Goal: Task Accomplishment & Management: Use online tool/utility

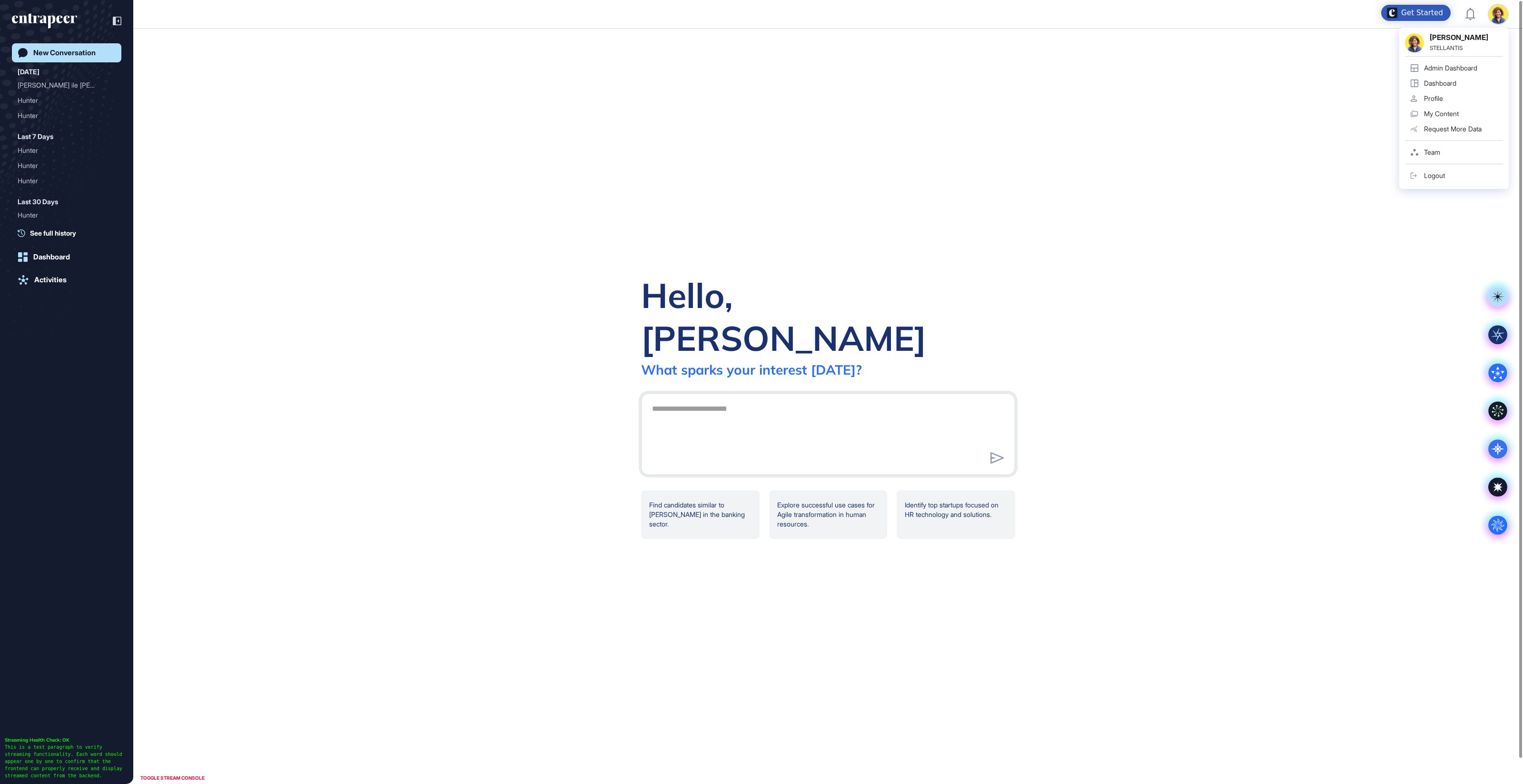
scroll to position [1, 1]
click at [1451, 70] on div "Admin Dashboard" at bounding box center [1450, 68] width 53 height 8
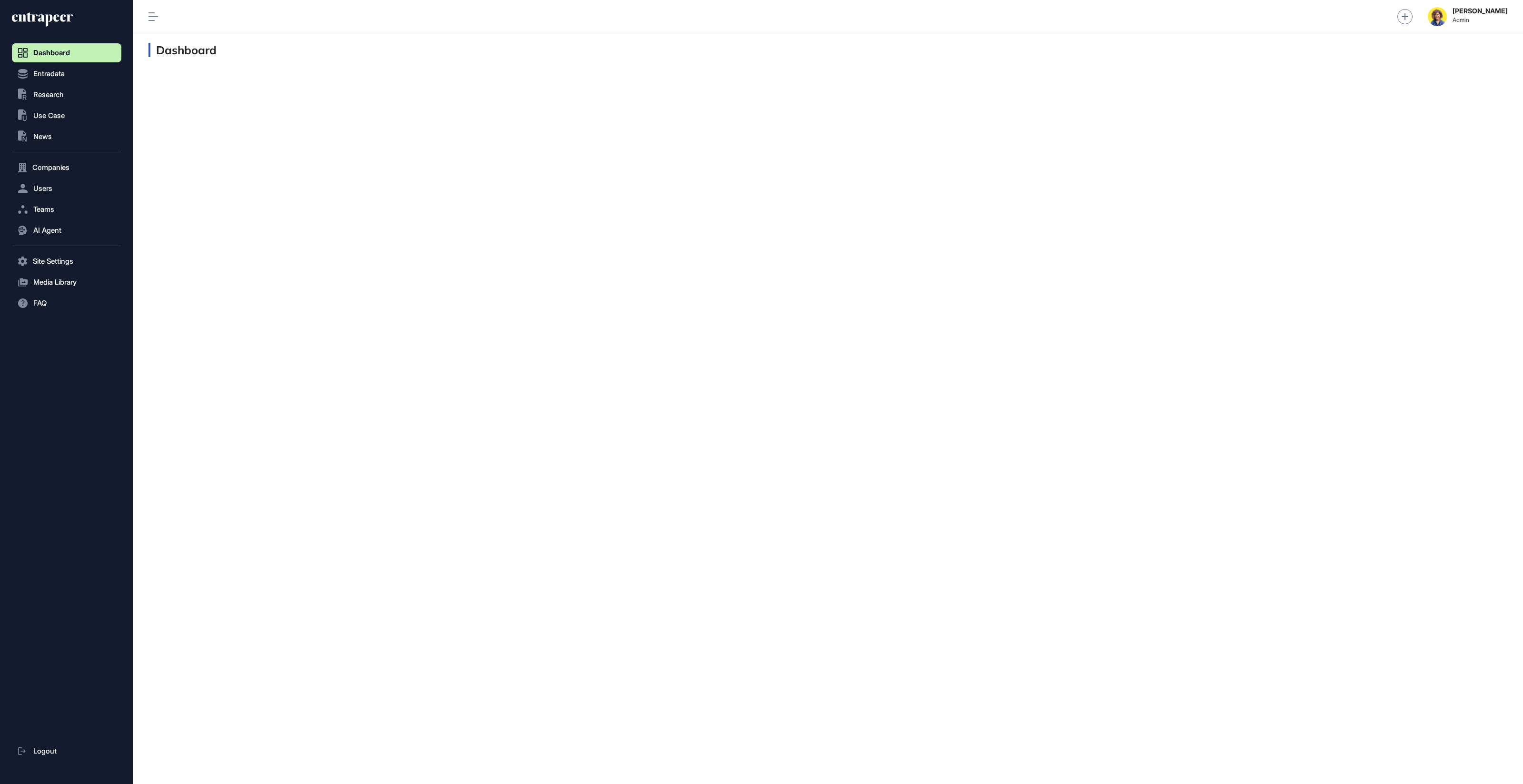
scroll to position [1, 1]
click at [49, 185] on span "Users" at bounding box center [43, 188] width 19 height 8
click at [44, 210] on span "User List" at bounding box center [44, 208] width 27 height 8
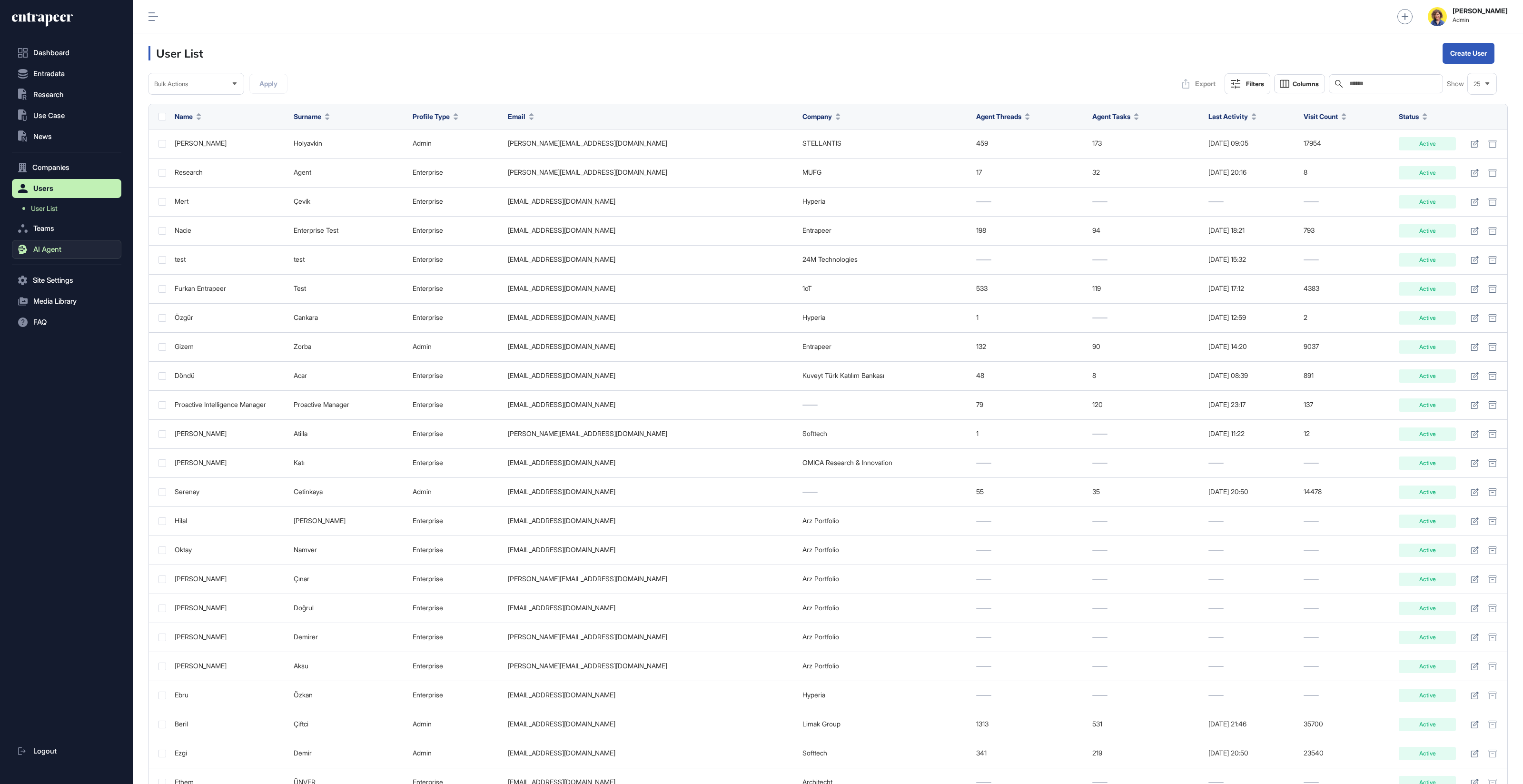
click at [33, 250] on span "AI Agent" at bounding box center [47, 249] width 28 height 8
click at [47, 267] on span "Messages" at bounding box center [46, 267] width 30 height 8
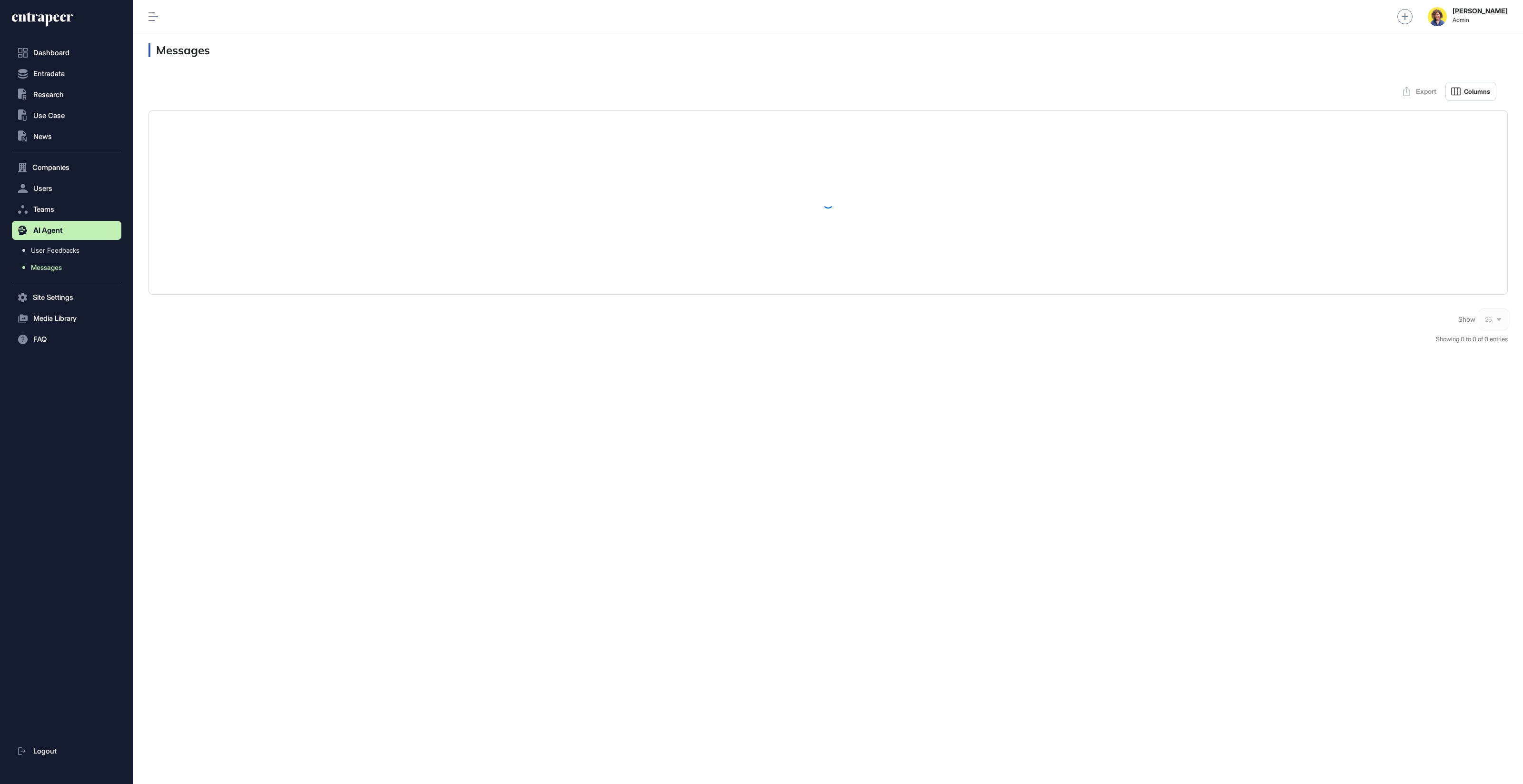
click at [45, 265] on span "Messages" at bounding box center [47, 267] width 31 height 8
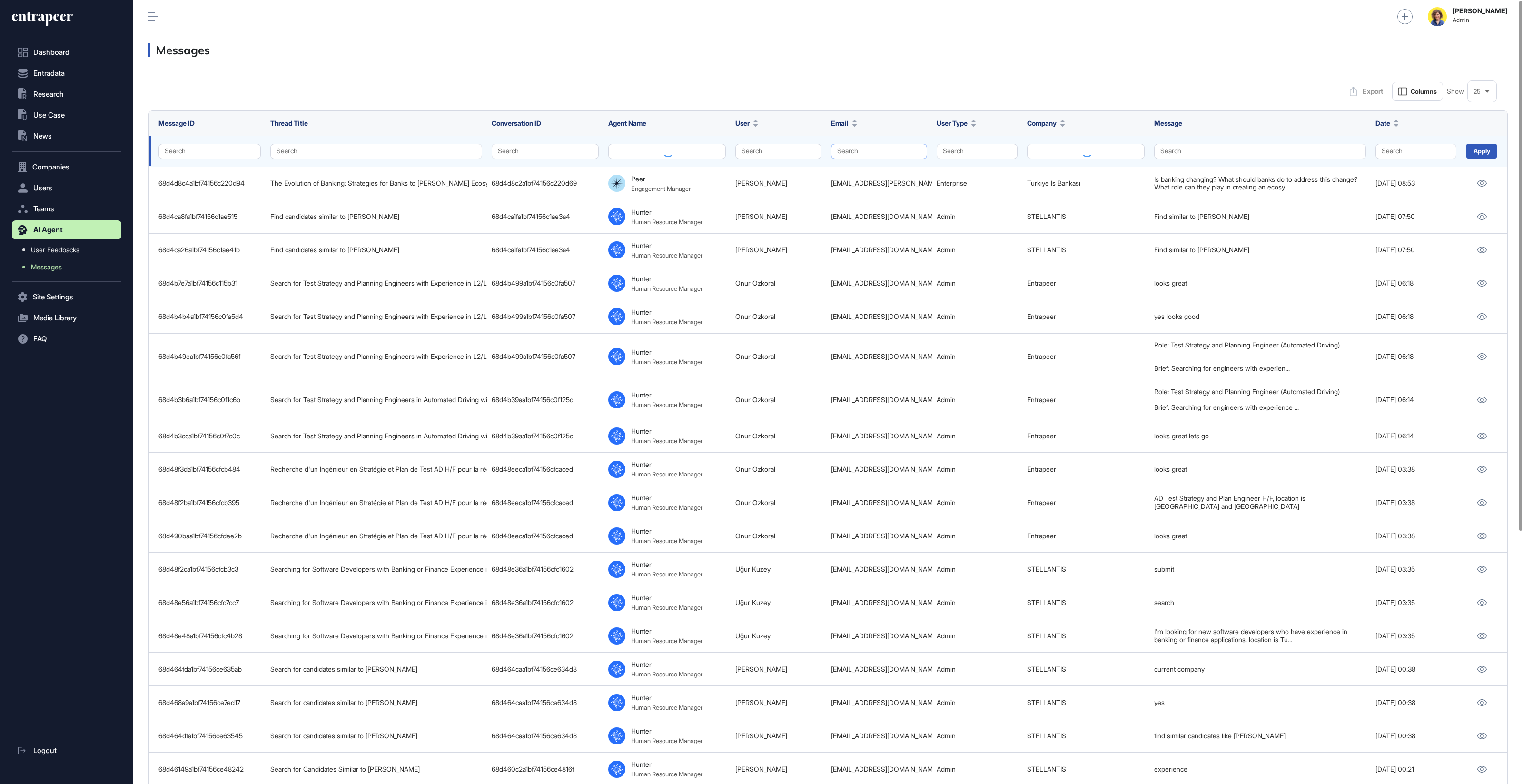
click at [865, 154] on button "Search" at bounding box center [880, 151] width 97 height 16
click at [879, 172] on input "text" at bounding box center [902, 172] width 91 height 13
type input "*****"
click at [883, 182] on div "[EMAIL_ADDRESS][DOMAIN_NAME]" at bounding box center [897, 188] width 120 height 13
click at [906, 88] on div "Export Columns Show 25" at bounding box center [828, 91] width 1360 height 19
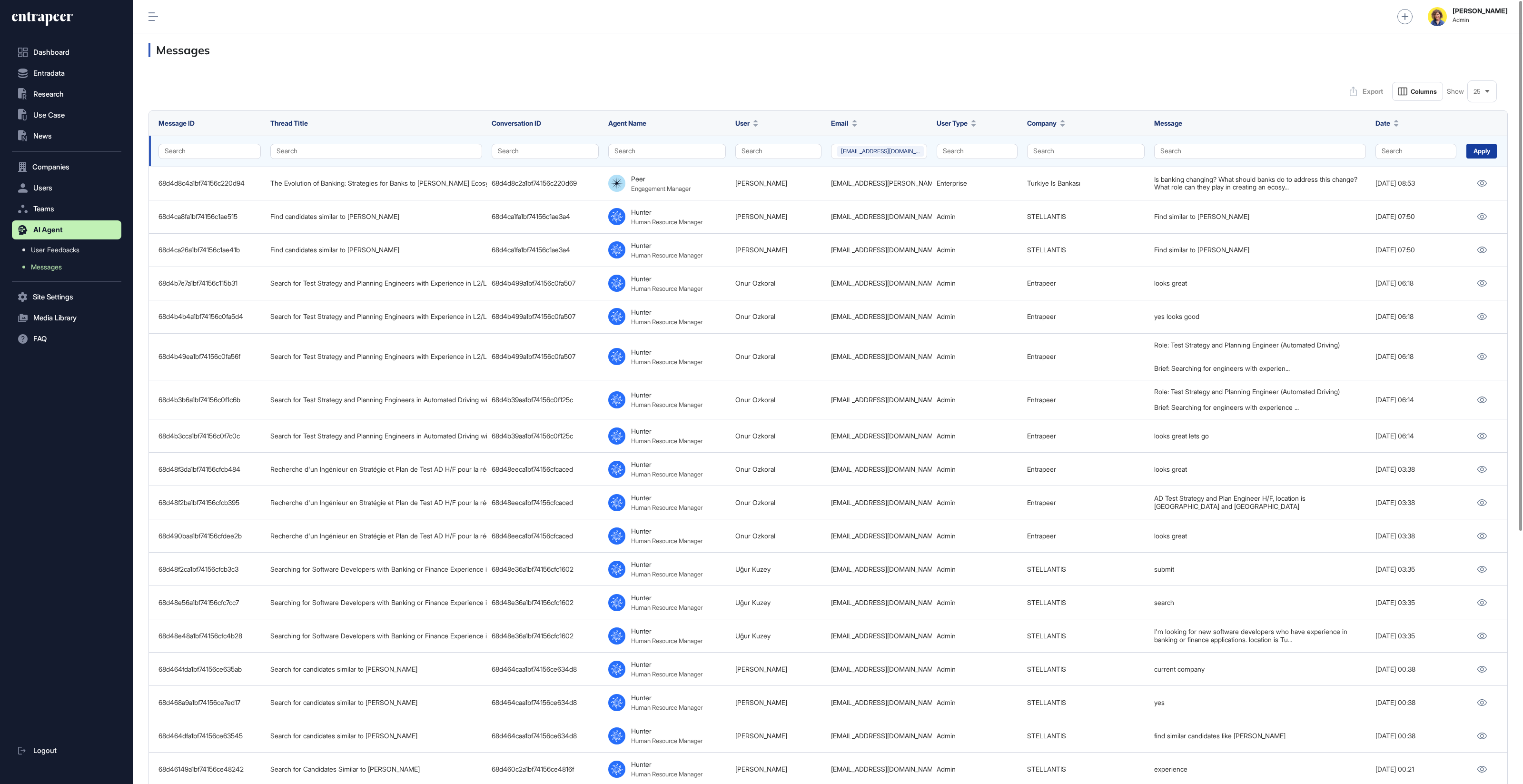
click at [1482, 153] on div "Apply" at bounding box center [1481, 151] width 30 height 15
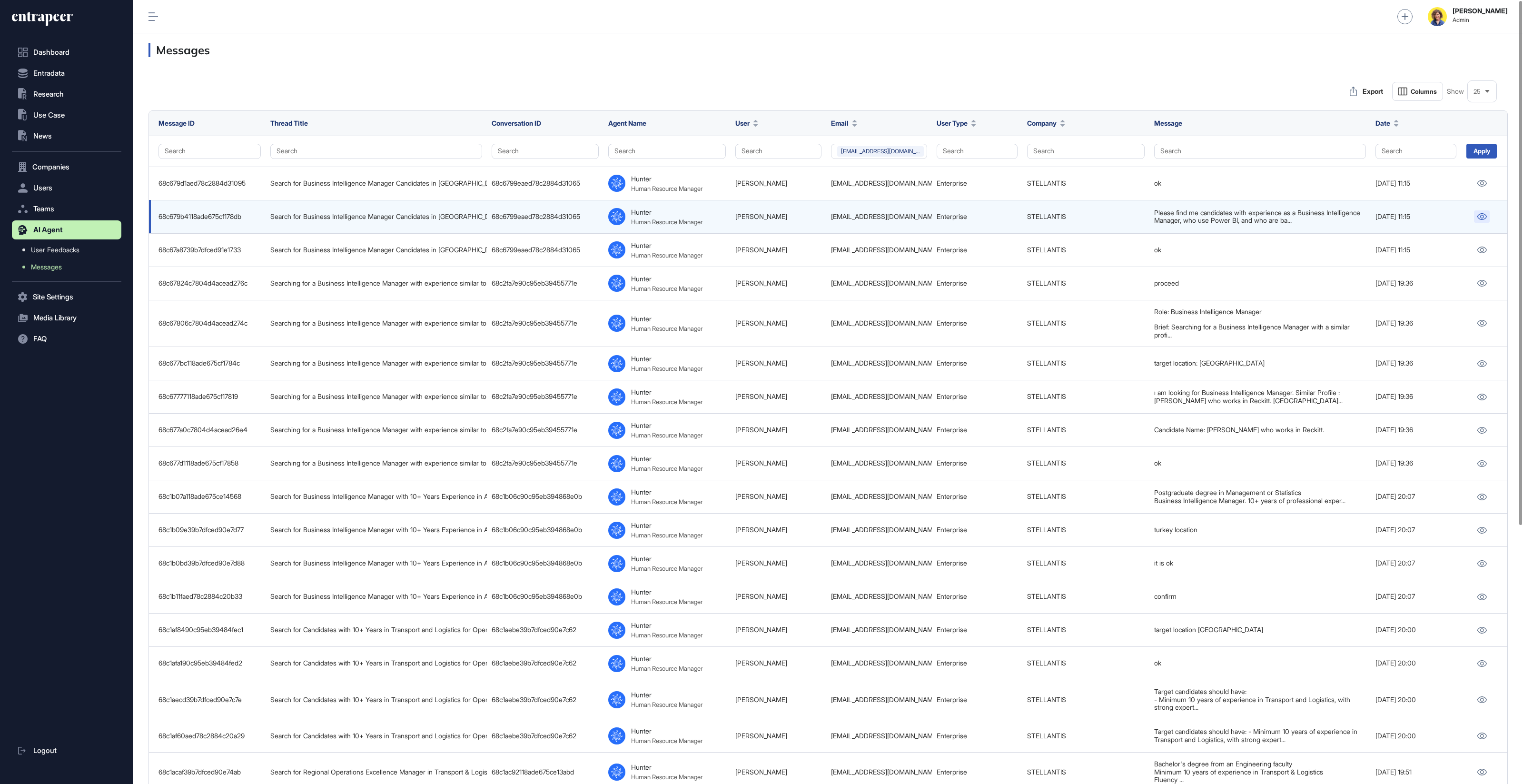
click at [1483, 215] on icon at bounding box center [1482, 216] width 10 height 7
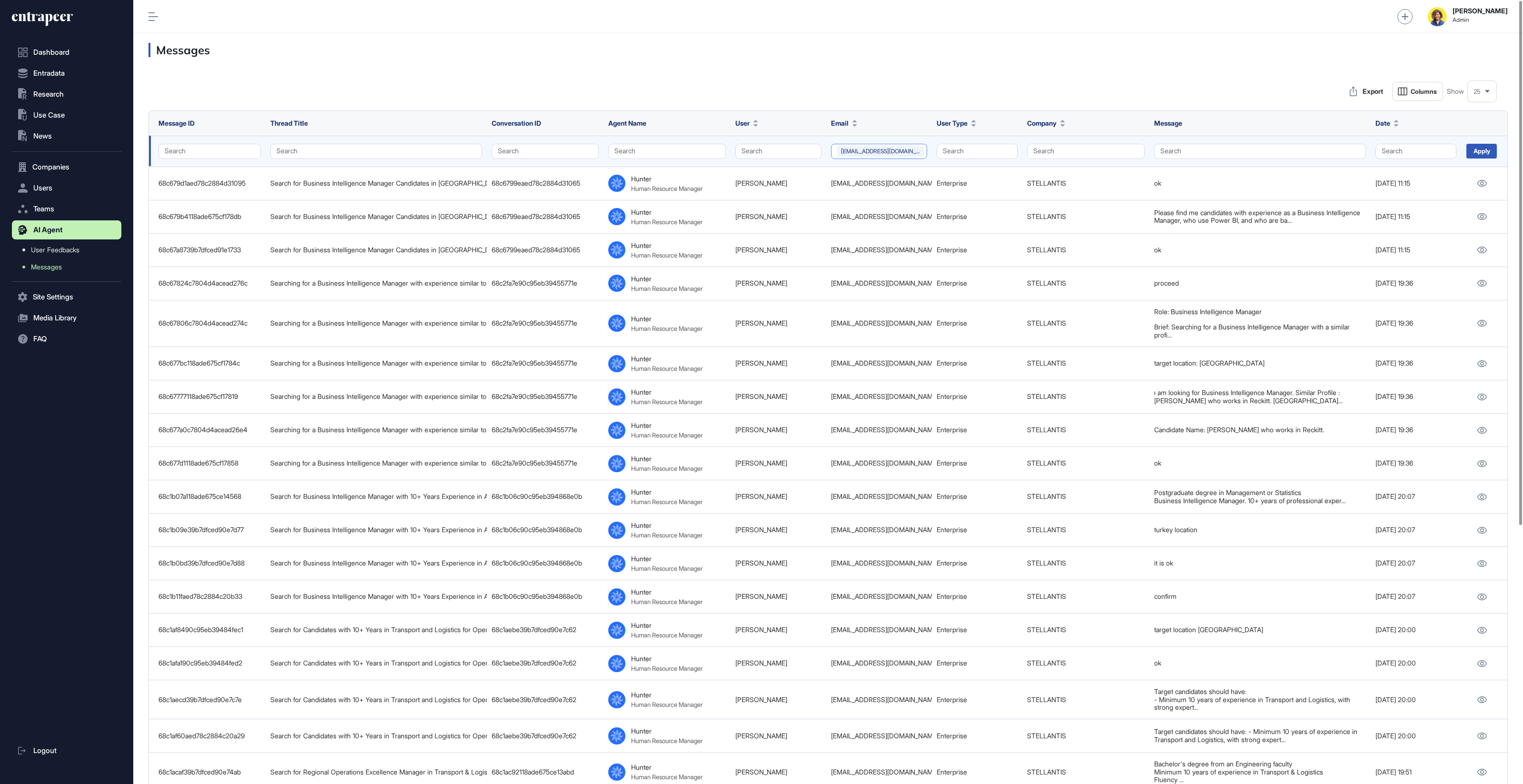
click at [858, 154] on button "feyza.dagistan@stellantis.com" at bounding box center [880, 151] width 97 height 16
drag, startPoint x: 850, startPoint y: 185, endPoint x: 846, endPoint y: 188, distance: 5.0
click at [846, 188] on div "feyza.dagistan@stellantis.com" at bounding box center [897, 188] width 120 height 13
click at [862, 175] on input "text" at bounding box center [902, 172] width 91 height 13
type input "*****"
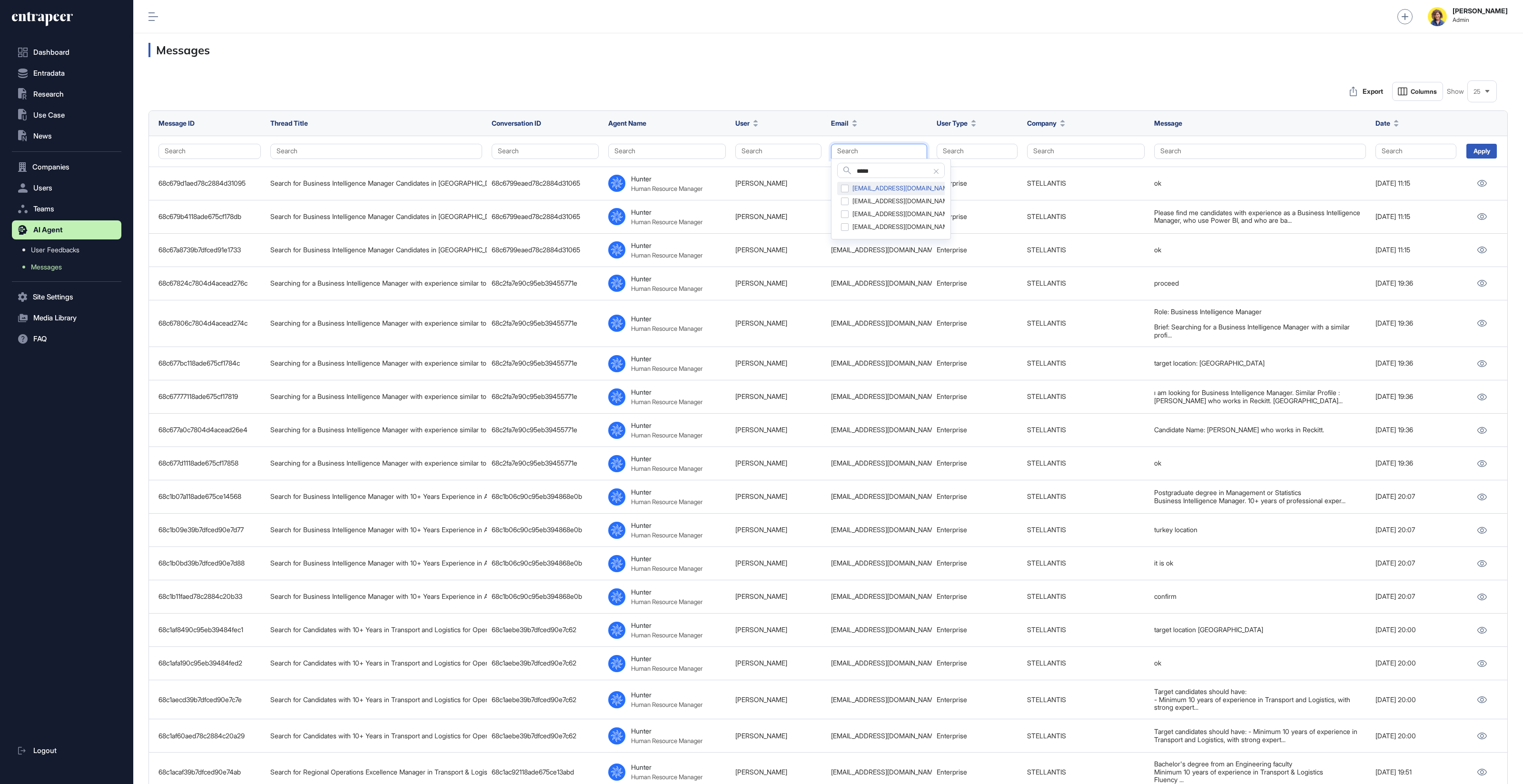
click at [890, 188] on div "merve.filinta@stellantis.com" at bounding box center [897, 188] width 120 height 13
click at [893, 106] on div "Export Columns Show 25 Message ID Thread Title Conversation ID Agent Name User …" at bounding box center [828, 595] width 1360 height 1027
click at [1474, 154] on div "Apply" at bounding box center [1481, 151] width 30 height 15
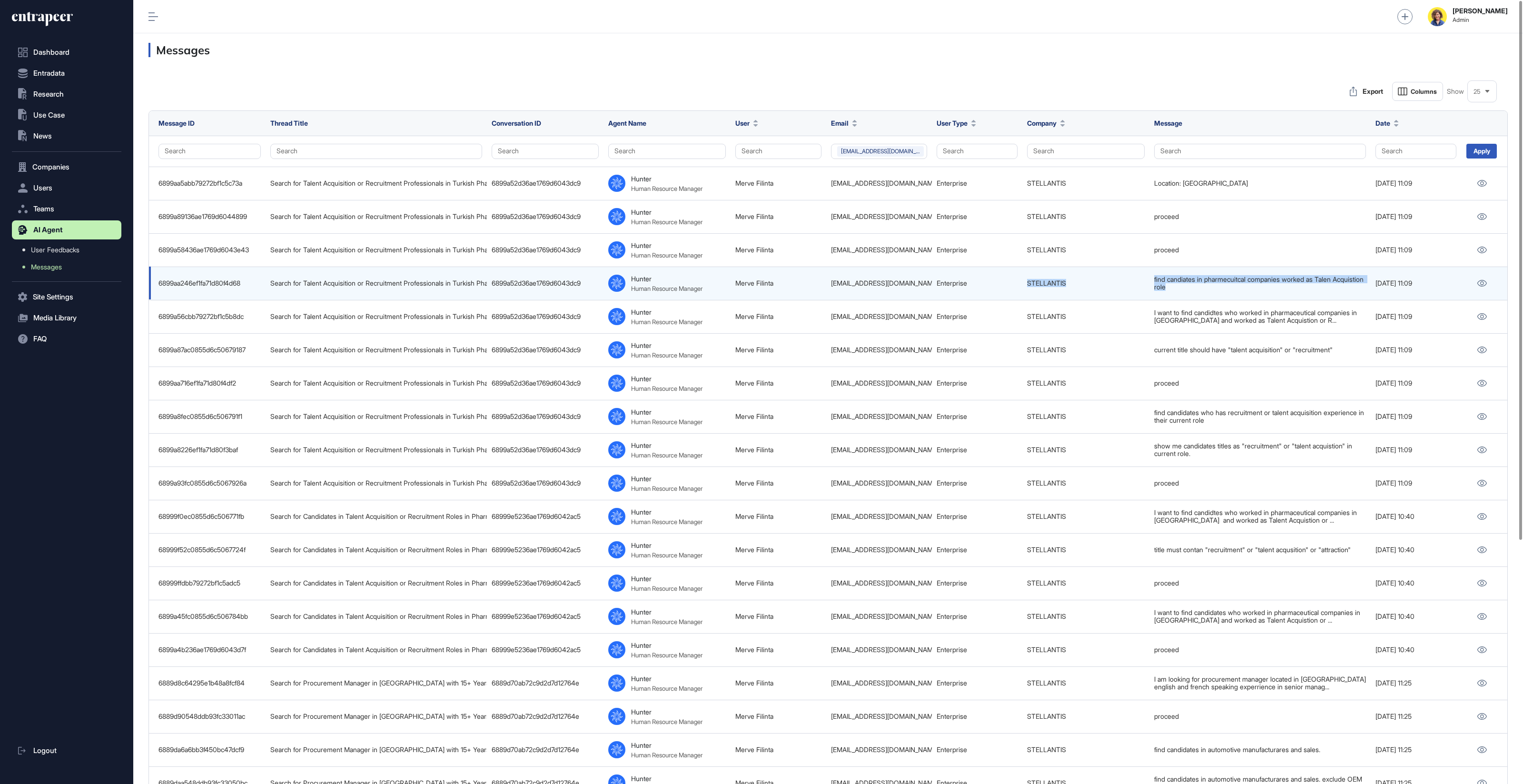
drag, startPoint x: 1214, startPoint y: 287, endPoint x: 1225, endPoint y: 282, distance: 12.1
click at [1140, 272] on tr "6899aa246ef1fa71d80f4d68 Search for Talent Acquisition or Recruitment Professio…" at bounding box center [828, 283] width 1358 height 33
click at [1480, 277] on link at bounding box center [1482, 283] width 16 height 13
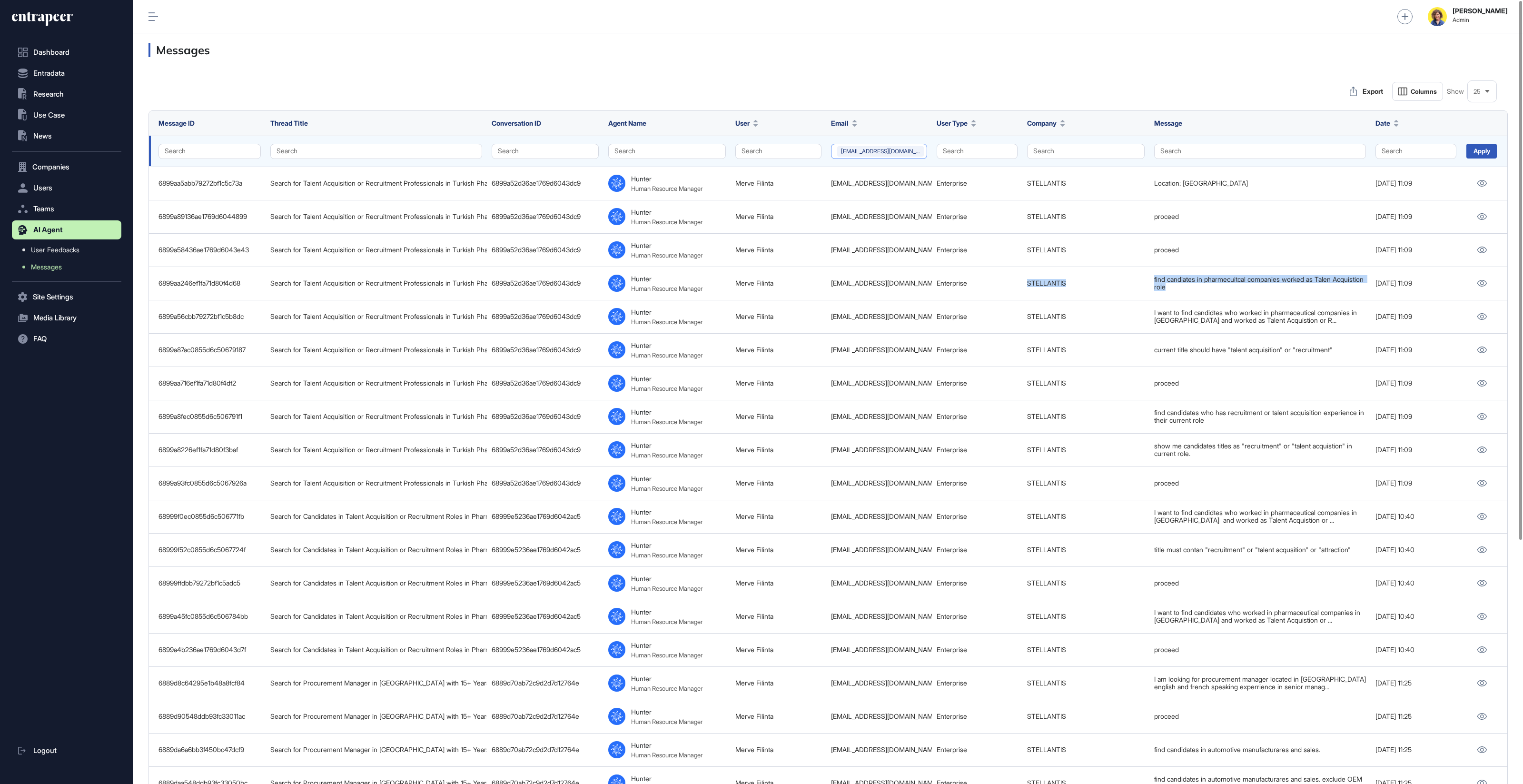
click at [906, 149] on button "merve.filinta@stellantis.com" at bounding box center [880, 151] width 97 height 16
click at [897, 171] on input "text" at bounding box center [902, 172] width 91 height 13
type input "*****"
drag, startPoint x: 846, startPoint y: 188, endPoint x: 863, endPoint y: 190, distance: 17.1
click at [846, 188] on div "feyza.dagistan@stellantis.com" at bounding box center [897, 188] width 120 height 13
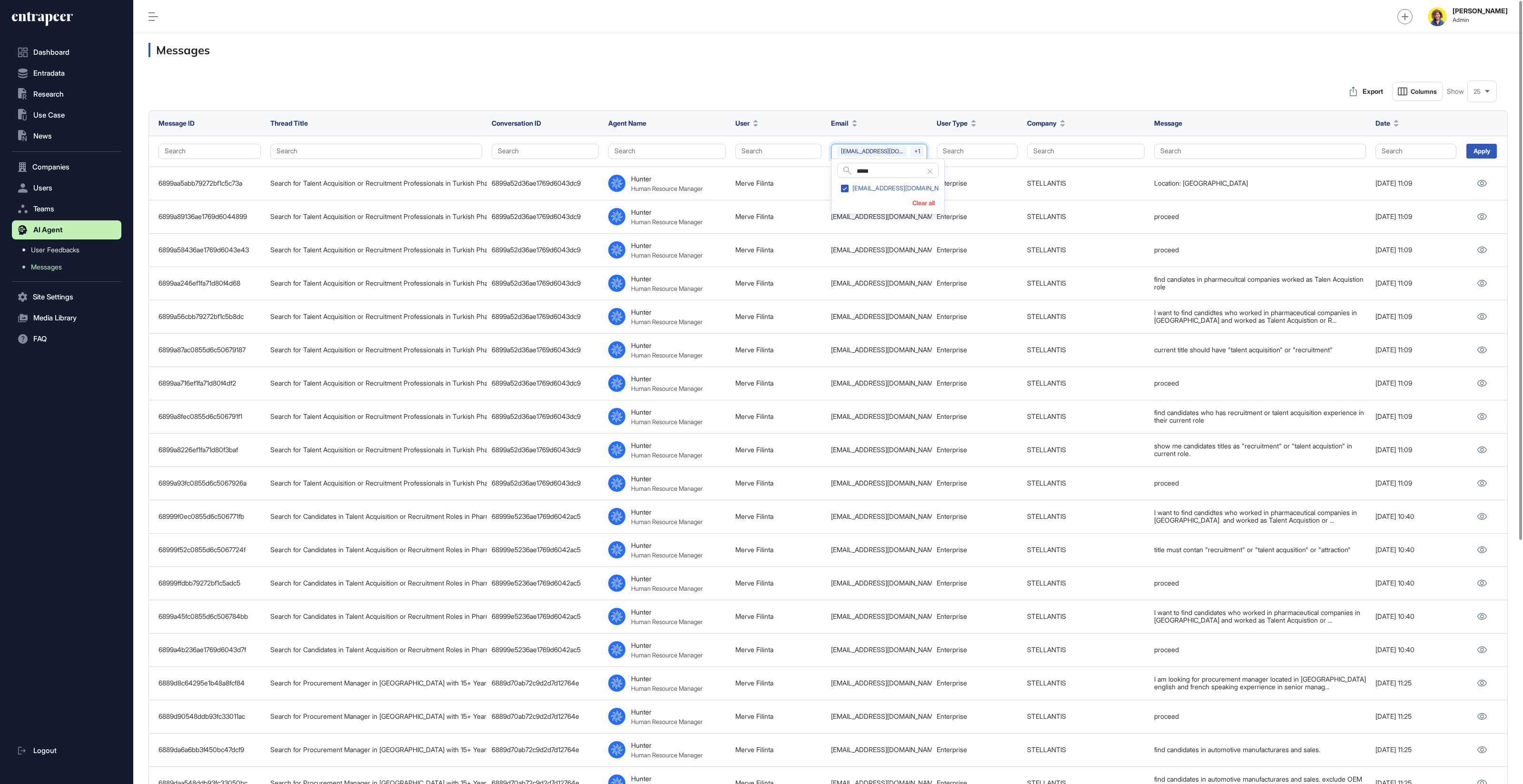
click at [932, 171] on icon at bounding box center [930, 171] width 5 height 5
click at [929, 170] on input "*****" at bounding box center [897, 172] width 82 height 13
click at [1476, 147] on div "Apply" at bounding box center [1481, 151] width 30 height 15
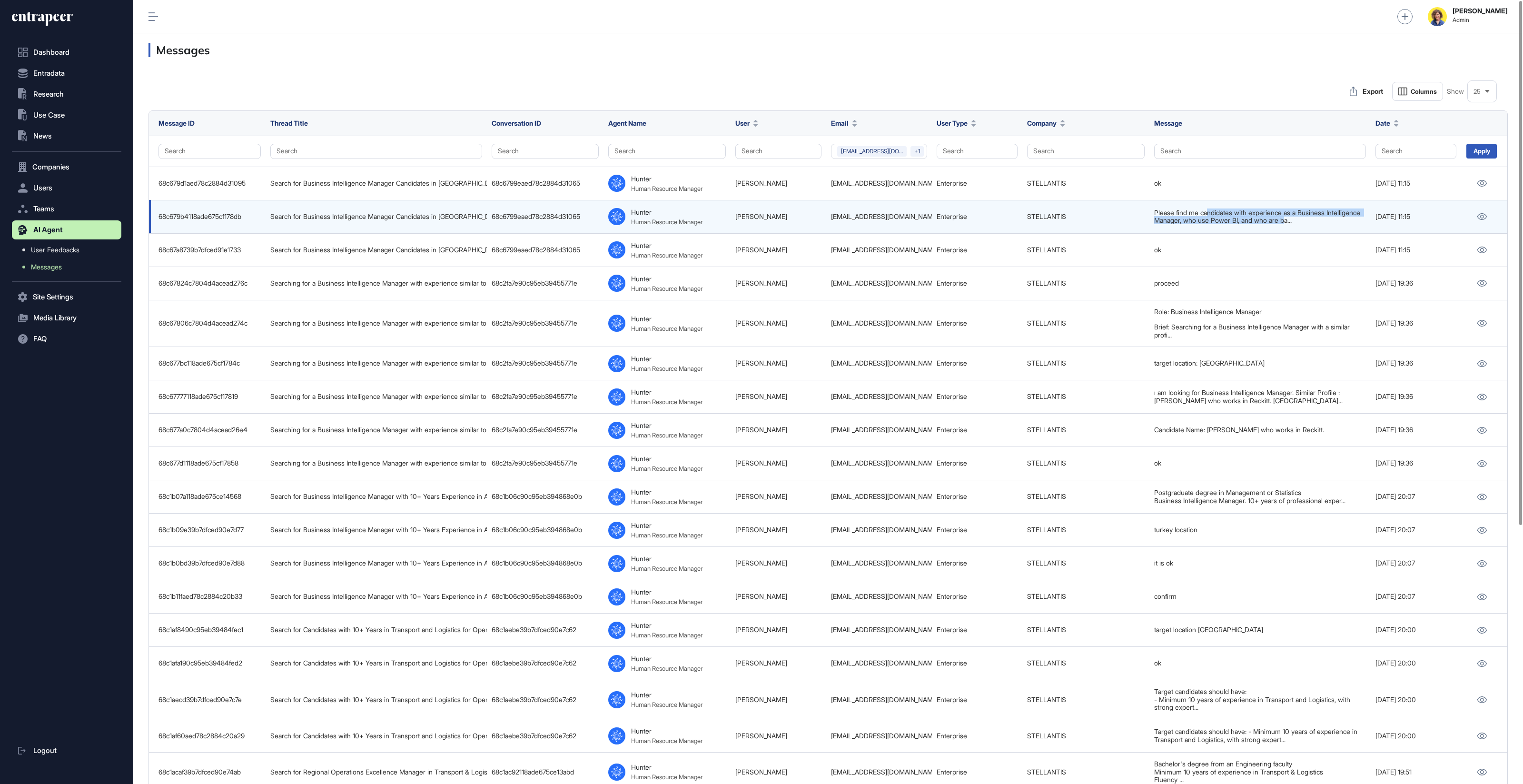
drag, startPoint x: 1296, startPoint y: 218, endPoint x: 1462, endPoint y: 225, distance: 166.1
click at [1331, 224] on td "Please find me candidates with experience as a Business Intelligence Manager, w…" at bounding box center [1260, 216] width 221 height 33
click at [1488, 216] on link at bounding box center [1482, 216] width 16 height 13
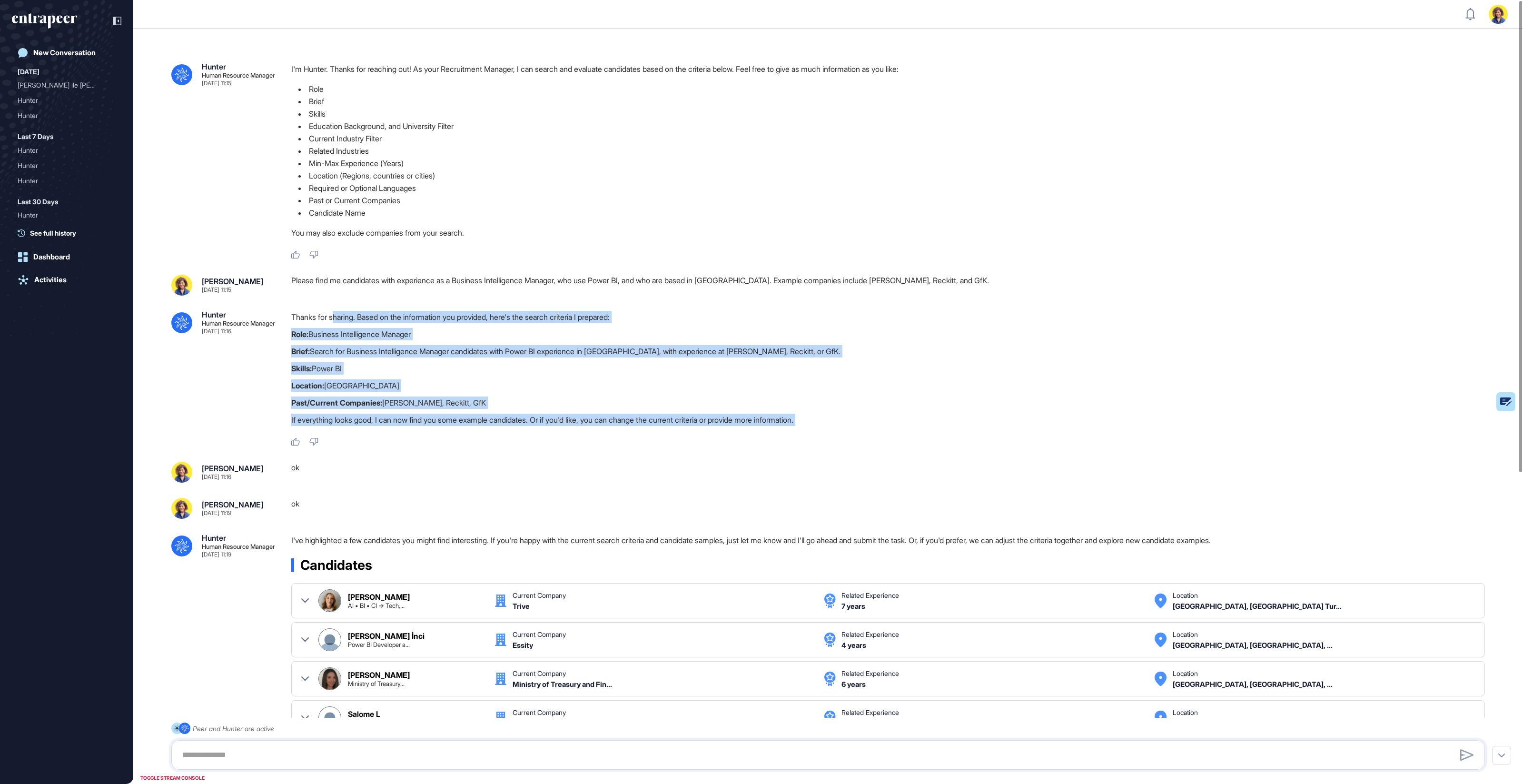
drag, startPoint x: 537, startPoint y: 452, endPoint x: 339, endPoint y: 323, distance: 236.3
click at [338, 320] on div ".cls-2{fill:#fff} Hunter Human Resource Manager Sep 14, 2025 11:15 I'm Hunter. …" at bounding box center [828, 654] width 1390 height 1251
click at [339, 324] on div "Thanks for sharing. Based on the information you provided, here's the search cr…" at bounding box center [892, 370] width 1202 height 120
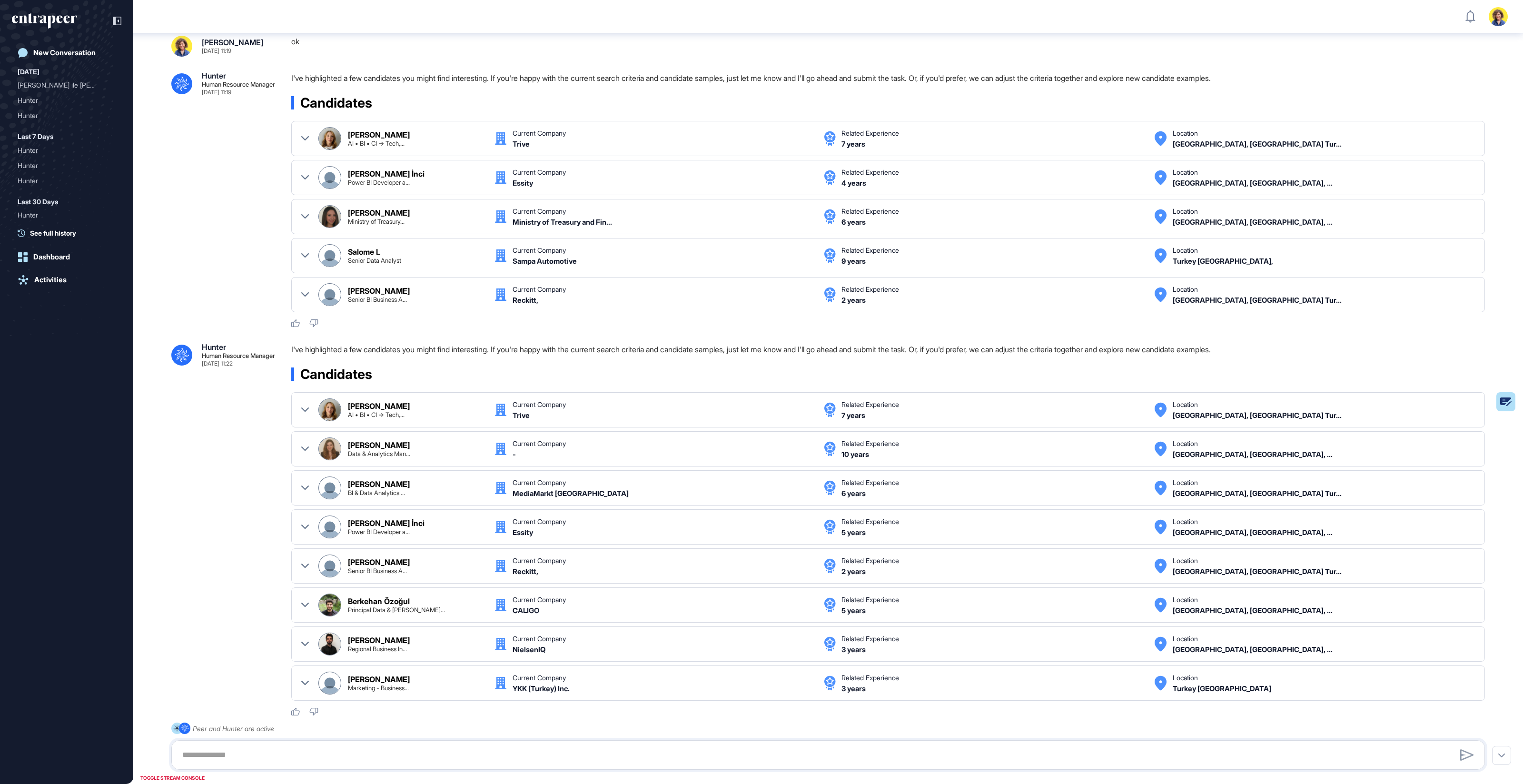
scroll to position [522, 0]
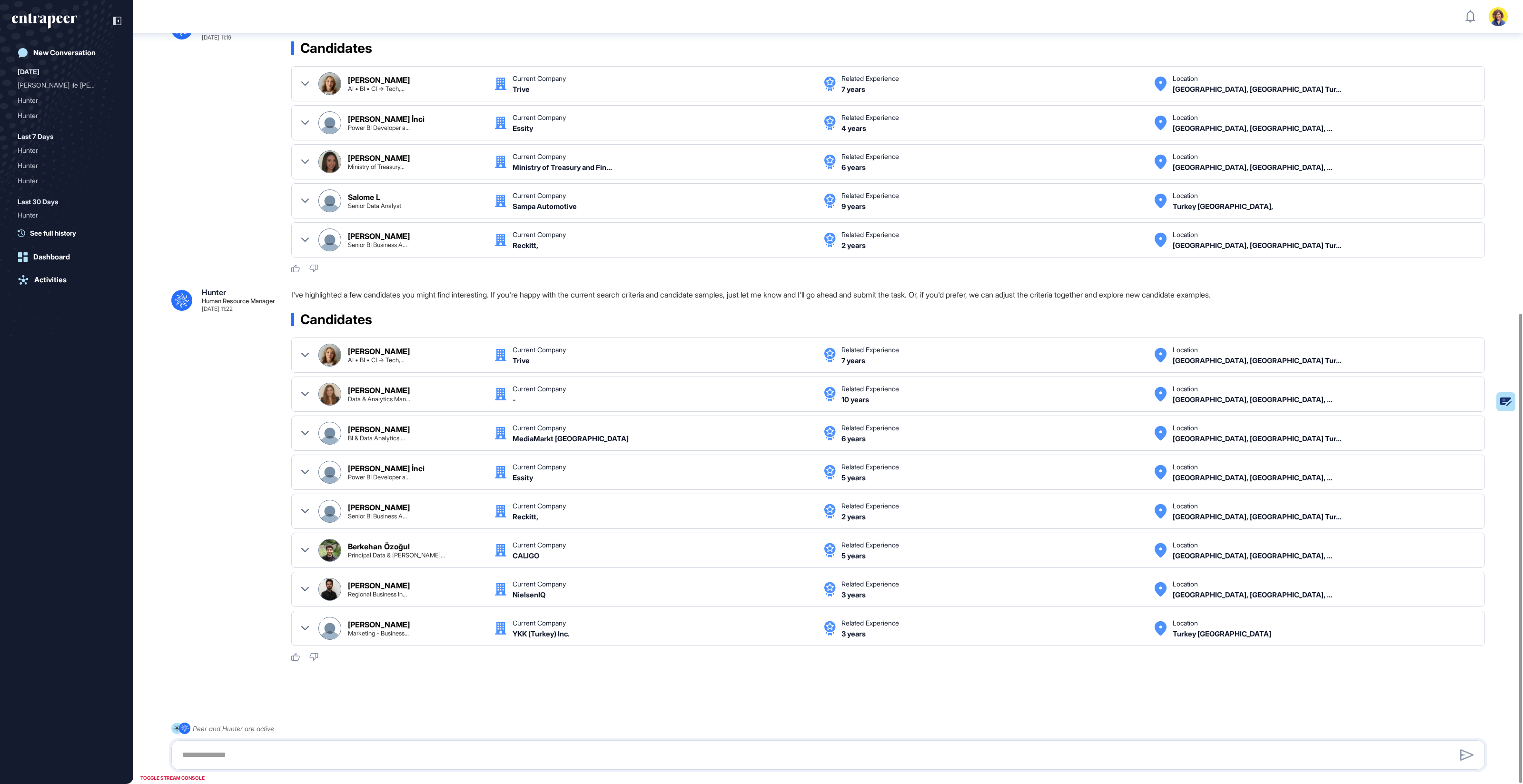
click at [243, 343] on div ".cls-2{fill:#fff} Hunter Human Resource Manager Sep 14, 2025 11:22 I've highlig…" at bounding box center [828, 475] width 1314 height 373
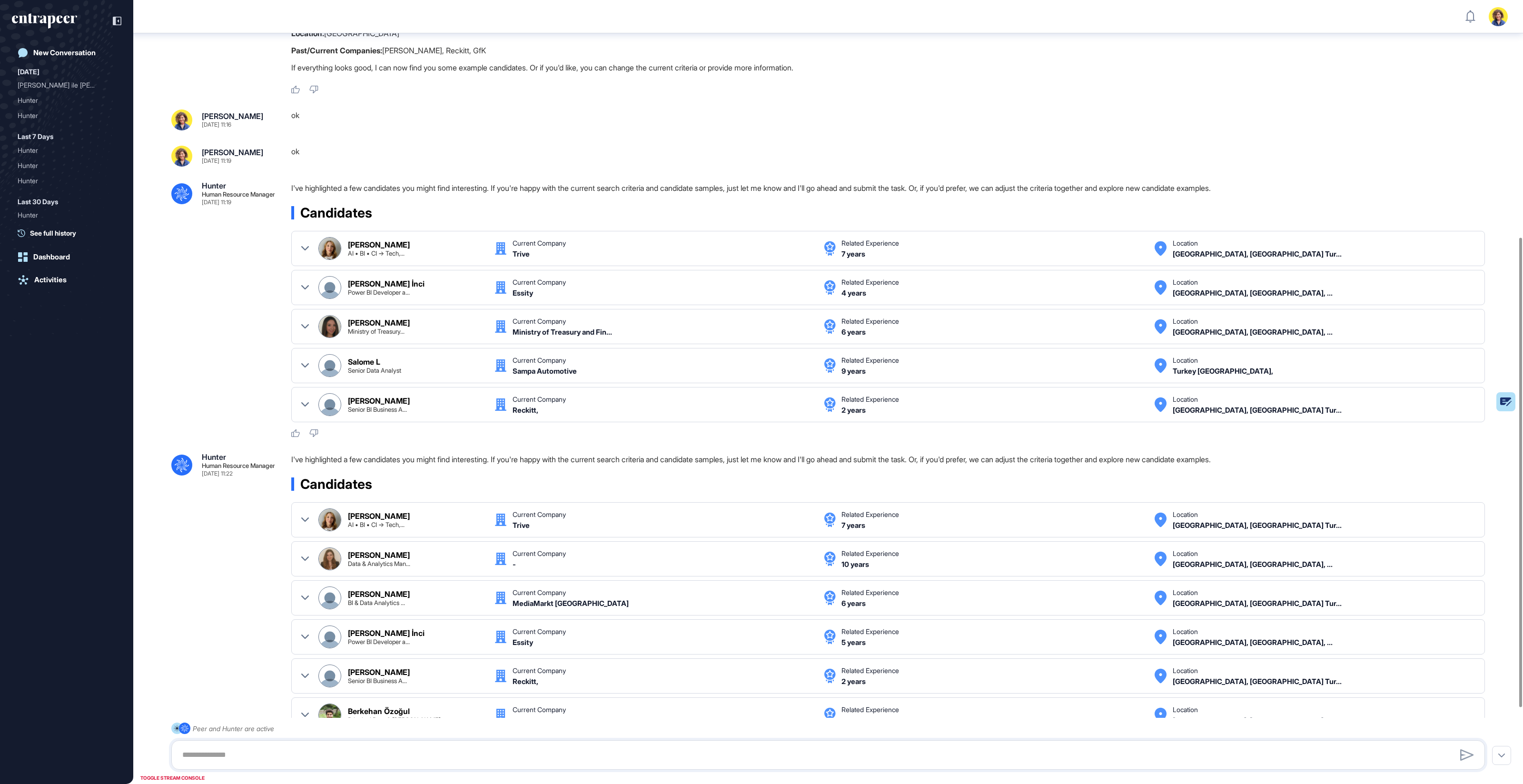
scroll to position [250, 0]
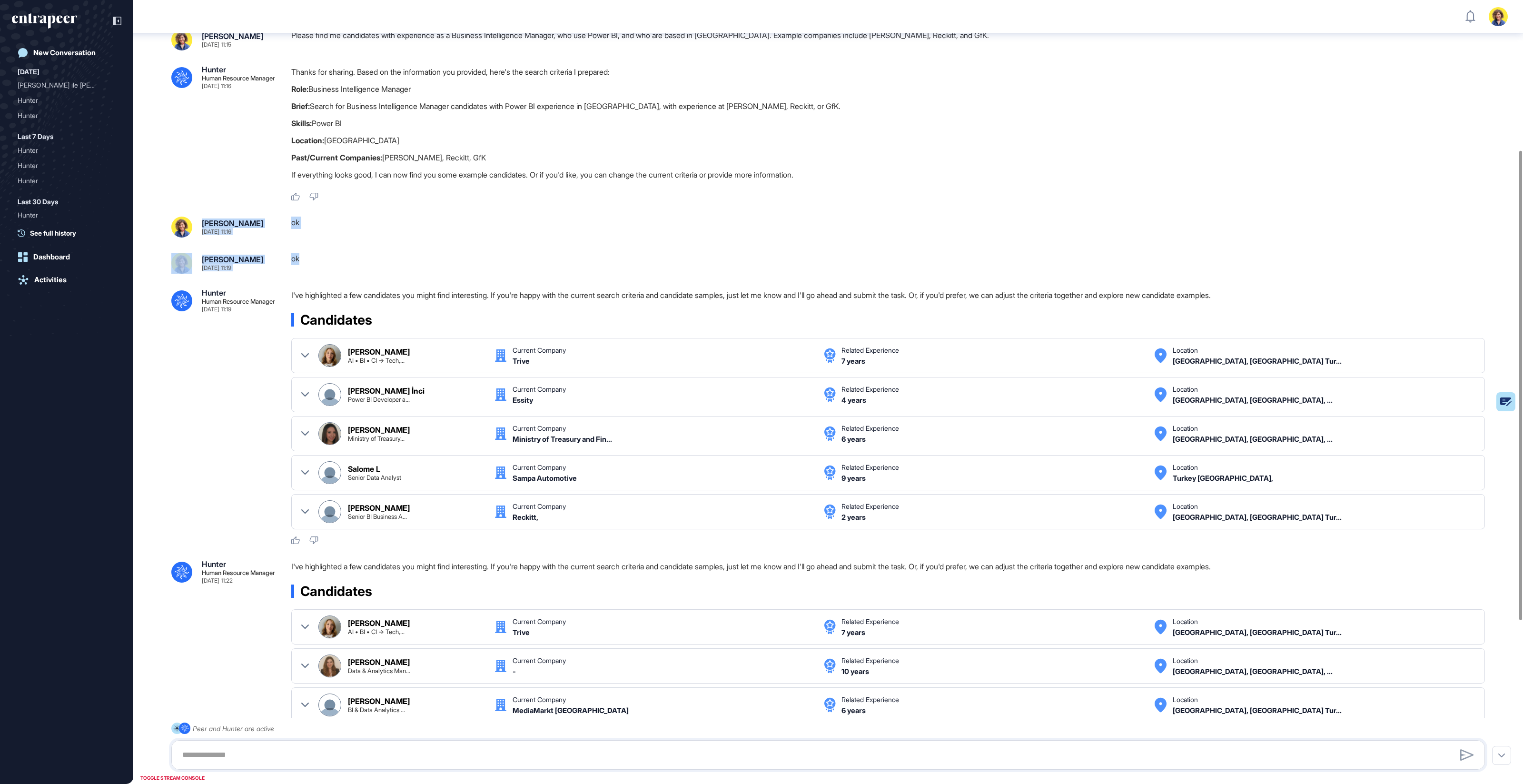
drag, startPoint x: 304, startPoint y: 259, endPoint x: 327, endPoint y: 235, distance: 33.2
click at [272, 214] on div ".cls-2{fill:#fff} Hunter Human Resource Manager Sep 14, 2025 11:15 I'm Hunter. …" at bounding box center [828, 409] width 1390 height 1251
click at [333, 237] on div "ok" at bounding box center [892, 227] width 1202 height 21
drag, startPoint x: 261, startPoint y: 237, endPoint x: 188, endPoint y: 218, distance: 75.4
click at [188, 218] on div "Sara Holyavkin Sep 14, 2025 11:16" at bounding box center [224, 227] width 105 height 21
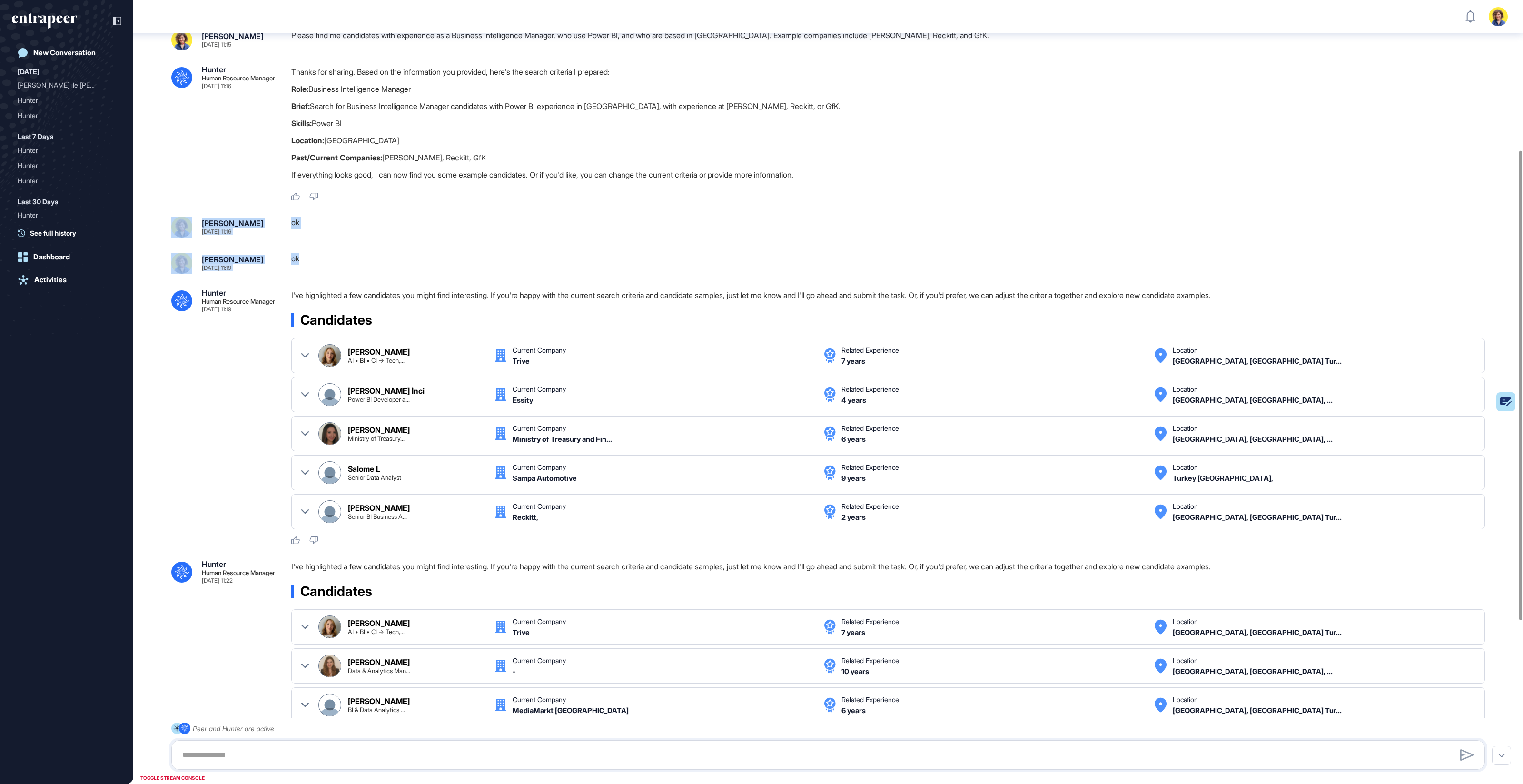
drag, startPoint x: 211, startPoint y: 216, endPoint x: 329, endPoint y: 265, distance: 127.8
click at [315, 264] on div ".cls-2{fill:#fff} Hunter Human Resource Manager Sep 14, 2025 11:15 I'm Hunter. …" at bounding box center [828, 409] width 1390 height 1251
click at [329, 265] on div "ok" at bounding box center [892, 263] width 1202 height 21
drag, startPoint x: 189, startPoint y: 222, endPoint x: 327, endPoint y: 264, distance: 144.2
click at [328, 262] on div ".cls-2{fill:#fff} Hunter Human Resource Manager [DATE] 11:15 I'm Hunter. Thanks…" at bounding box center [828, 409] width 1390 height 1251
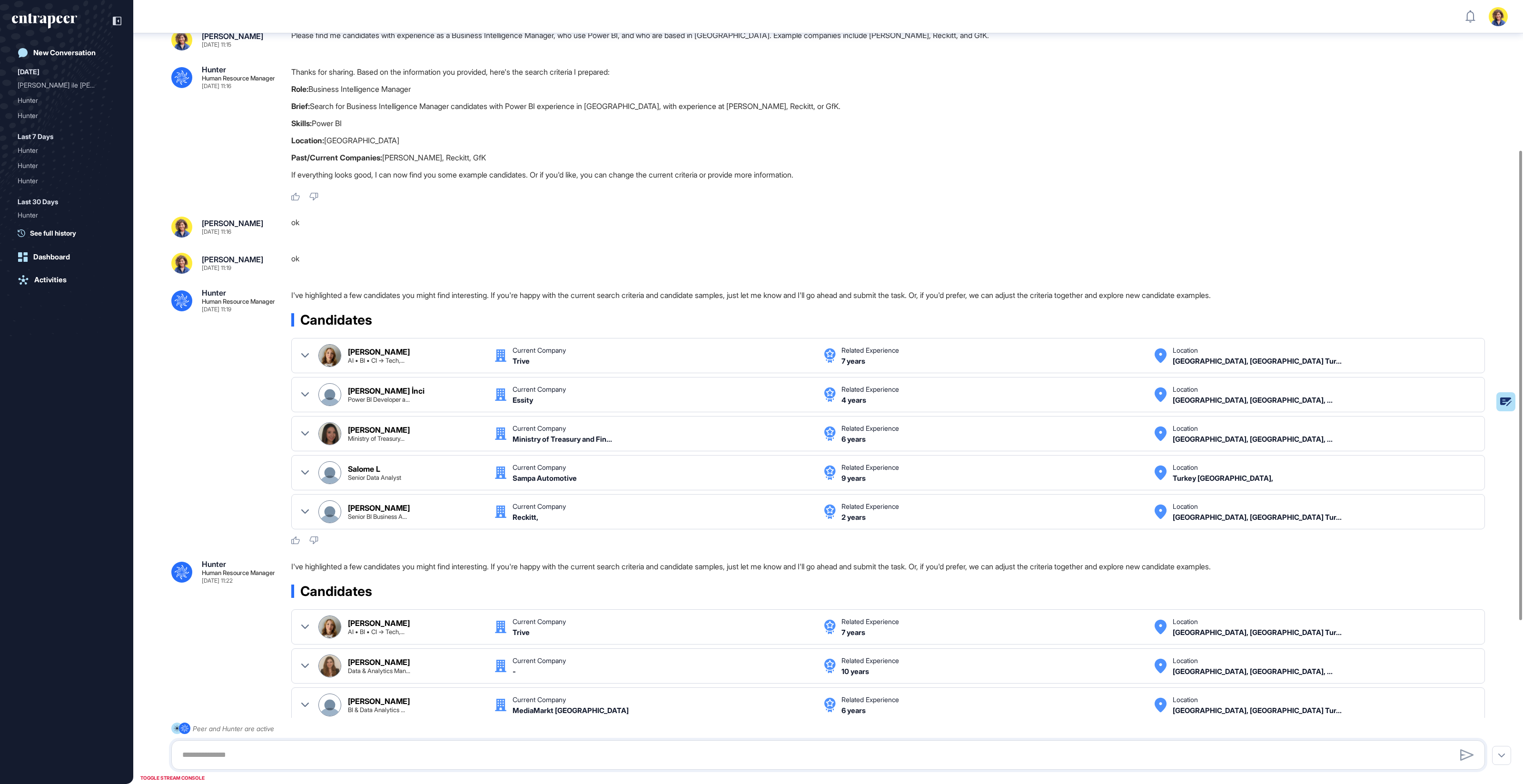
drag, startPoint x: 327, startPoint y: 264, endPoint x: 256, endPoint y: 264, distance: 71.0
click at [323, 264] on div "ok" at bounding box center [892, 263] width 1202 height 21
drag, startPoint x: 338, startPoint y: 264, endPoint x: 188, endPoint y: 221, distance: 156.0
click at [181, 218] on div ".cls-2{fill:#fff} Hunter Human Resource Manager [DATE] 11:15 I'm Hunter. Thanks…" at bounding box center [828, 409] width 1390 height 1251
click at [322, 242] on div ".cls-2{fill:#fff} Hunter Human Resource Manager [DATE] 11:15 I'm Hunter. Thanks…" at bounding box center [828, 409] width 1390 height 1251
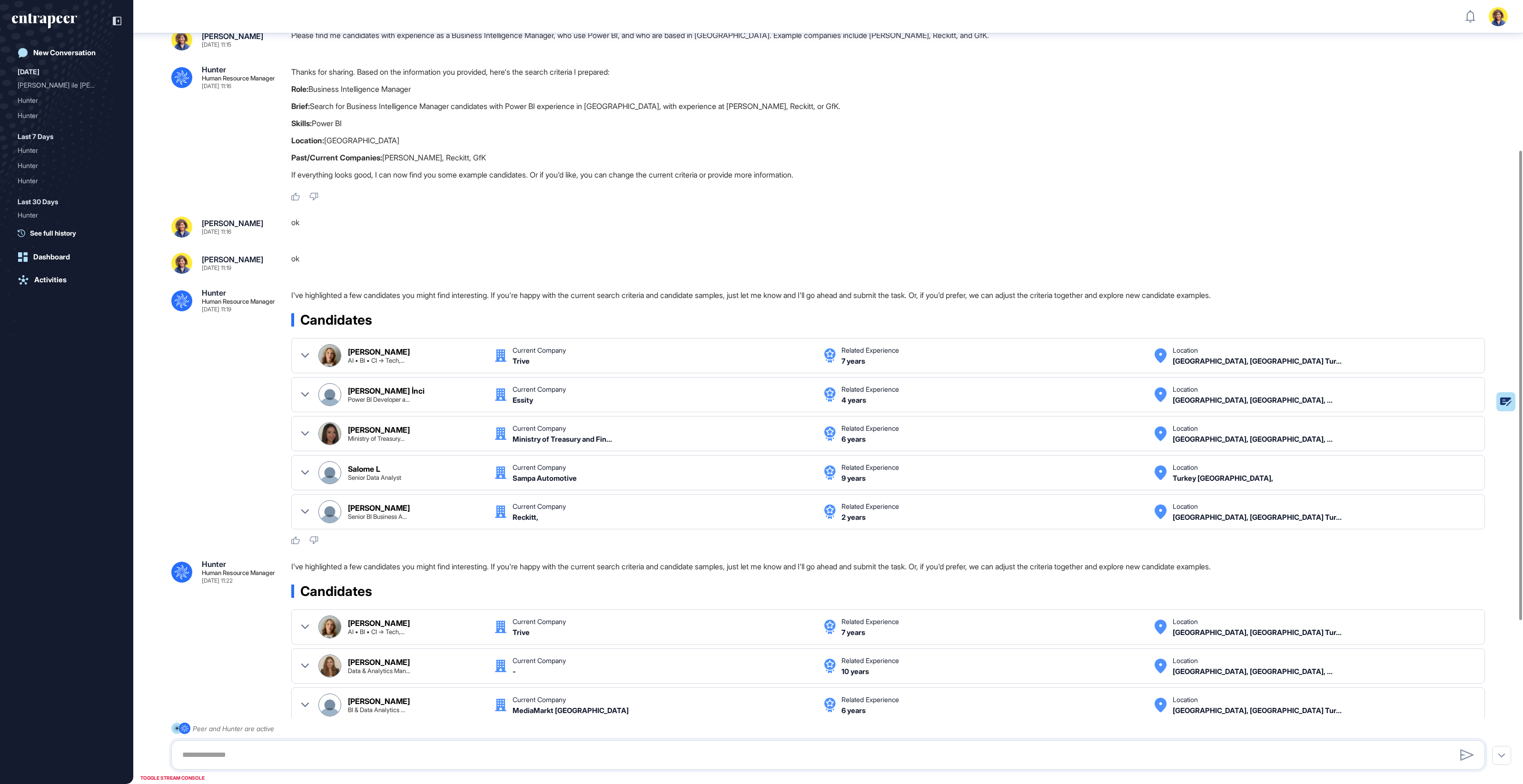
click at [309, 267] on div "ok" at bounding box center [892, 263] width 1202 height 21
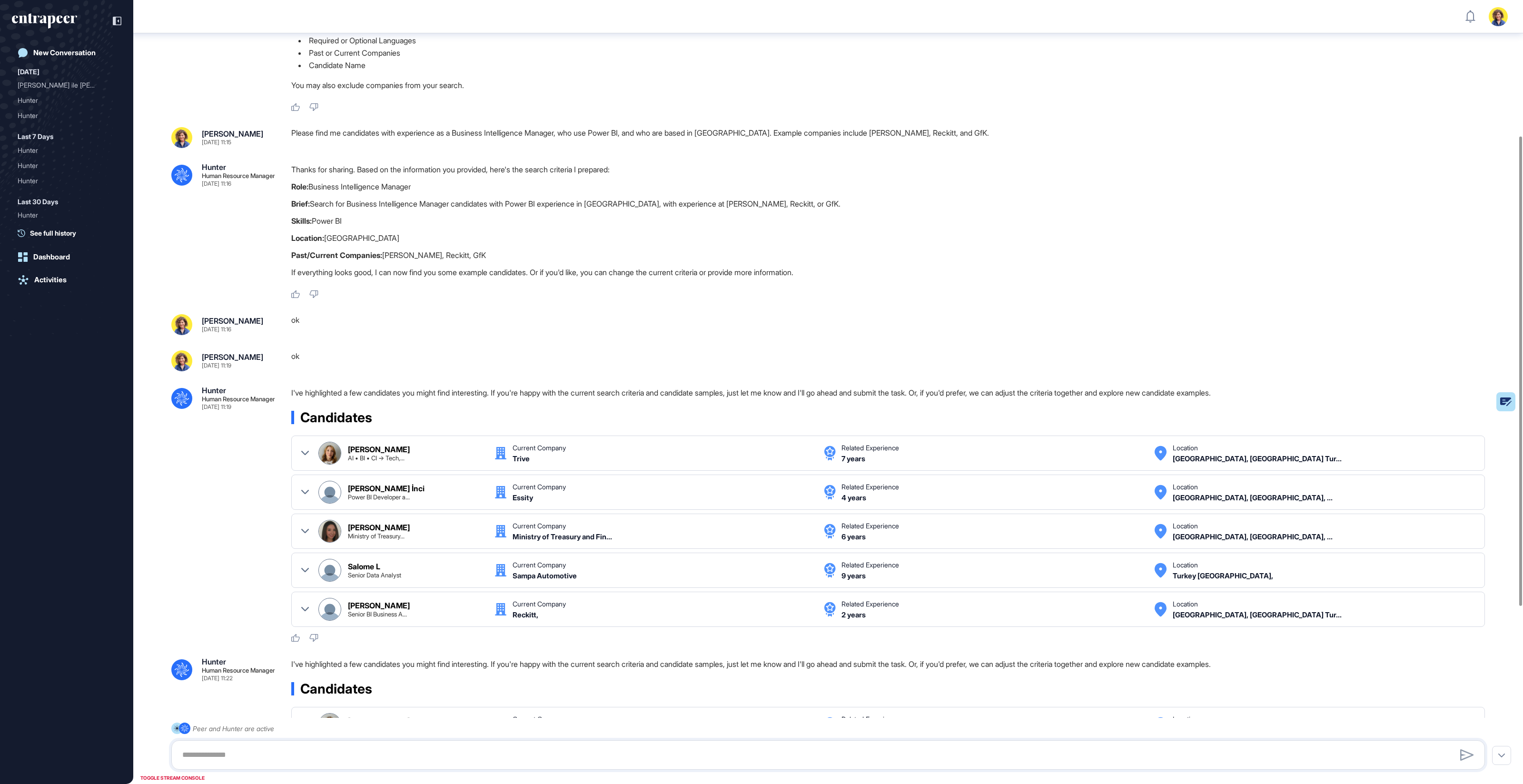
scroll to position [119, 0]
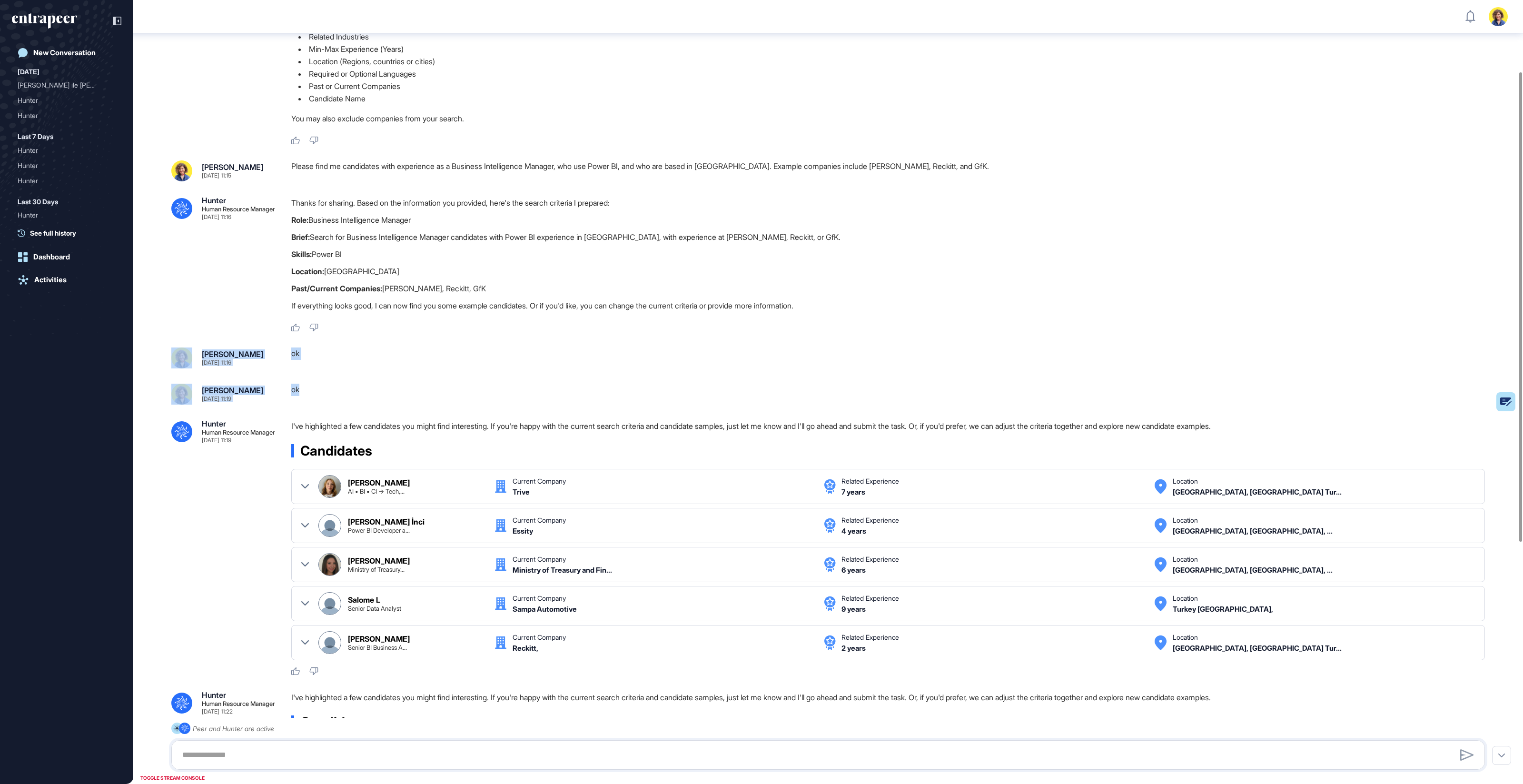
drag, startPoint x: 309, startPoint y: 392, endPoint x: 197, endPoint y: 349, distance: 120.0
click at [196, 349] on div ".cls-2{fill:#fff} Hunter Human Resource Manager [DATE] 11:15 I'm Hunter. Thanks…" at bounding box center [828, 540] width 1390 height 1251
drag, startPoint x: 369, startPoint y: 382, endPoint x: 368, endPoint y: 387, distance: 5.1
click at [369, 382] on div ".cls-2{fill:#fff} Hunter Human Resource Manager [DATE] 11:15 I'm Hunter. Thanks…" at bounding box center [828, 540] width 1390 height 1251
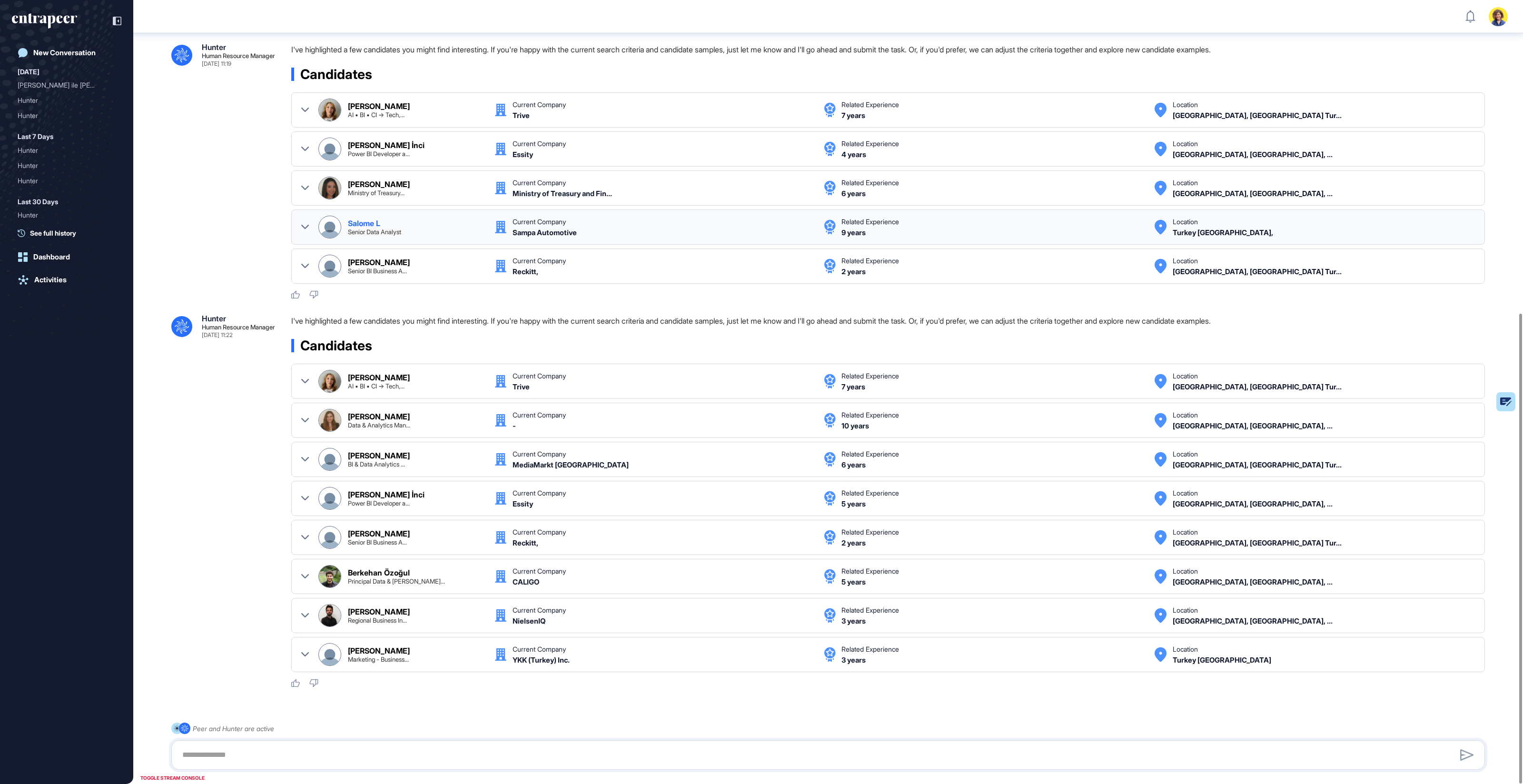
scroll to position [522, 0]
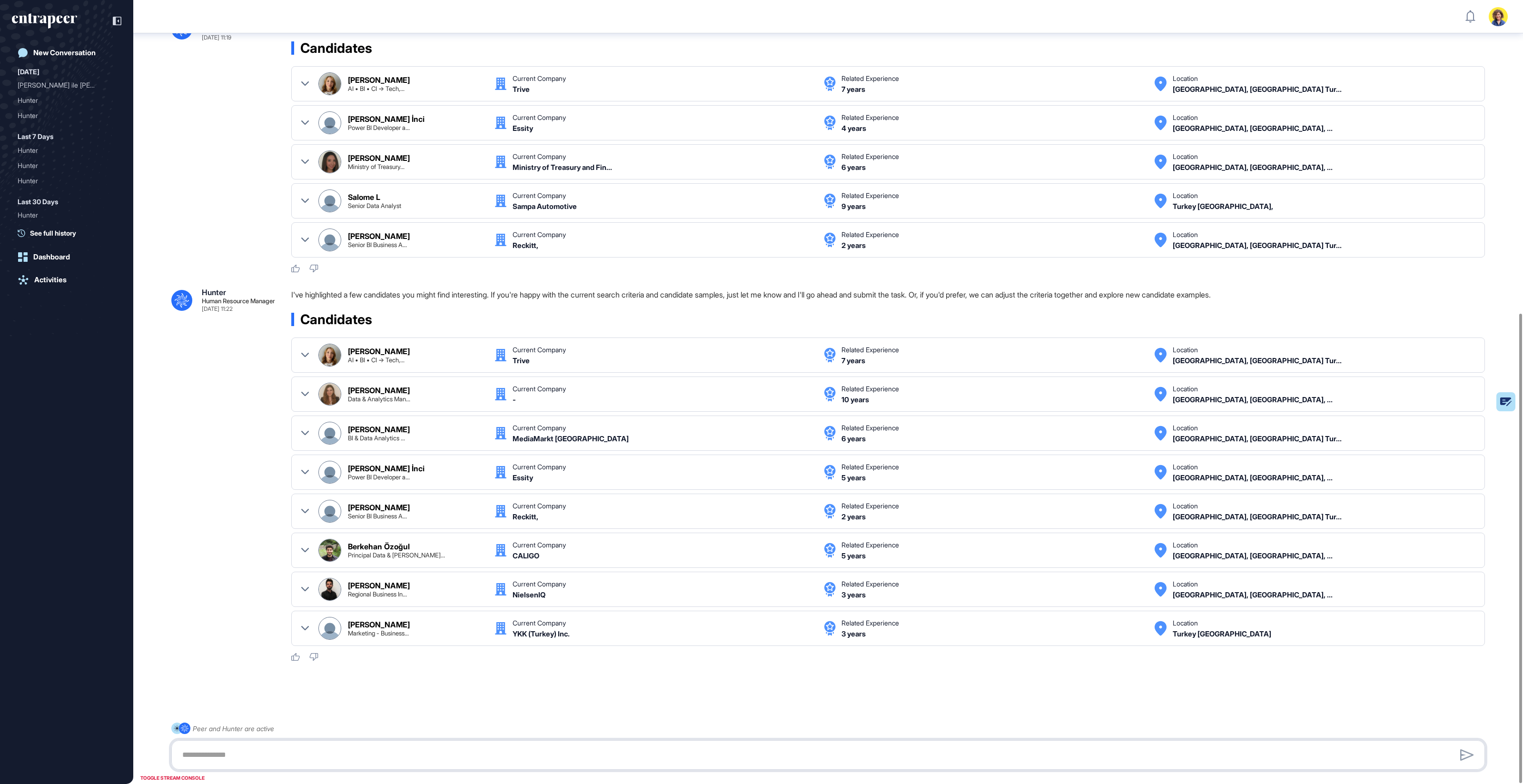
click at [333, 754] on textarea at bounding box center [828, 755] width 1304 height 19
click at [252, 430] on div ".cls-2{fill:#fff} Hunter Human Resource Manager Sep 14, 2025 11:22 I've highlig…" at bounding box center [828, 475] width 1314 height 373
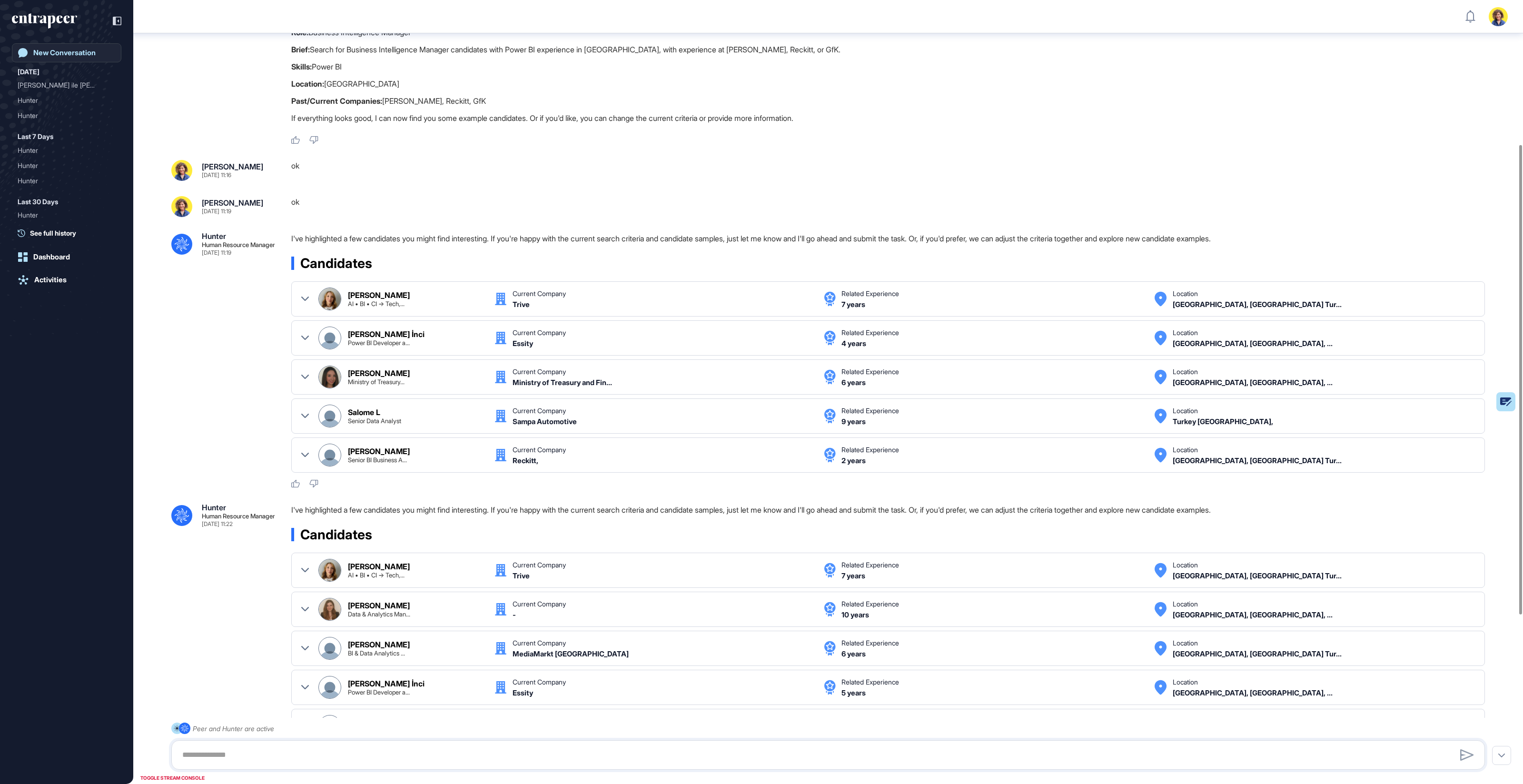
scroll to position [0, 0]
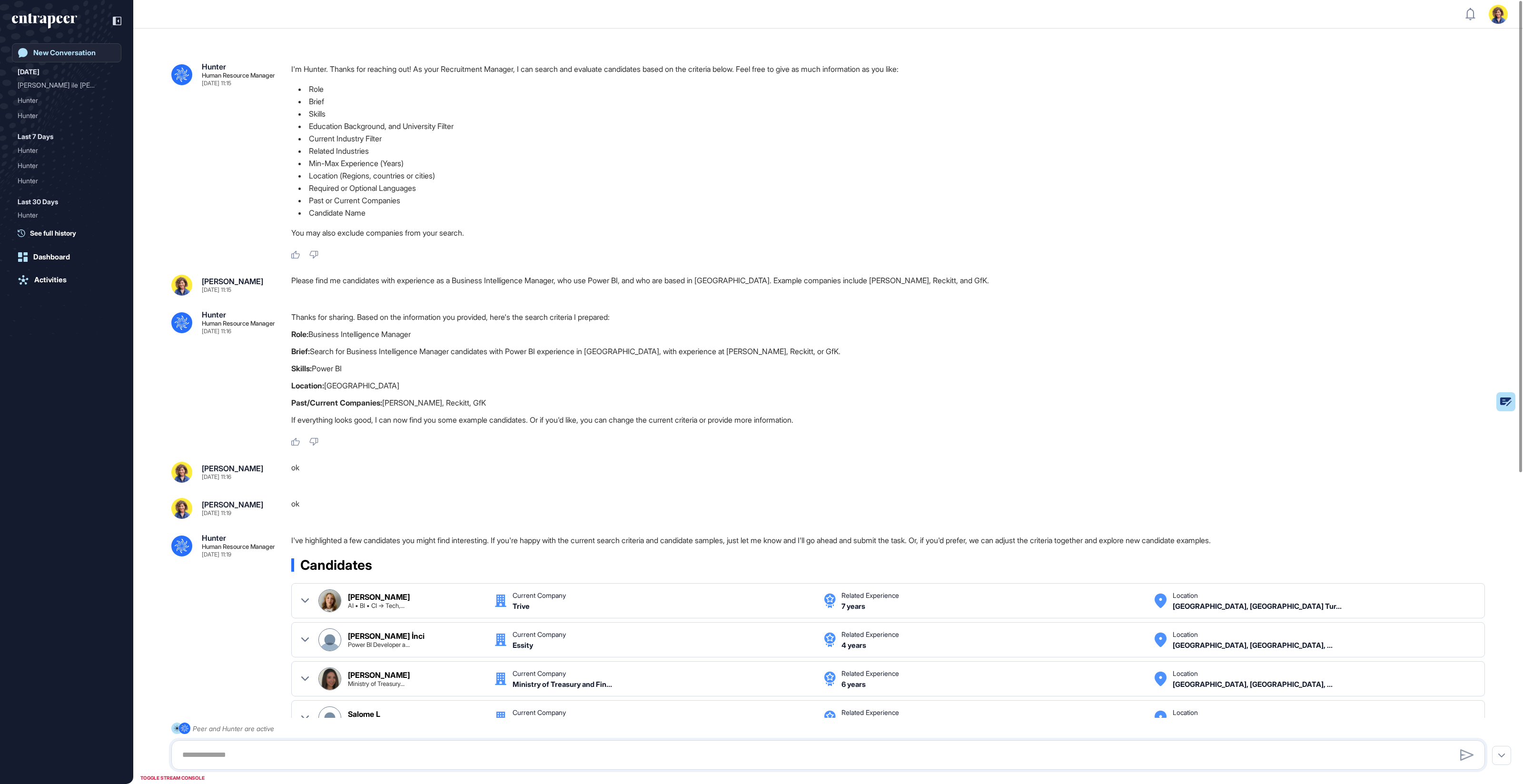
click at [63, 55] on div "New Conversation" at bounding box center [64, 52] width 63 height 8
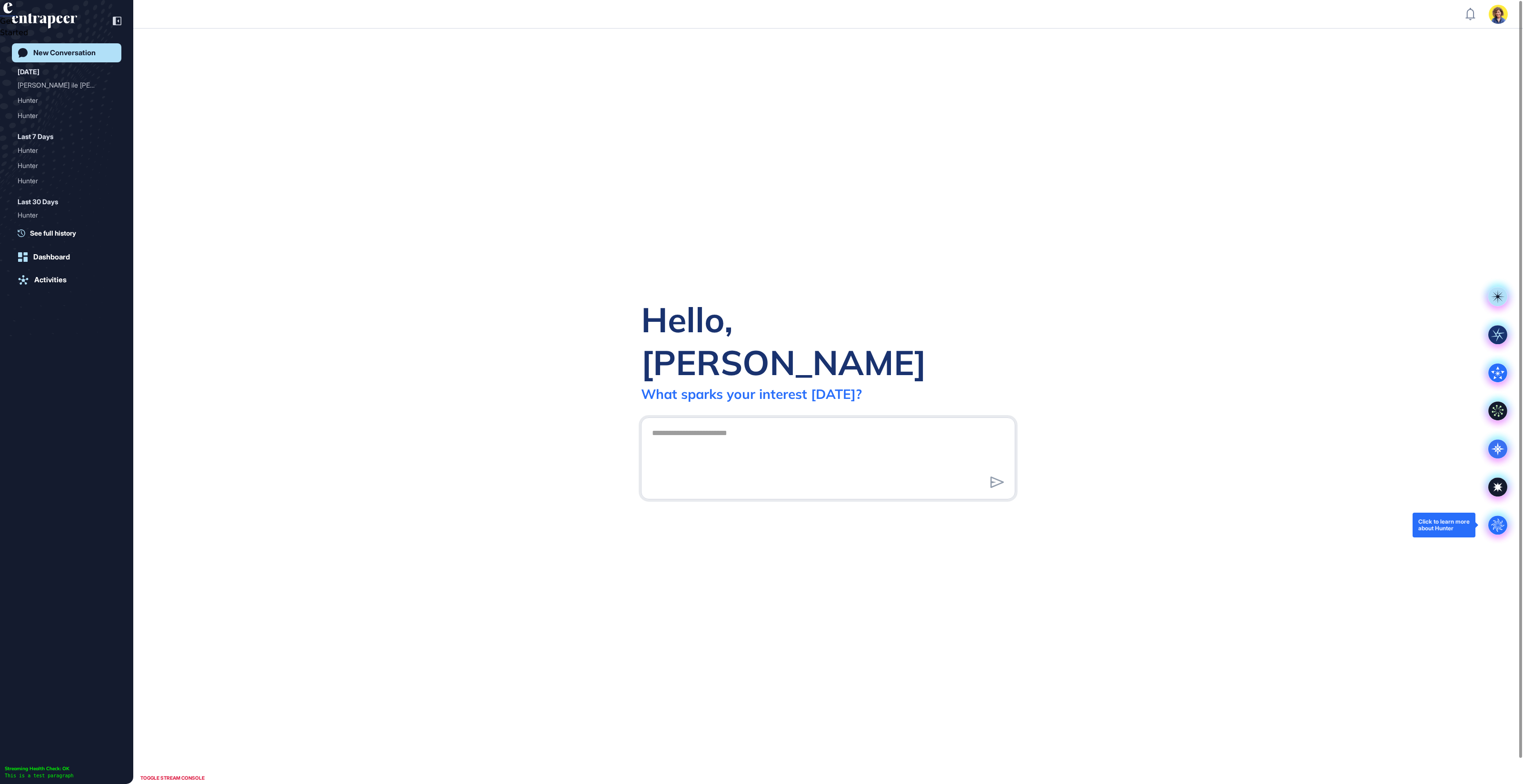
click at [1500, 523] on icon at bounding box center [1497, 524] width 9 height 9
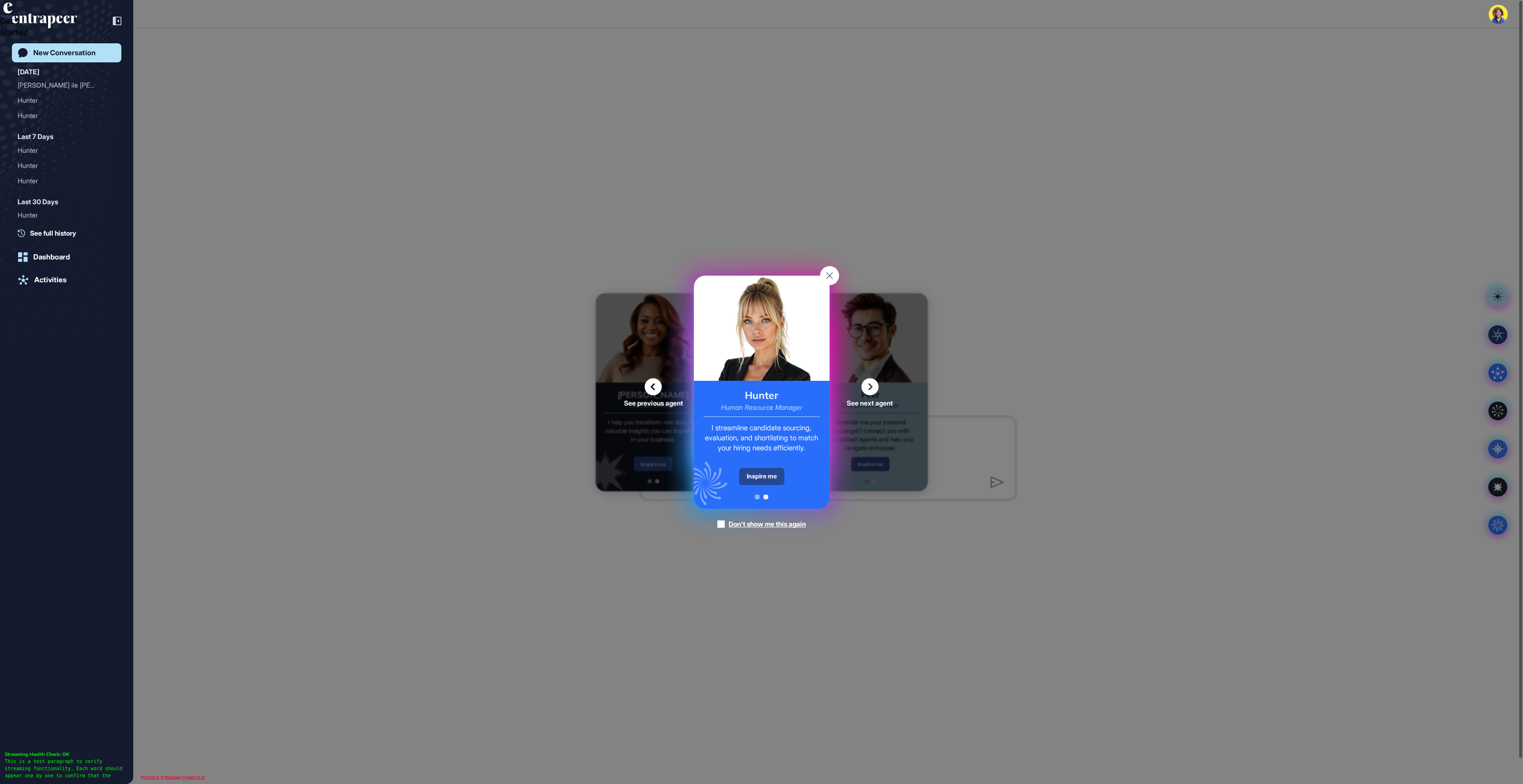
click at [766, 481] on div "Inspire me" at bounding box center [762, 476] width 45 height 17
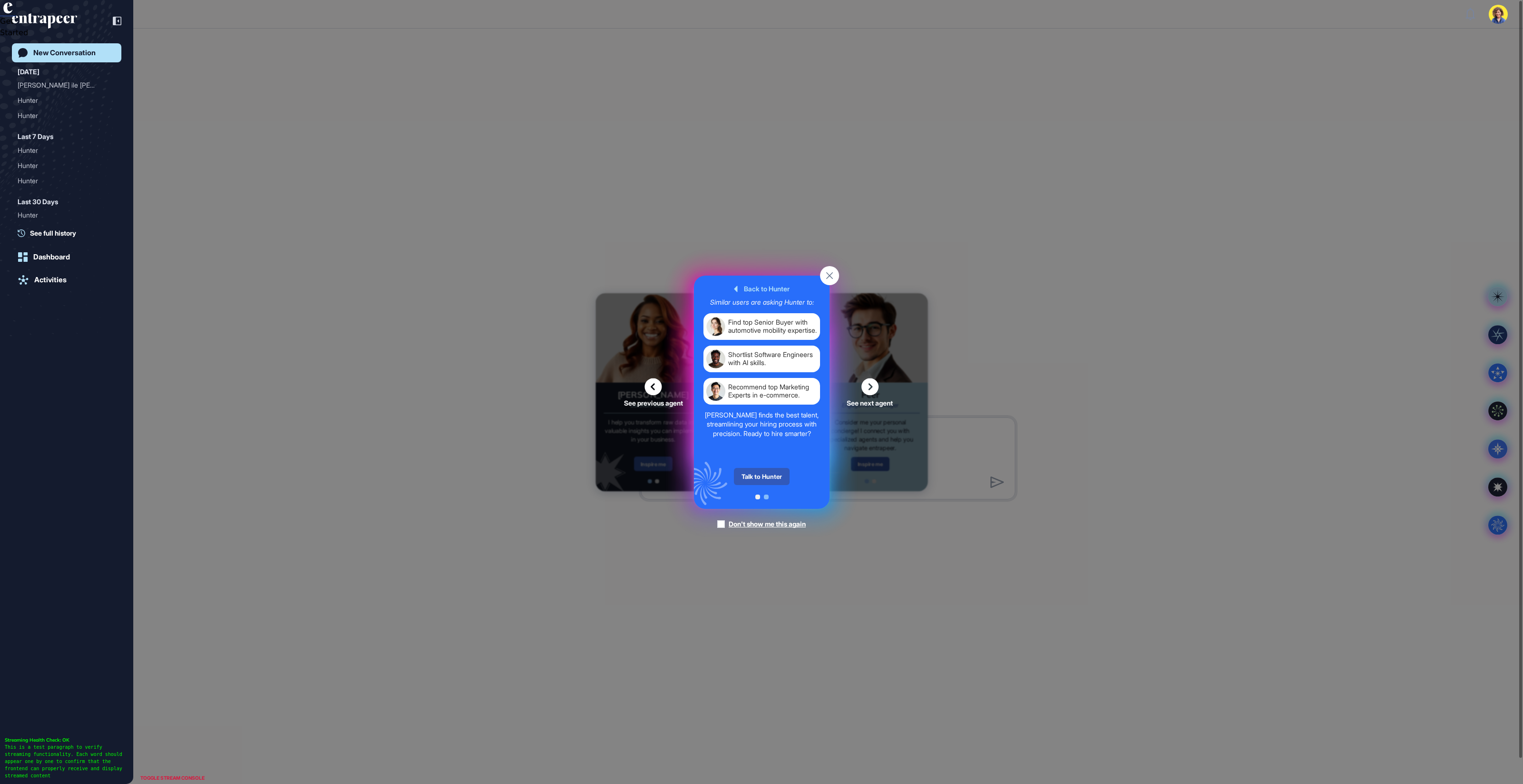
click at [766, 481] on div "Talk to Hunter" at bounding box center [762, 476] width 55 height 17
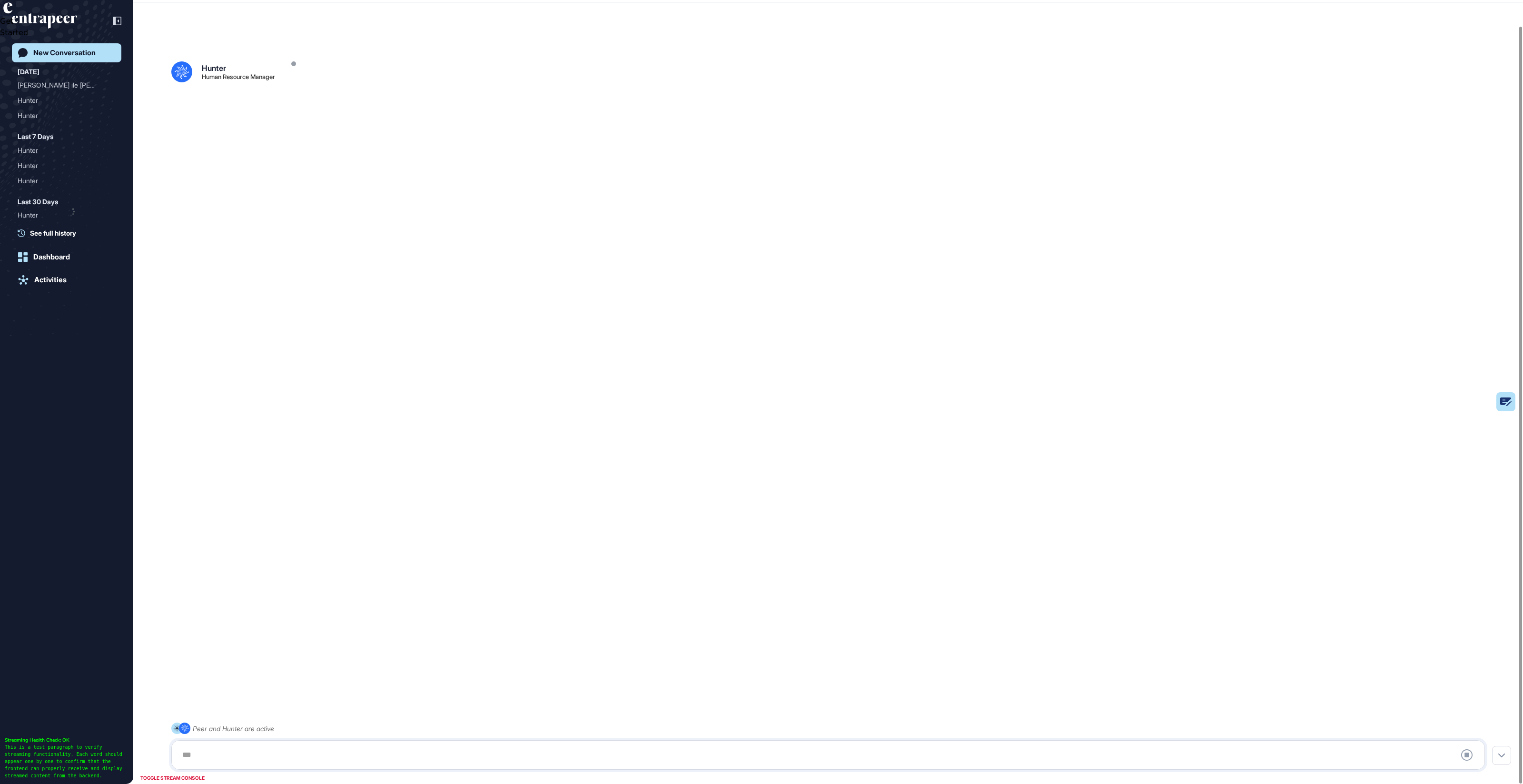
scroll to position [26, 0]
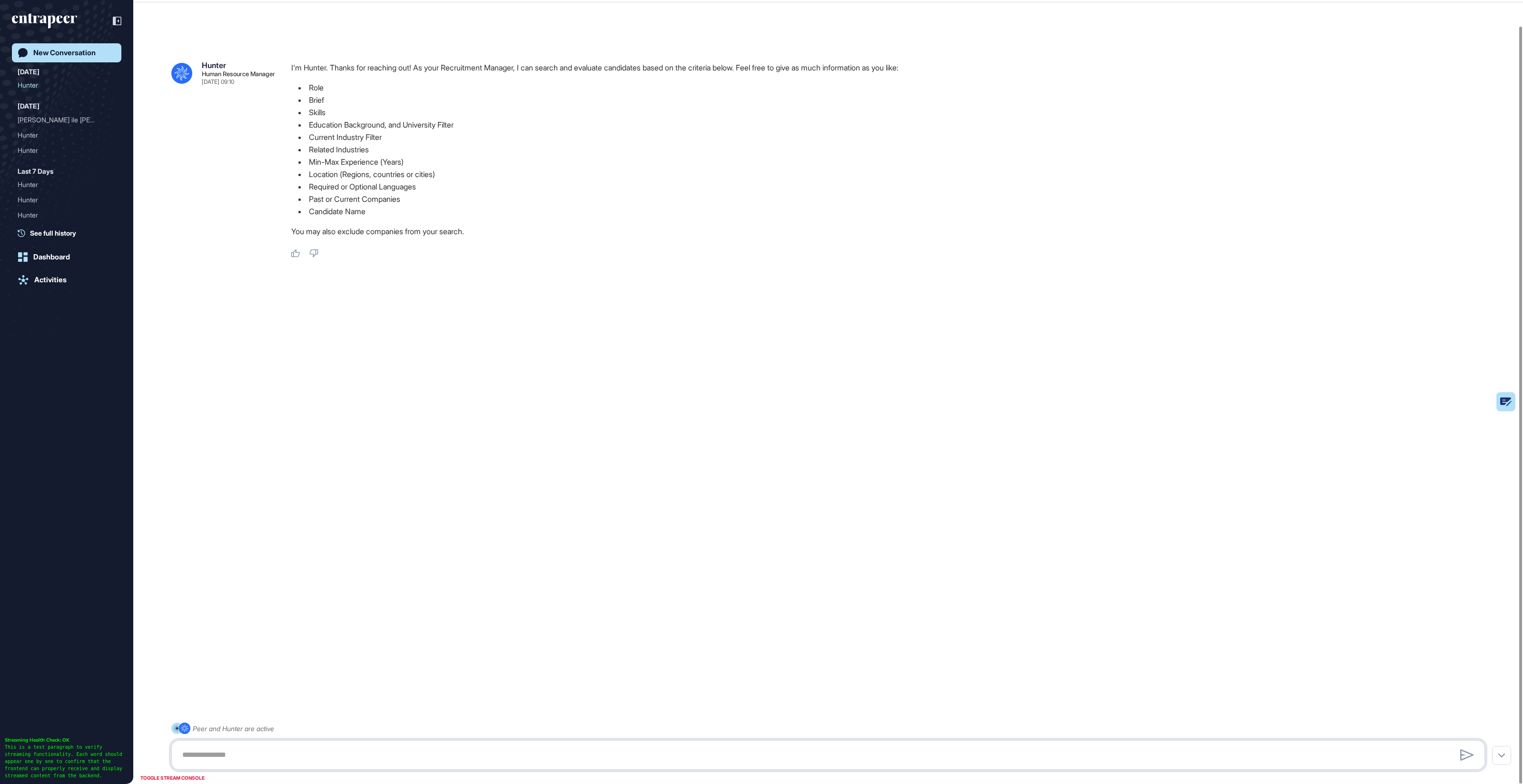
click at [219, 754] on textarea at bounding box center [828, 755] width 1304 height 19
paste textarea "**********"
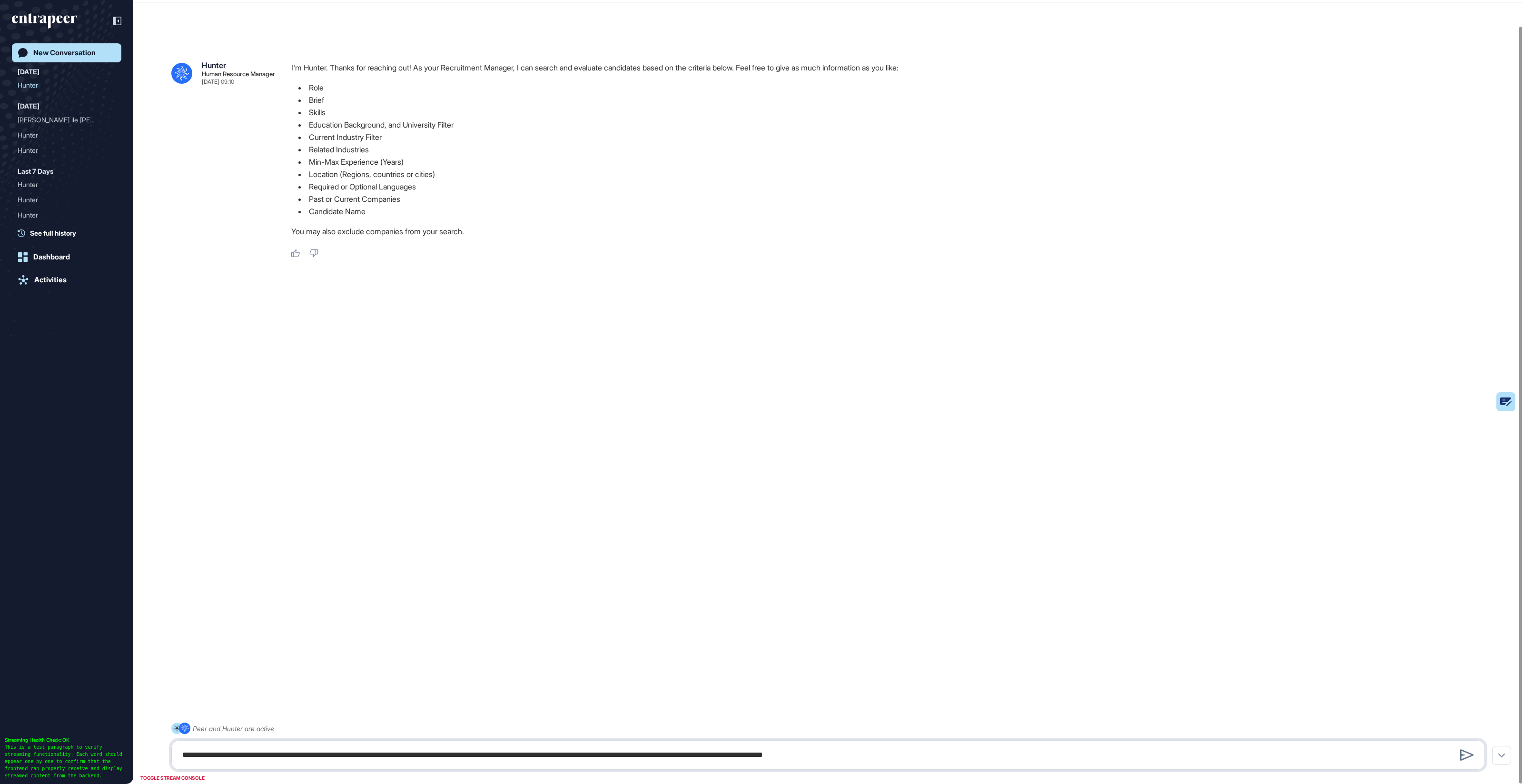
click at [667, 755] on textarea "**********" at bounding box center [828, 755] width 1304 height 19
drag, startPoint x: 1037, startPoint y: 757, endPoint x: 1007, endPoint y: 759, distance: 30.1
click at [1037, 757] on textarea "**********" at bounding box center [828, 755] width 1304 height 19
type textarea "**********"
click at [1465, 754] on icon at bounding box center [1467, 754] width 14 height 11
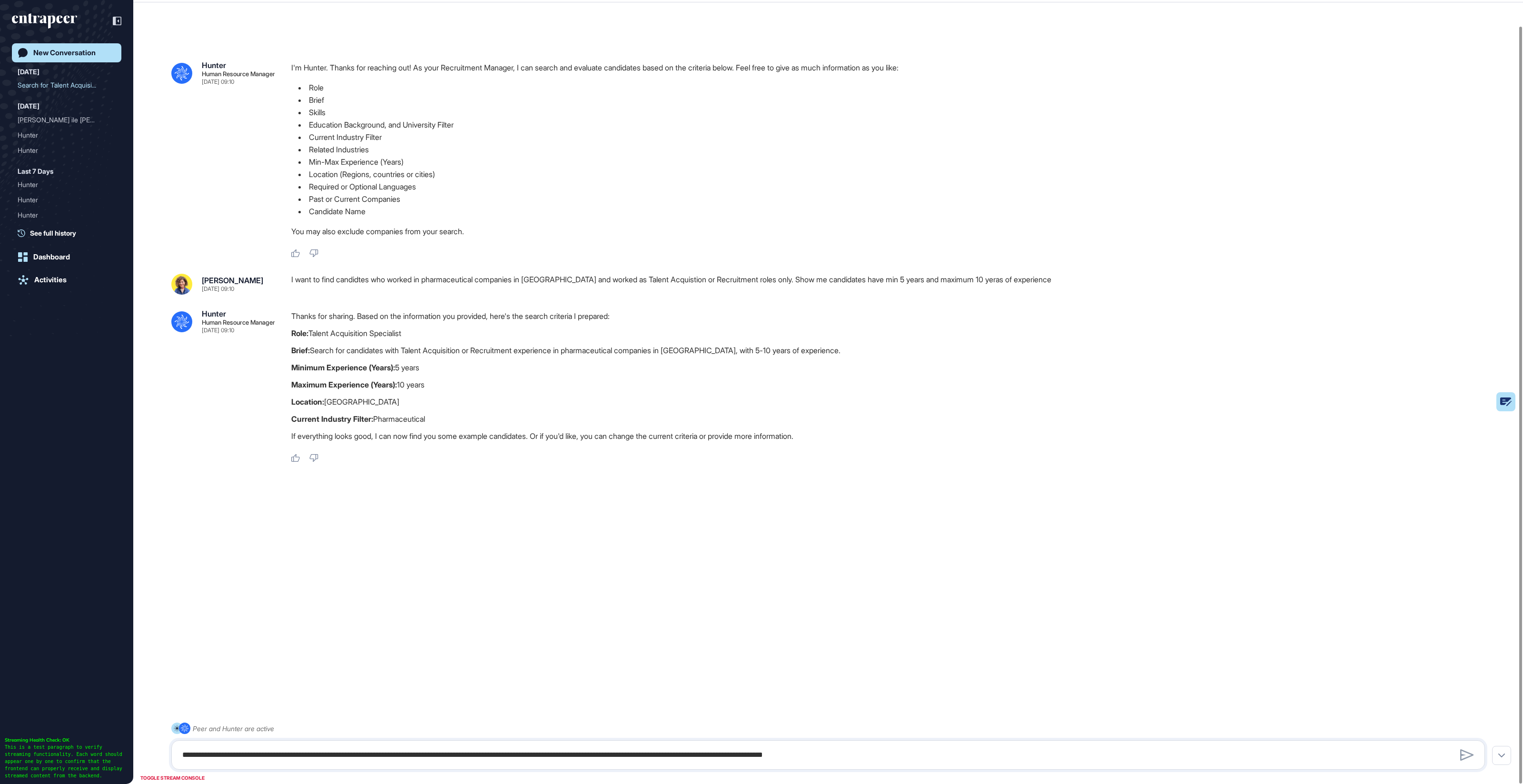
drag, startPoint x: 411, startPoint y: 334, endPoint x: 353, endPoint y: 336, distance: 58.0
click at [353, 336] on p "Role: Talent Acquisition Specialist" at bounding box center [892, 333] width 1202 height 13
click at [1502, 398] on rect at bounding box center [1482, 402] width 67 height 19
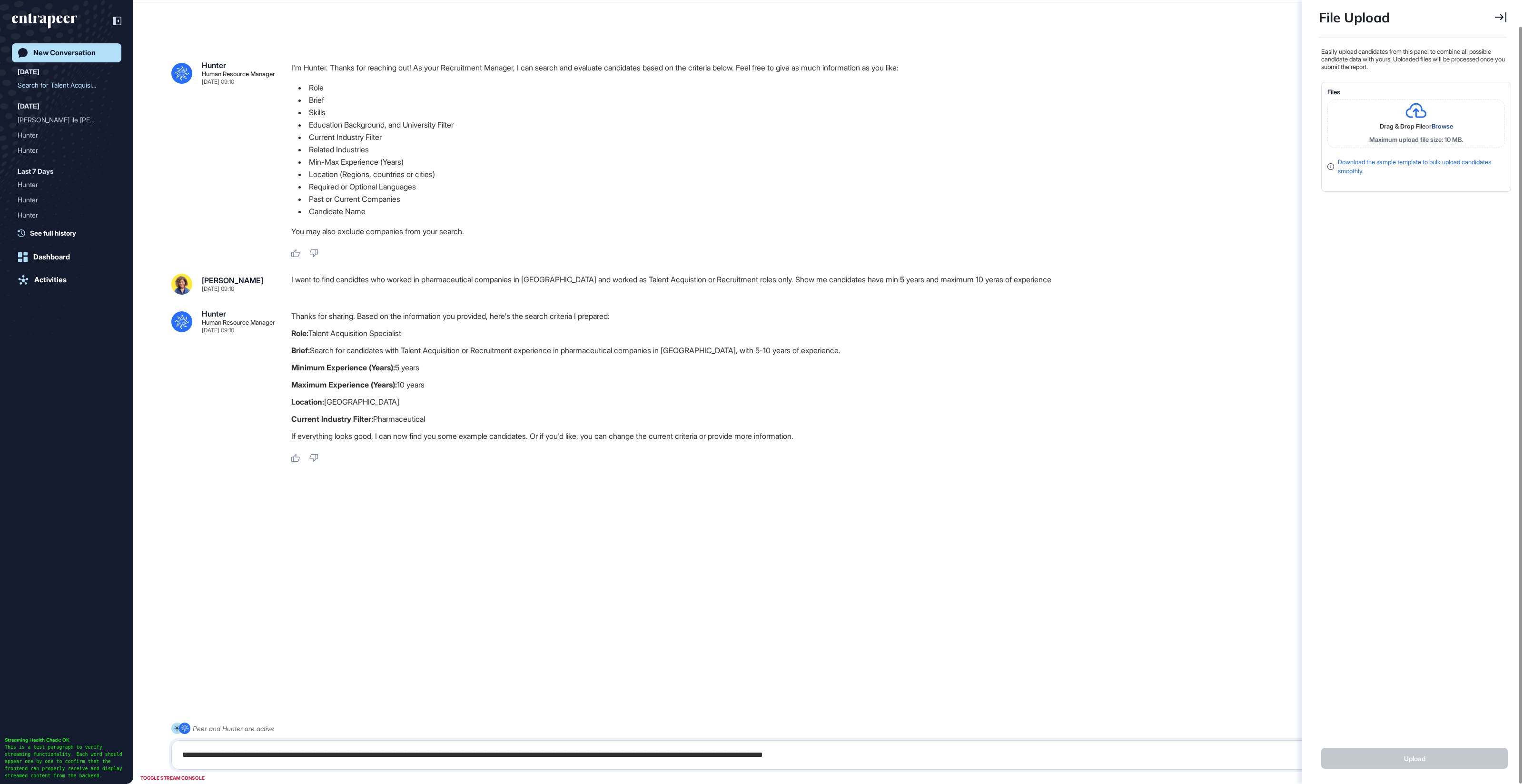
scroll to position [4, 1]
click at [1357, 162] on link "Download the sample template to bulk upload candidates smoothly." at bounding box center [1414, 166] width 153 height 17
click at [1464, 327] on div "Easily upload candidates from this panel to combine all possible candidate data…" at bounding box center [1415, 385] width 192 height 675
drag, startPoint x: 298, startPoint y: 312, endPoint x: 440, endPoint y: 417, distance: 176.6
click at [440, 417] on div "Thanks for sharing. Based on the information you provided, here's the search cr…" at bounding box center [892, 379] width 1202 height 137
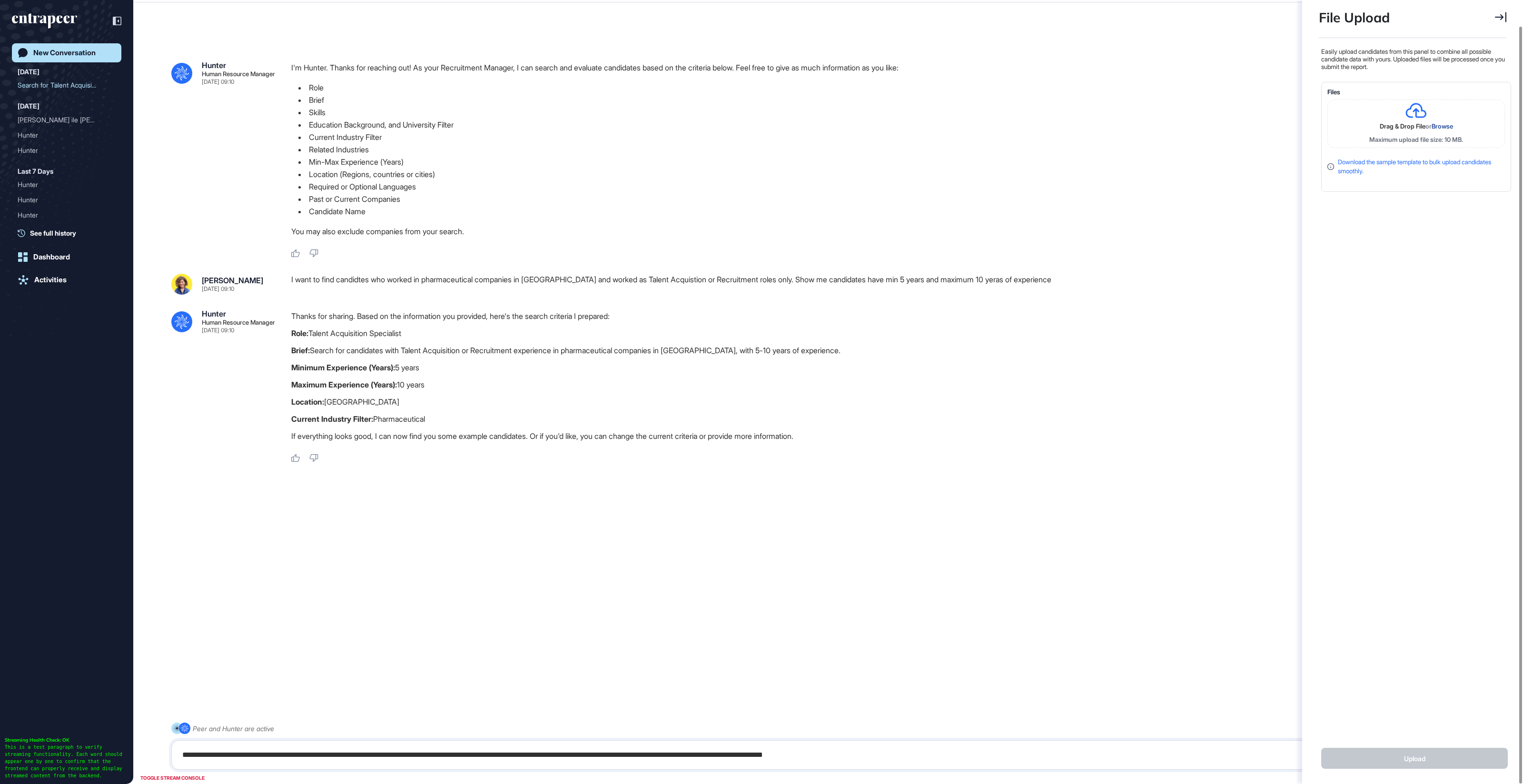
drag, startPoint x: 340, startPoint y: 345, endPoint x: 345, endPoint y: 346, distance: 5.1
click at [340, 345] on p "Brief: Search for candidates with Talent Acquisition or Recruitment experience …" at bounding box center [892, 350] width 1202 height 13
drag, startPoint x: 400, startPoint y: 352, endPoint x: 795, endPoint y: 351, distance: 395.0
click at [795, 351] on p "Brief: Search for candidates with Talent Acquisition or Recruitment experience …" at bounding box center [892, 350] width 1202 height 13
drag, startPoint x: 317, startPoint y: 364, endPoint x: 463, endPoint y: 422, distance: 157.1
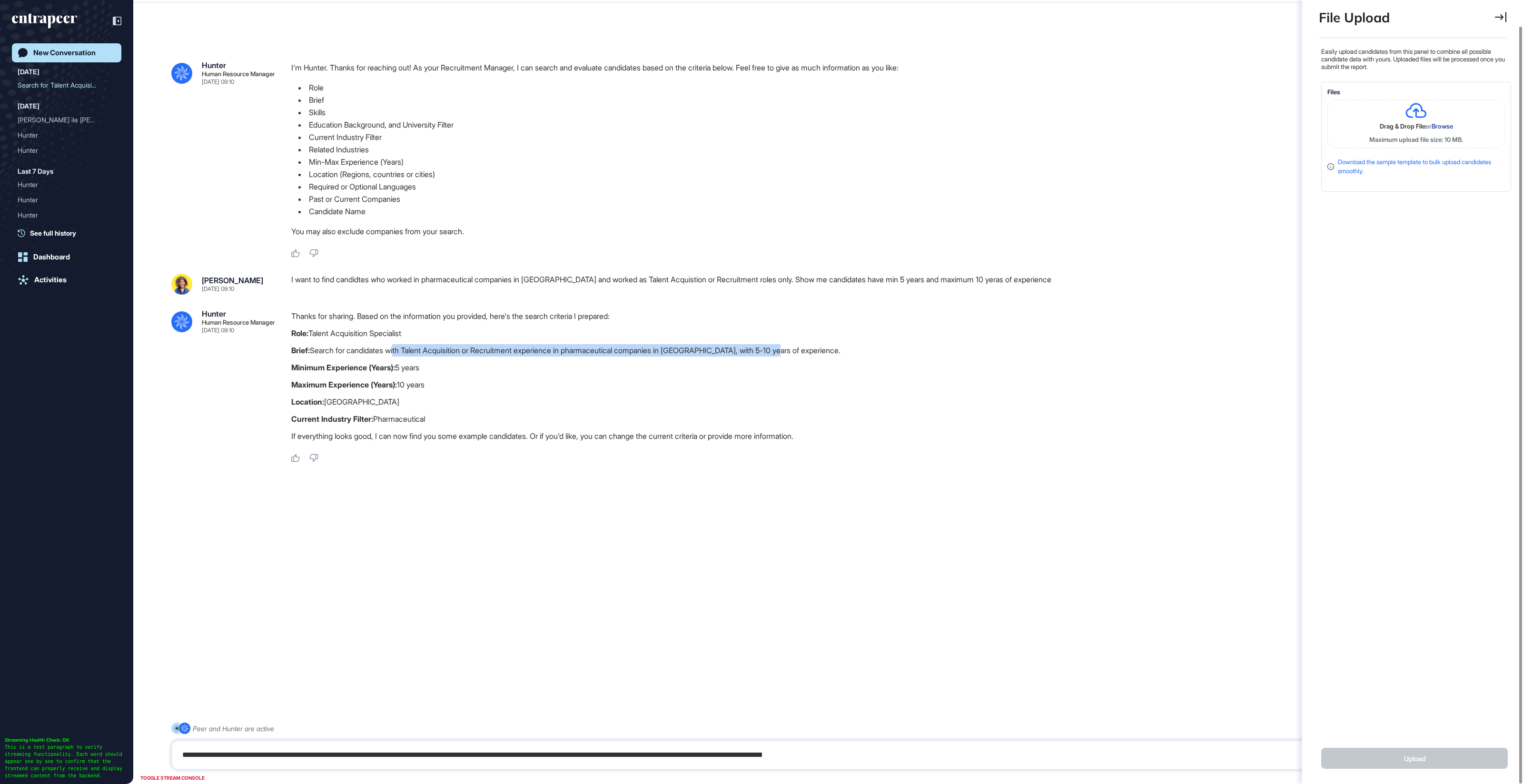
click at [463, 423] on div "Thanks for sharing. Based on the information you provided, here's the search cr…" at bounding box center [892, 379] width 1202 height 137
drag, startPoint x: 463, startPoint y: 422, endPoint x: 459, endPoint y: 411, distance: 11.7
click at [463, 422] on p "Current Industry Filter: Pharmaceutical" at bounding box center [892, 419] width 1202 height 13
drag, startPoint x: 278, startPoint y: 755, endPoint x: 288, endPoint y: 755, distance: 10.0
click at [278, 755] on textarea "**********" at bounding box center [828, 755] width 1304 height 19
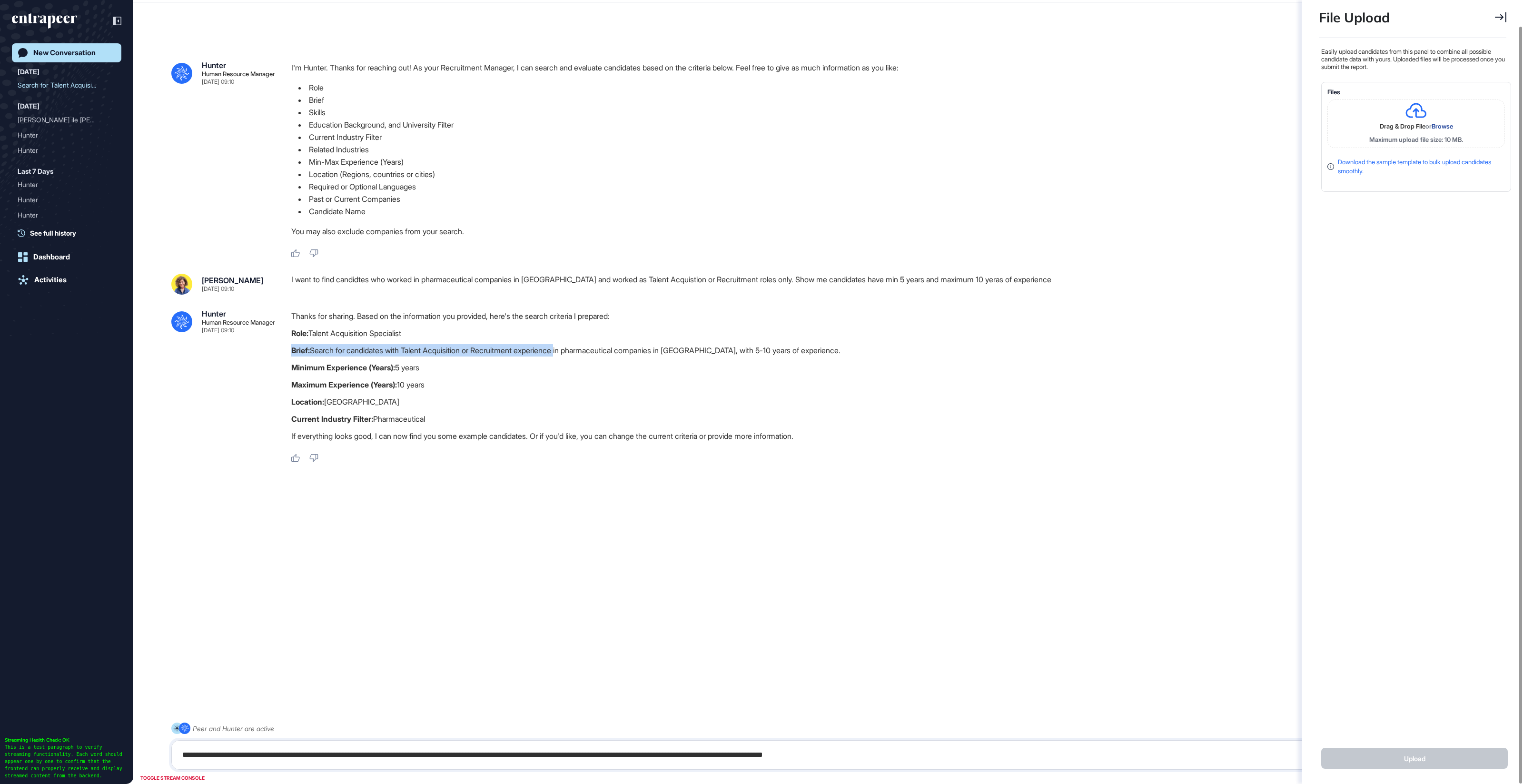
click at [571, 357] on div "Thanks for sharing. Based on the information you provided, here's the search cr…" at bounding box center [892, 379] width 1202 height 137
click at [226, 755] on textarea "**********" at bounding box center [828, 755] width 1304 height 19
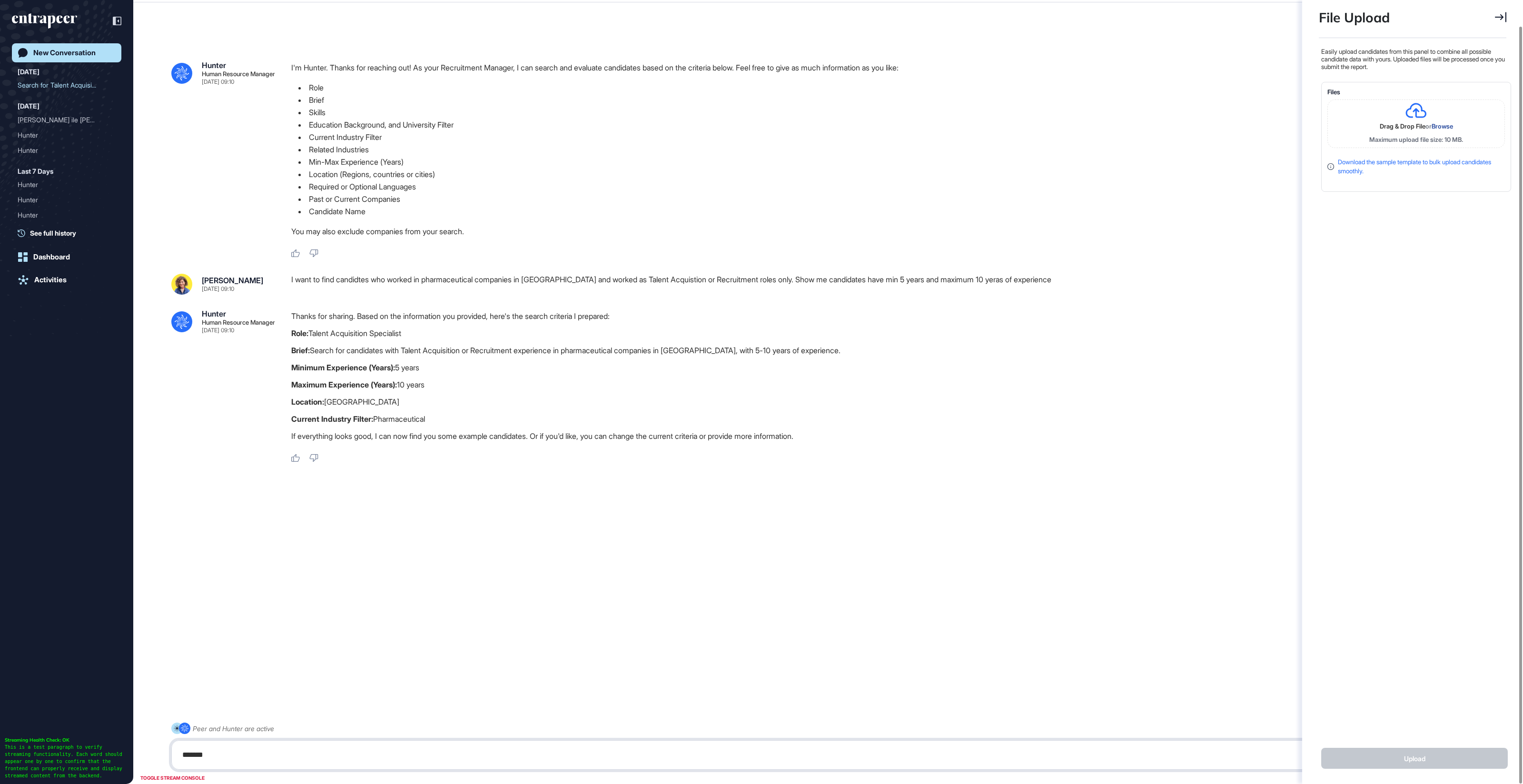
type textarea "******"
click at [1437, 213] on div "Easily upload candidates from this panel to combine all possible candidate data…" at bounding box center [1415, 385] width 192 height 675
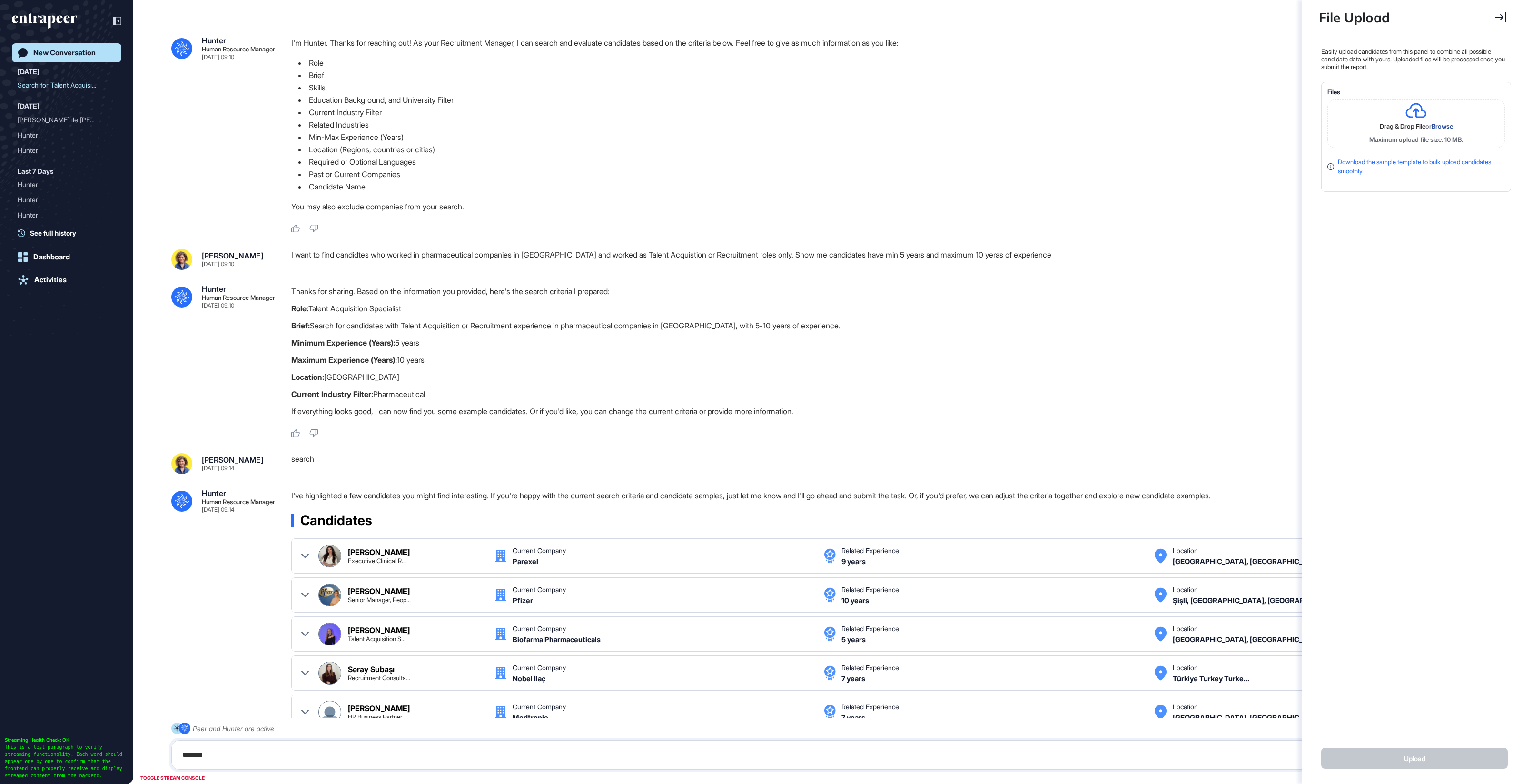
scroll to position [221, 0]
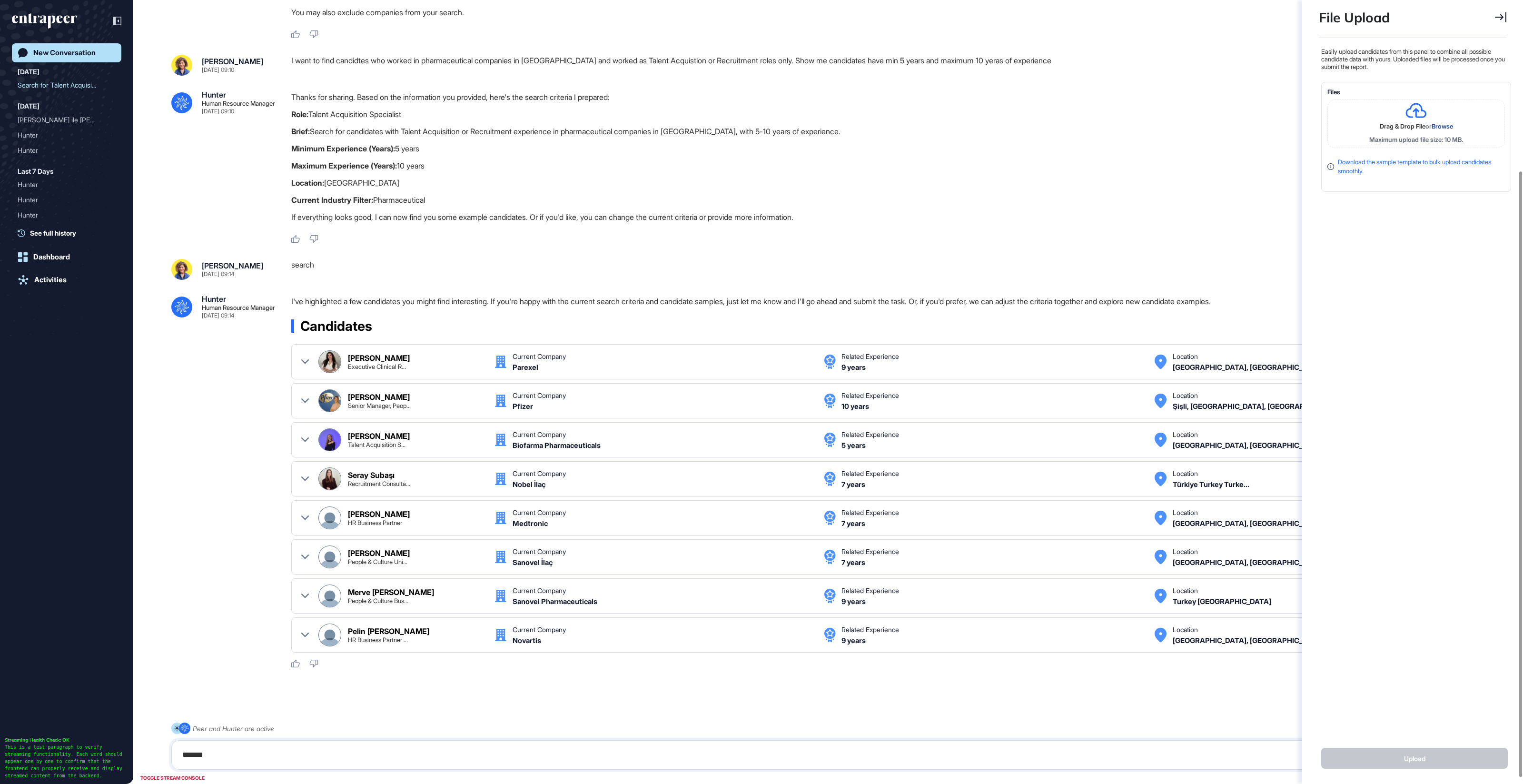
drag, startPoint x: 268, startPoint y: 324, endPoint x: 261, endPoint y: 324, distance: 7.0
click at [261, 318] on div "Hunter Human Resource Manager Sep 25, 2025 09:14" at bounding box center [238, 306] width 73 height 23
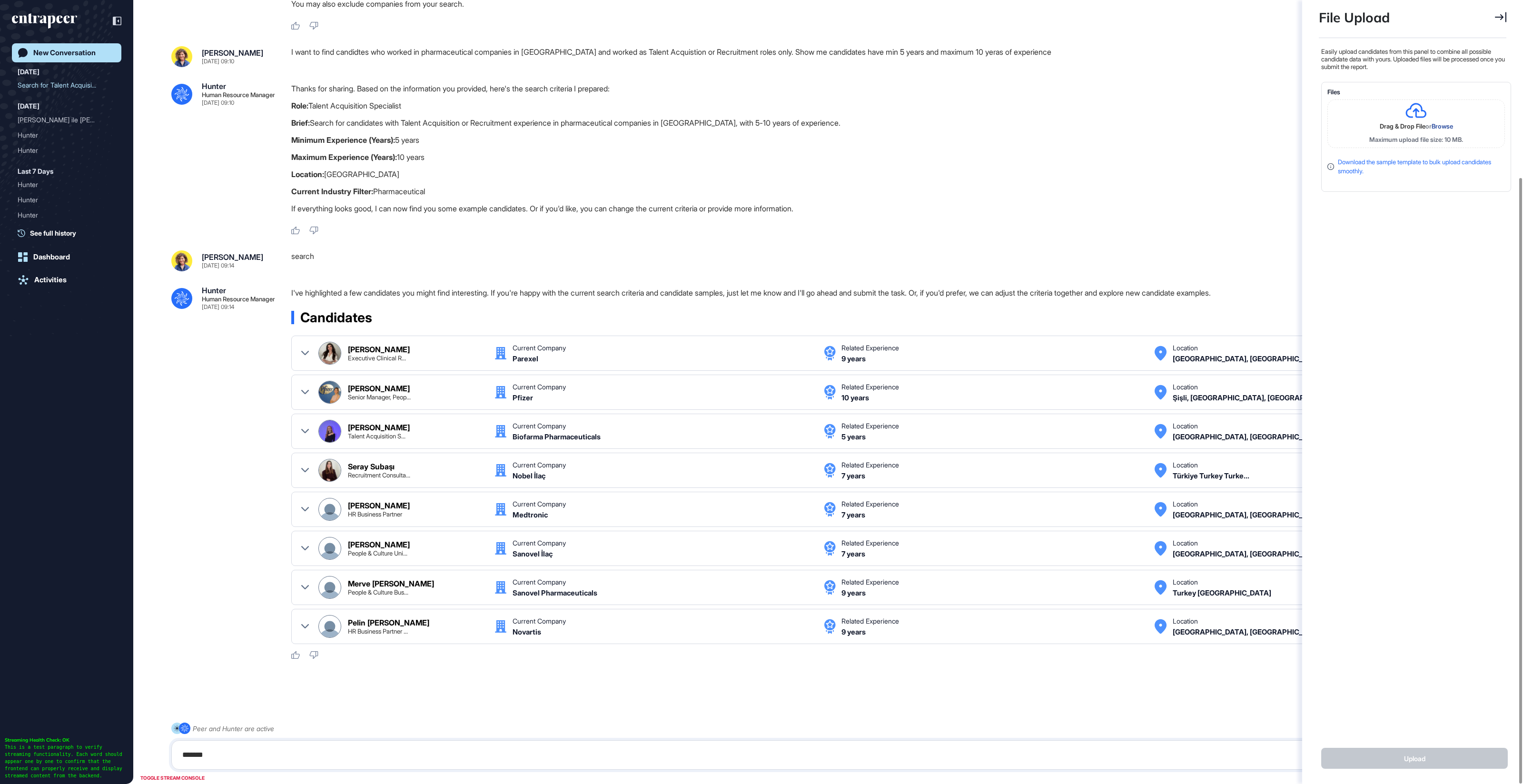
click at [1503, 16] on icon at bounding box center [1500, 17] width 11 height 11
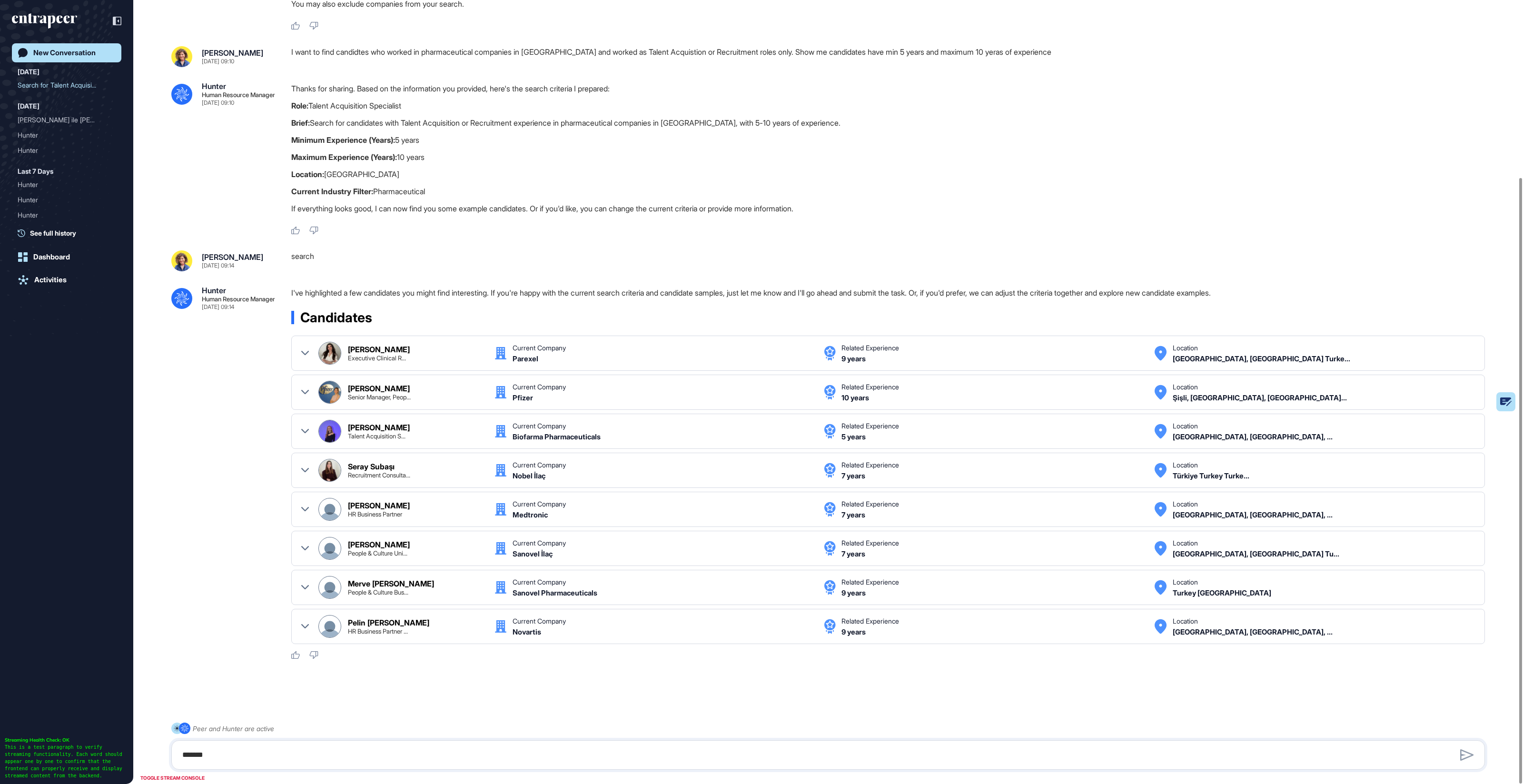
scroll to position [659, 2]
click at [307, 352] on icon at bounding box center [305, 352] width 8 height 4
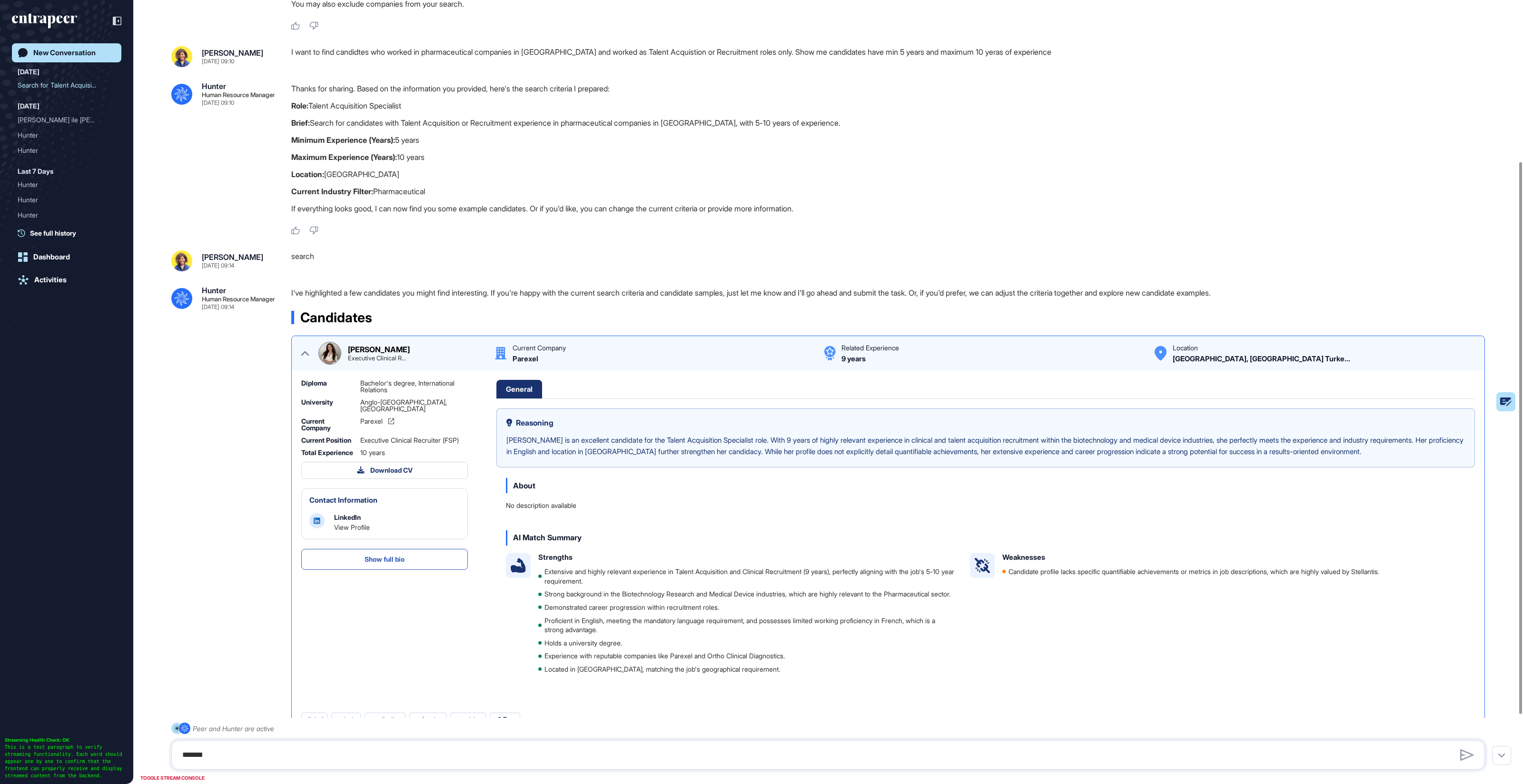
click at [306, 351] on icon at bounding box center [305, 353] width 8 height 8
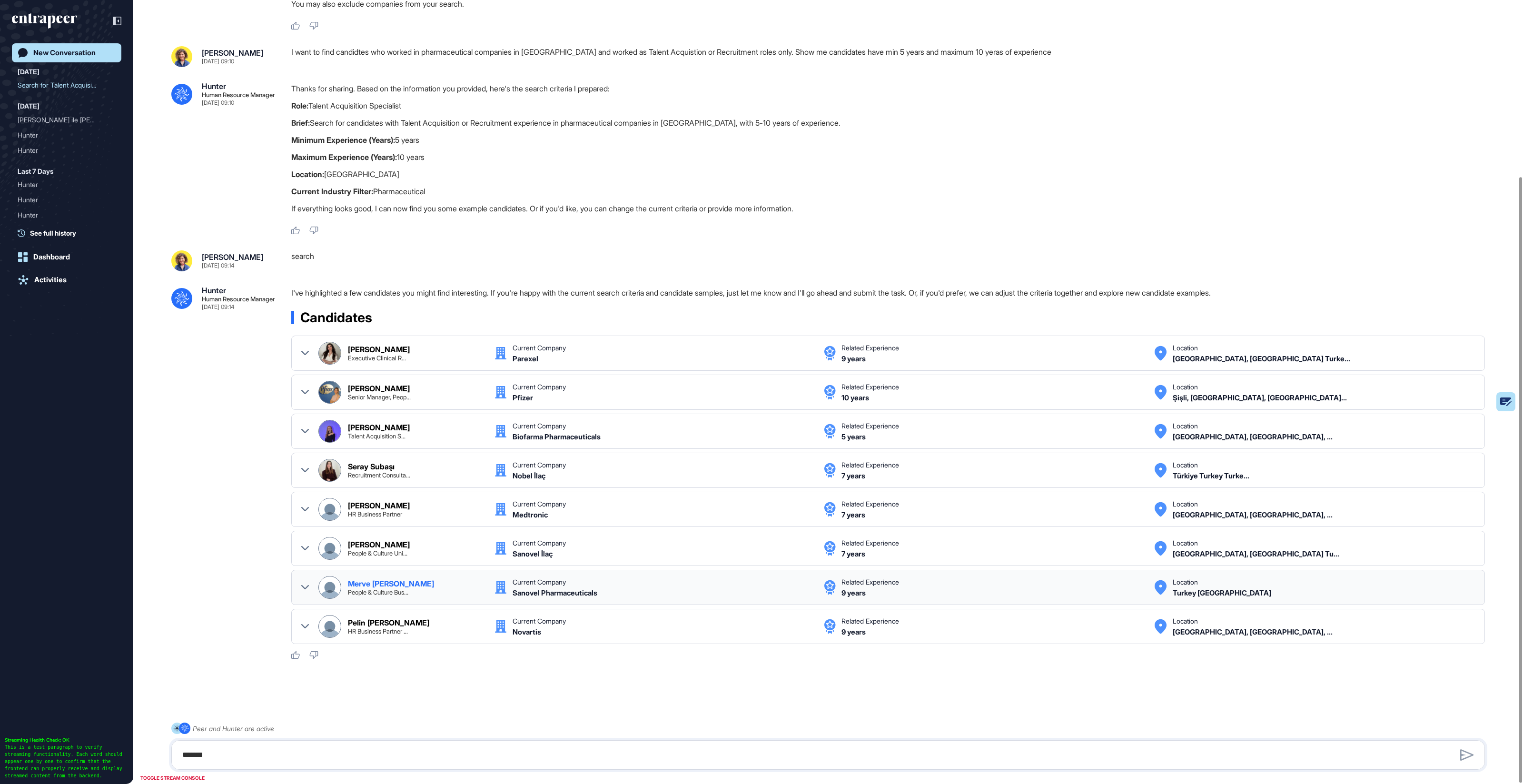
scroll to position [228, 0]
click at [301, 625] on icon at bounding box center [305, 627] width 8 height 4
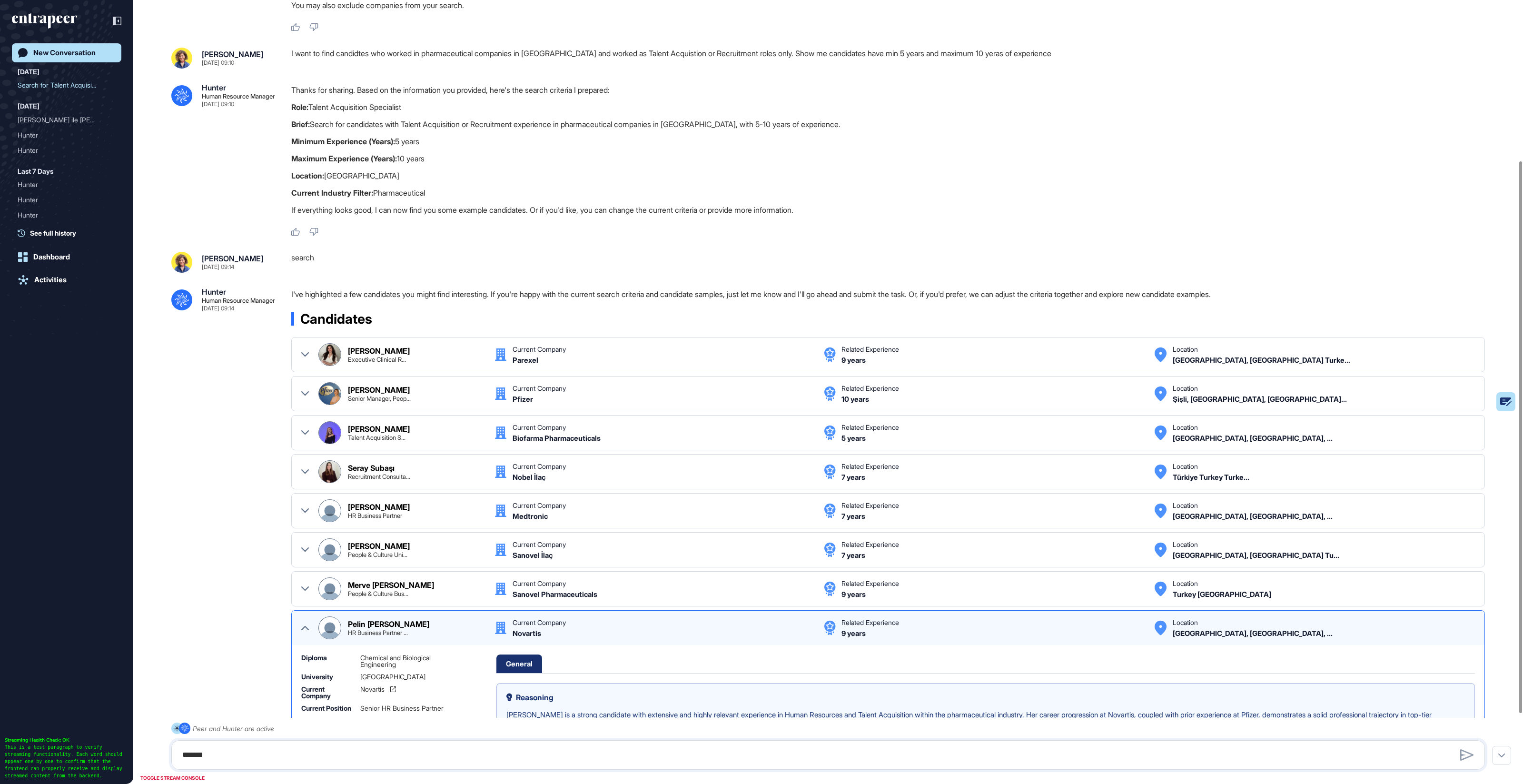
drag, startPoint x: 315, startPoint y: 106, endPoint x: 440, endPoint y: 197, distance: 154.6
click at [440, 197] on div "Thanks for sharing. Based on the information you provided, here's the search cr…" at bounding box center [892, 152] width 1202 height 137
click at [459, 203] on div "Thanks for sharing. Based on the information you provided, here's the search cr…" at bounding box center [892, 152] width 1202 height 137
click at [301, 356] on icon at bounding box center [305, 354] width 8 height 8
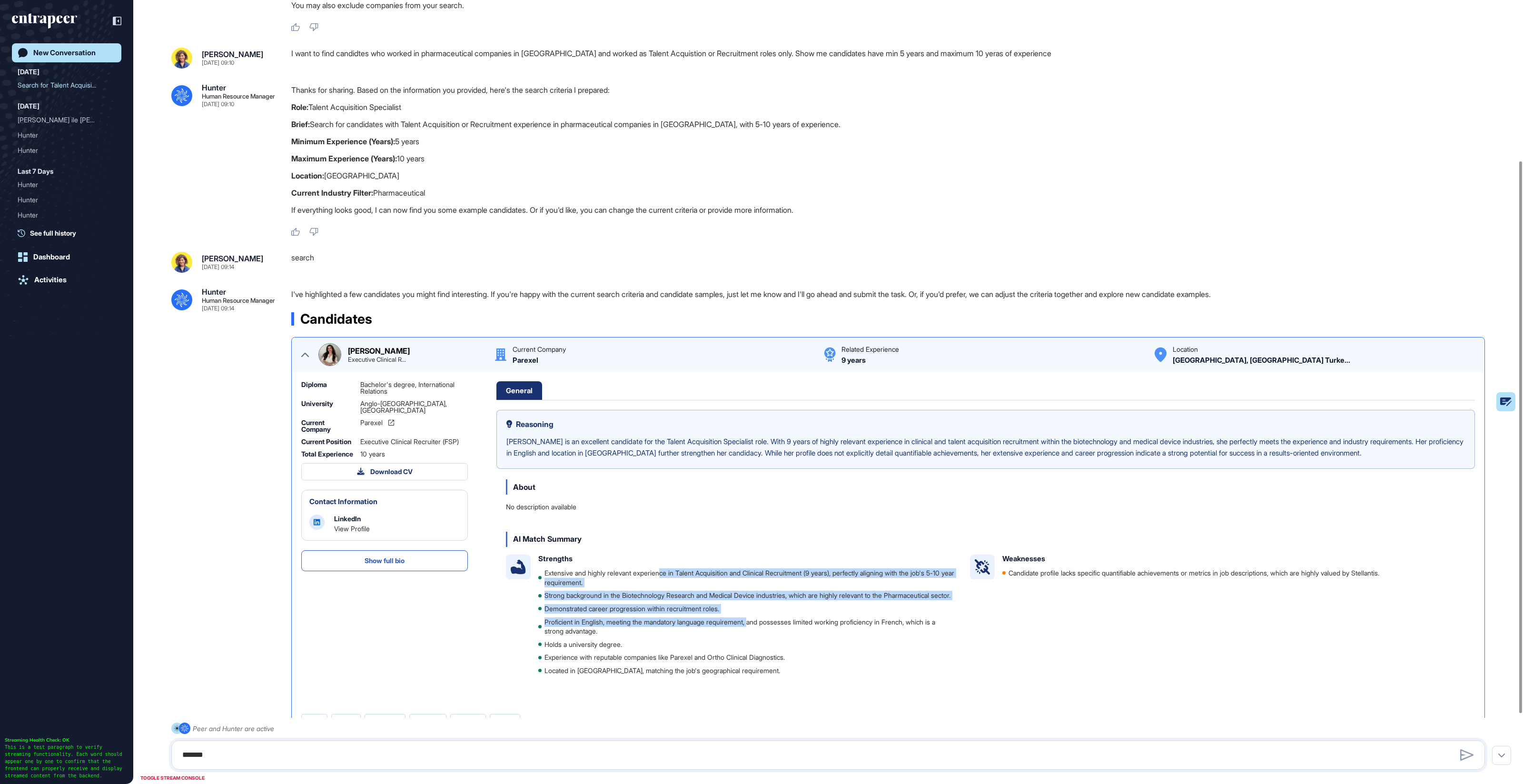
drag, startPoint x: 664, startPoint y: 582, endPoint x: 759, endPoint y: 632, distance: 107.4
click at [759, 632] on ul "Extensive and highly relevant experience in Talent Acquisition and Clinical Rec…" at bounding box center [747, 621] width 416 height 107
click at [759, 632] on li "Proficient in English, meeting the mandatory language requirement, and possesse…" at bounding box center [747, 626] width 416 height 18
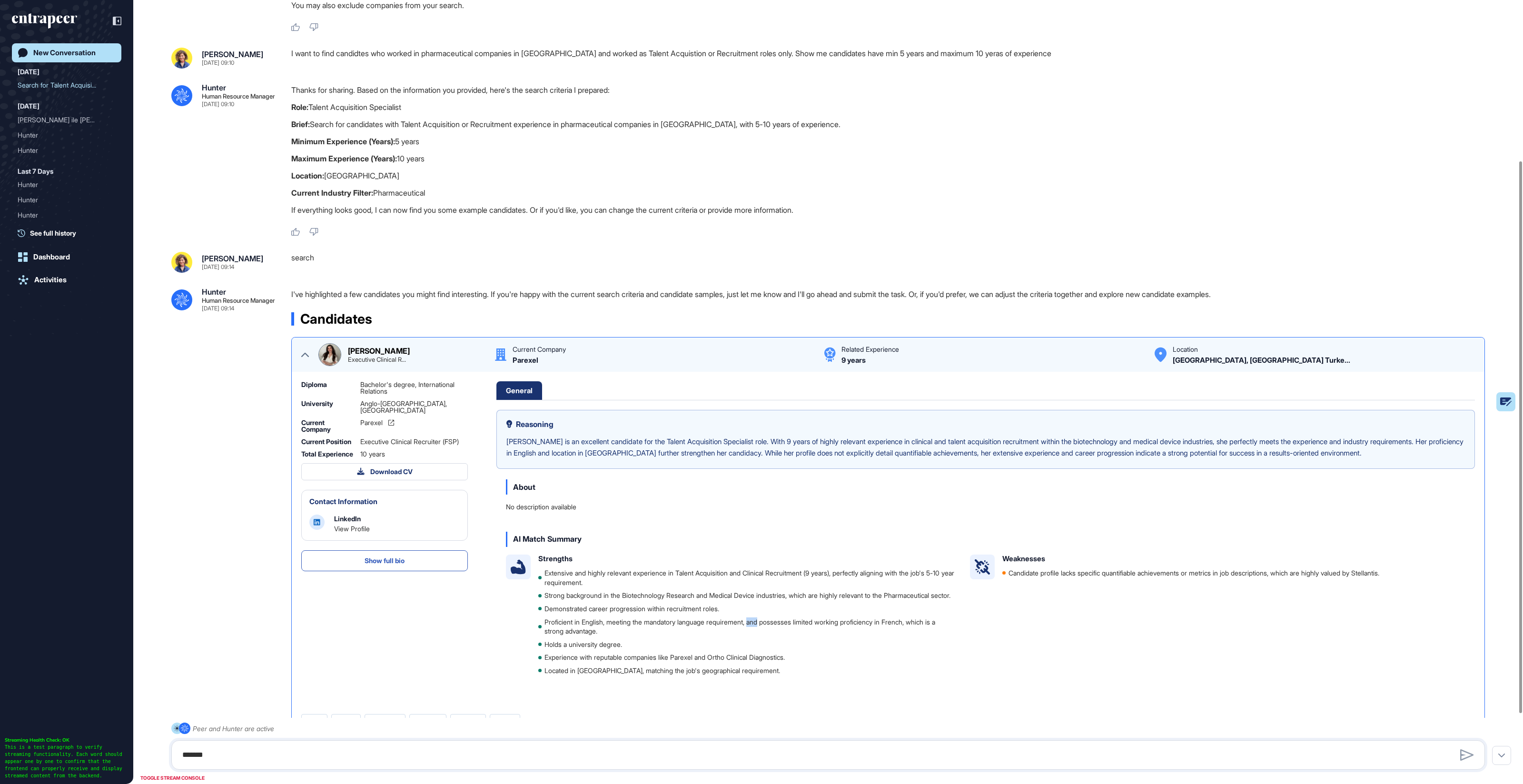
click at [759, 632] on li "Proficient in English, meeting the mandatory language requirement, and possesse…" at bounding box center [747, 626] width 416 height 18
drag, startPoint x: 751, startPoint y: 624, endPoint x: 668, endPoint y: 584, distance: 92.1
click at [749, 623] on ul "Extensive and highly relevant experience in Talent Acquisition and Clinical Rec…" at bounding box center [747, 621] width 416 height 107
click at [326, 350] on img at bounding box center [330, 354] width 22 height 22
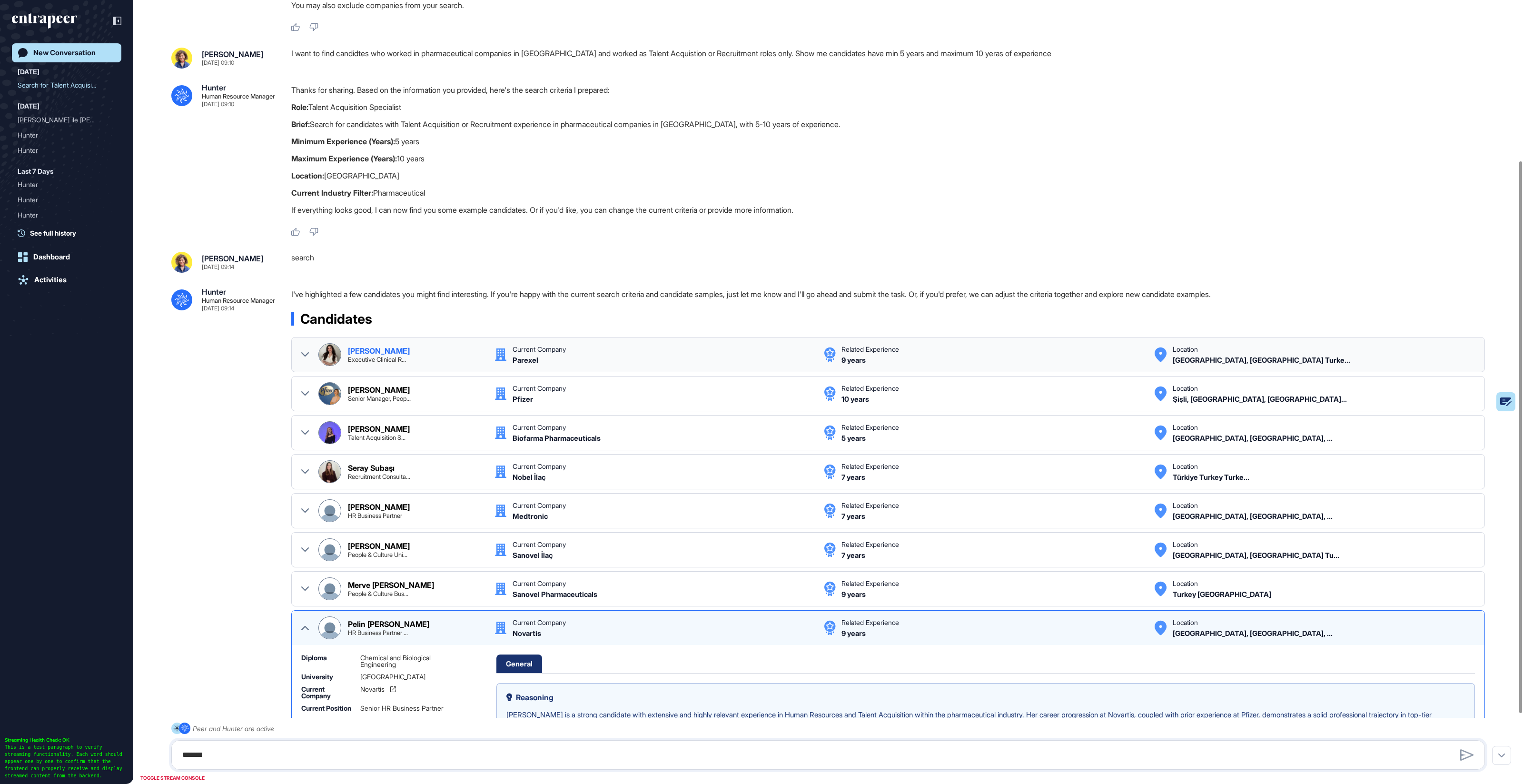
drag, startPoint x: 324, startPoint y: 357, endPoint x: 325, endPoint y: 369, distance: 12.0
click at [324, 357] on img at bounding box center [330, 354] width 22 height 22
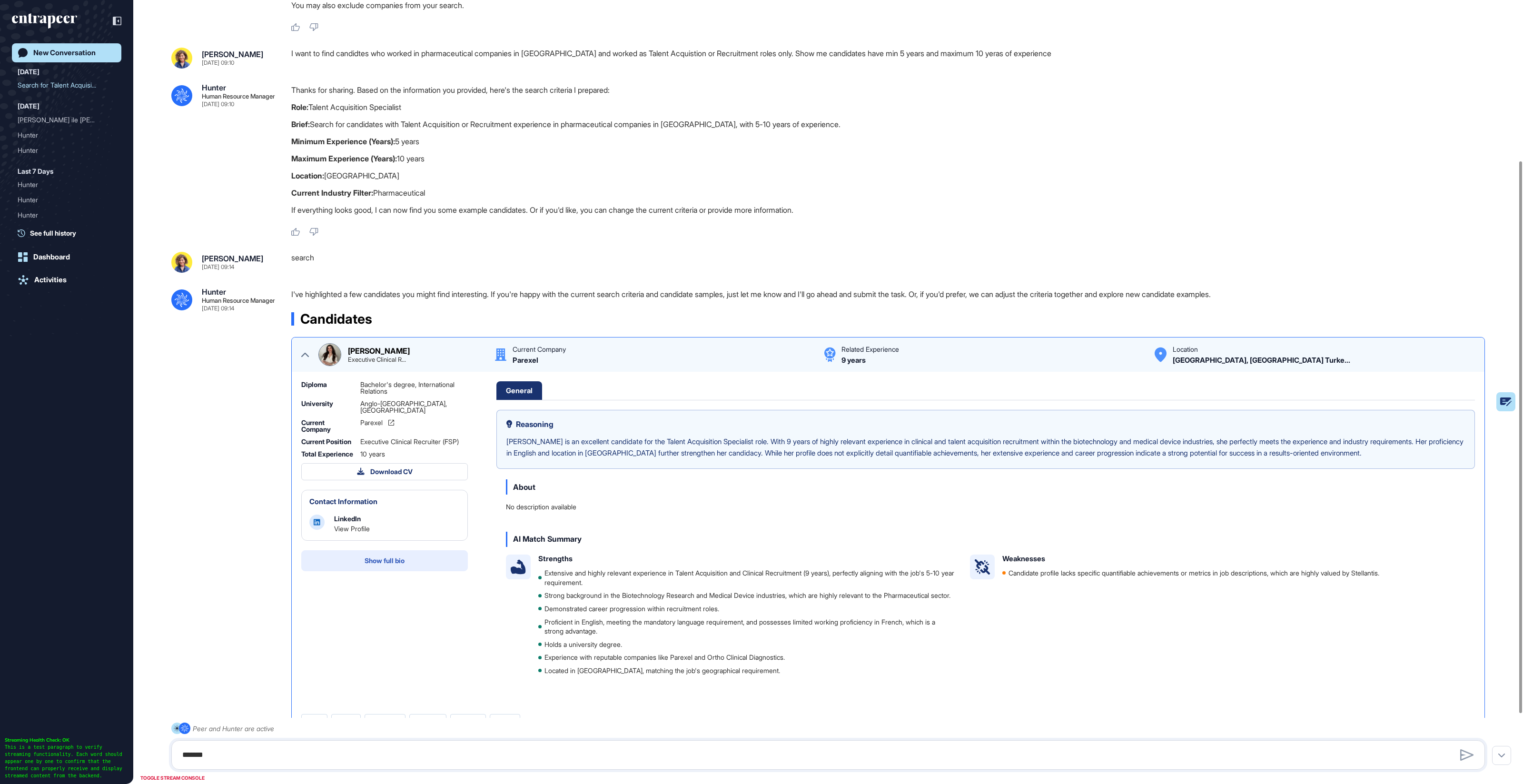
click at [359, 568] on button "Show full bio" at bounding box center [384, 560] width 166 height 21
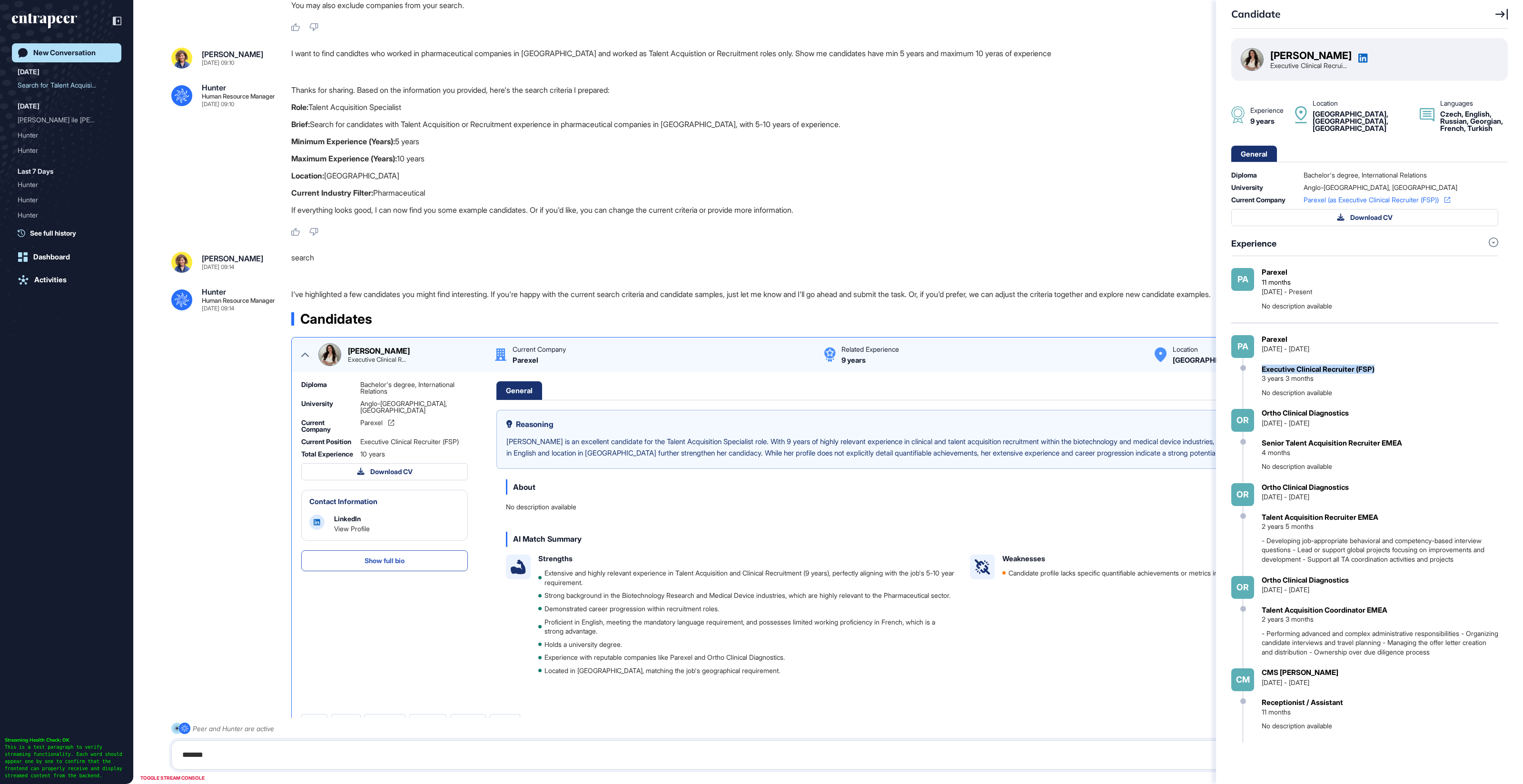
drag, startPoint x: 1364, startPoint y: 369, endPoint x: 1264, endPoint y: 371, distance: 100.0
click at [1264, 371] on div "Executive Clinical Recruiter (FSP) 3 years 3 months No description available" at bounding box center [1380, 381] width 237 height 32
drag, startPoint x: 1277, startPoint y: 442, endPoint x: 1409, endPoint y: 423, distance: 133.4
click at [1429, 446] on div "Senior Talent Acquisition Recruiter EMEA 4 months No description available" at bounding box center [1380, 455] width 237 height 32
drag, startPoint x: 1372, startPoint y: 363, endPoint x: 1299, endPoint y: 369, distance: 73.2
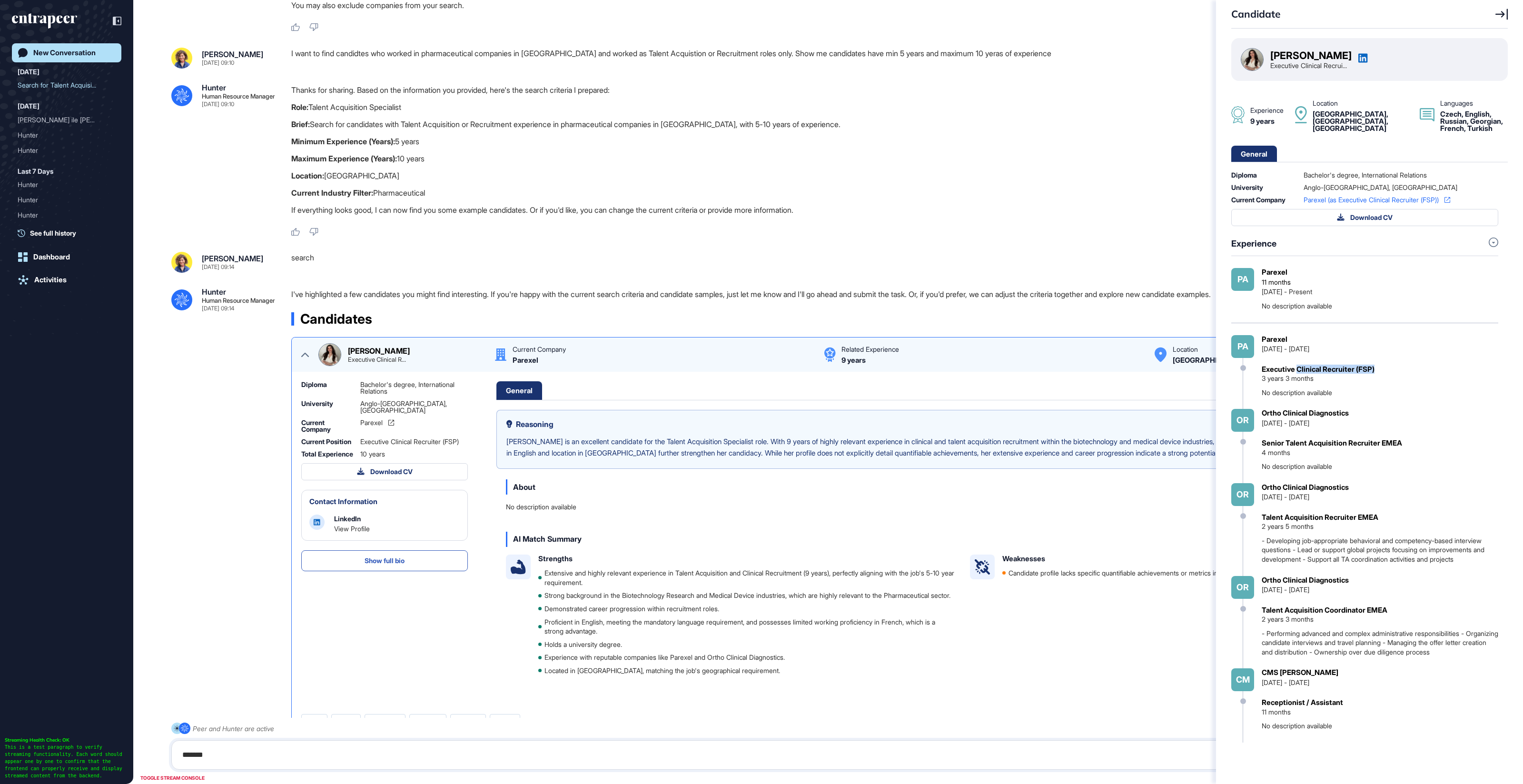
click at [1299, 369] on div "Executive Clinical Recruiter (FSP) 3 years 3 months No description available" at bounding box center [1380, 381] width 237 height 32
click at [1345, 368] on div "Executive Clinical Recruiter (FSP)" at bounding box center [1318, 369] width 113 height 8
click at [1506, 13] on icon at bounding box center [1502, 14] width 13 height 11
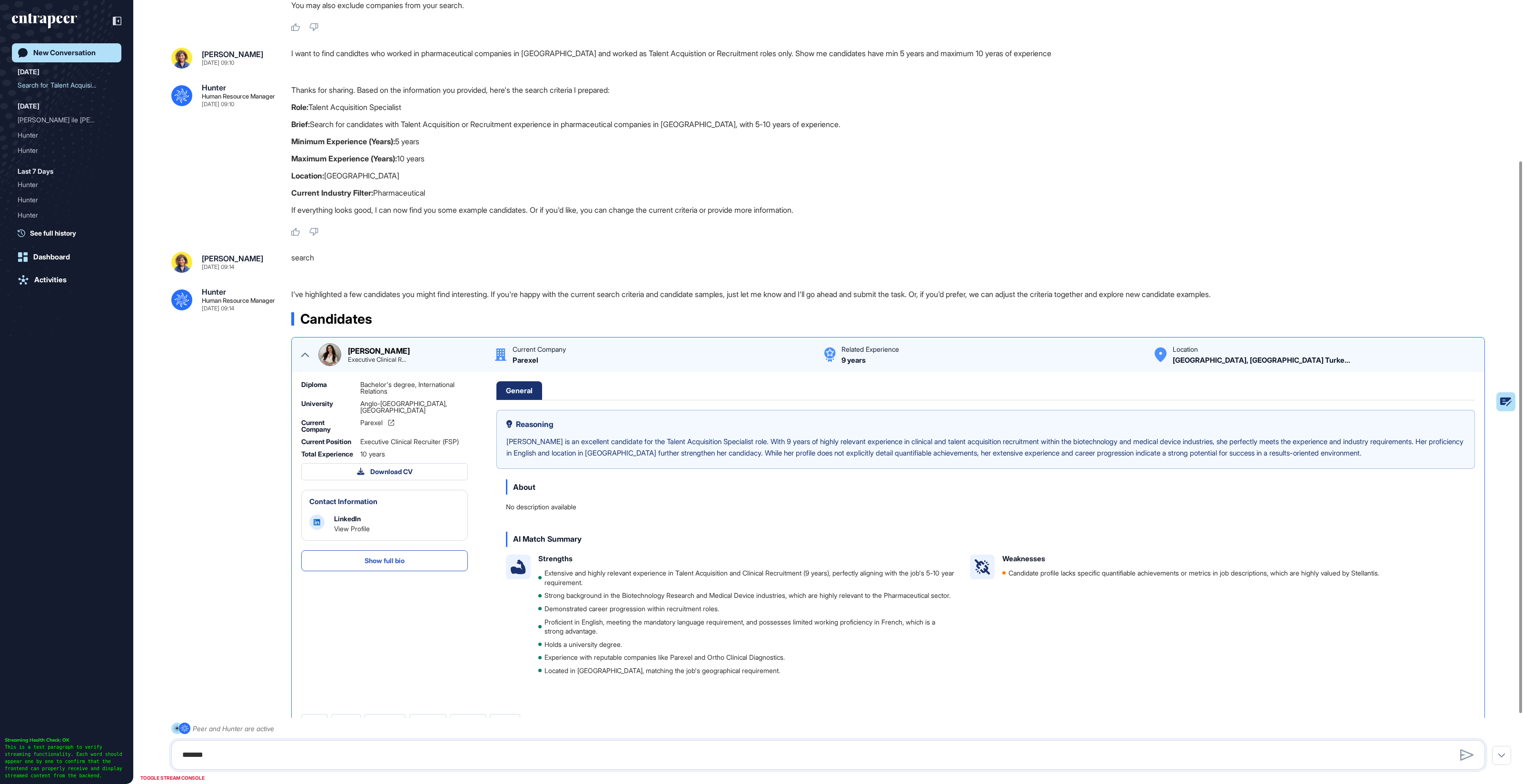
click at [306, 355] on icon at bounding box center [305, 354] width 8 height 8
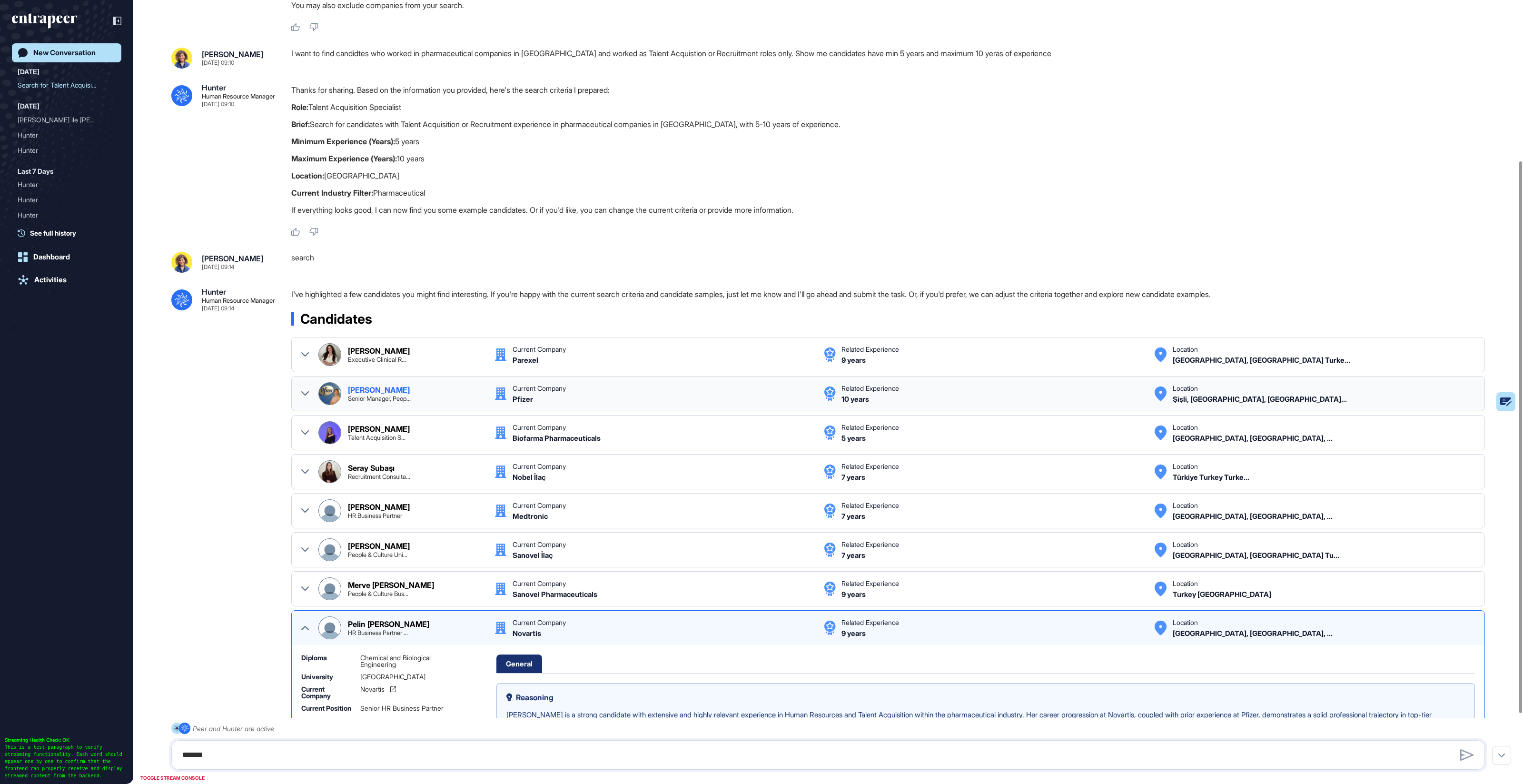
click at [309, 393] on div "Deniz Çetindamar Senior Manager, Peop... Current Company Pfizer Related Experie…" at bounding box center [888, 393] width 1174 height 23
click at [307, 390] on icon at bounding box center [305, 393] width 8 height 8
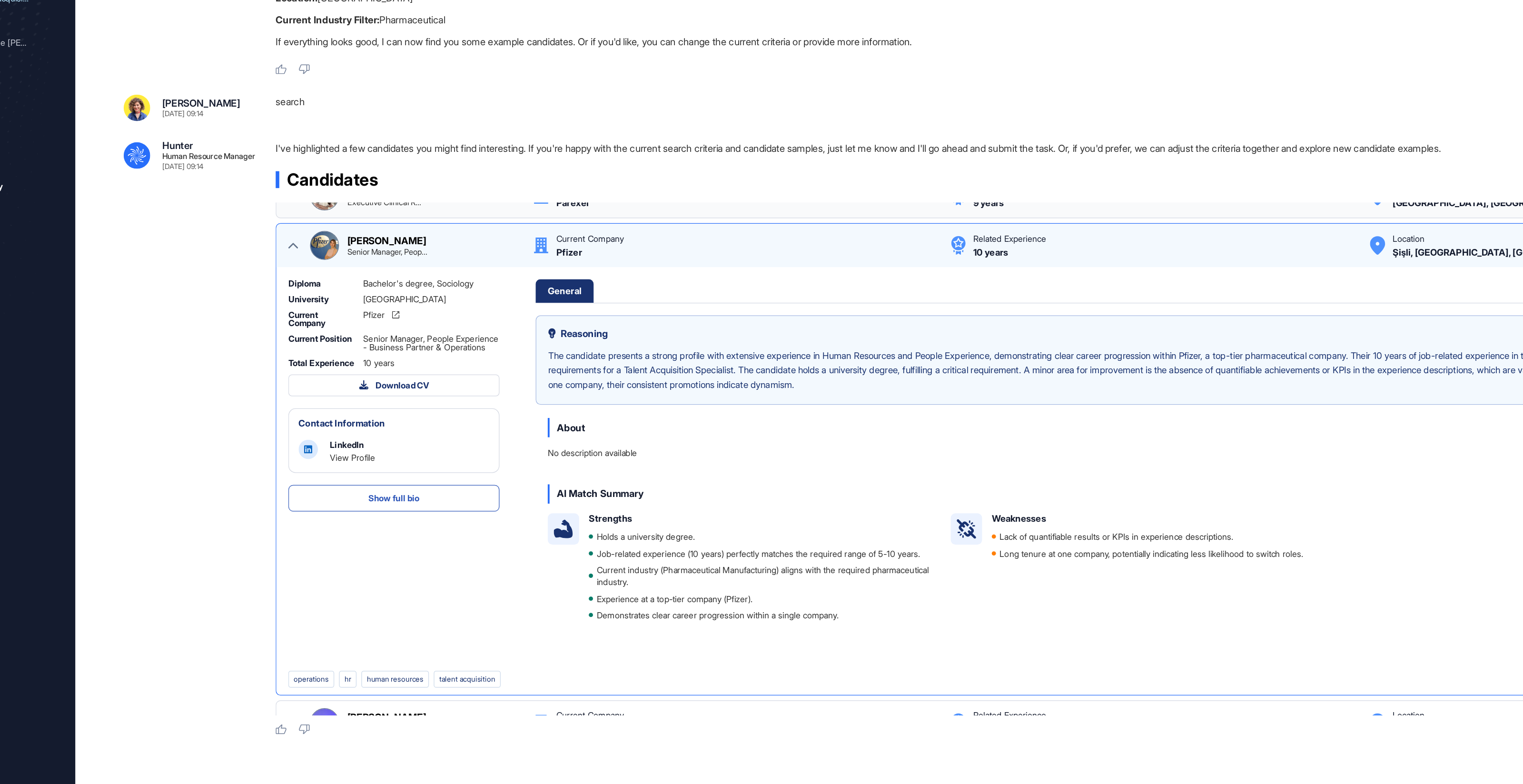
scroll to position [36, 0]
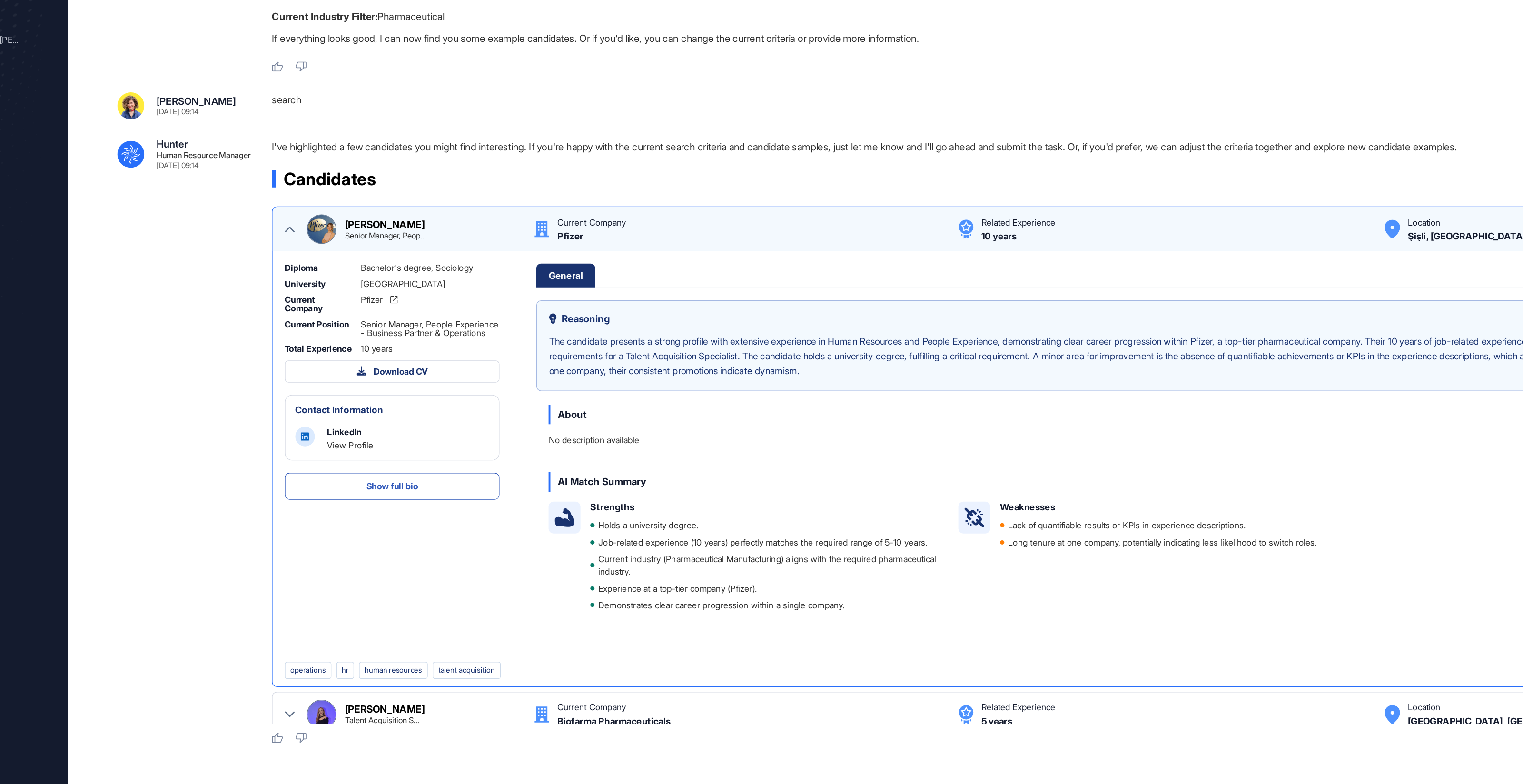
click at [386, 470] on span "Show full bio" at bounding box center [384, 466] width 40 height 7
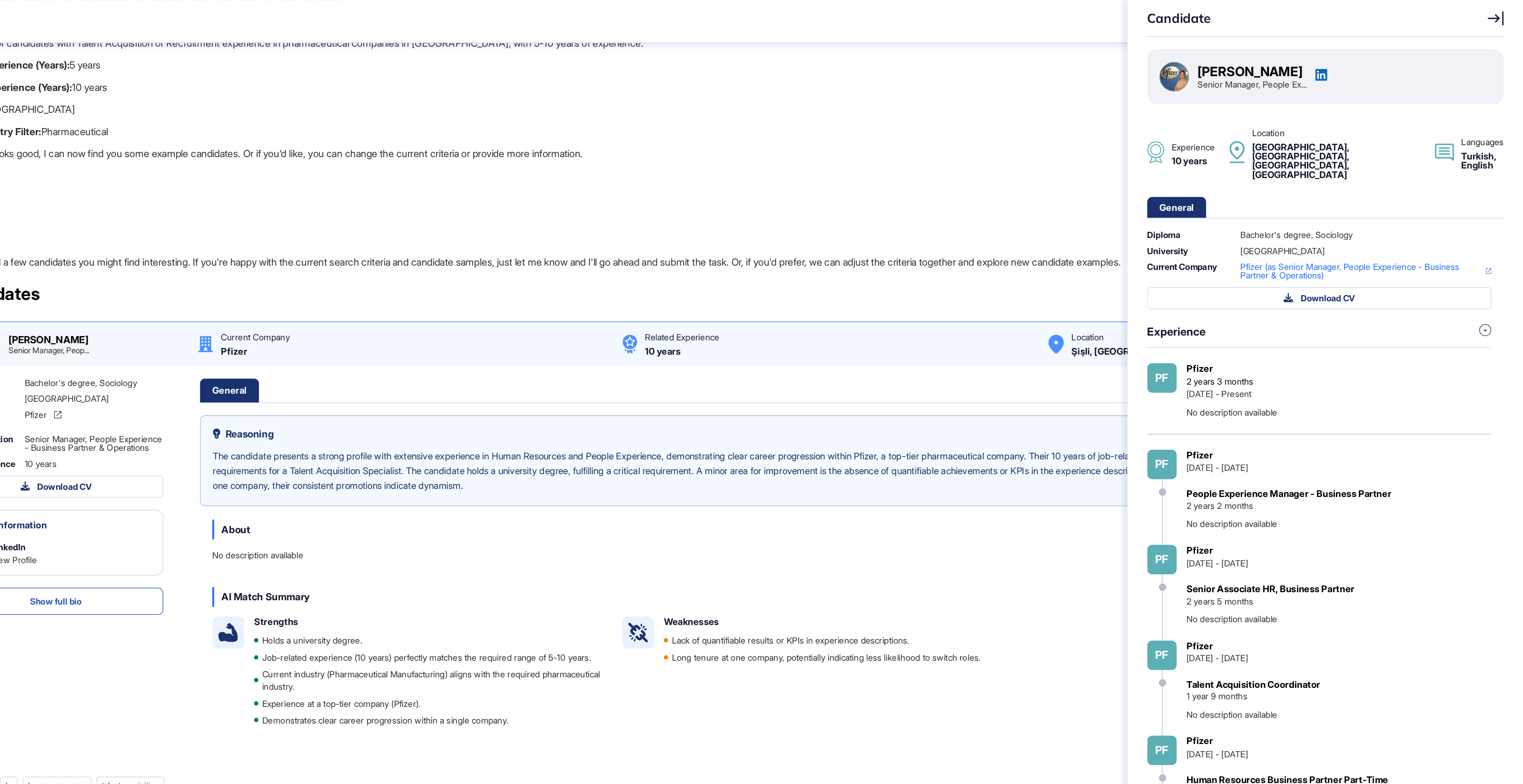
click at [1505, 13] on icon at bounding box center [1502, 14] width 13 height 11
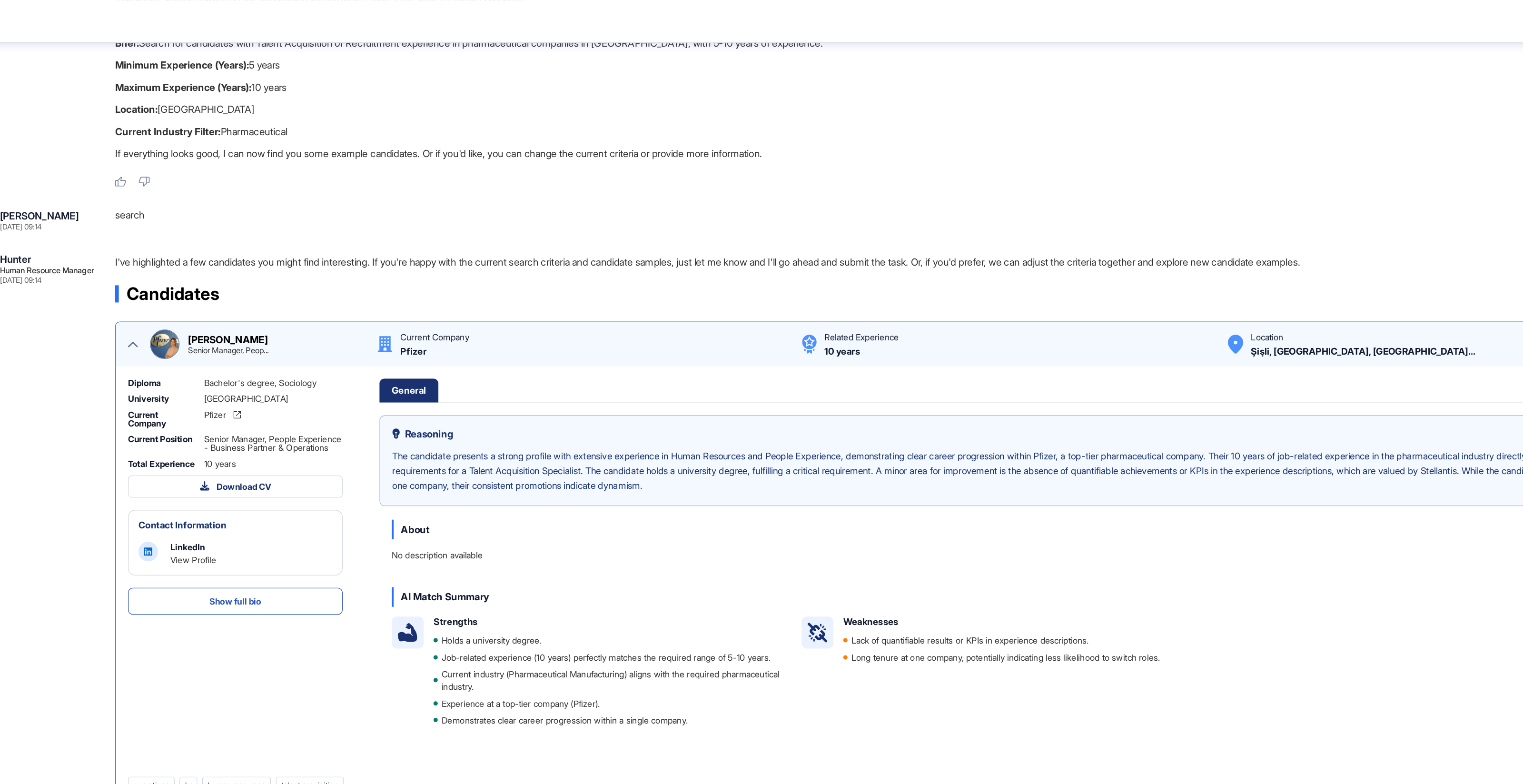
click at [905, 191] on div "Sara Holyavkin Sep 25, 2025 09:14 search .cls-2{fill:#fff} Hunter Human Resourc…" at bounding box center [828, 414] width 1314 height 506
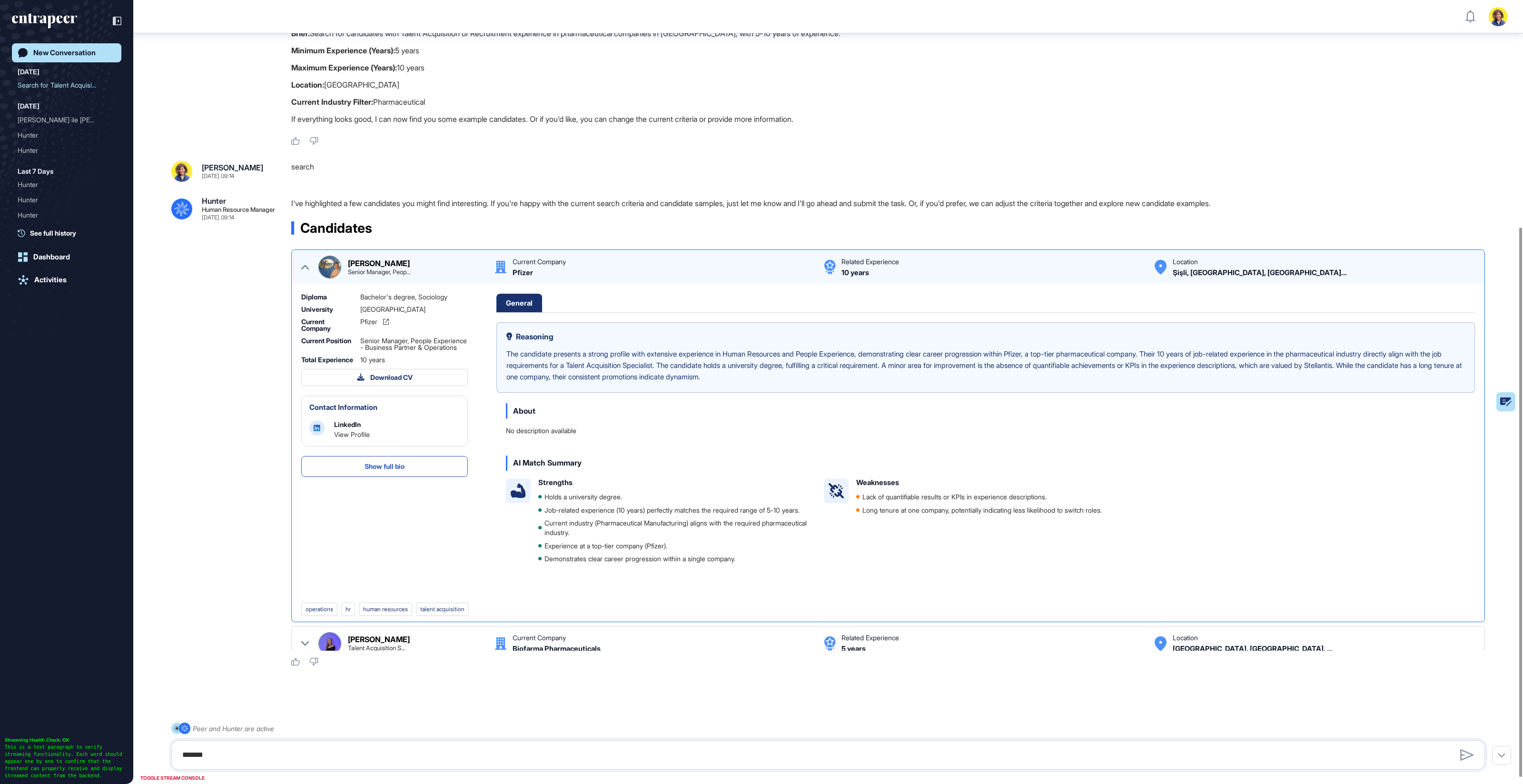
scroll to position [33, 0]
click at [301, 265] on div "Deniz Çetindamar Senior Manager, Peop... Current Company Pfizer Related Experie…" at bounding box center [888, 269] width 1174 height 23
click at [301, 267] on icon at bounding box center [305, 269] width 8 height 8
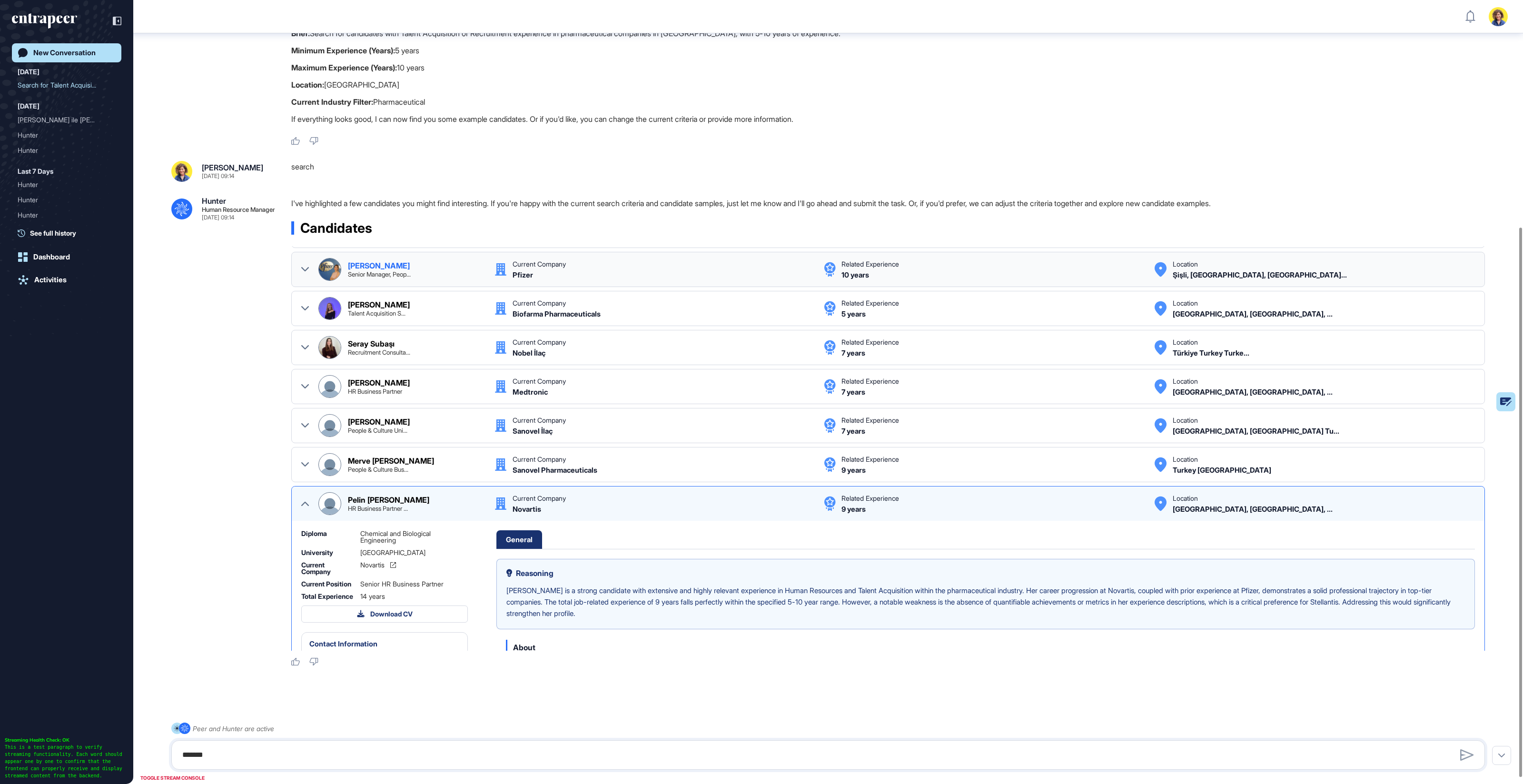
scroll to position [30, 0]
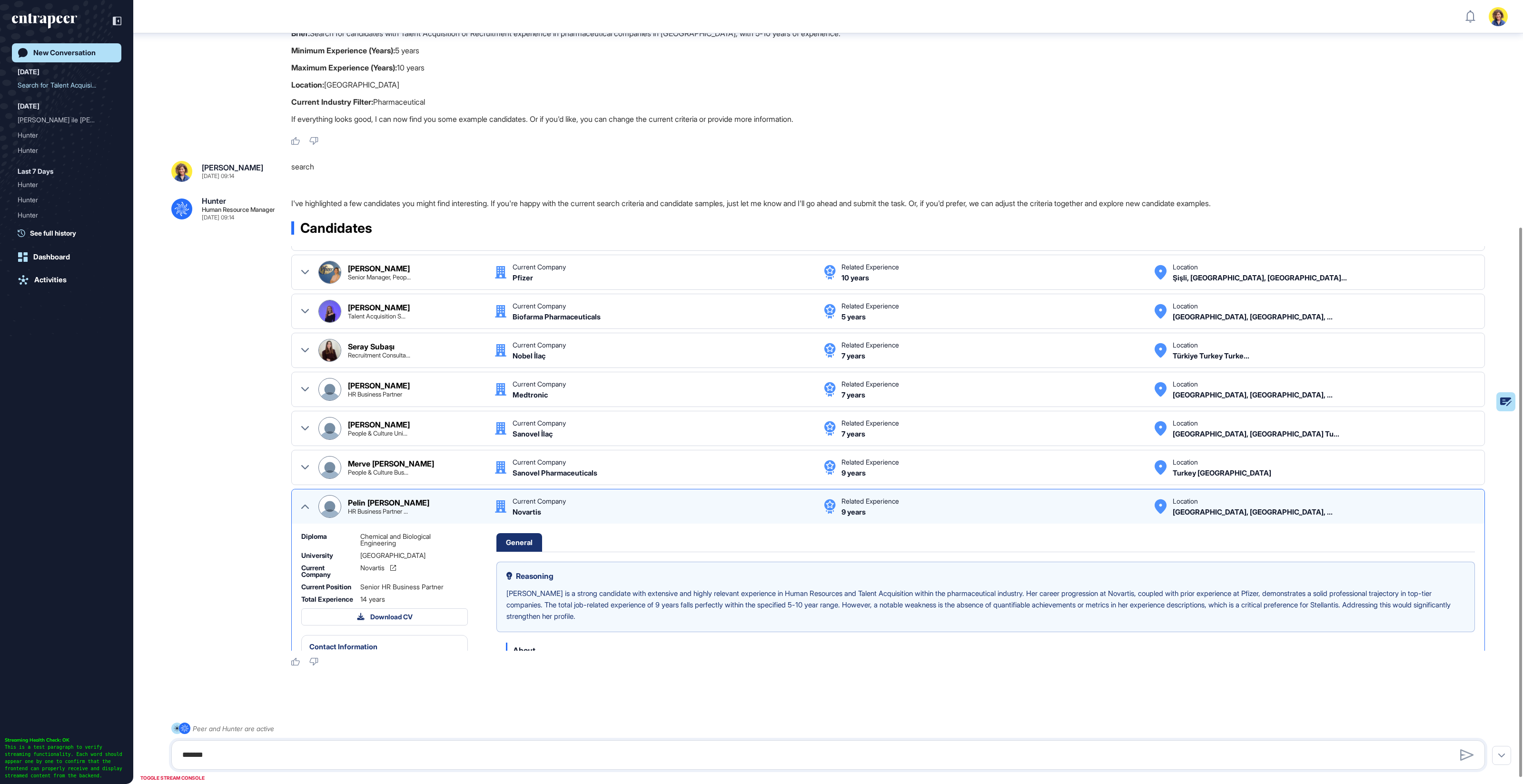
click at [308, 504] on icon at bounding box center [305, 506] width 8 height 4
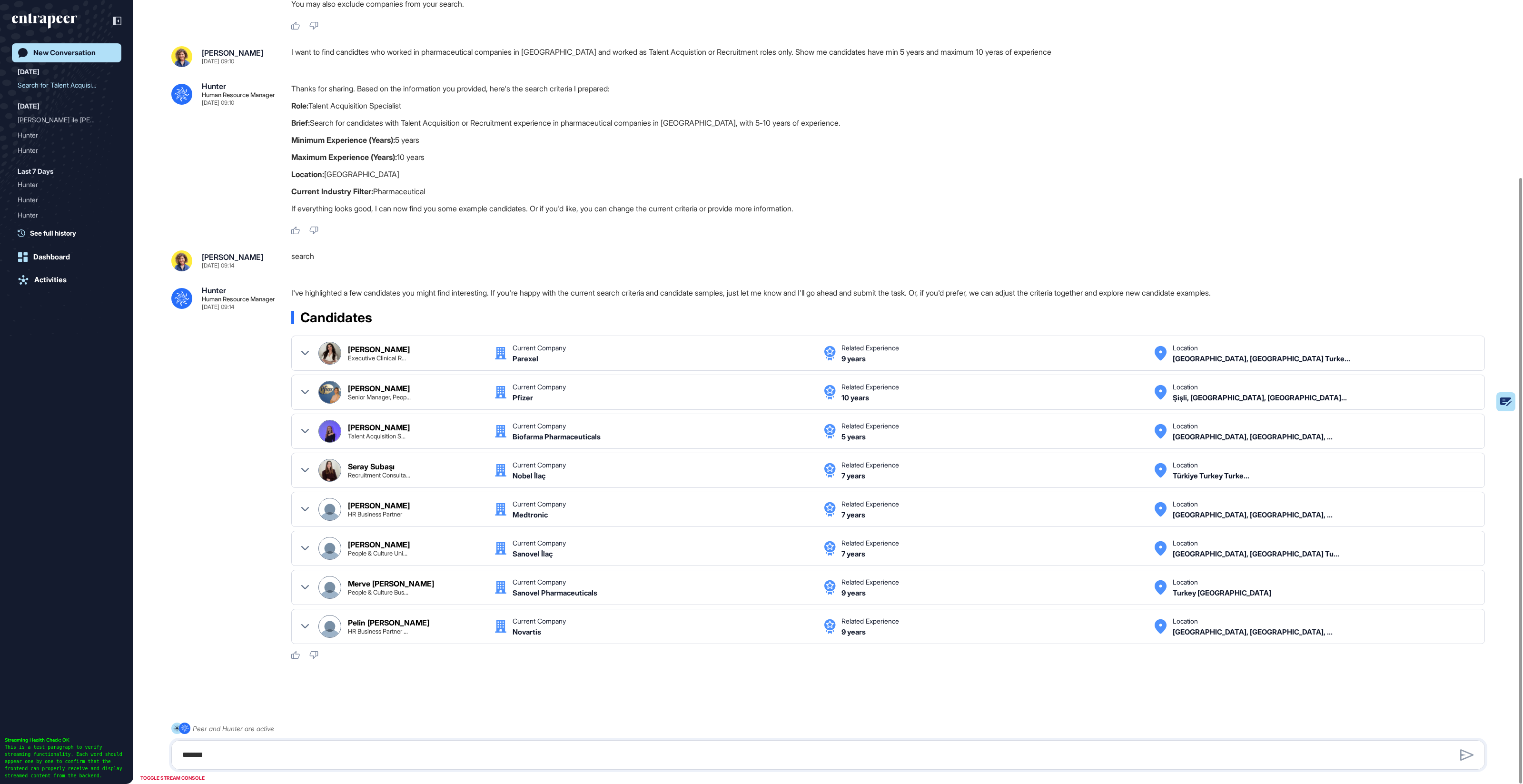
scroll to position [229, 0]
drag, startPoint x: 252, startPoint y: 756, endPoint x: 259, endPoint y: 749, distance: 9.9
click at [252, 756] on textarea "******" at bounding box center [828, 755] width 1304 height 19
drag, startPoint x: 312, startPoint y: 105, endPoint x: 408, endPoint y: 110, distance: 96.1
click at [414, 109] on p "Role: Talent Acquisition Specialist" at bounding box center [892, 106] width 1202 height 13
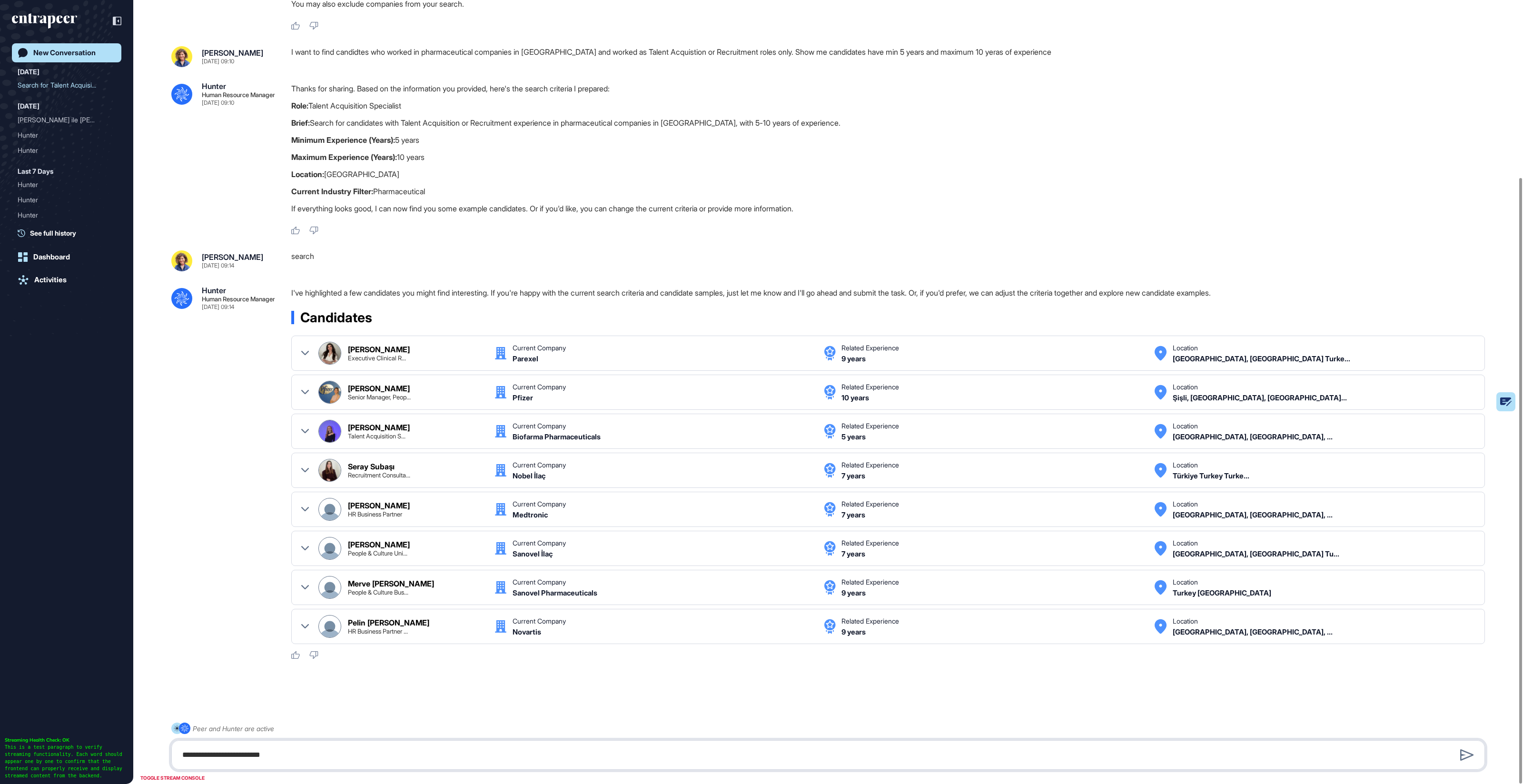
click at [295, 758] on textarea "**********" at bounding box center [828, 755] width 1304 height 19
click at [346, 104] on p "Role: Talent Acquisition Specialist" at bounding box center [892, 106] width 1202 height 13
copy p "Acquisition"
click at [317, 758] on textarea "**********" at bounding box center [828, 755] width 1304 height 19
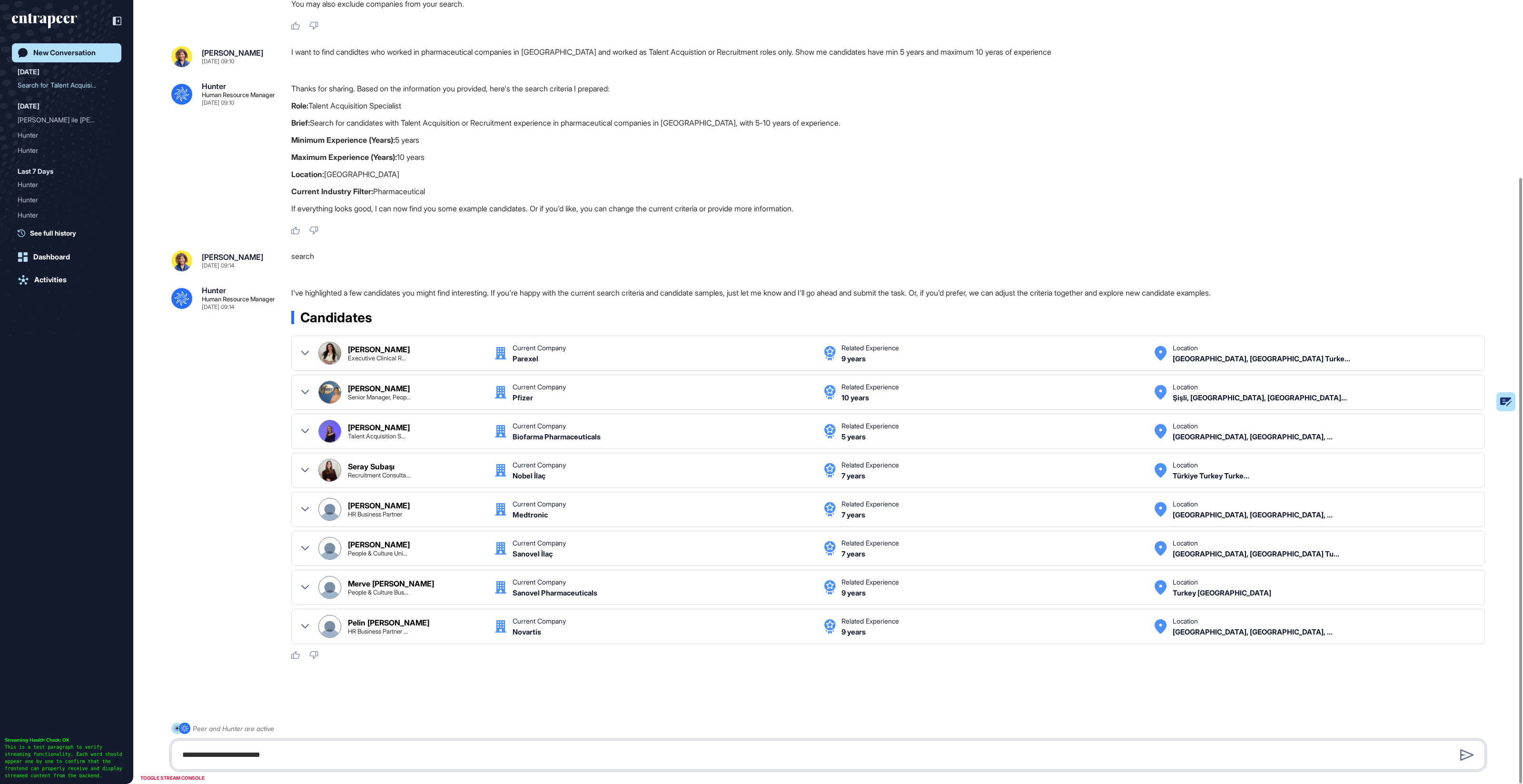
paste textarea "**********"
type textarea "**********"
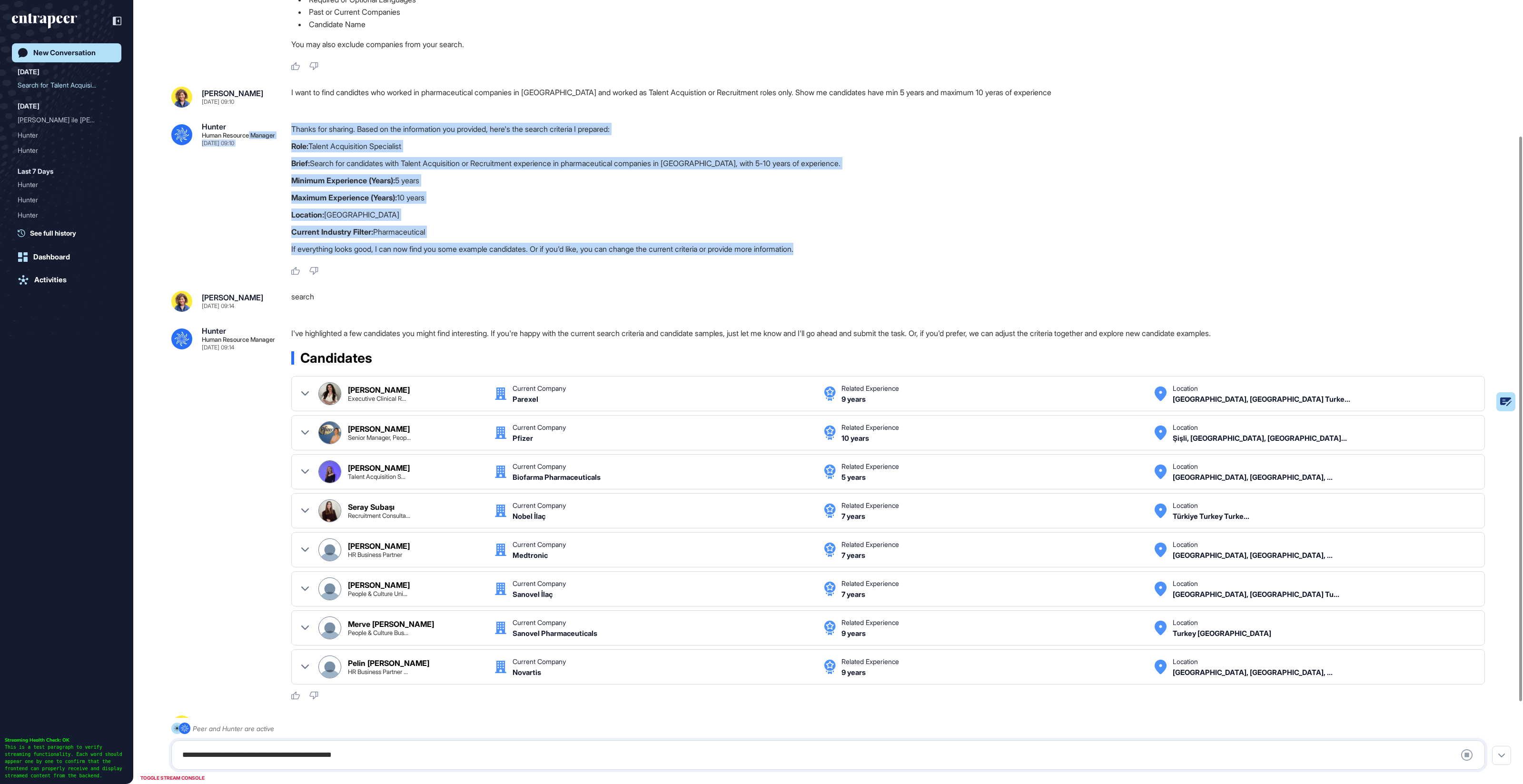
scroll to position [188, 0]
drag, startPoint x: 465, startPoint y: 251, endPoint x: 315, endPoint y: 142, distance: 185.4
click at [301, 140] on div "Thanks for sharing. Based on the information you provided, here's the search cr…" at bounding box center [892, 192] width 1202 height 137
click at [327, 145] on p "Role: Talent Acquisition Specialist" at bounding box center [892, 146] width 1202 height 13
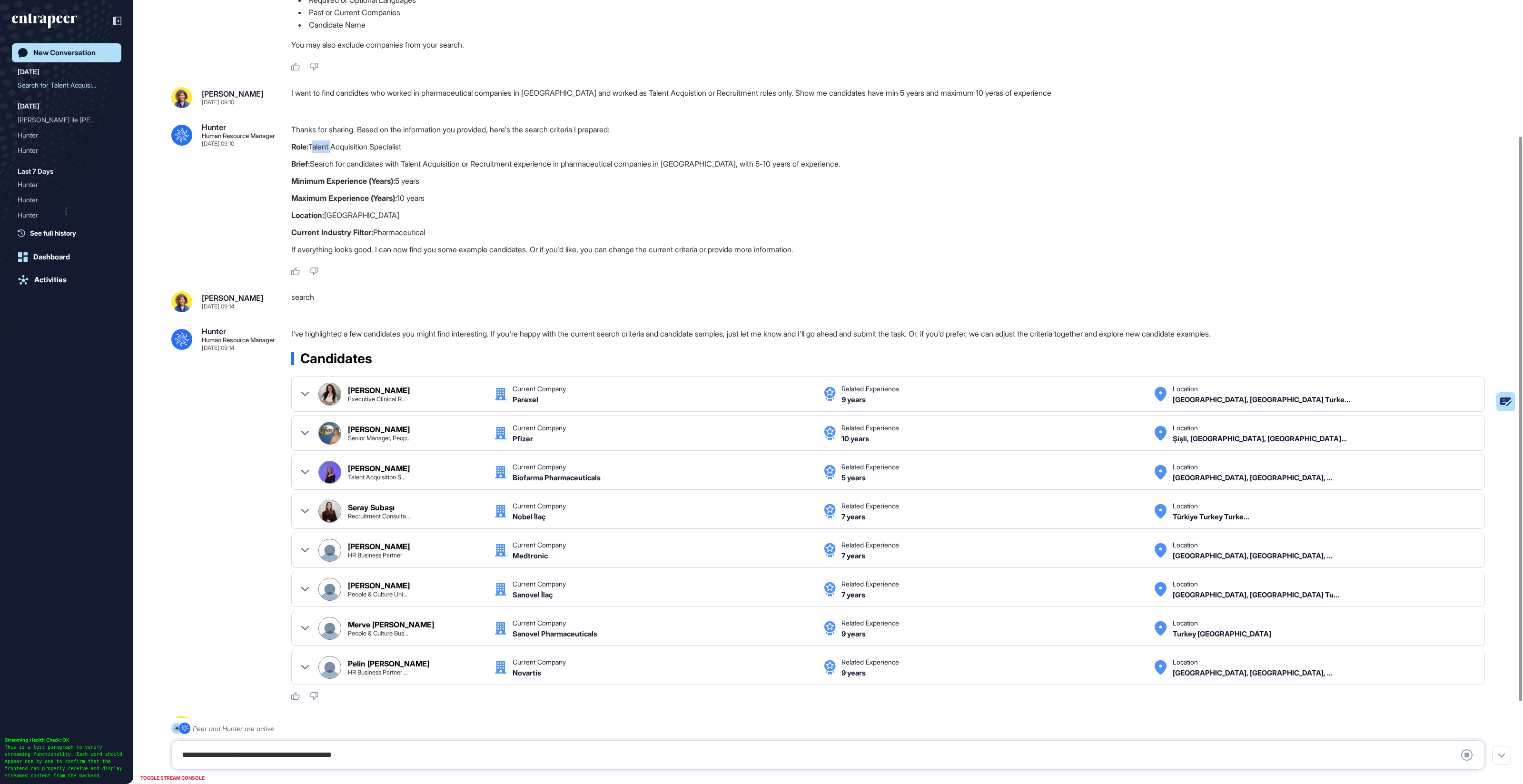
click at [327, 145] on p "Role: Talent Acquisition Specialist" at bounding box center [892, 146] width 1202 height 13
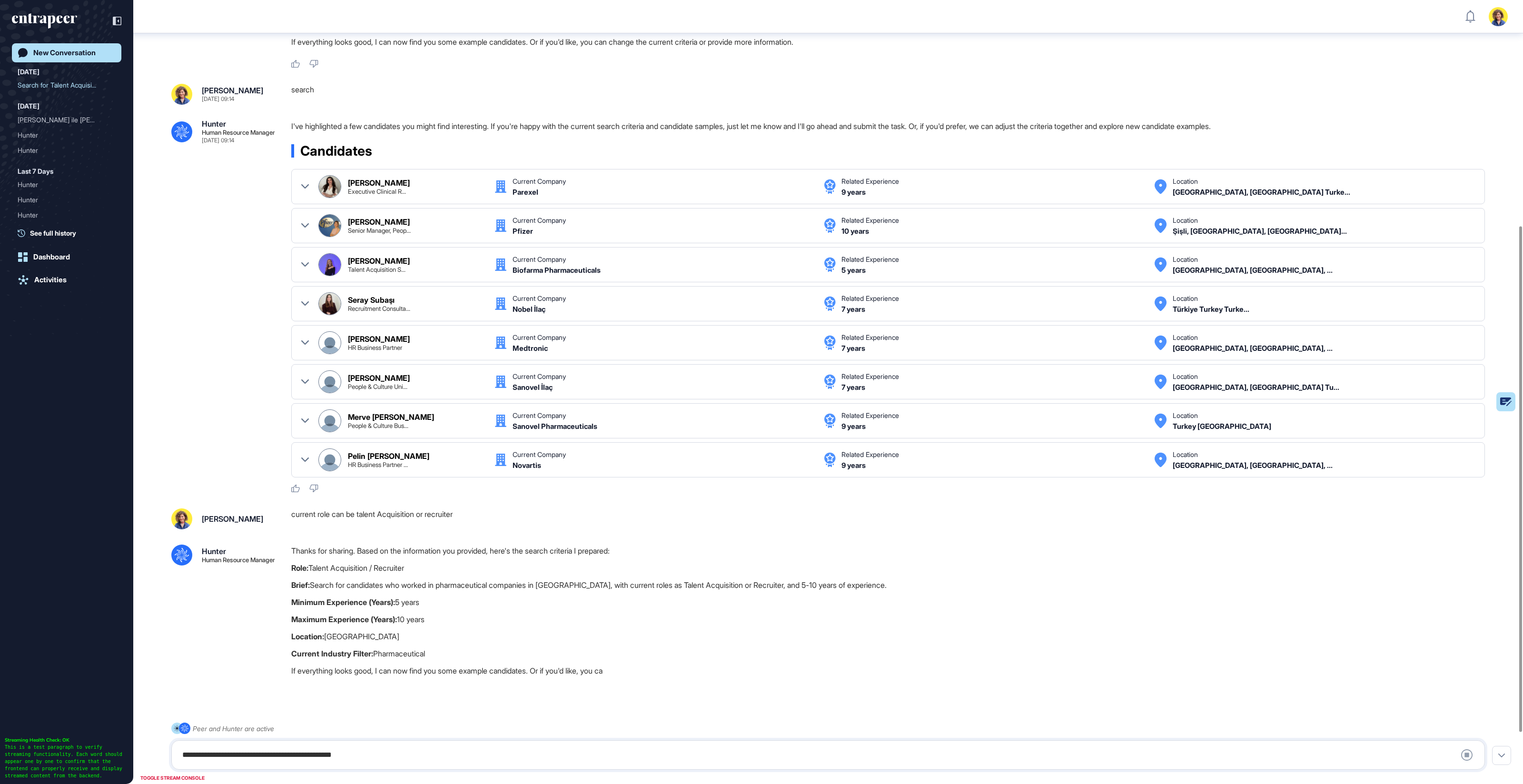
scroll to position [400, 0]
drag, startPoint x: 311, startPoint y: 568, endPoint x: 439, endPoint y: 568, distance: 128.0
click at [439, 568] on p "Role: Talent Acquisition / Recruiter" at bounding box center [892, 568] width 1202 height 13
drag, startPoint x: 348, startPoint y: 581, endPoint x: 867, endPoint y: 588, distance: 519.0
click at [867, 588] on div "Thanks for sharing. Based on the information you provided, here's the search cr…" at bounding box center [892, 613] width 1202 height 137
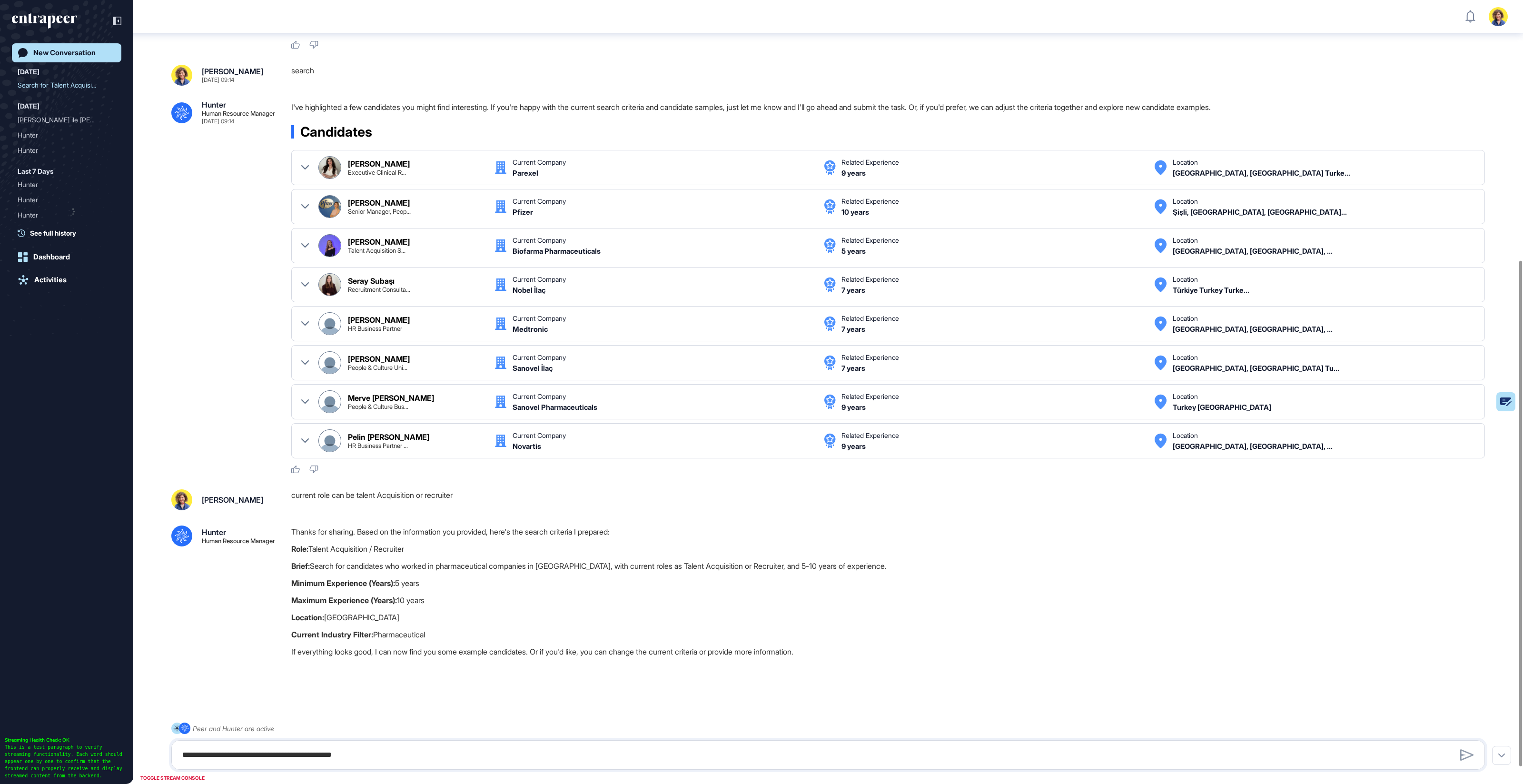
scroll to position [429, 0]
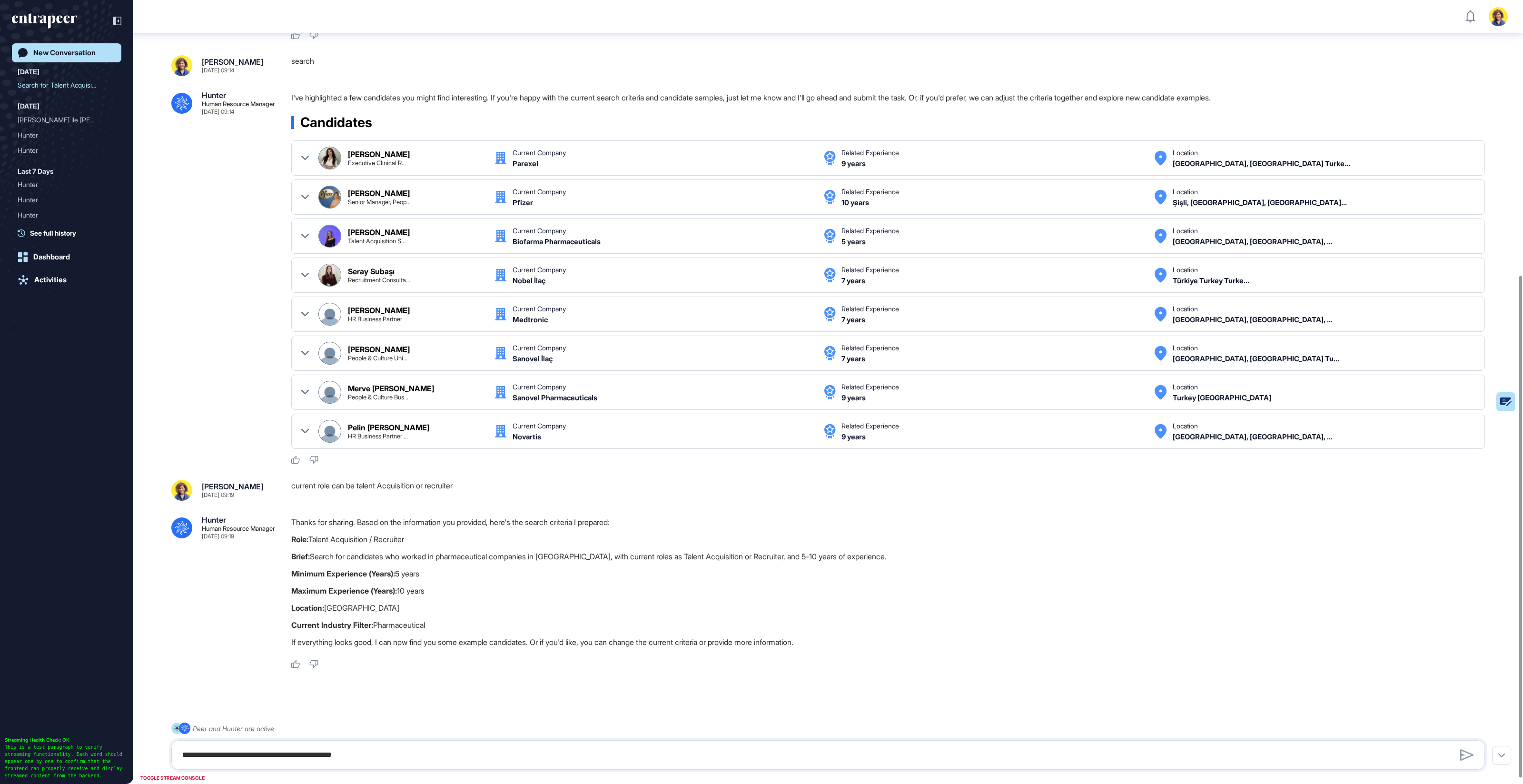
click at [312, 726] on div "**********" at bounding box center [828, 746] width 1314 height 47
drag, startPoint x: 309, startPoint y: 748, endPoint x: 338, endPoint y: 747, distance: 29.0
click at [309, 748] on textarea "**********" at bounding box center [828, 755] width 1304 height 19
click at [297, 757] on textarea "**********" at bounding box center [828, 755] width 1304 height 19
type textarea "******"
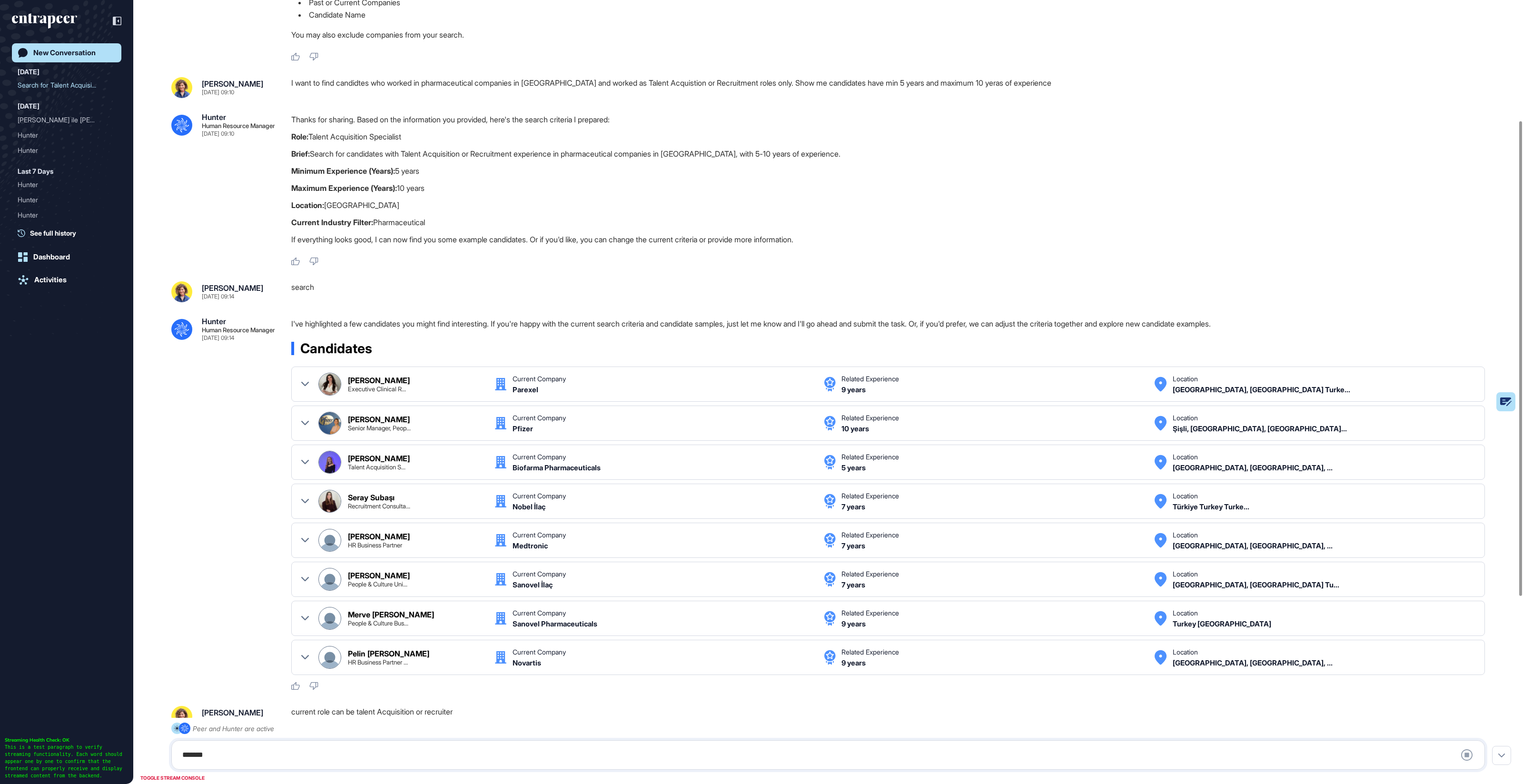
scroll to position [197, 0]
drag, startPoint x: 499, startPoint y: 197, endPoint x: 475, endPoint y: 189, distance: 25.3
click at [358, 155] on div "Thanks for sharing. Based on the information you provided, here's the search cr…" at bounding box center [892, 182] width 1202 height 137
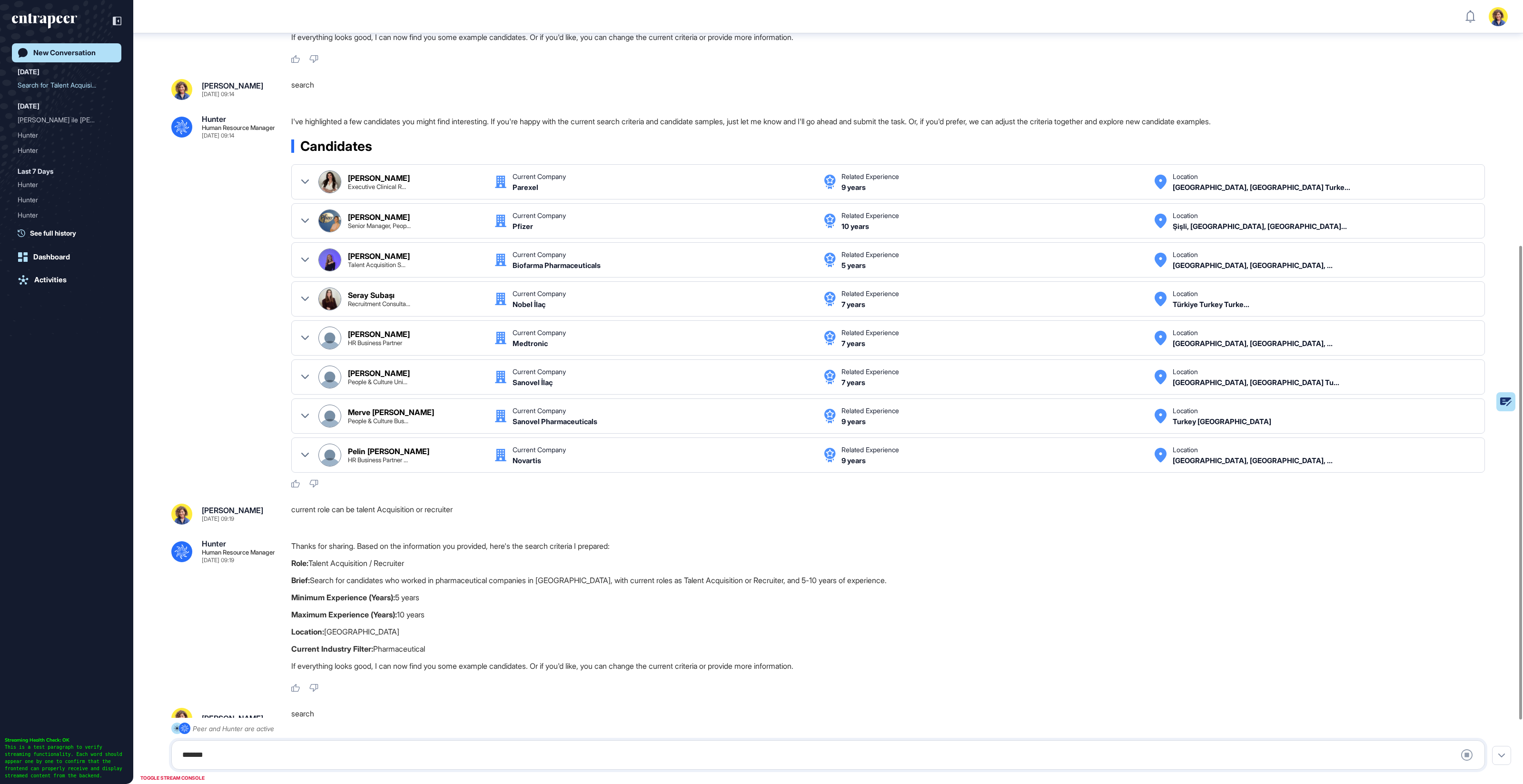
scroll to position [512, 0]
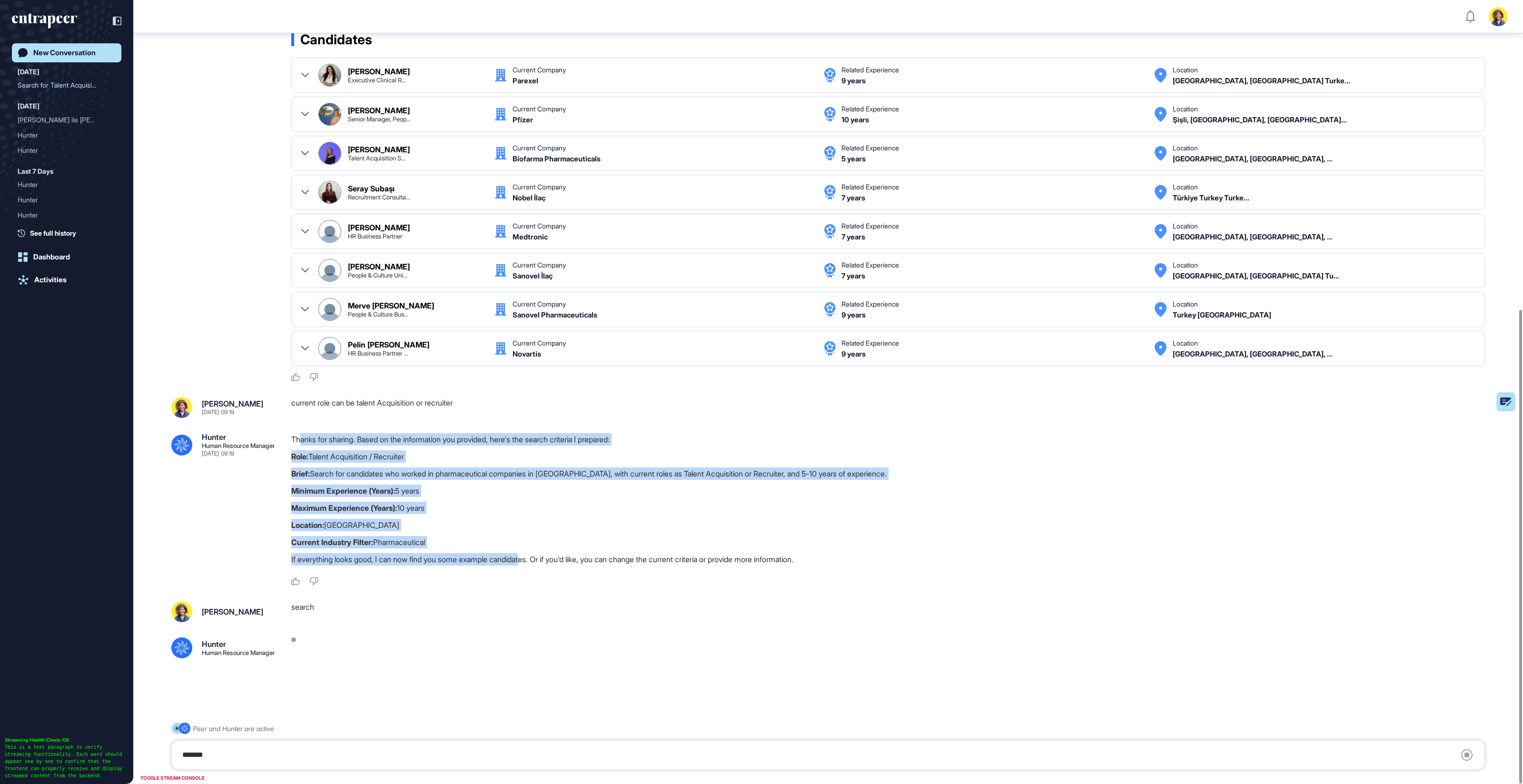
drag, startPoint x: 401, startPoint y: 448, endPoint x: 536, endPoint y: 552, distance: 170.4
click at [534, 551] on div "Thanks for sharing. Based on the information you provided, here's the search cr…" at bounding box center [892, 501] width 1202 height 137
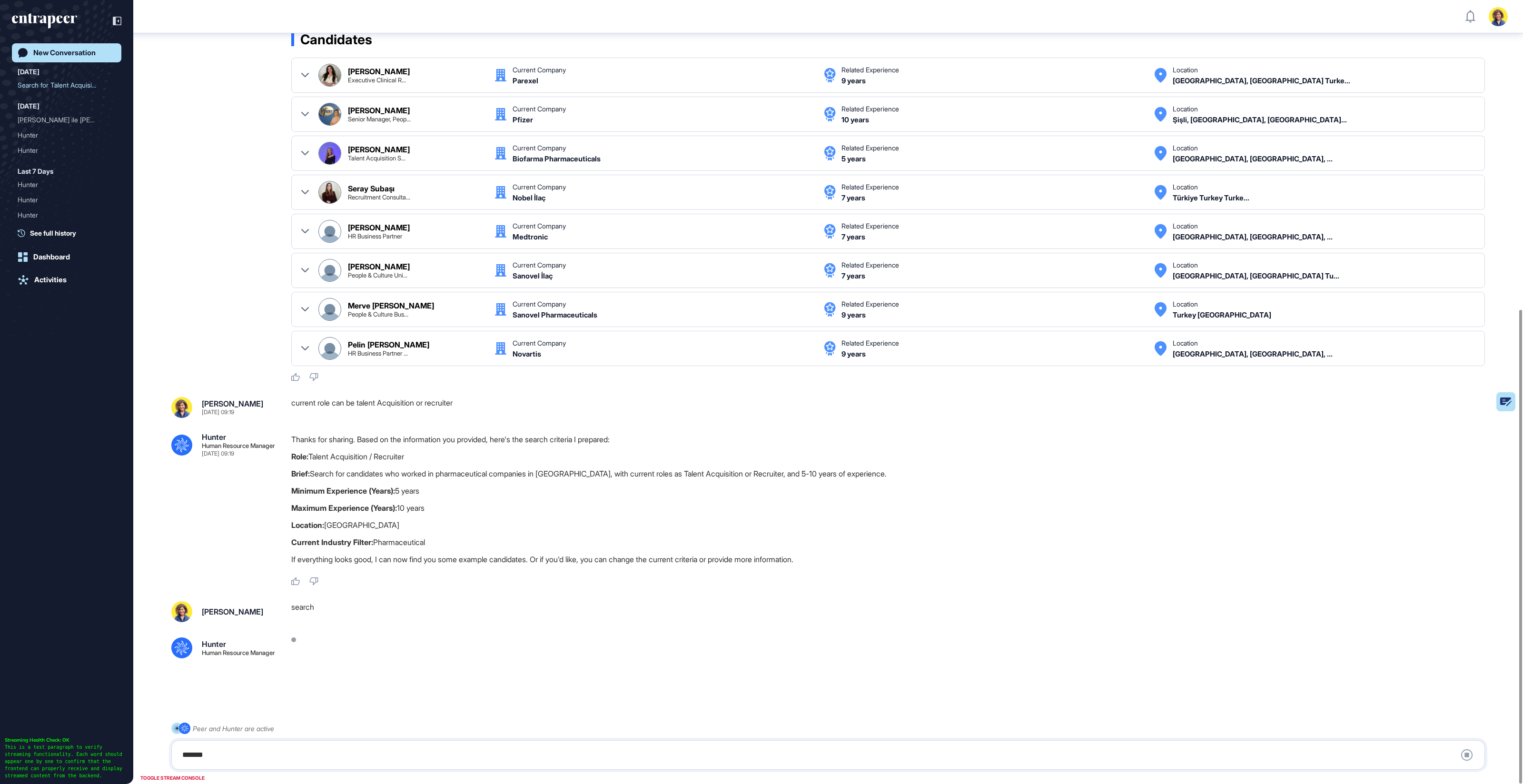
click at [536, 553] on p "If everything looks good, I can now find you some example candidates. Or if you…" at bounding box center [892, 559] width 1202 height 13
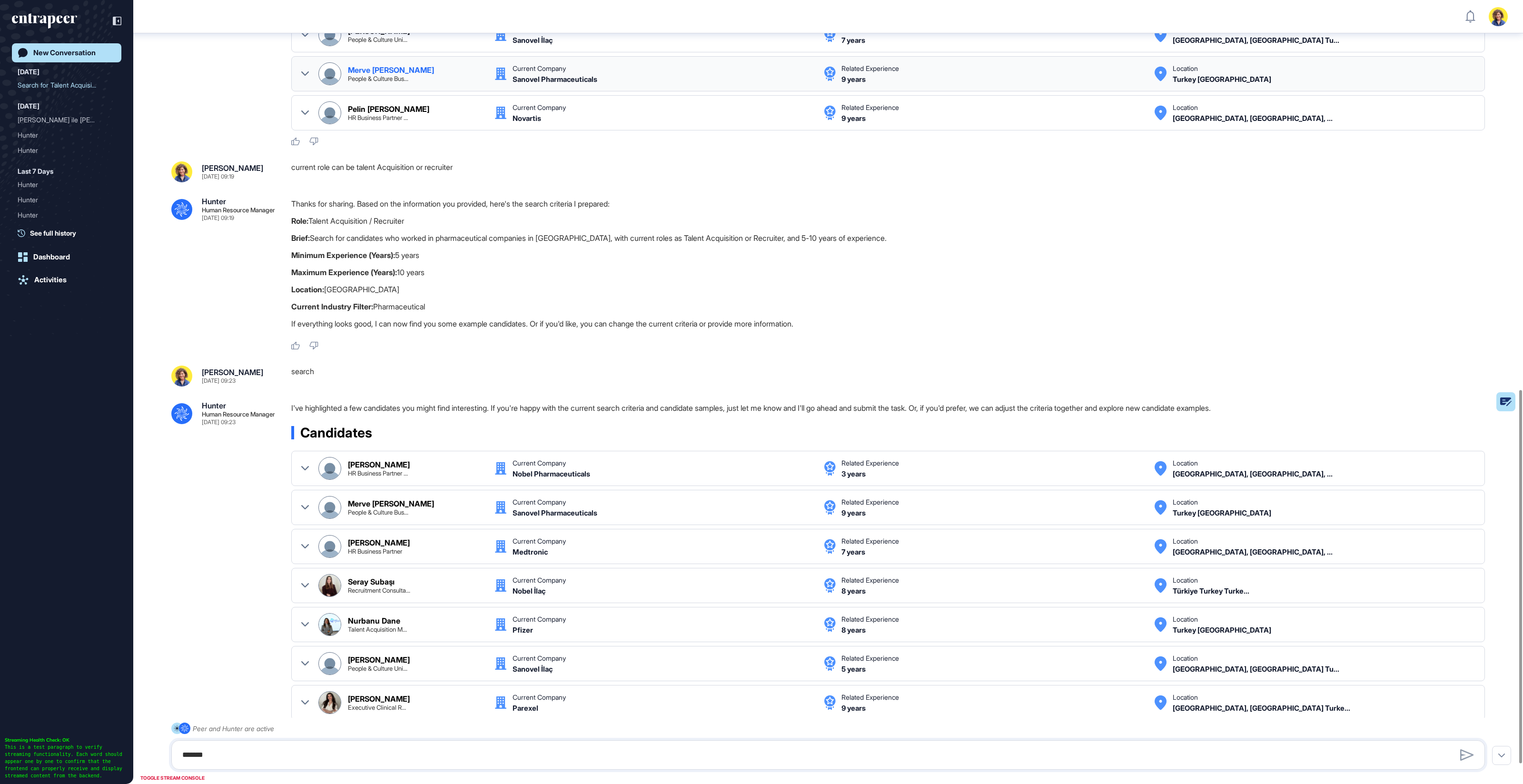
scroll to position [860, 0]
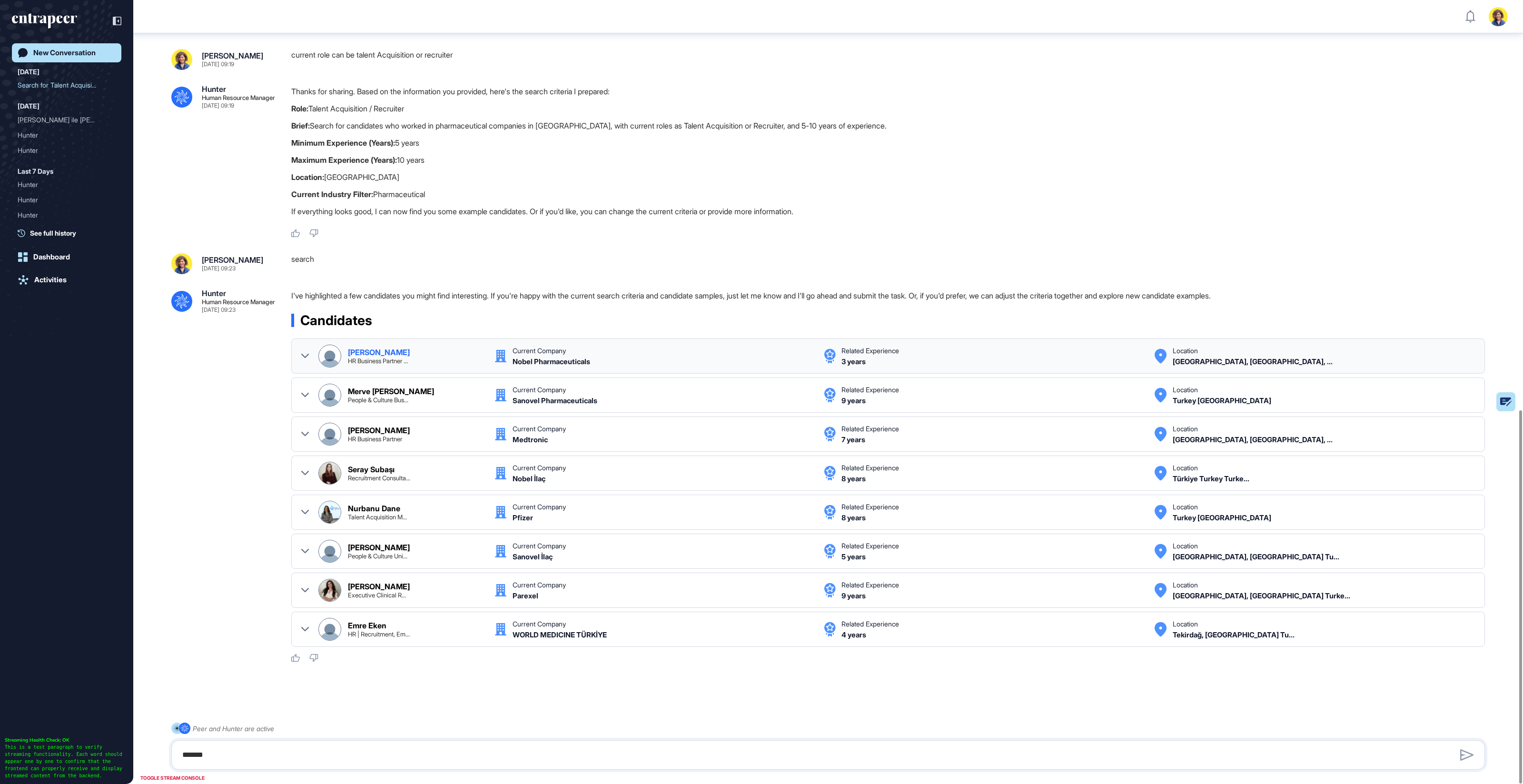
click at [302, 352] on icon at bounding box center [305, 356] width 8 height 8
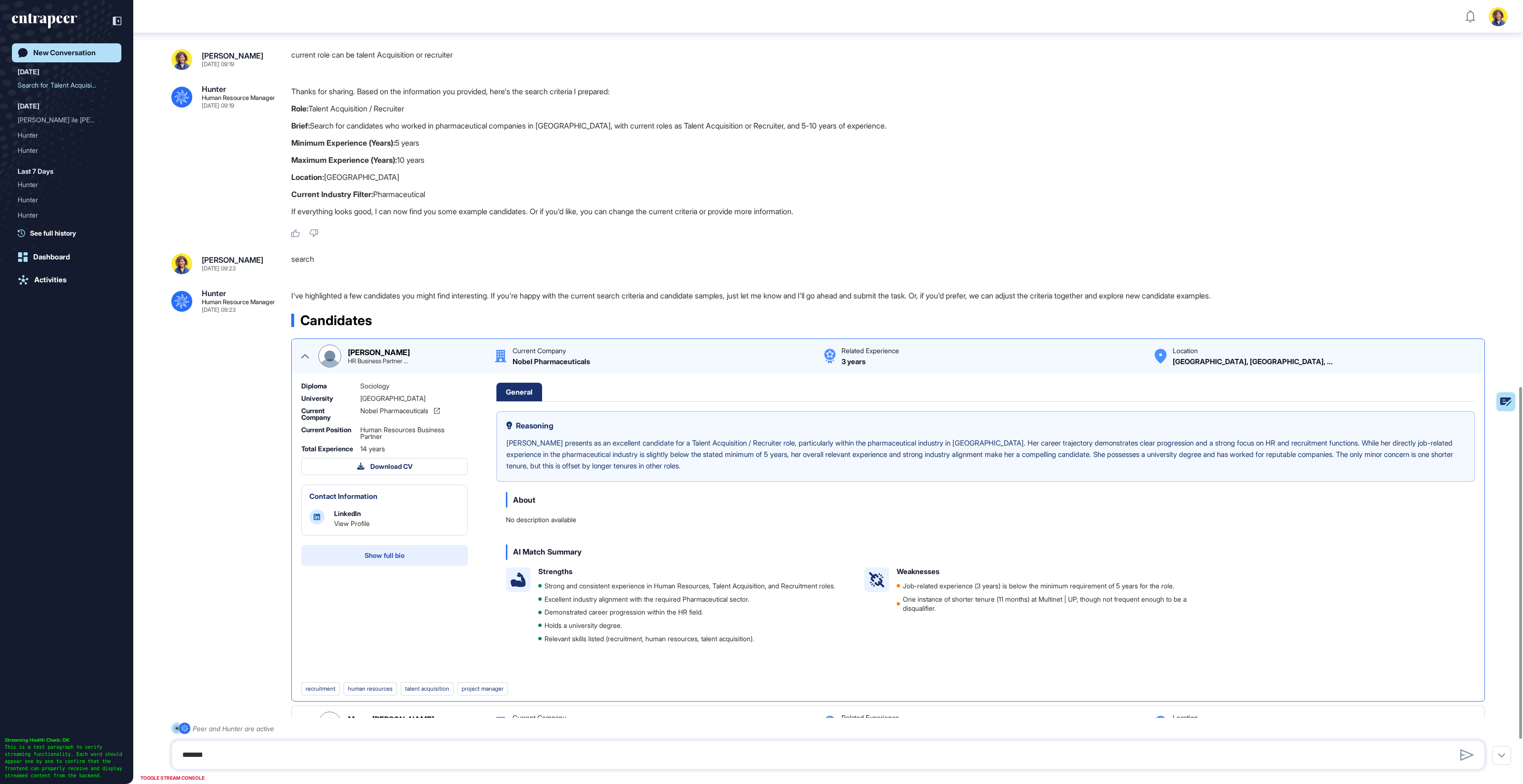
click at [404, 559] on span "Show full bio" at bounding box center [384, 555] width 40 height 7
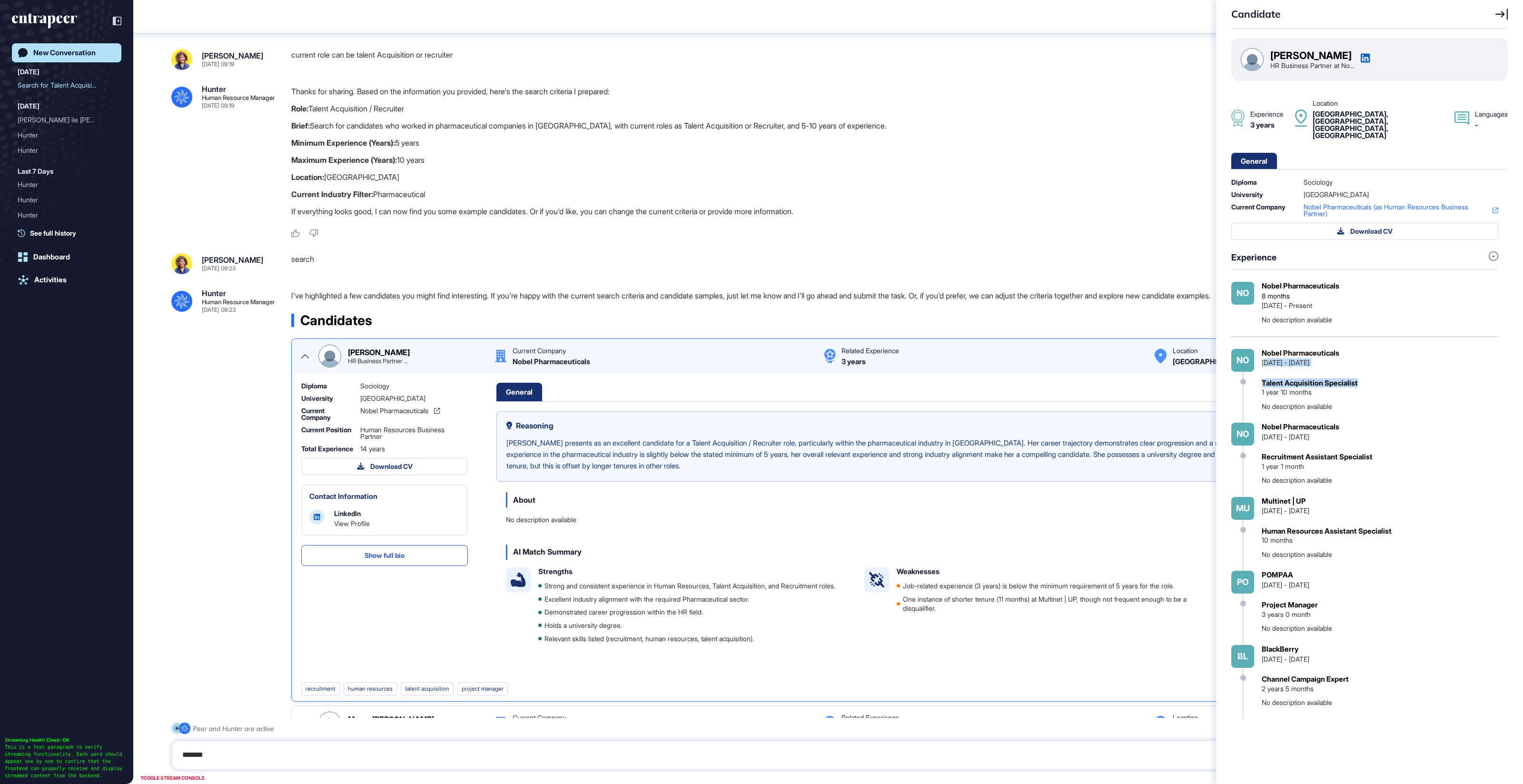
drag, startPoint x: 1362, startPoint y: 365, endPoint x: 1275, endPoint y: 342, distance: 90.0
click at [1267, 349] on div "No Nobel Pharmaceuticals Mar 2023 - Jan 2025 Talent Acquisition Specialist 1 ye…" at bounding box center [1365, 386] width 267 height 75
drag, startPoint x: 1256, startPoint y: 289, endPoint x: 1332, endPoint y: 288, distance: 76.0
click at [1330, 288] on div "No Nobel Pharmaceuticals 8 months Jan 2025 - Present No description available" at bounding box center [1365, 303] width 267 height 43
click at [1370, 59] on icon at bounding box center [1366, 58] width 10 height 10
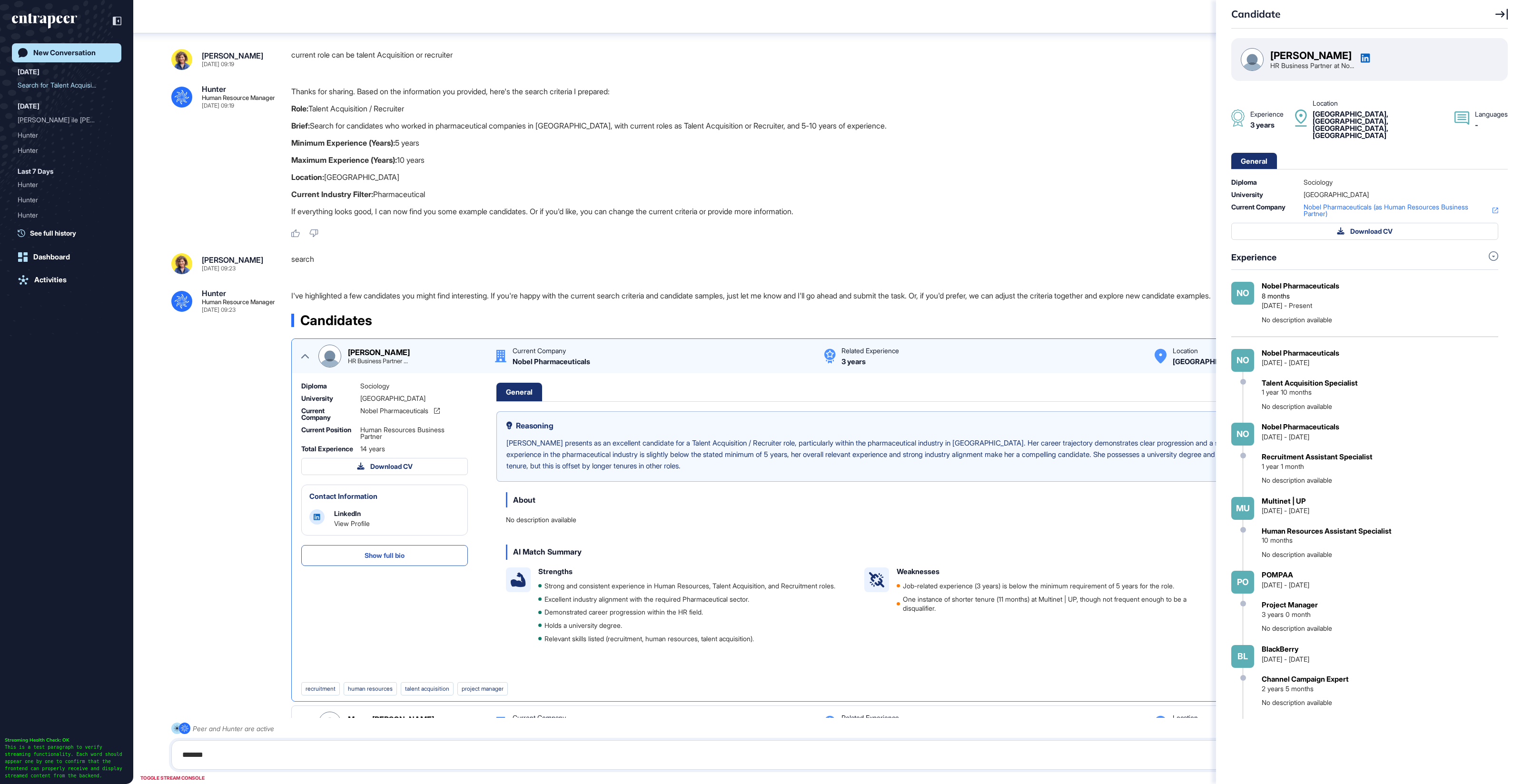
click at [302, 353] on div "Candidate Sevgi Aydın HR Business Partner at No... Experience 3 years Location …" at bounding box center [762, 392] width 1523 height 784
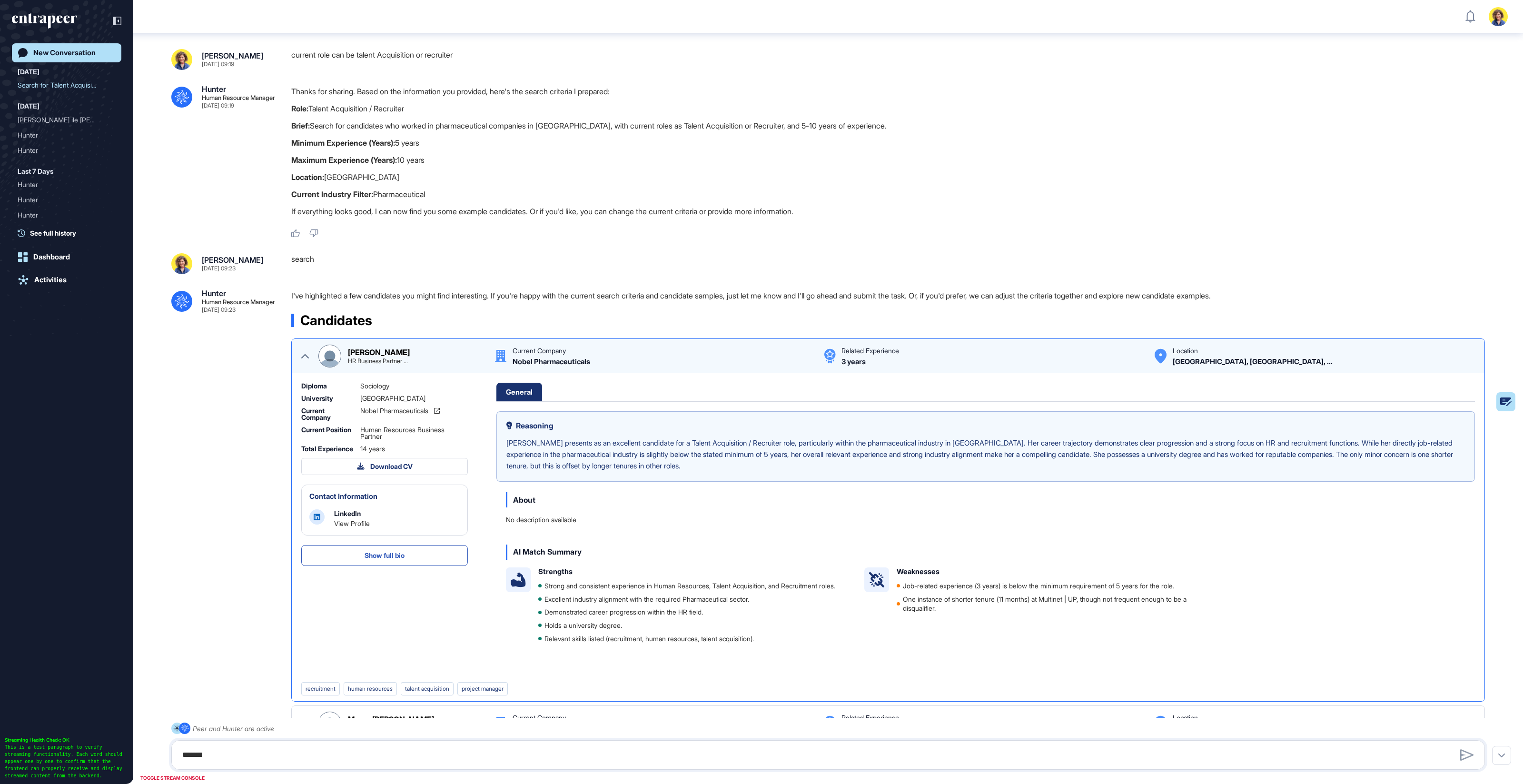
click at [305, 352] on div "Candidate Sevgi Aydın HR Business Partner at No... Experience 3 years Location …" at bounding box center [762, 392] width 1523 height 784
click at [305, 354] on icon at bounding box center [305, 356] width 8 height 4
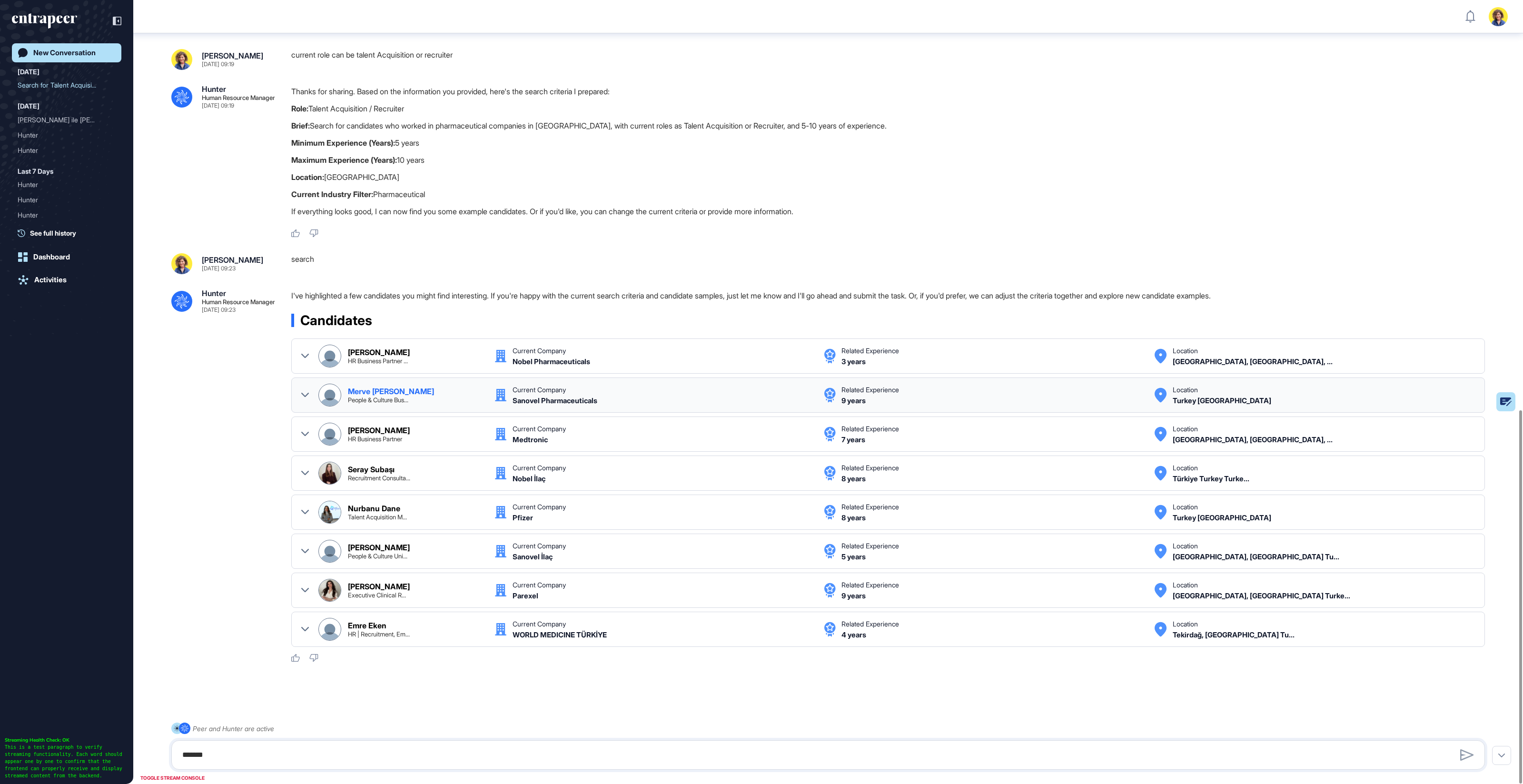
click at [305, 391] on icon at bounding box center [305, 395] width 8 height 8
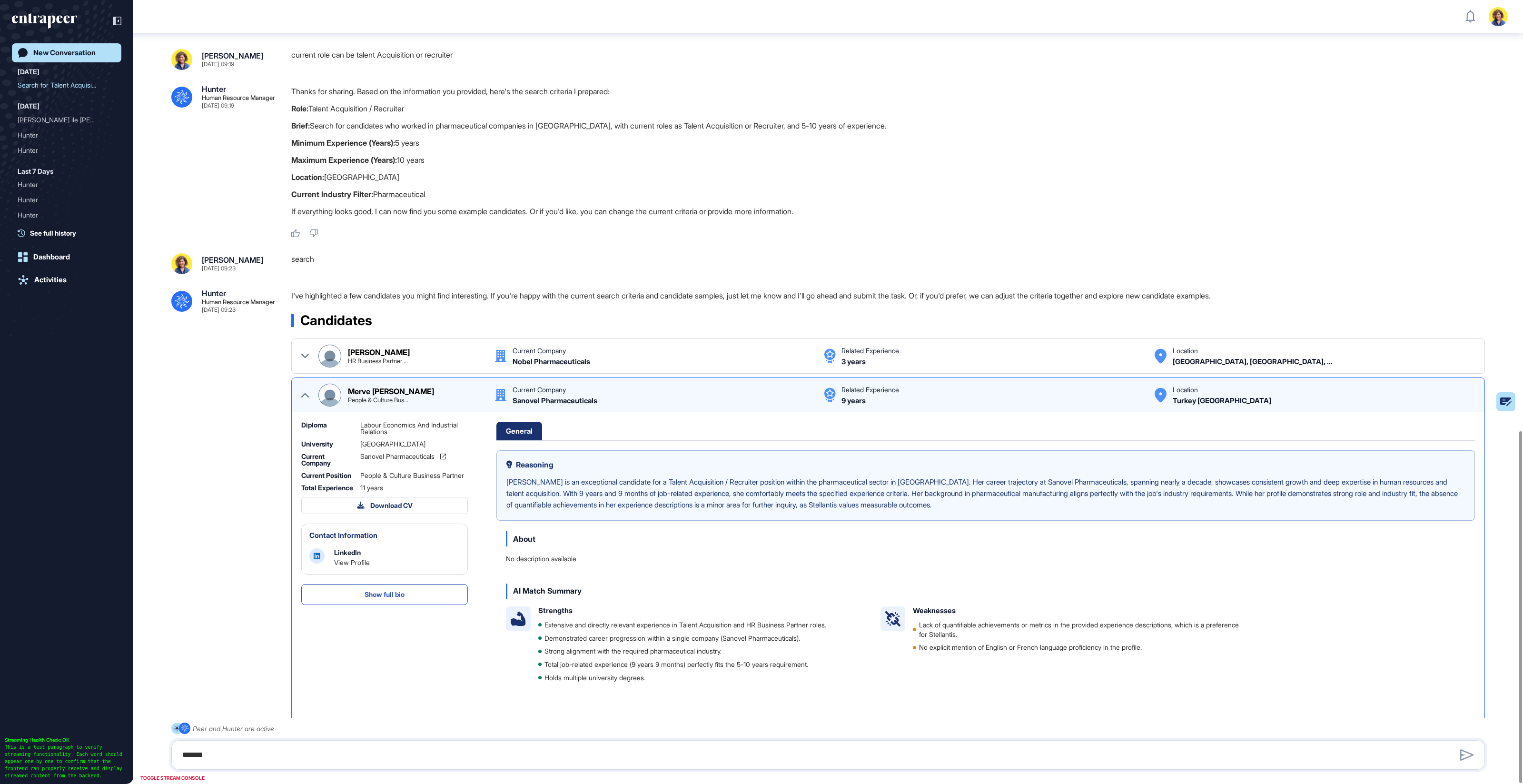
scroll to position [959, 0]
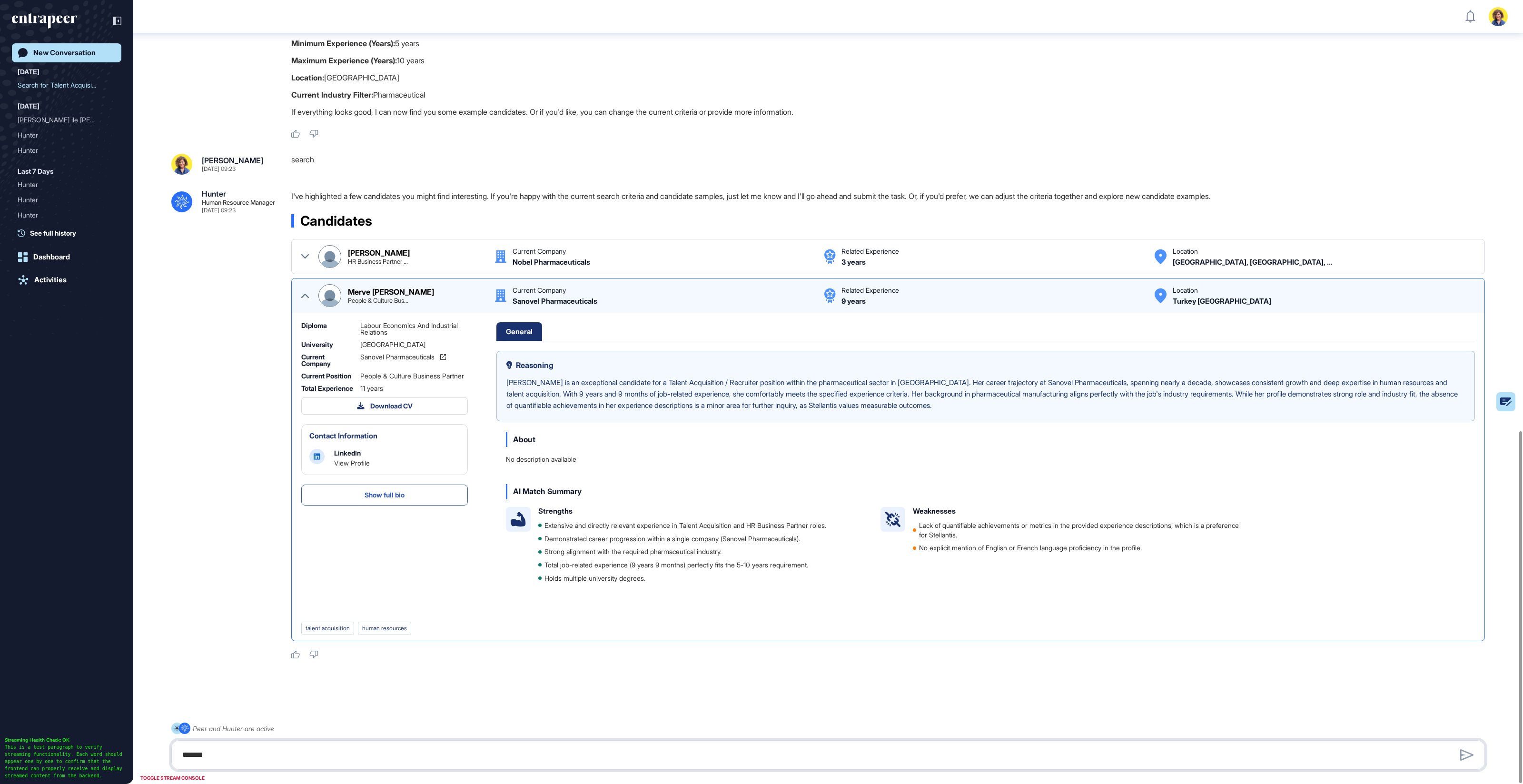
click at [246, 761] on textarea "******" at bounding box center [828, 755] width 1304 height 19
type textarea "**********"
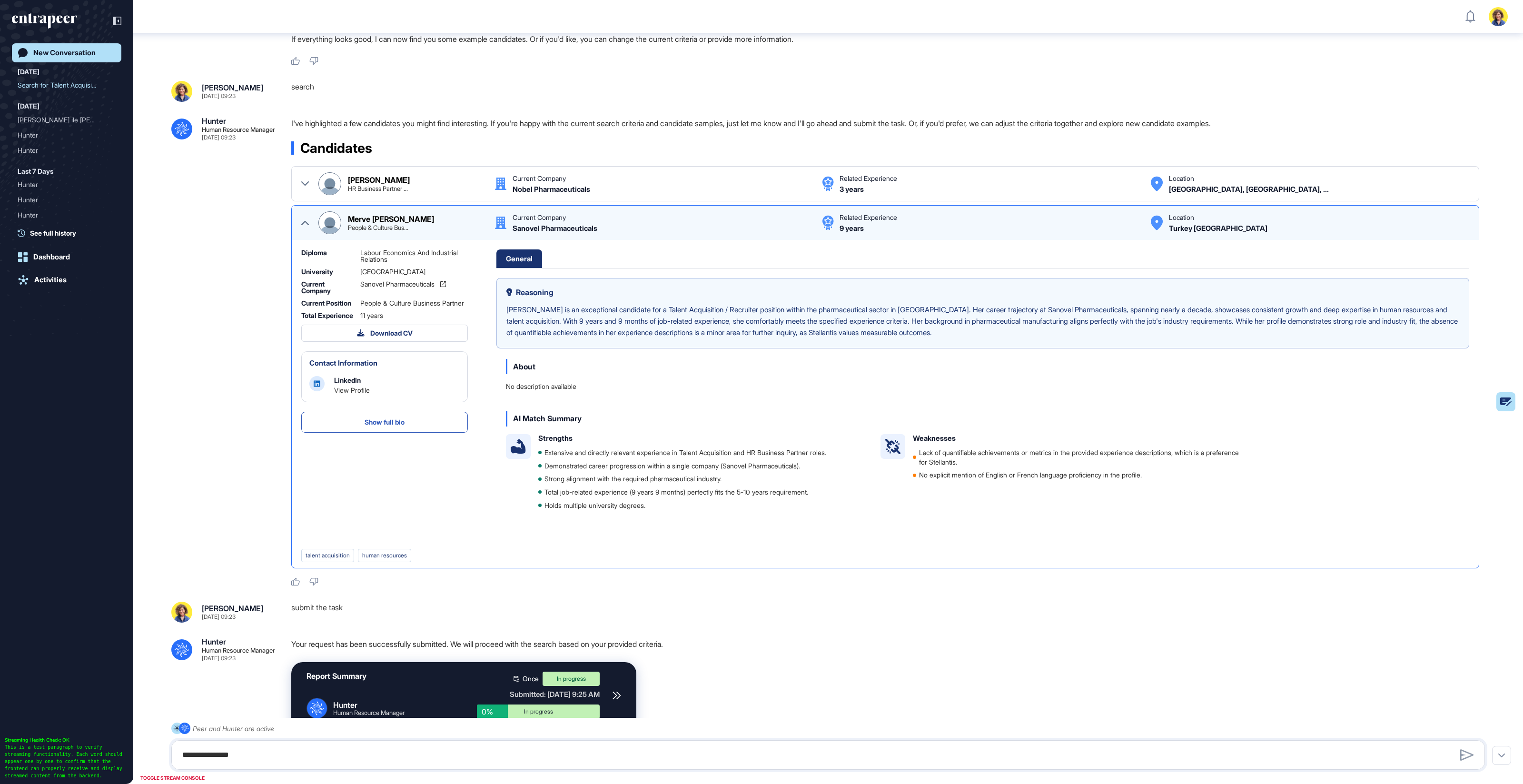
scroll to position [1109, 0]
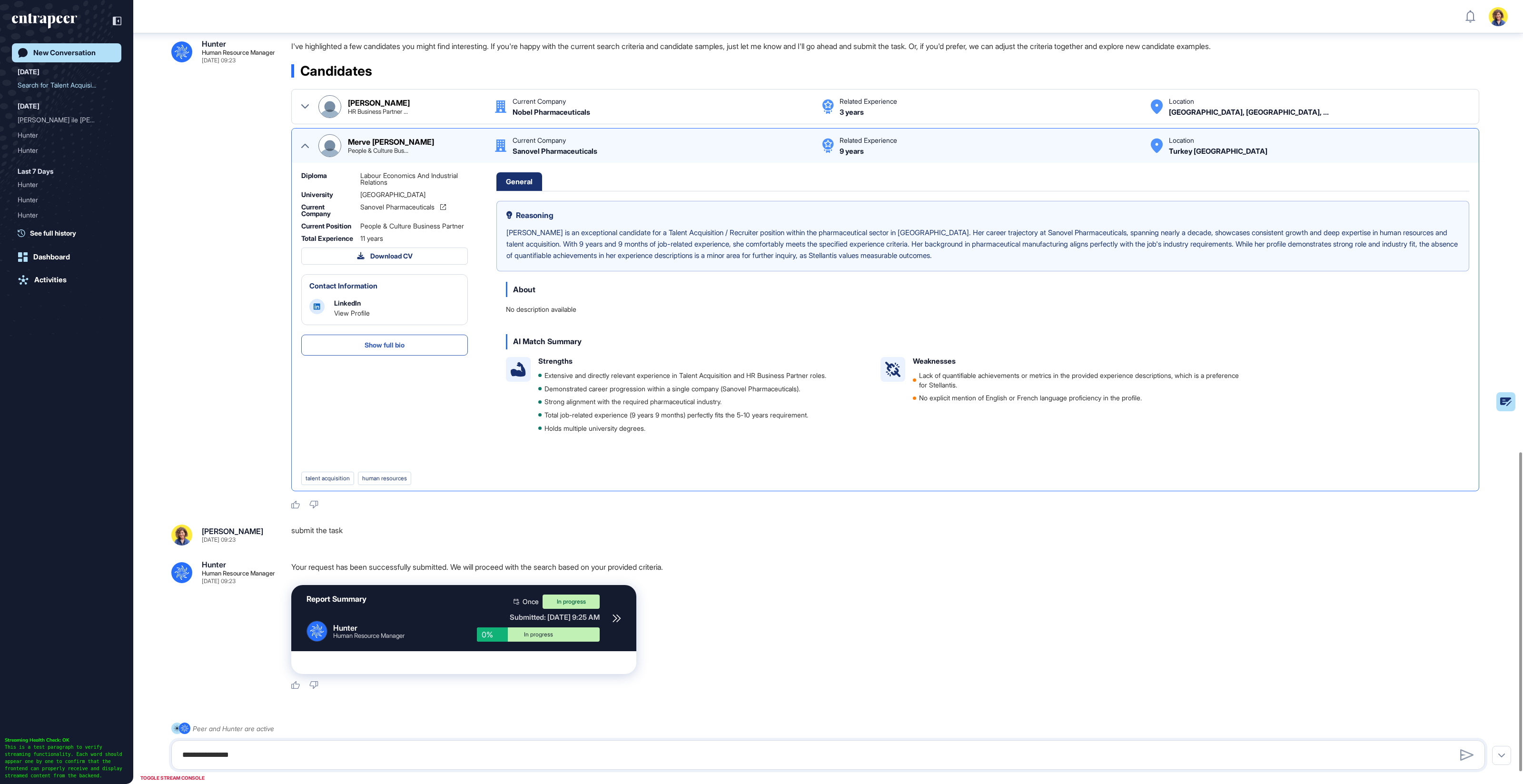
click at [615, 617] on icon at bounding box center [617, 618] width 8 height 8
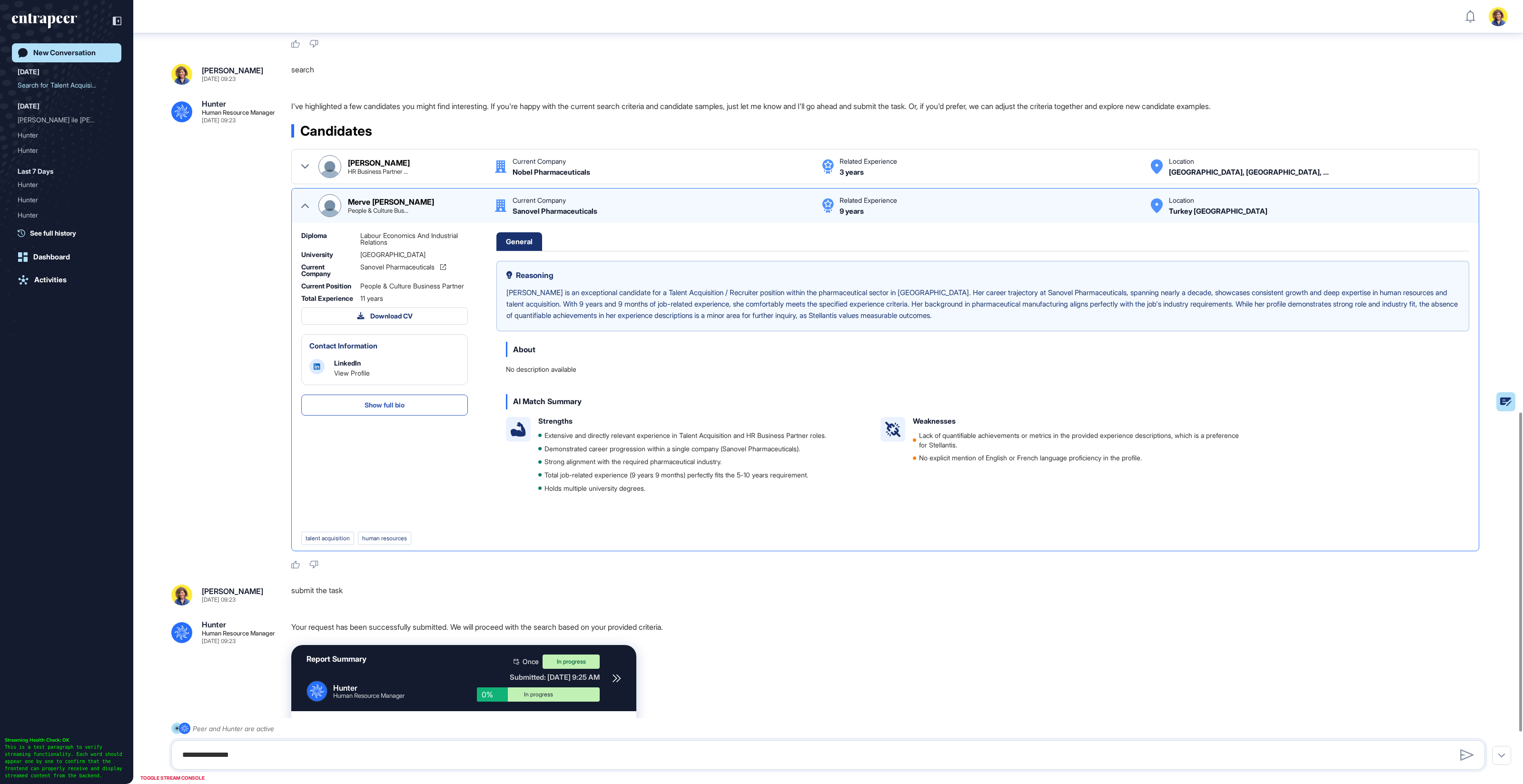
scroll to position [1139, 0]
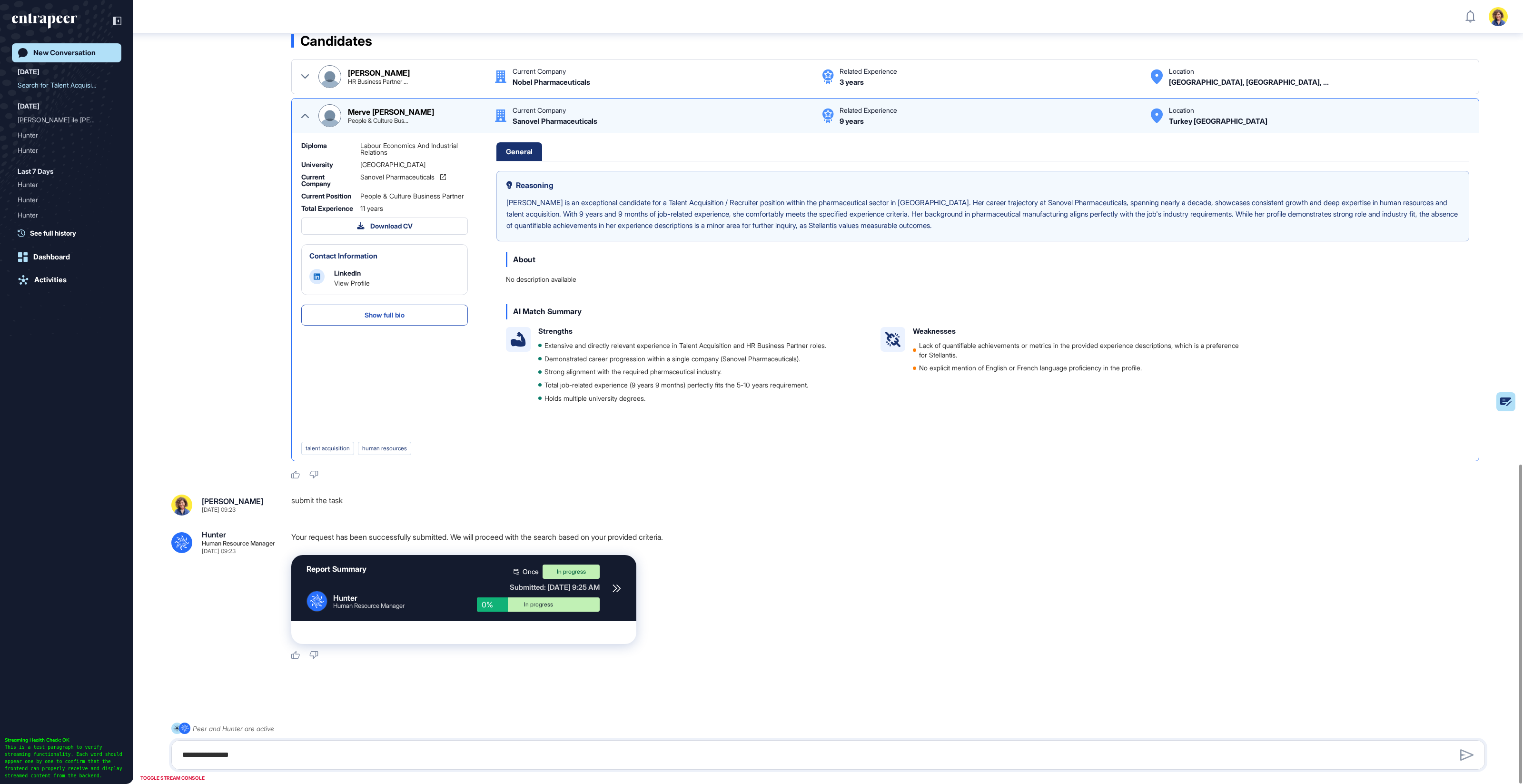
drag, startPoint x: 907, startPoint y: 598, endPoint x: 1191, endPoint y: 556, distance: 287.1
click at [907, 597] on div "Report Summary .cls-2{fill:#fff} Hunter Human Resource Manager Once In progress…" at bounding box center [892, 599] width 1202 height 89
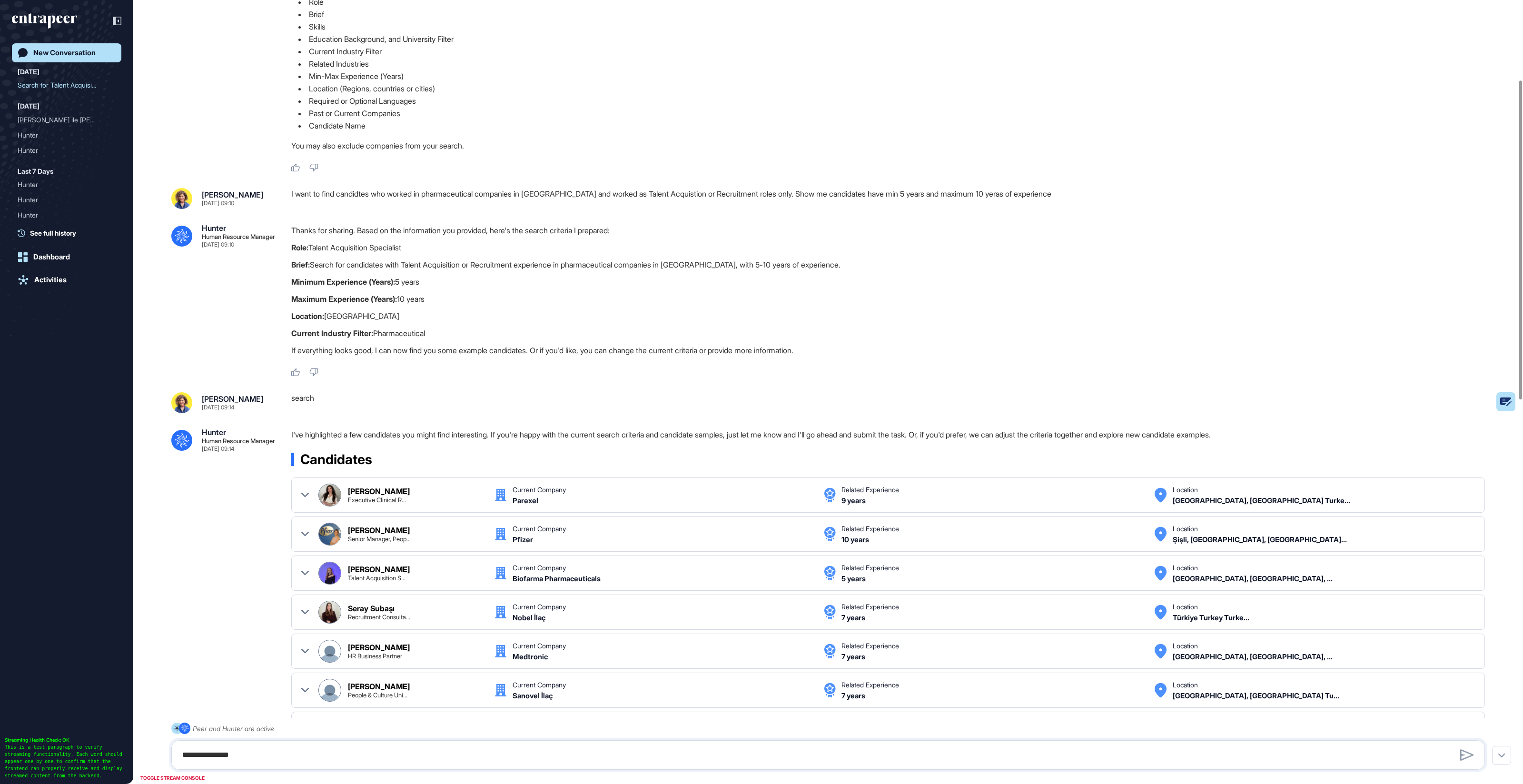
scroll to position [0, 0]
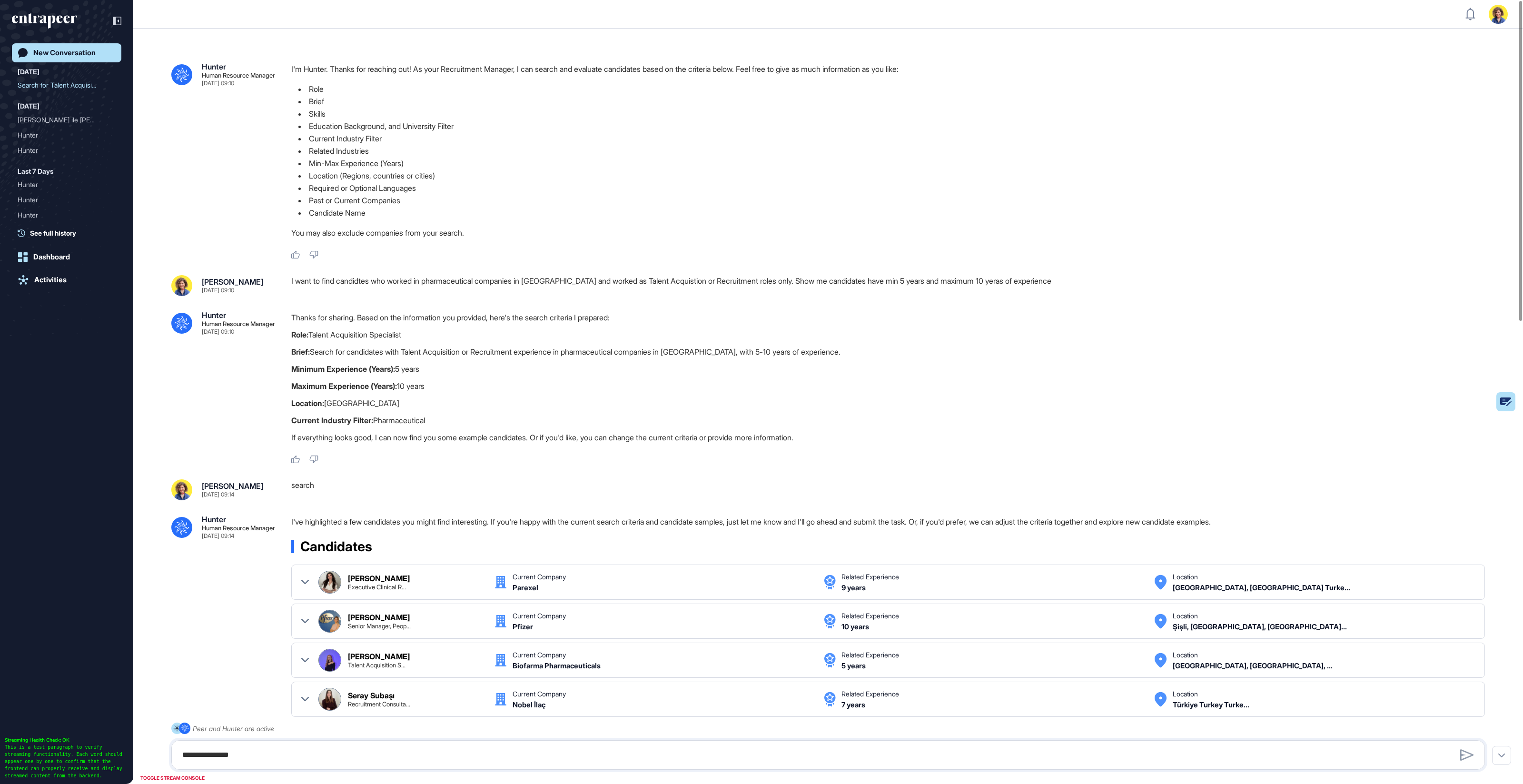
click at [64, 53] on div "New Conversation" at bounding box center [64, 52] width 63 height 8
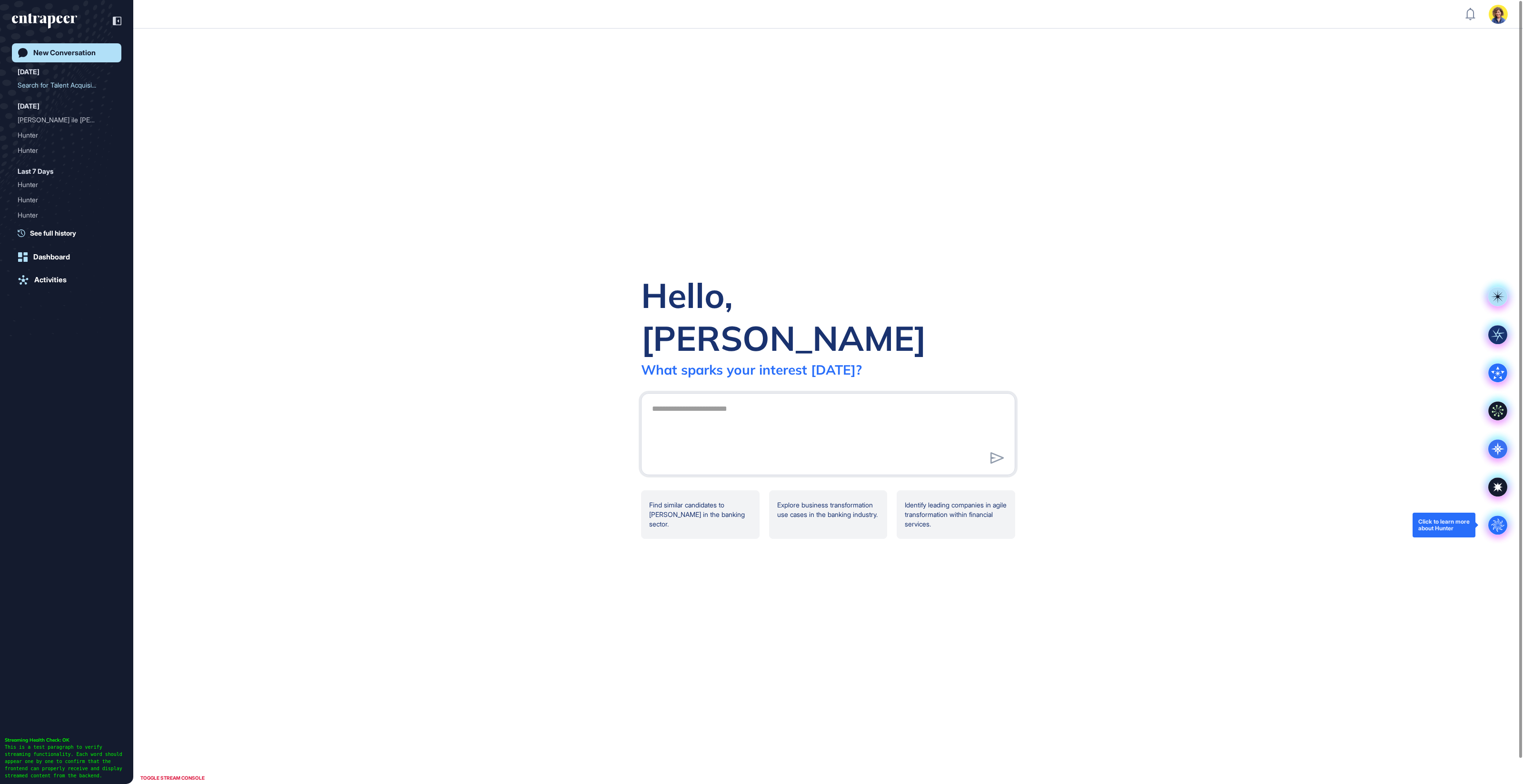
click at [1497, 525] on circle at bounding box center [1498, 525] width 19 height 19
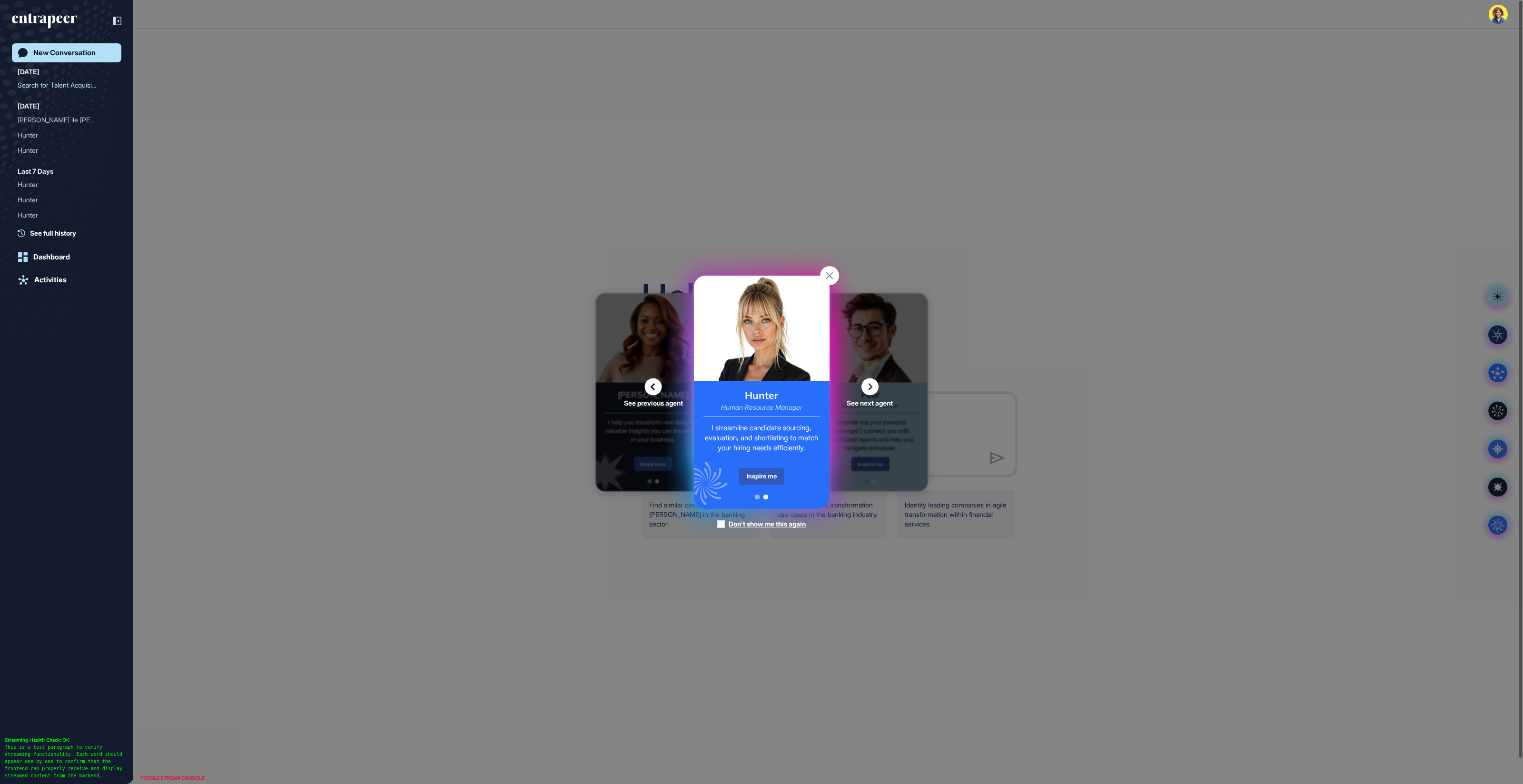
click at [767, 476] on div "Inspire me" at bounding box center [762, 476] width 45 height 17
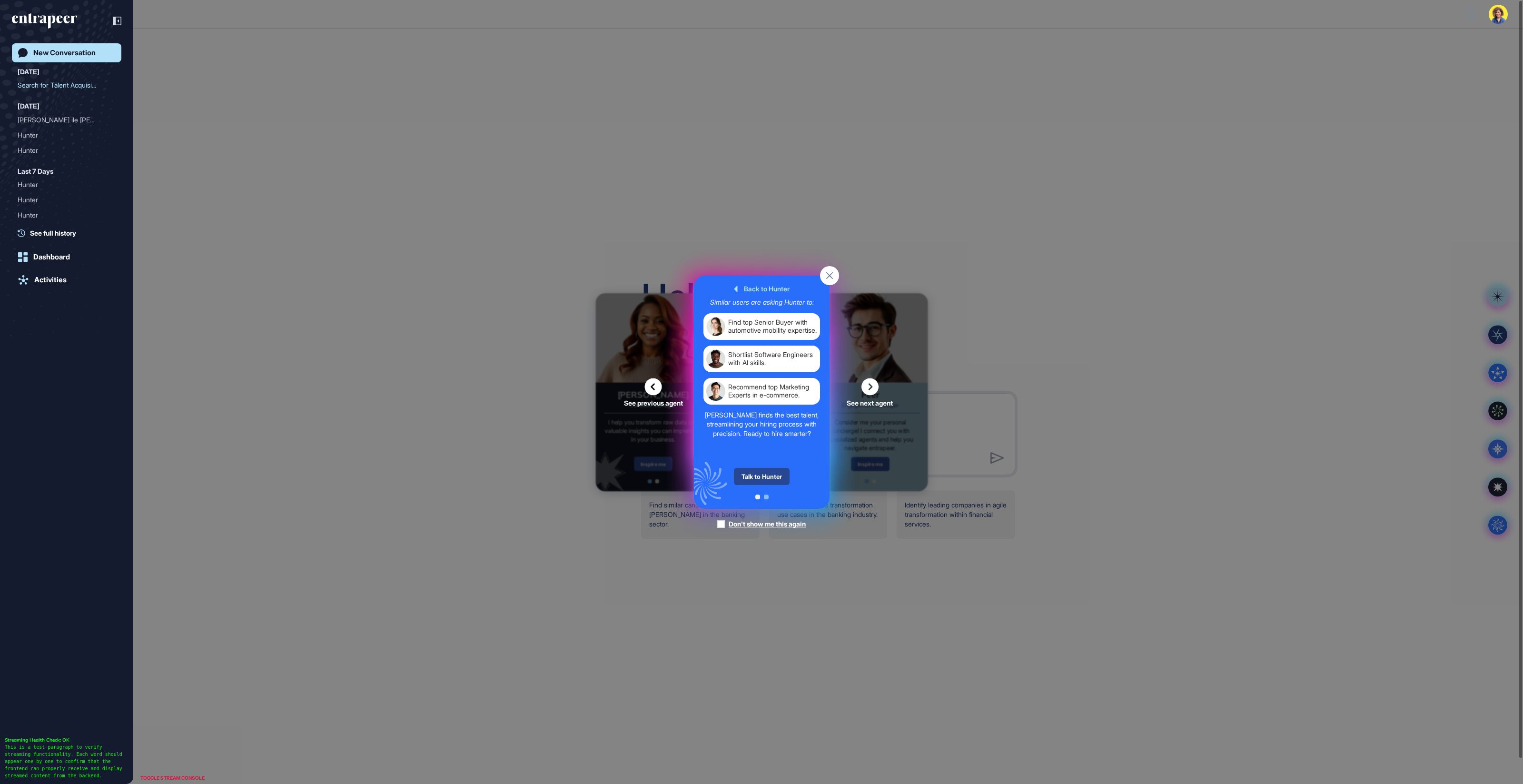
click at [767, 476] on div "Talk to Hunter" at bounding box center [762, 476] width 55 height 17
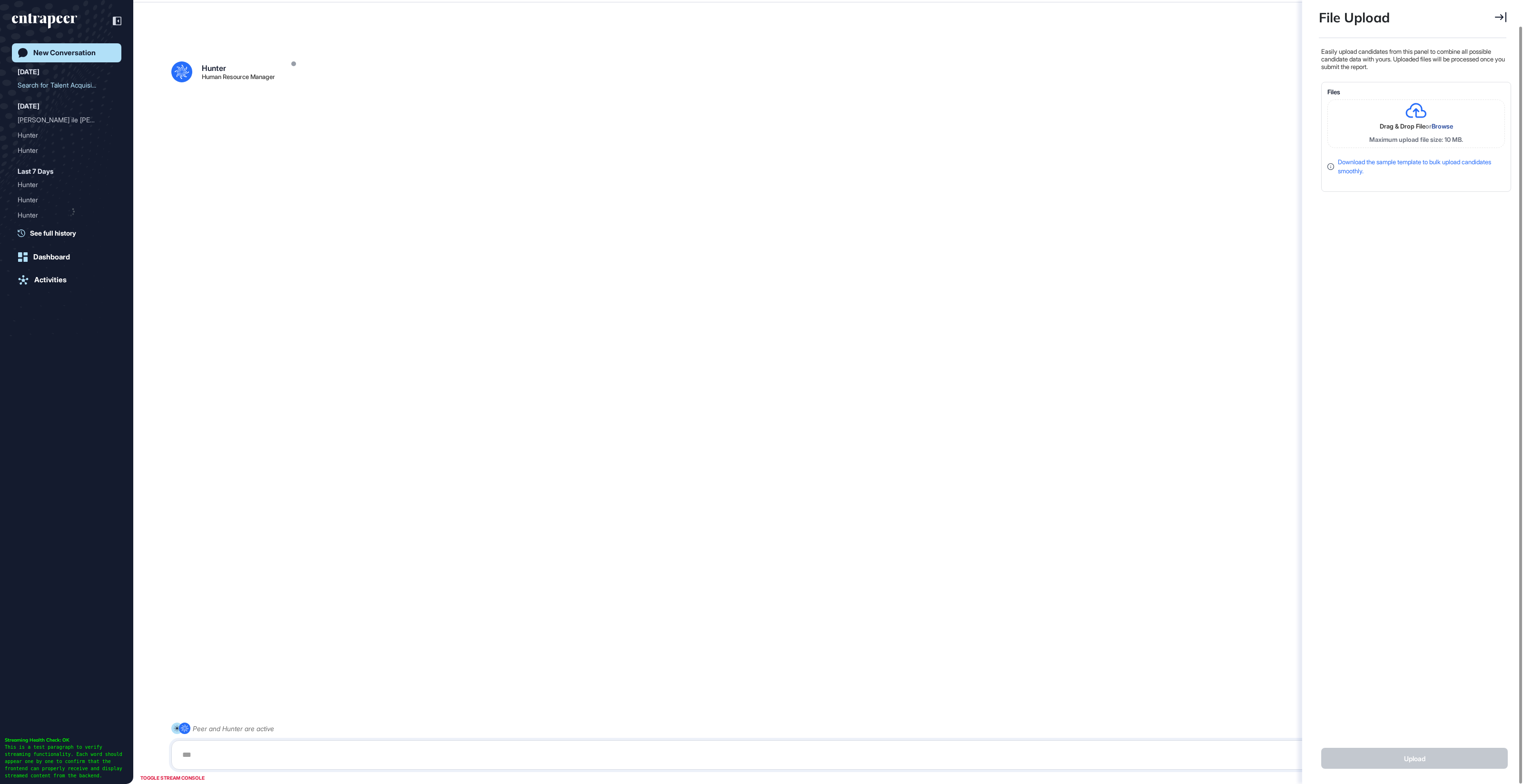
scroll to position [4, 1]
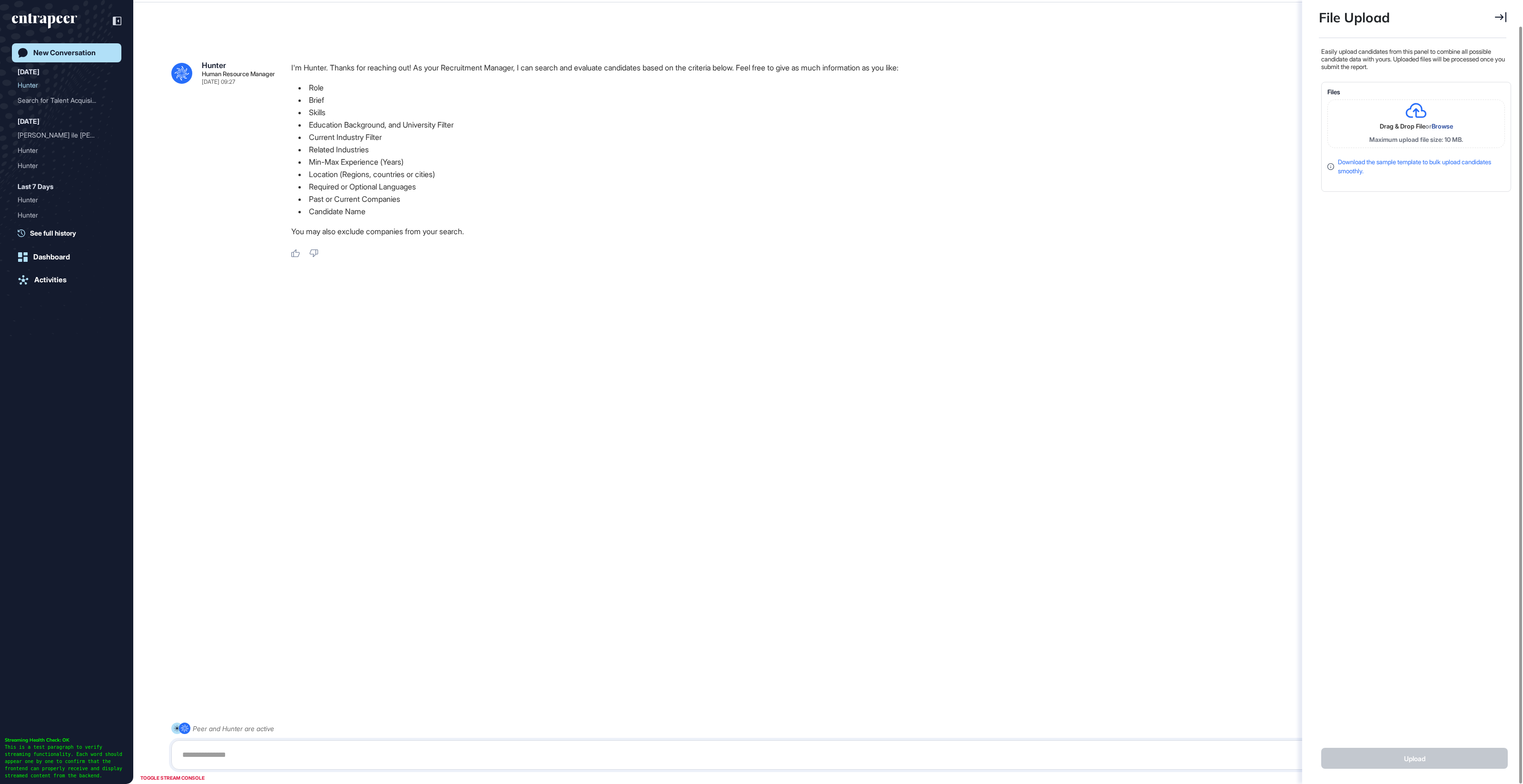
click at [1497, 18] on icon at bounding box center [1500, 17] width 11 height 11
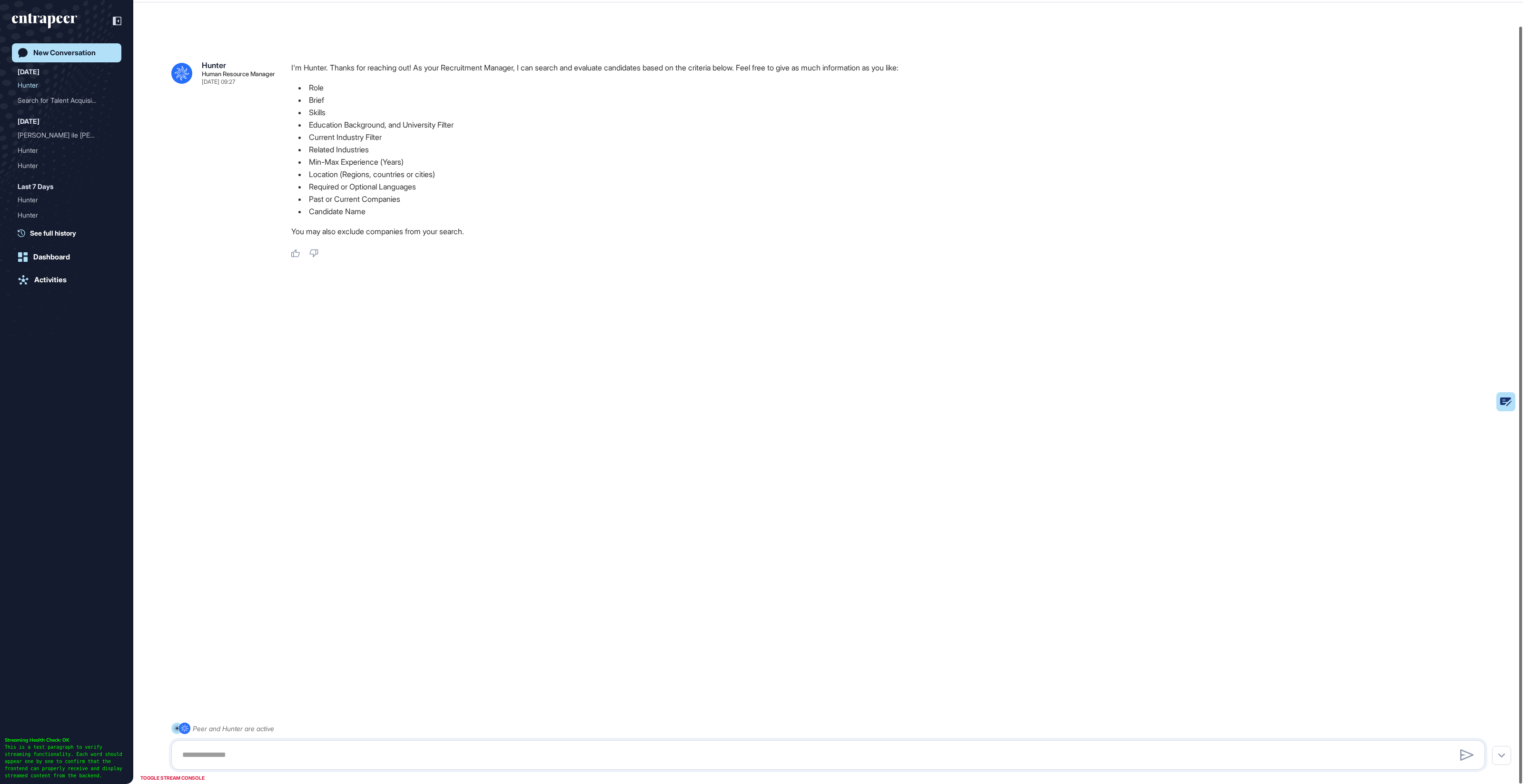
scroll to position [659, 2]
drag, startPoint x: 227, startPoint y: 754, endPoint x: 241, endPoint y: 756, distance: 14.1
click at [227, 754] on textarea at bounding box center [828, 755] width 1304 height 19
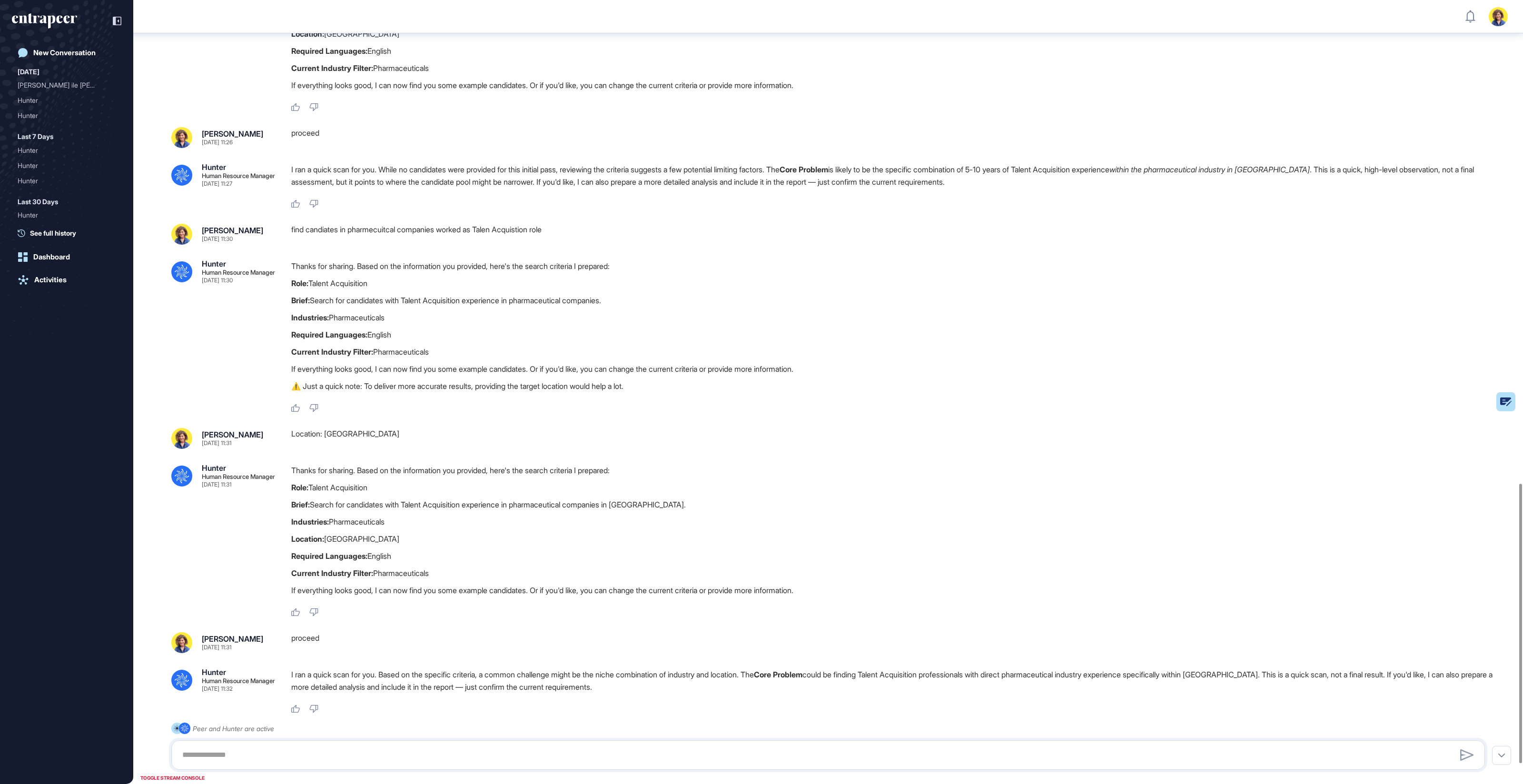
scroll to position [1411, 0]
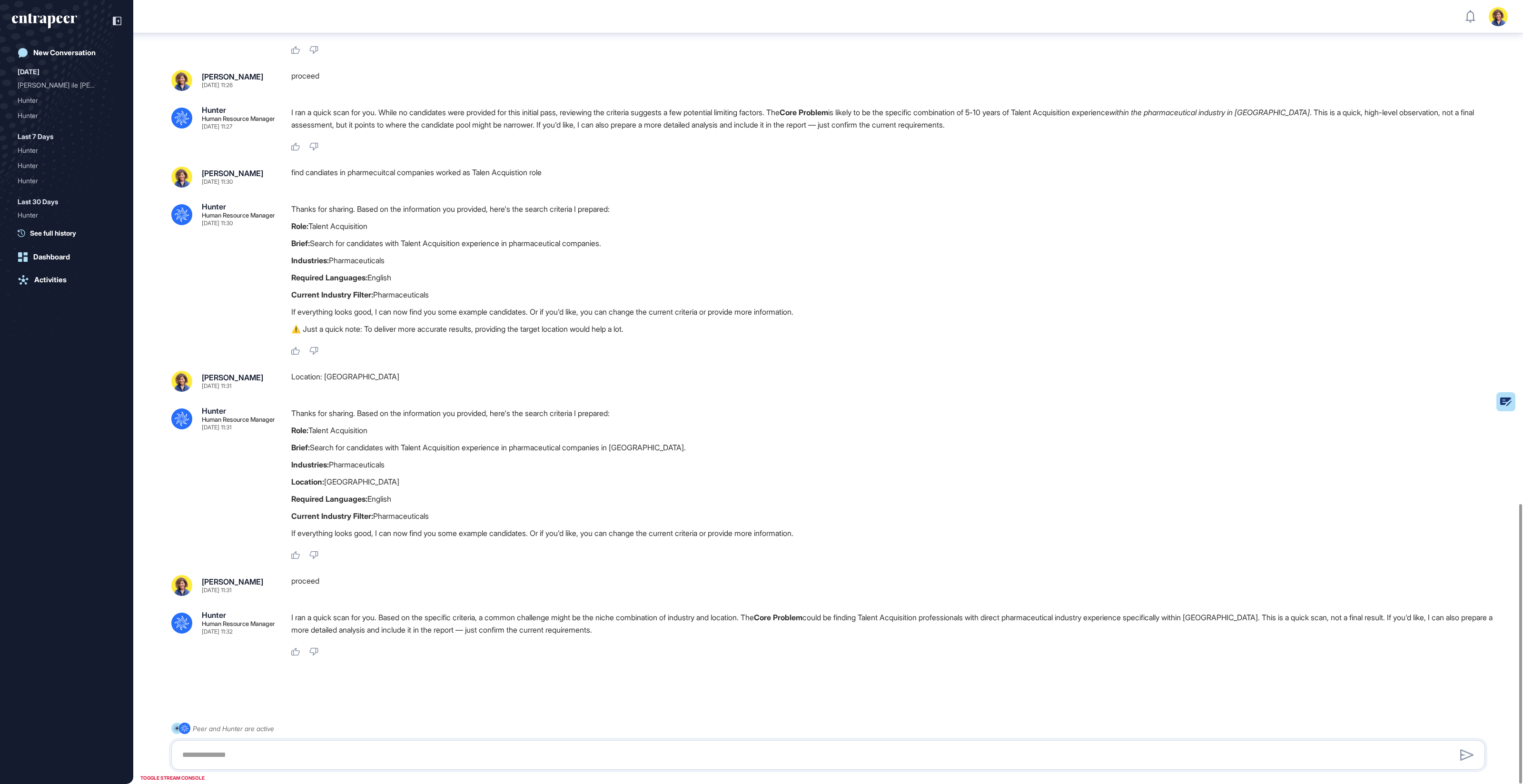
drag, startPoint x: 256, startPoint y: 596, endPoint x: 280, endPoint y: 597, distance: 24.0
click at [434, 593] on div "proceed" at bounding box center [892, 585] width 1202 height 21
drag, startPoint x: 246, startPoint y: 388, endPoint x: 202, endPoint y: 390, distance: 44.0
click at [192, 389] on div "Sara Holyavkin Aug 11, 2025 11:31" at bounding box center [224, 381] width 105 height 21
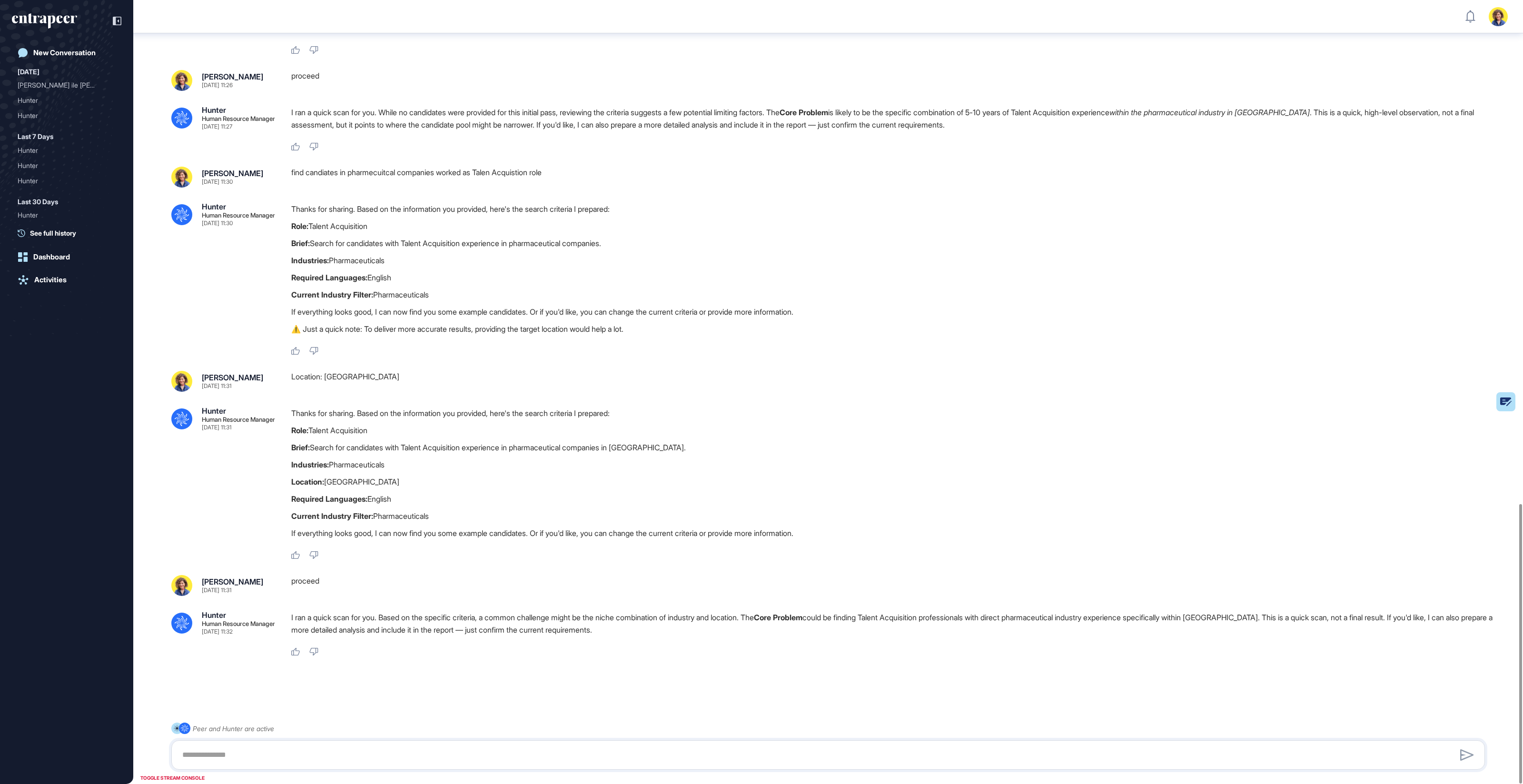
click at [398, 412] on p "Thanks for sharing. Based on the information you provided, here's the search cr…" at bounding box center [892, 413] width 1202 height 13
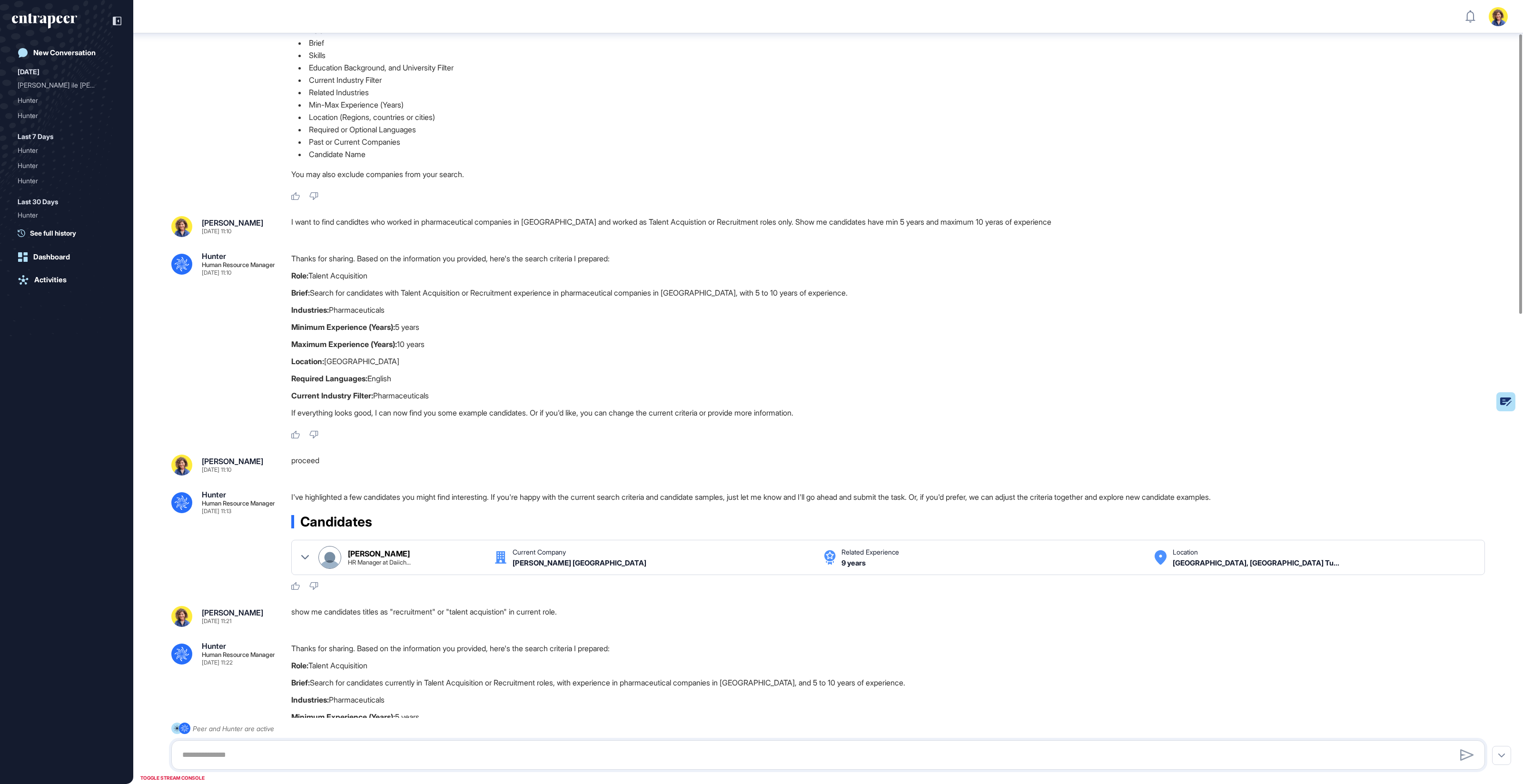
scroll to position [0, 0]
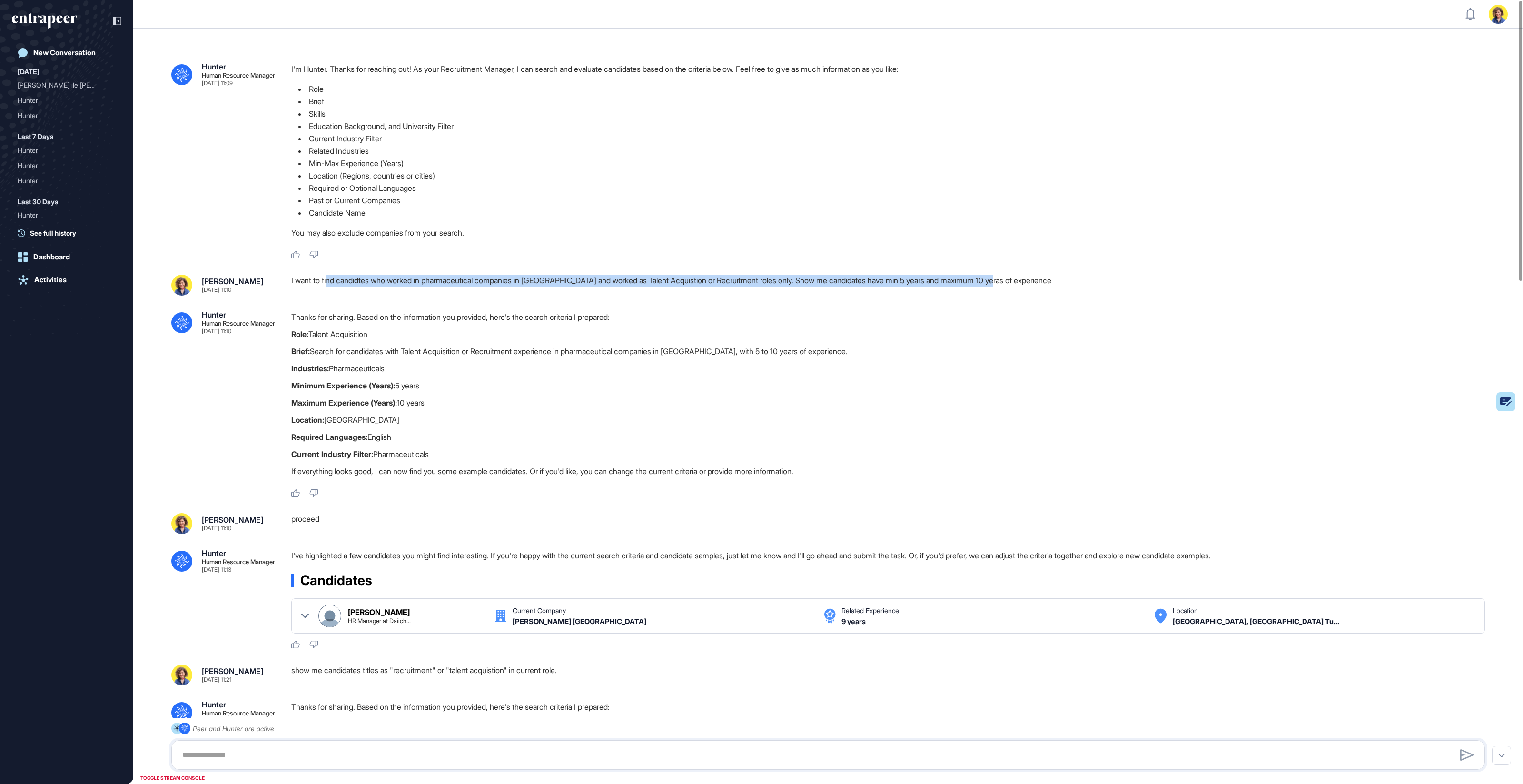
drag, startPoint x: 330, startPoint y: 278, endPoint x: 982, endPoint y: 282, distance: 652.0
click at [1023, 282] on div "I want to find candidtes who worked in pharmaceutical companies in Turkey and w…" at bounding box center [892, 285] width 1202 height 21
click at [826, 285] on div "I want to find candidtes who worked in pharmaceutical companies in Turkey and w…" at bounding box center [892, 285] width 1202 height 21
click at [826, 286] on div "I want to find candidtes who worked in pharmaceutical companies in Turkey and w…" at bounding box center [892, 285] width 1202 height 21
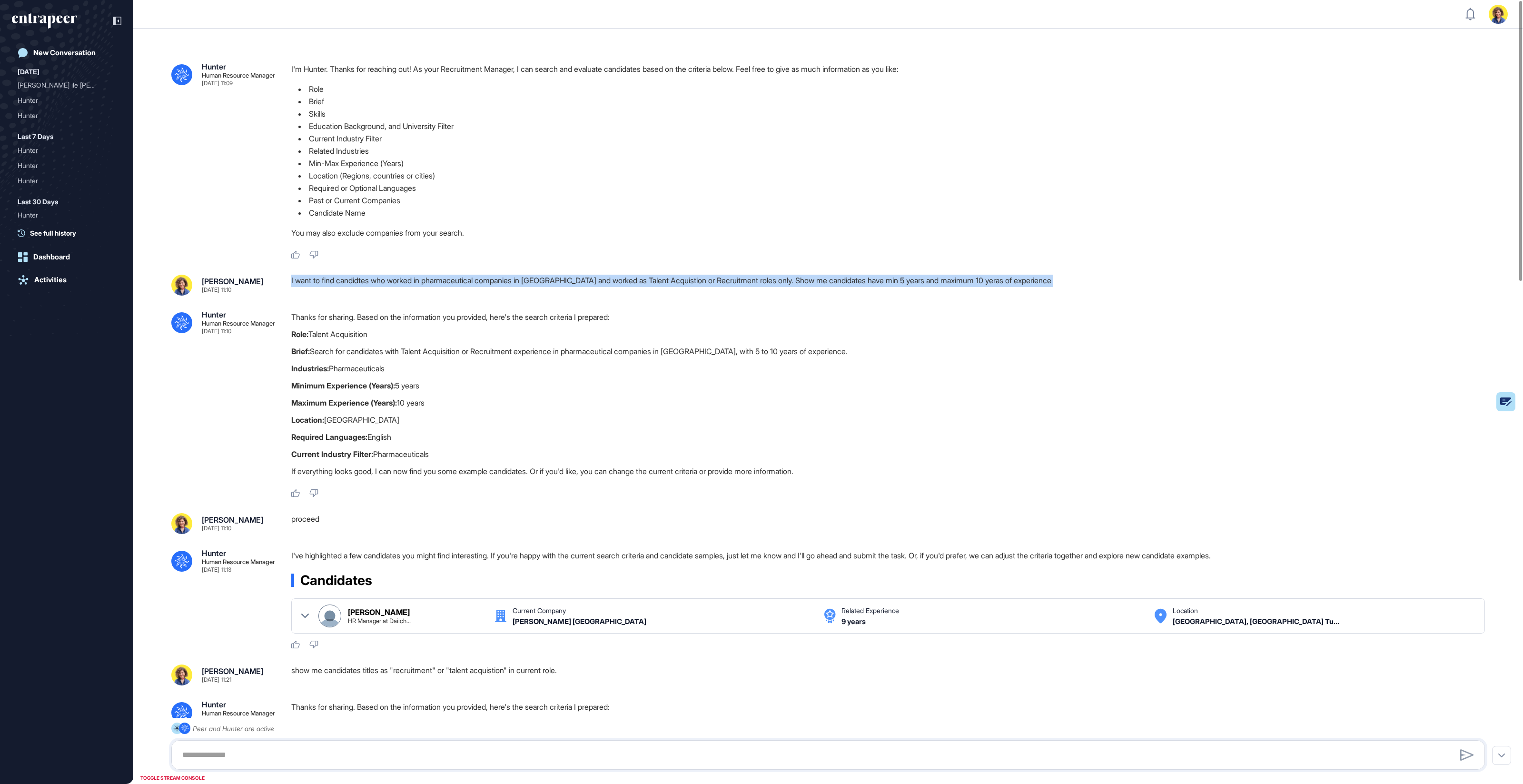
copy div "I want to find candidtes who worked in pharmaceutical companies in Turkey and w…"
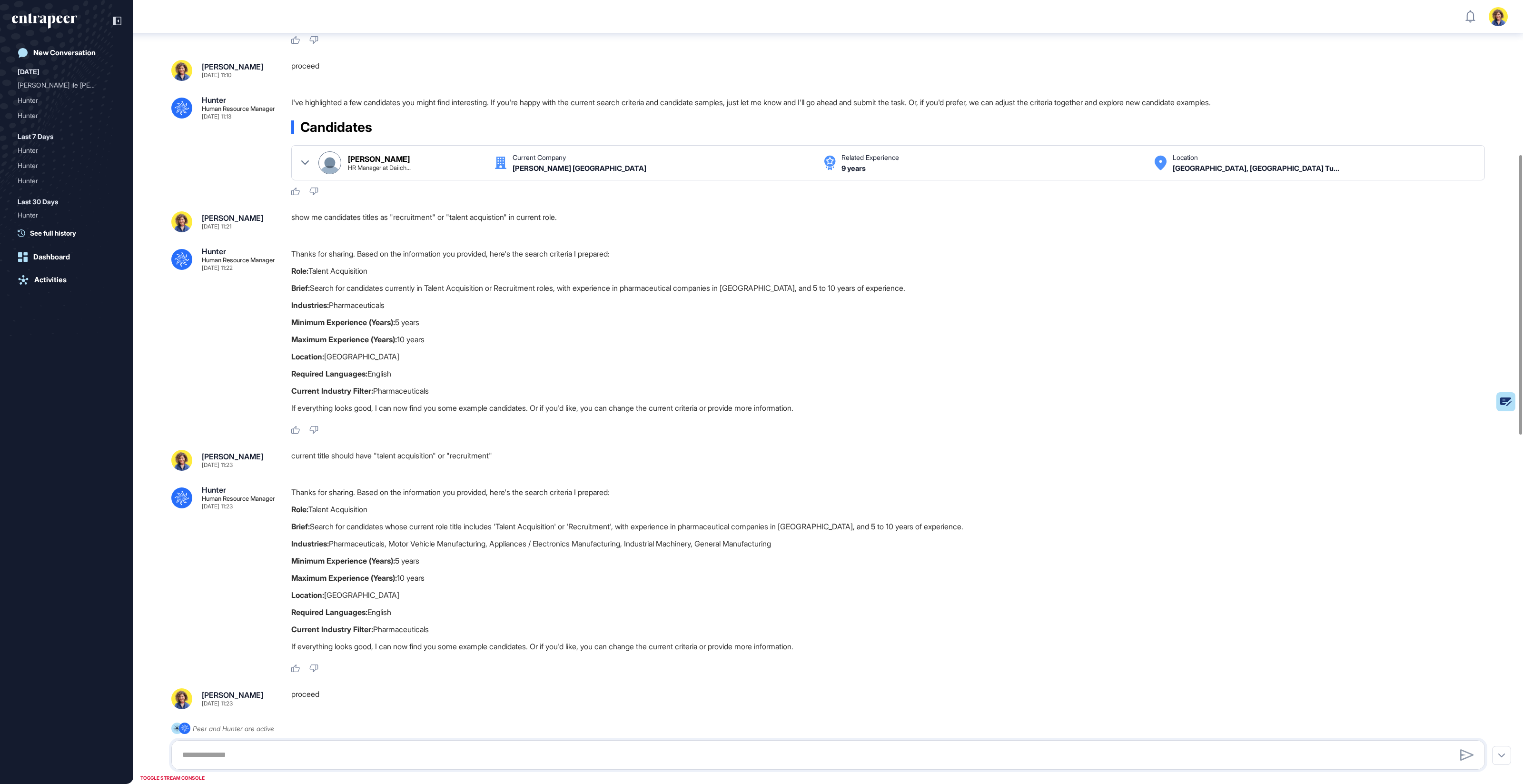
scroll to position [469, 0]
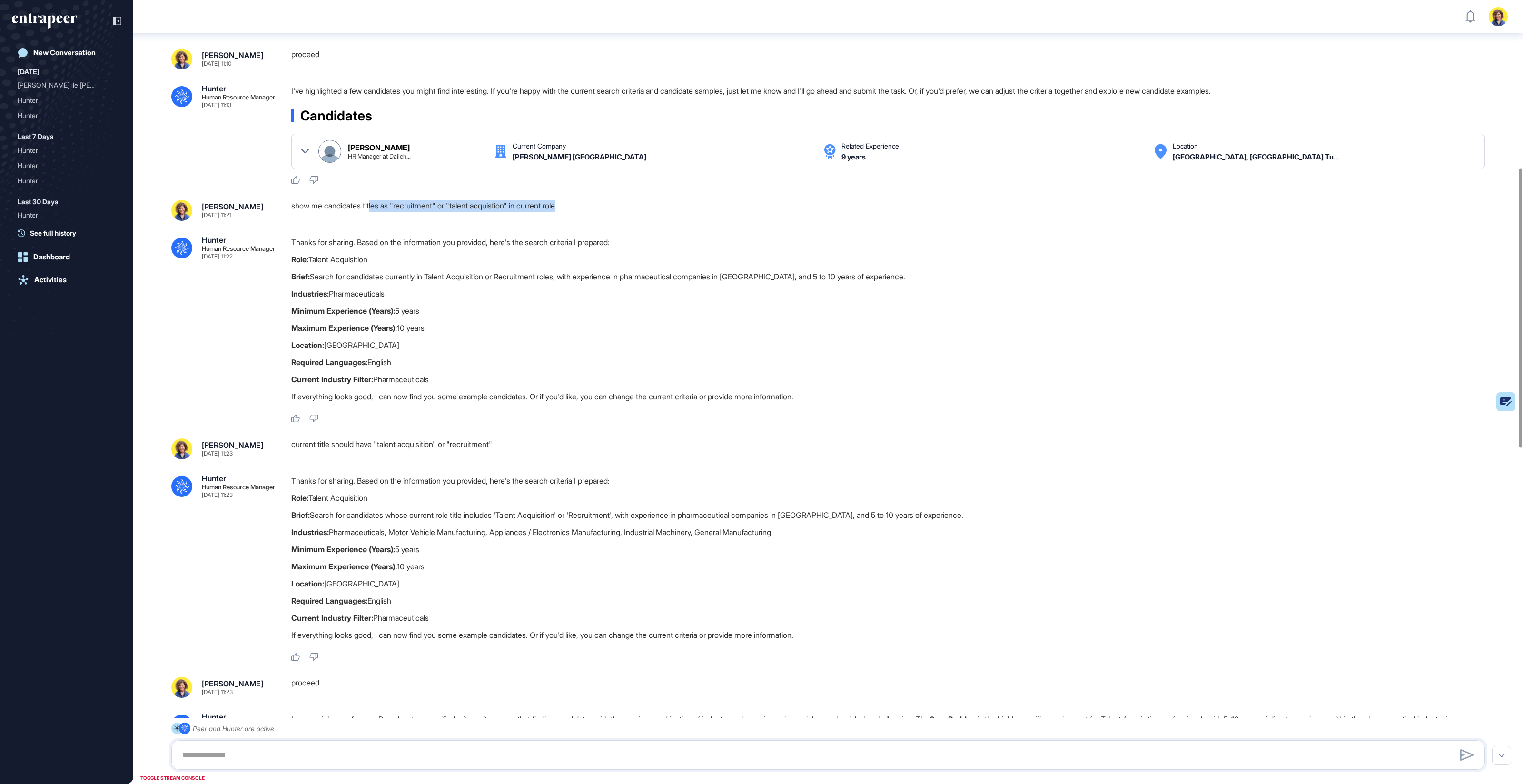
drag, startPoint x: 373, startPoint y: 204, endPoint x: 572, endPoint y: 216, distance: 199.4
click at [572, 207] on div "show me candidates titles as "recruitment" or "talent acquistion" in current ro…" at bounding box center [892, 210] width 1202 height 21
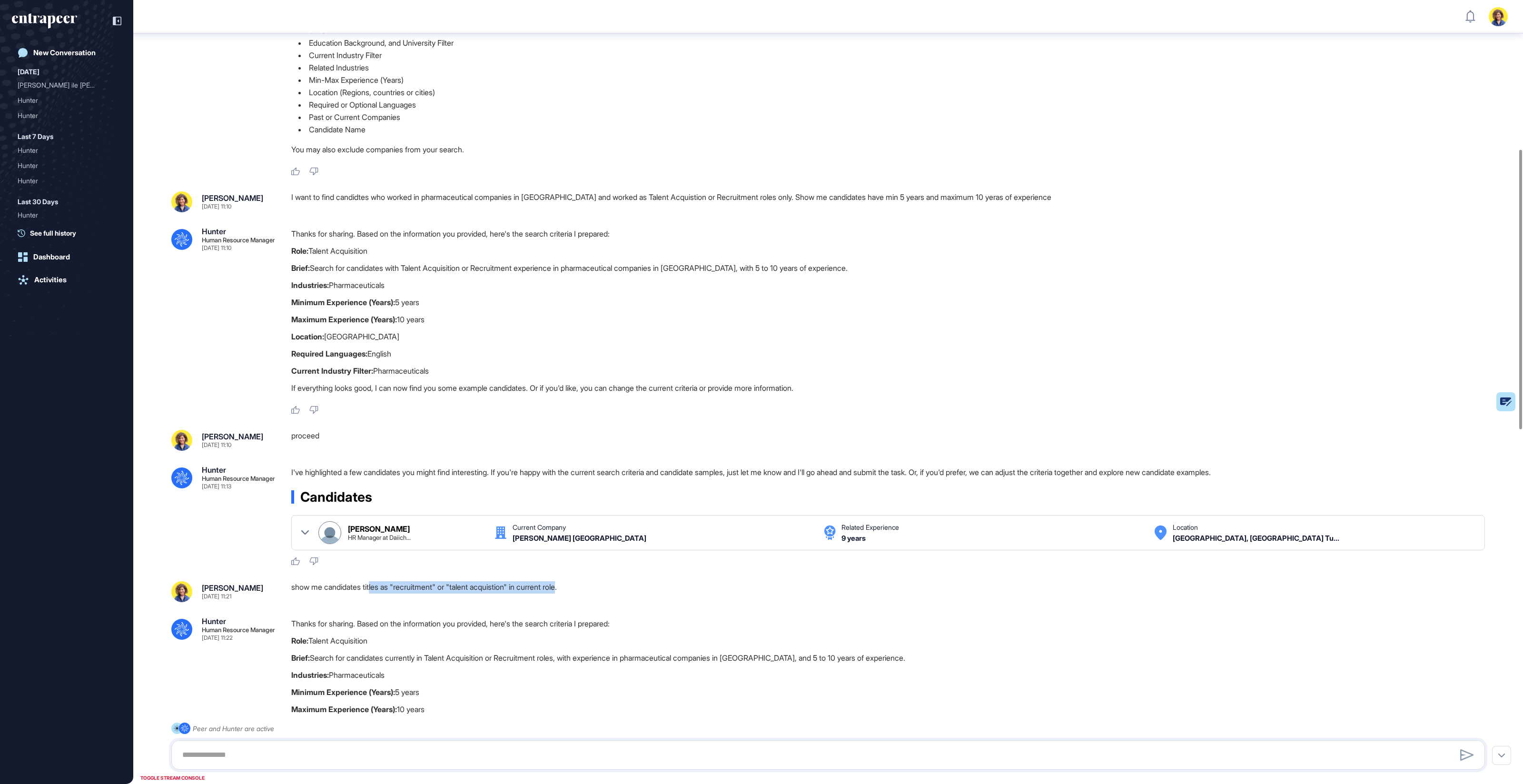
scroll to position [0, 0]
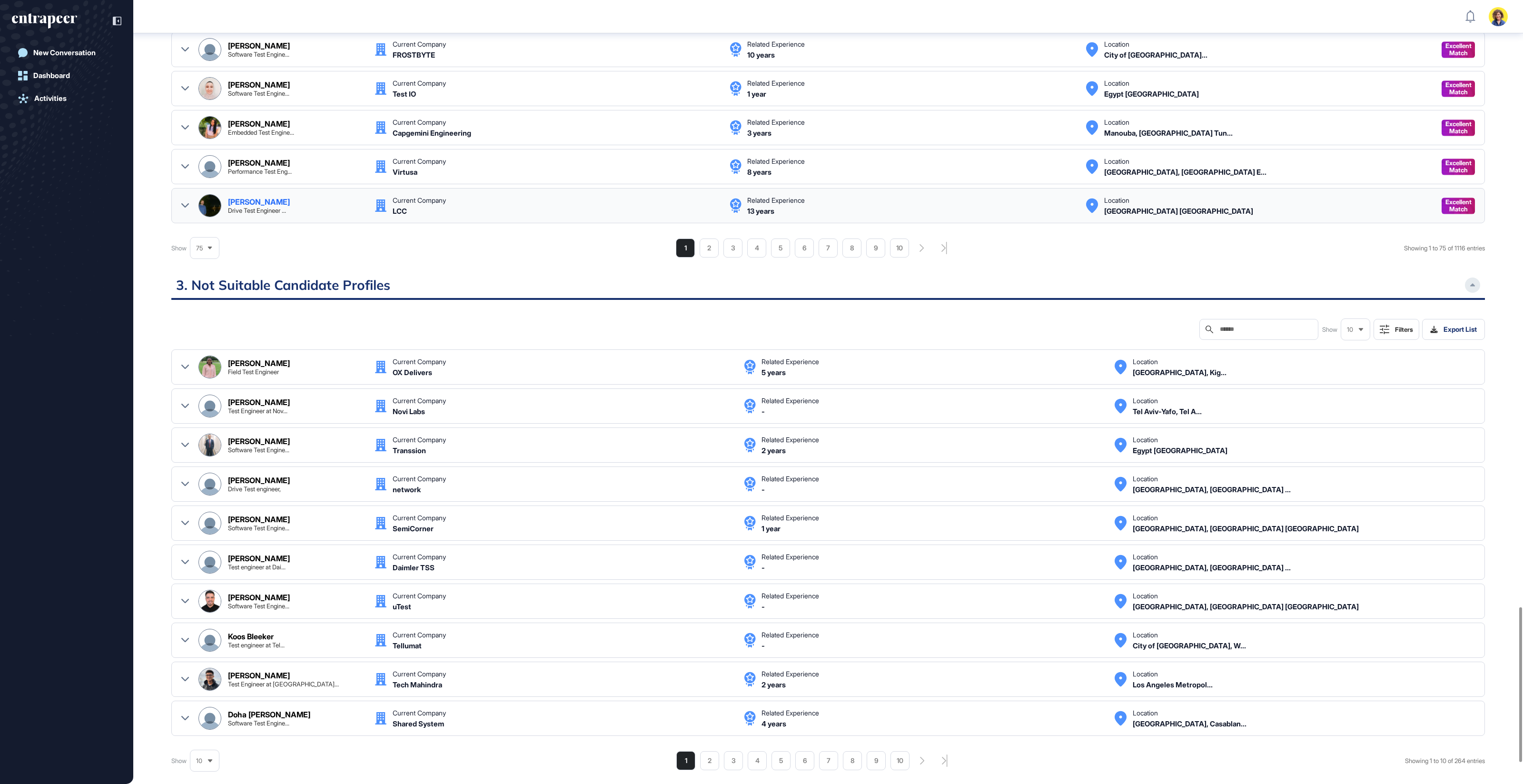
scroll to position [3184, 0]
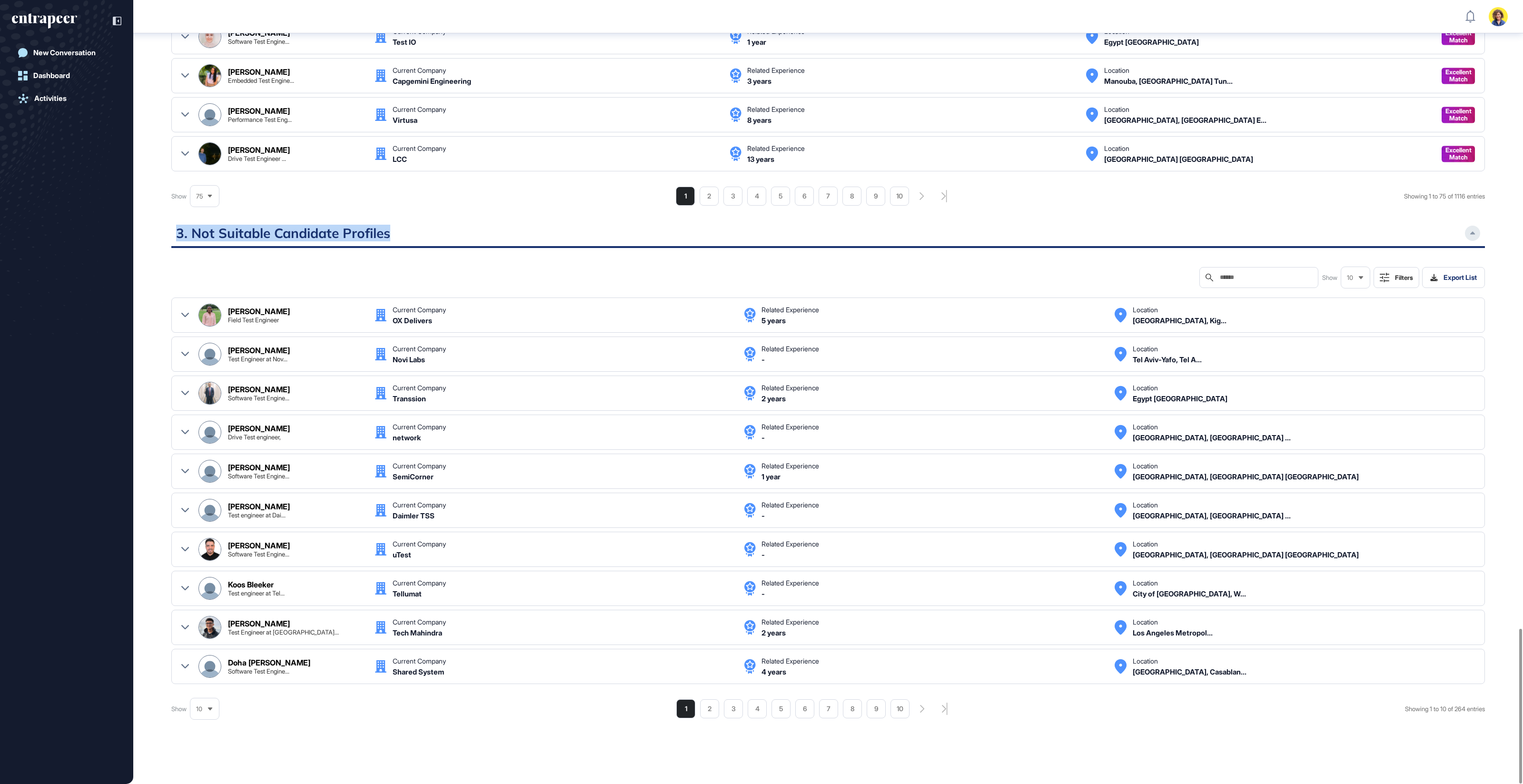
drag, startPoint x: 417, startPoint y: 210, endPoint x: 170, endPoint y: 210, distance: 247.0
click at [1472, 225] on div at bounding box center [1473, 233] width 16 height 16
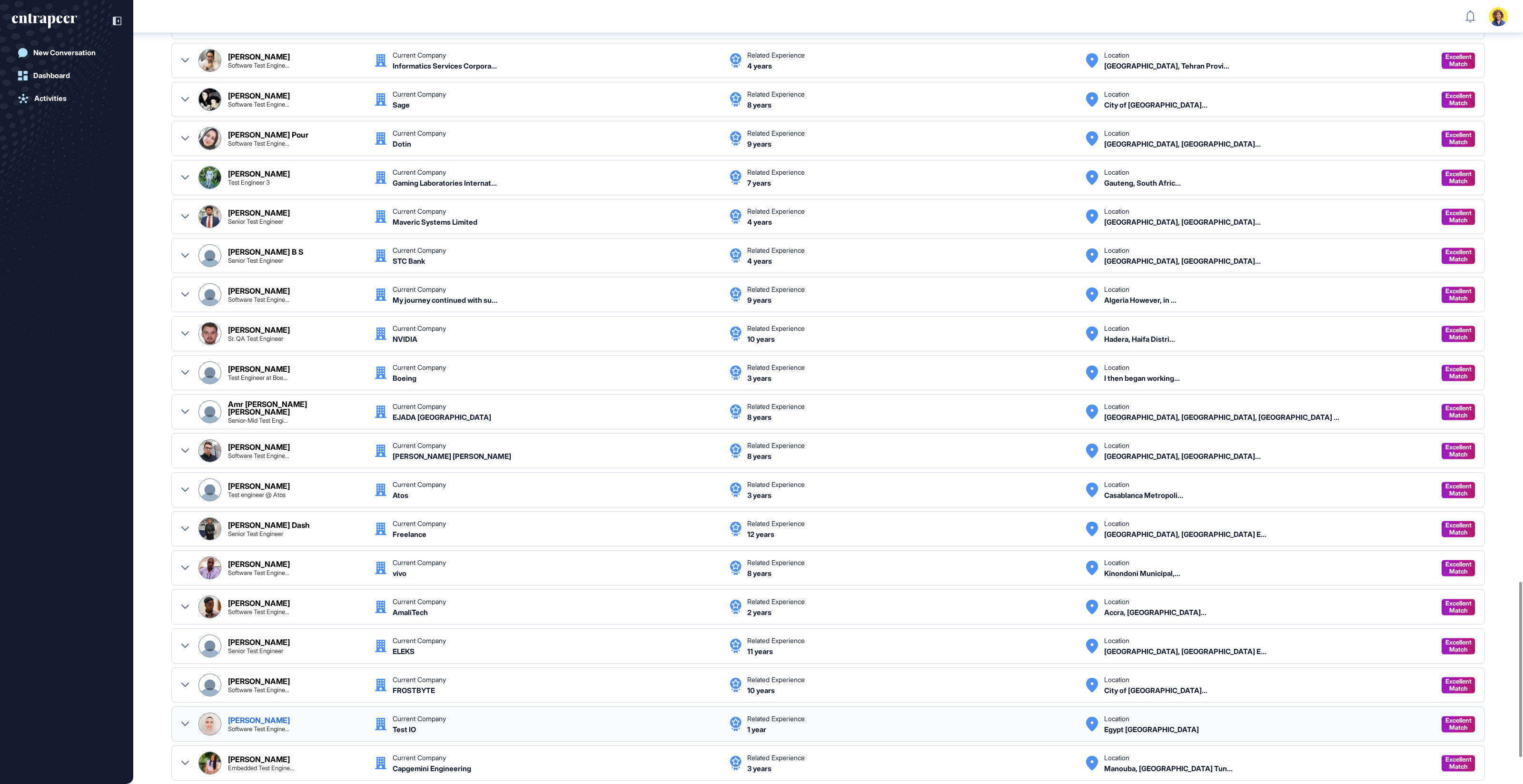
scroll to position [2717, 0]
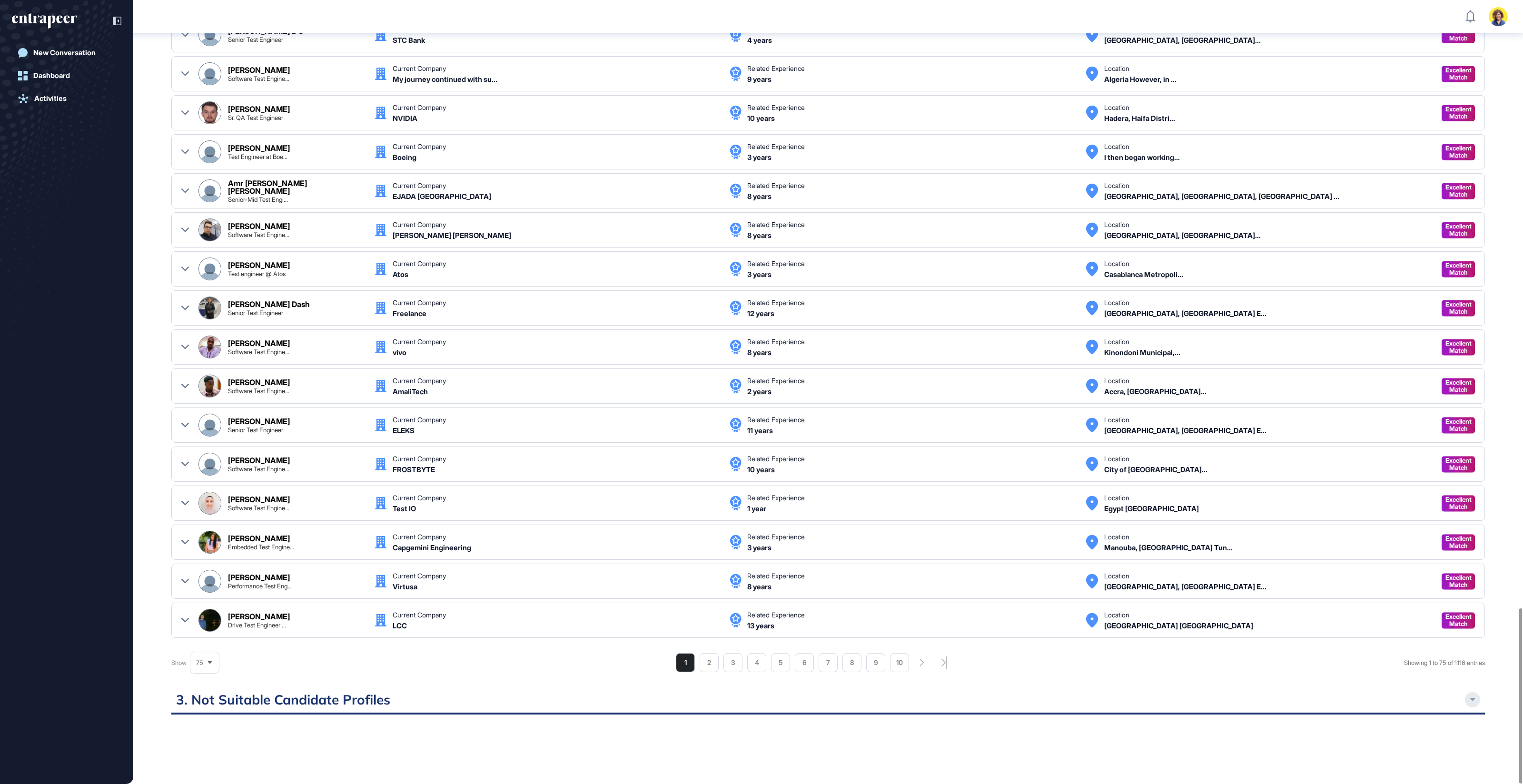
click at [209, 659] on icon at bounding box center [210, 662] width 6 height 6
click at [212, 598] on li "25" at bounding box center [205, 608] width 23 height 19
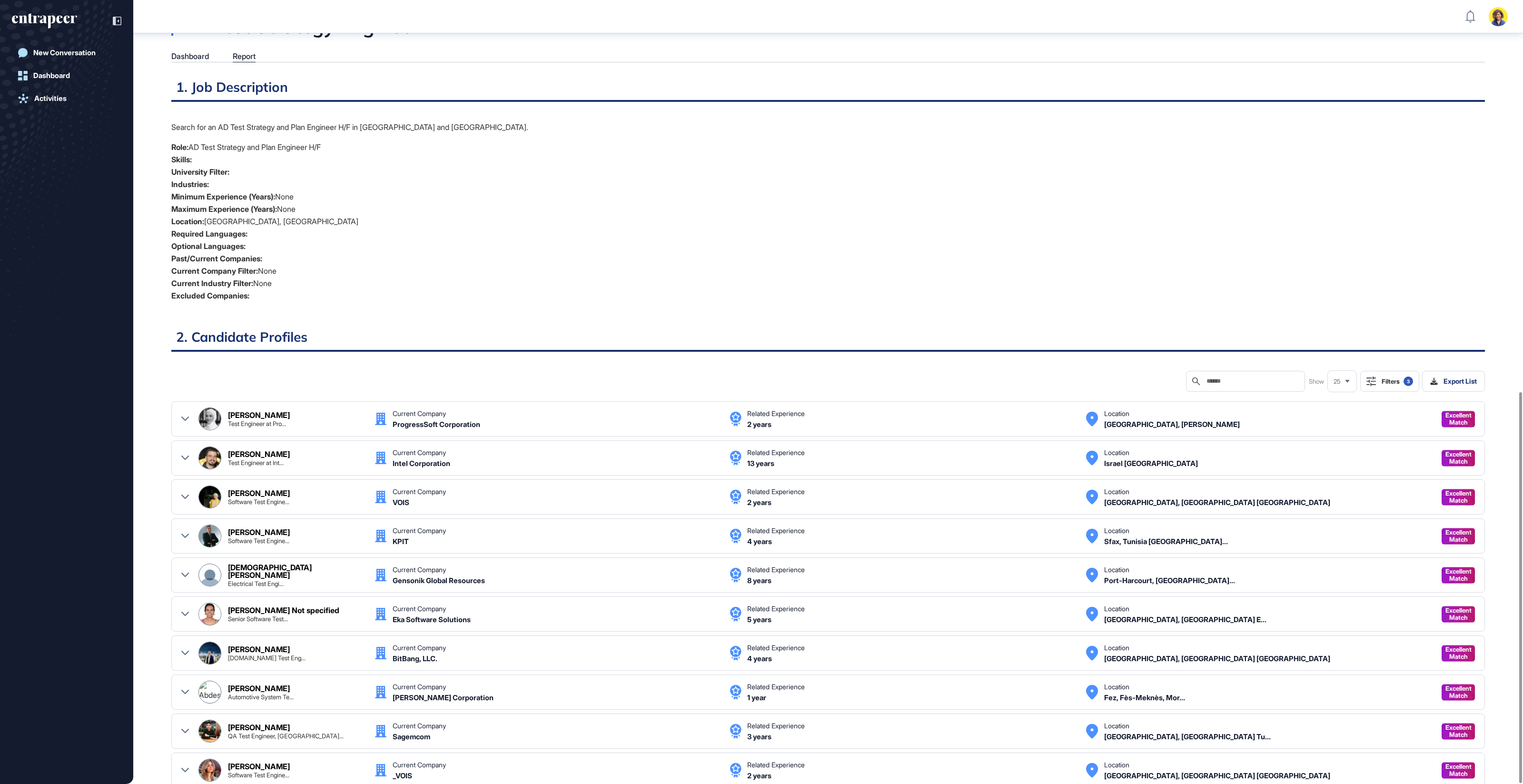
scroll to position [785, 0]
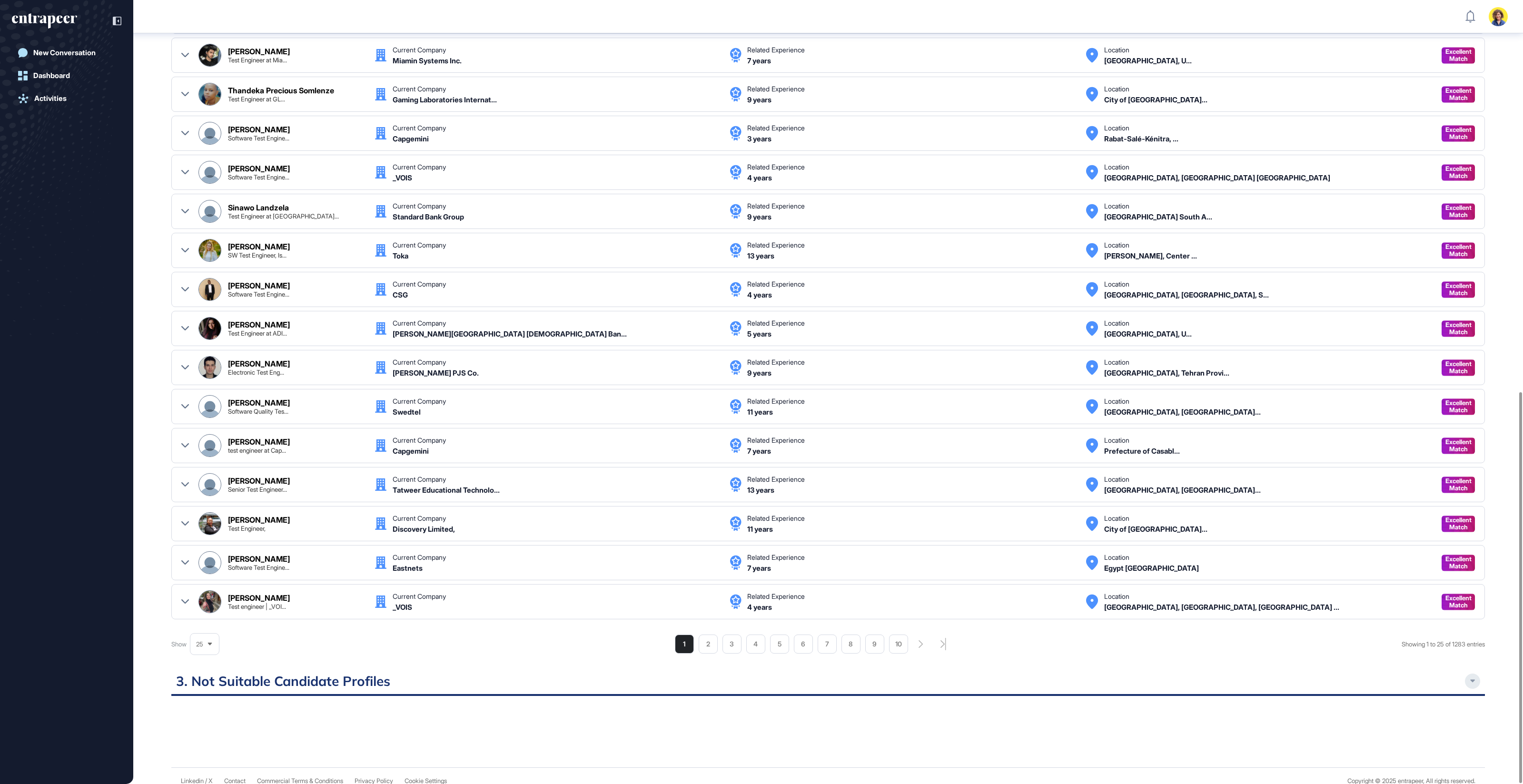
click at [1471, 680] on icon at bounding box center [1473, 681] width 5 height 3
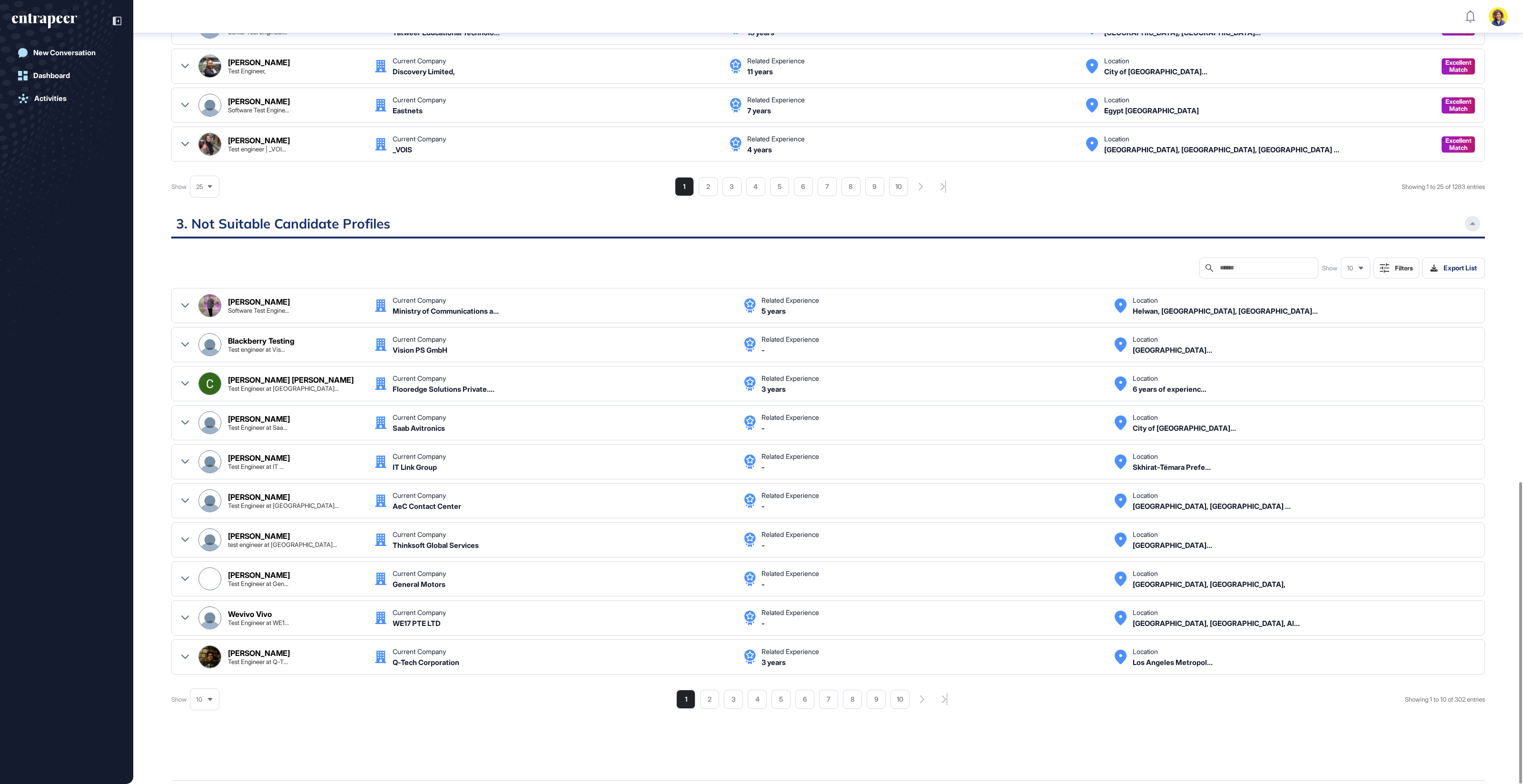
scroll to position [1251, 0]
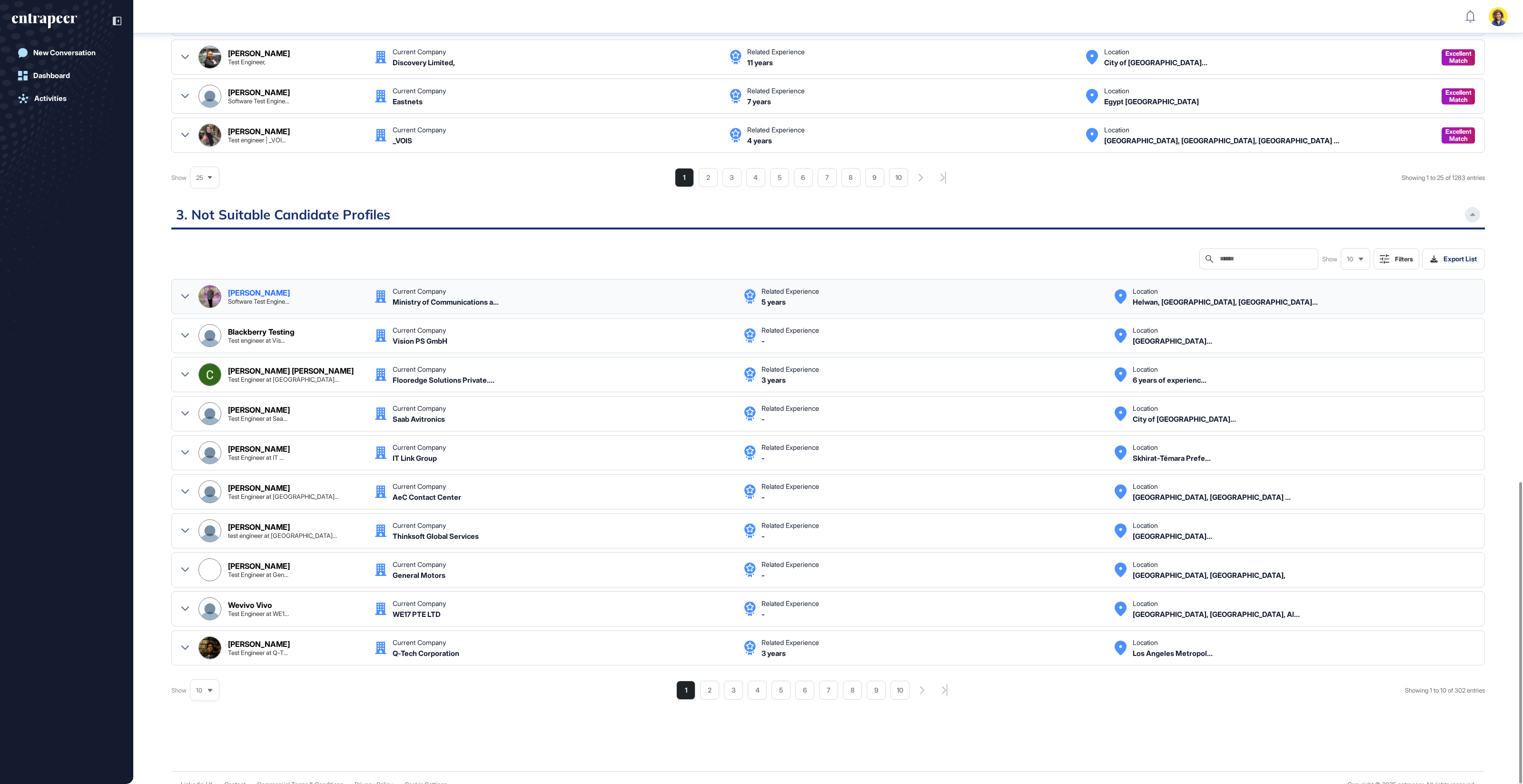
click at [184, 285] on div at bounding box center [185, 296] width 8 height 23
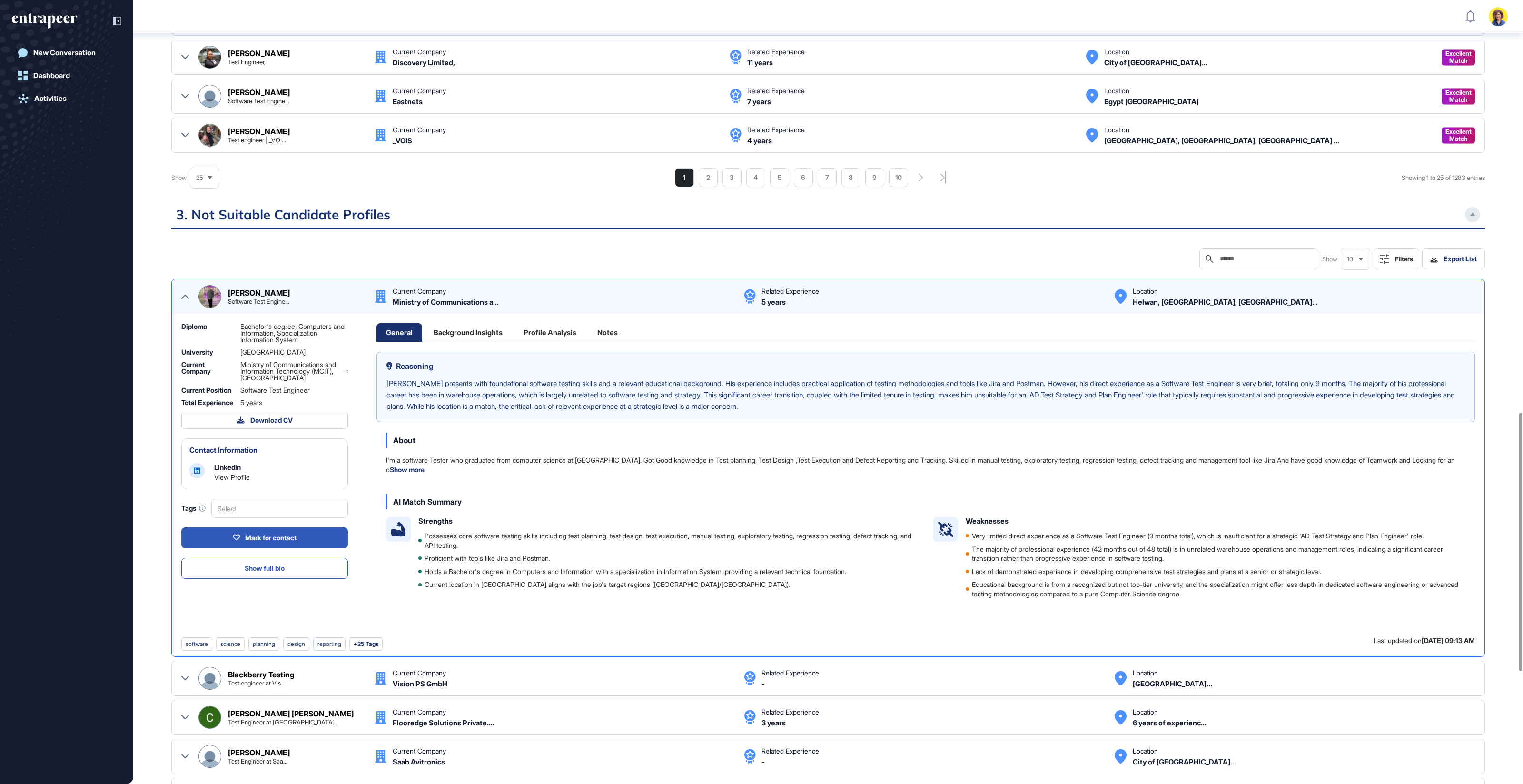
click at [185, 293] on icon at bounding box center [185, 296] width 8 height 8
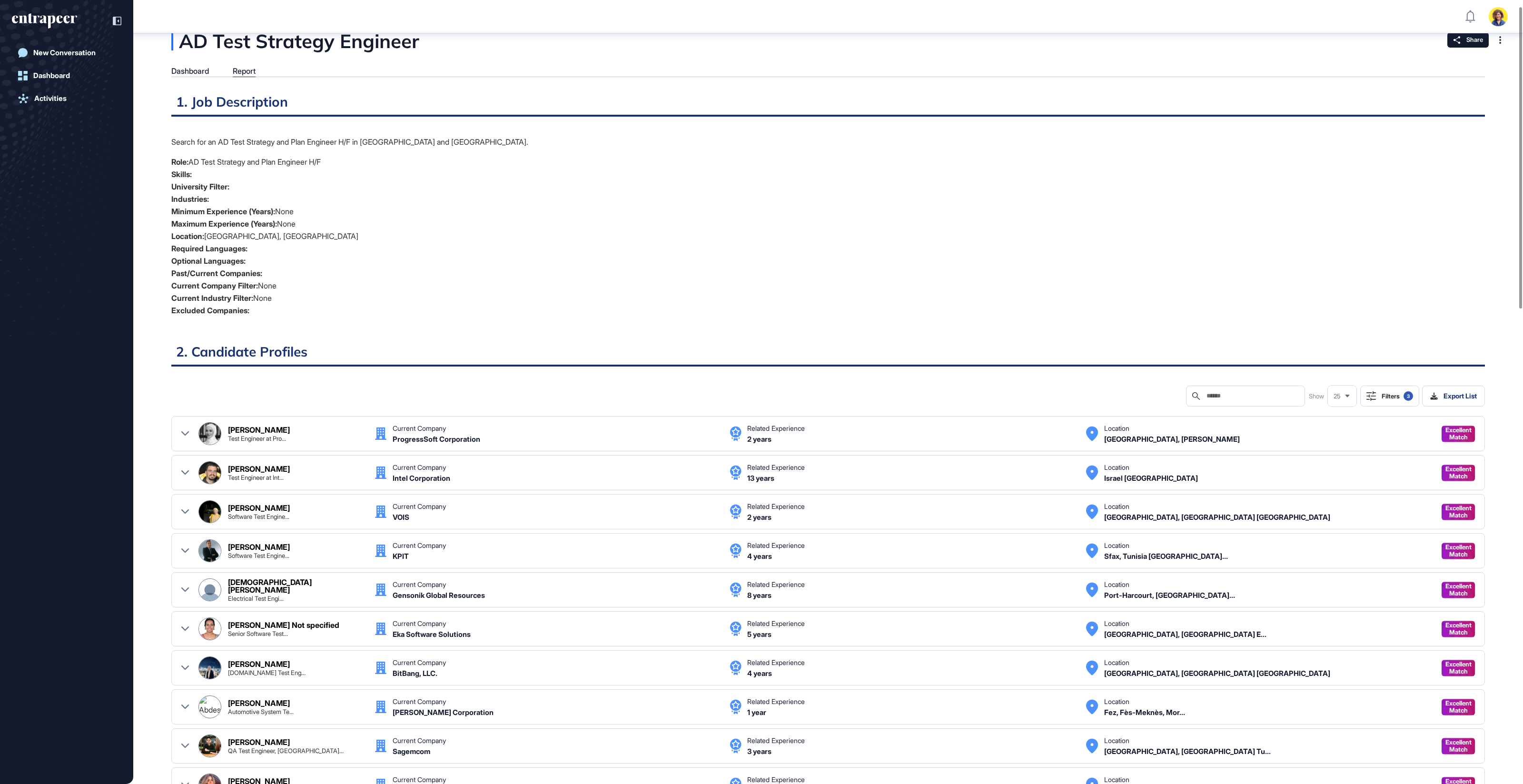
scroll to position [0, 0]
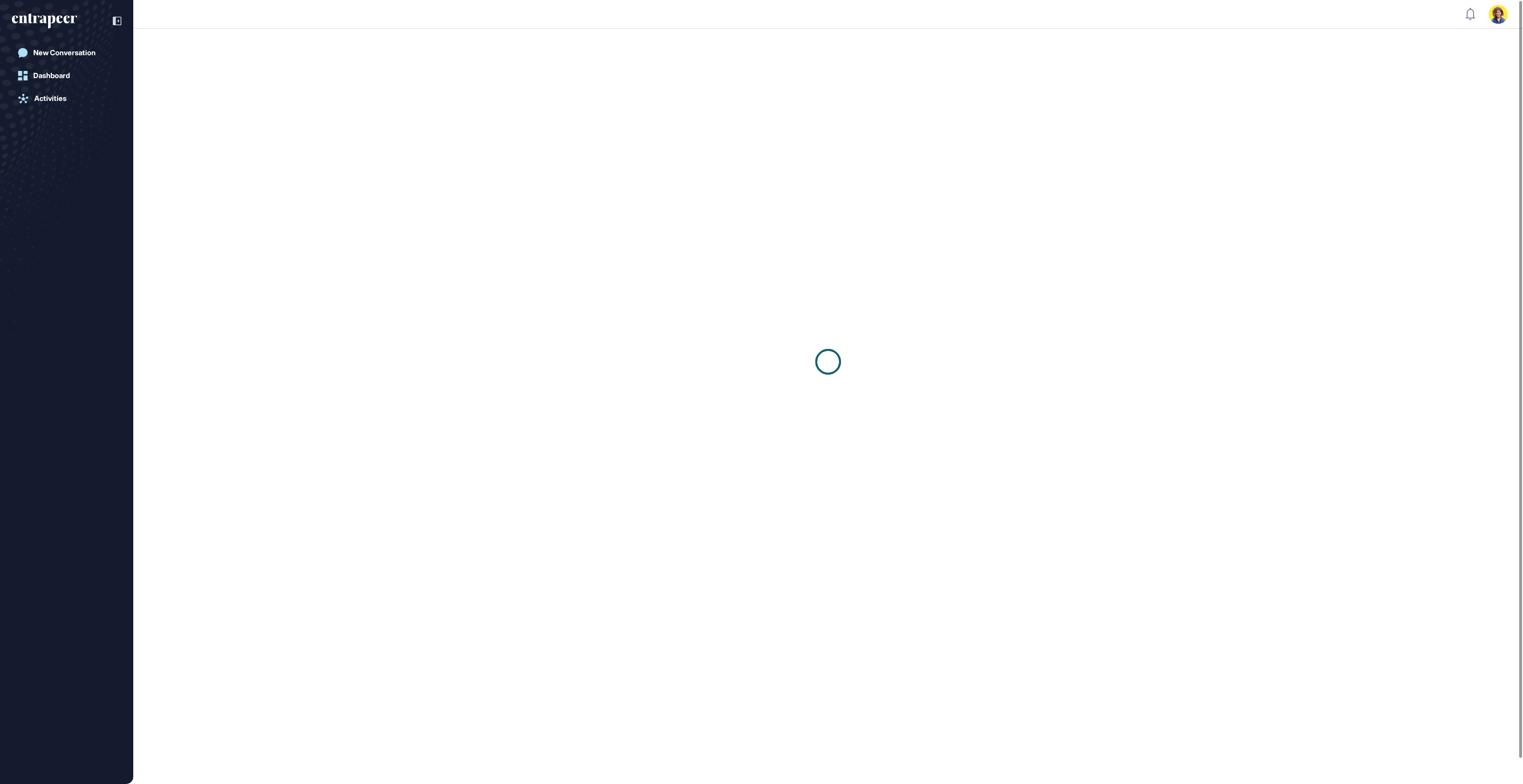
scroll to position [1, 1]
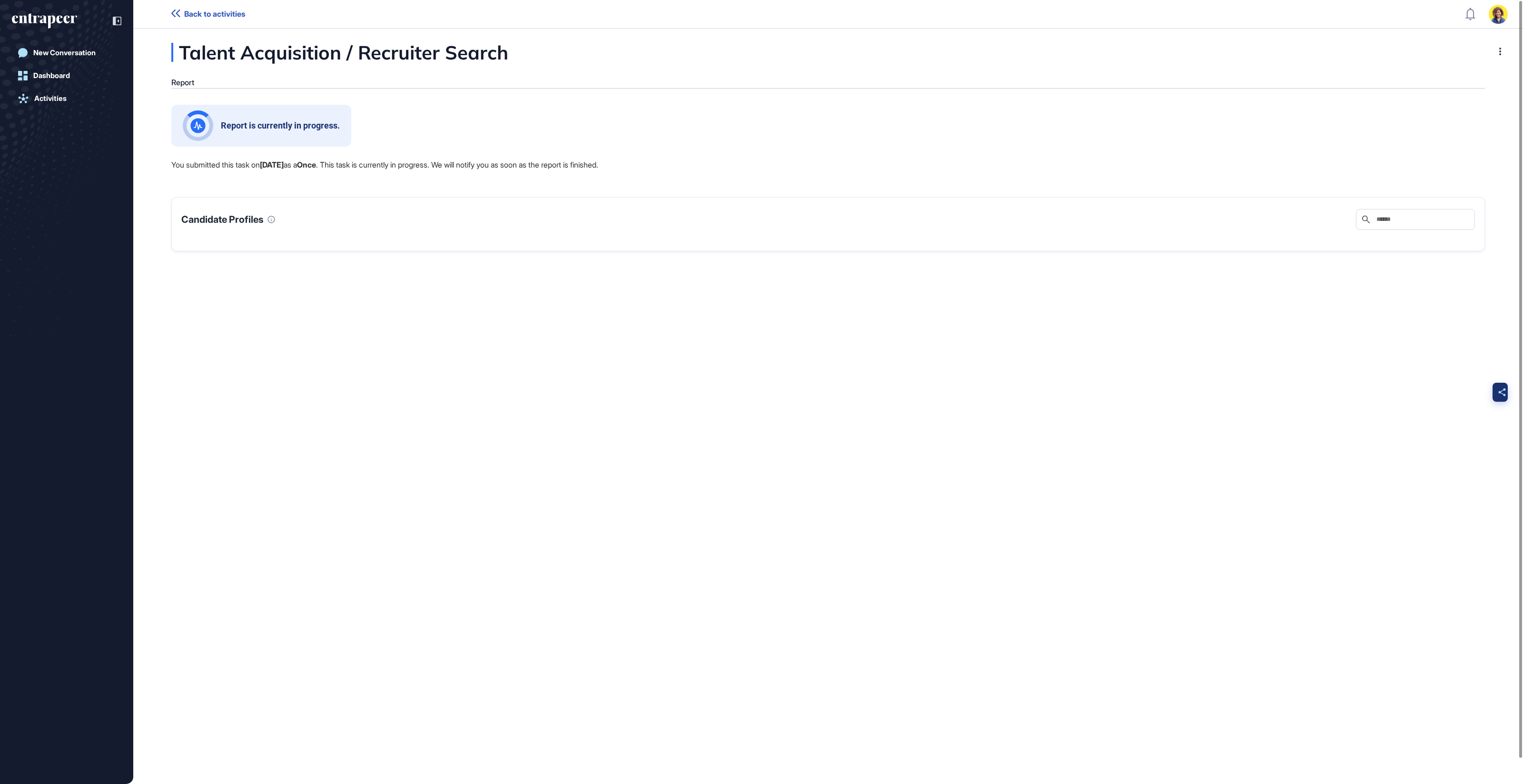
click at [1501, 393] on icon at bounding box center [1502, 392] width 8 height 8
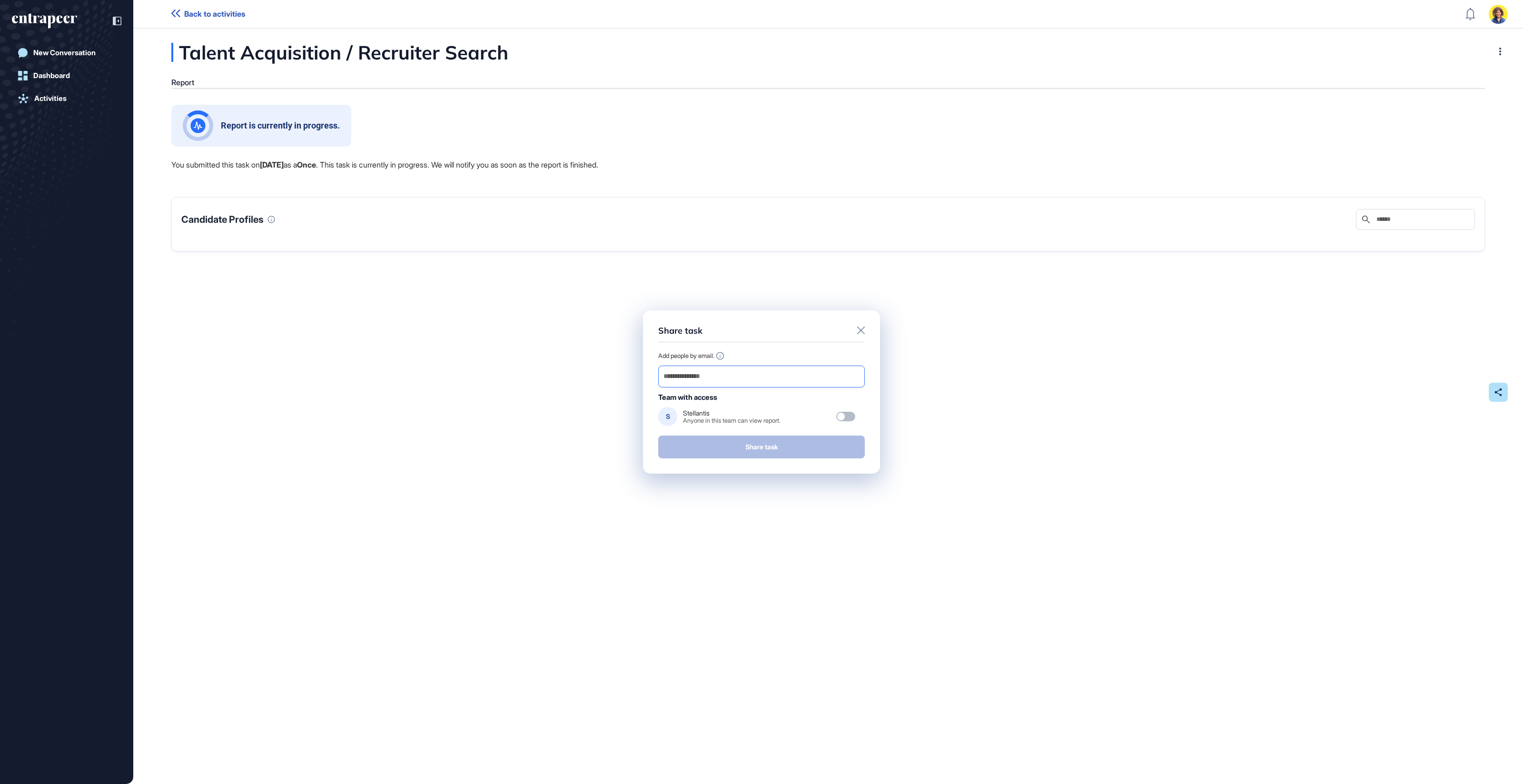
click at [766, 373] on input "email" at bounding box center [762, 376] width 198 height 13
drag, startPoint x: 878, startPoint y: 408, endPoint x: 852, endPoint y: 416, distance: 27.2
click at [878, 408] on div "Share task Add people by email. Team with access S Stellantis Anyone in this te…" at bounding box center [762, 392] width 237 height 164
click at [840, 414] on div at bounding box center [841, 416] width 8 height 8
drag, startPoint x: 714, startPoint y: 9, endPoint x: 872, endPoint y: 385, distance: 407.8
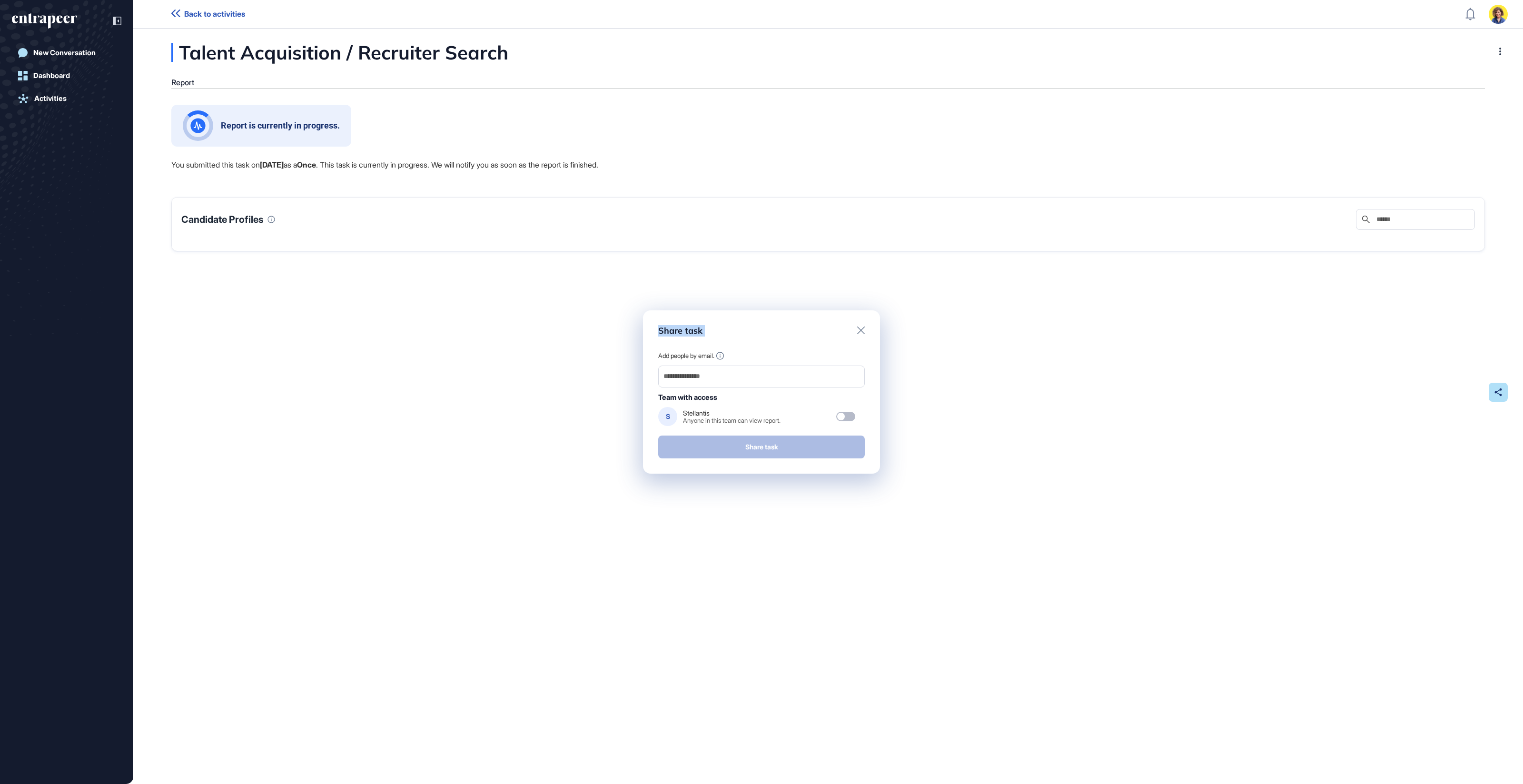
click at [807, 19] on body "Back to activities Admin Dashboard Dashboard Profile My Content Request More Da…" at bounding box center [762, 392] width 1523 height 784
click at [848, 417] on div at bounding box center [846, 416] width 19 height 10
click at [763, 375] on input "email" at bounding box center [762, 376] width 198 height 13
click at [747, 376] on input "email" at bounding box center [762, 376] width 198 height 13
type input "******"
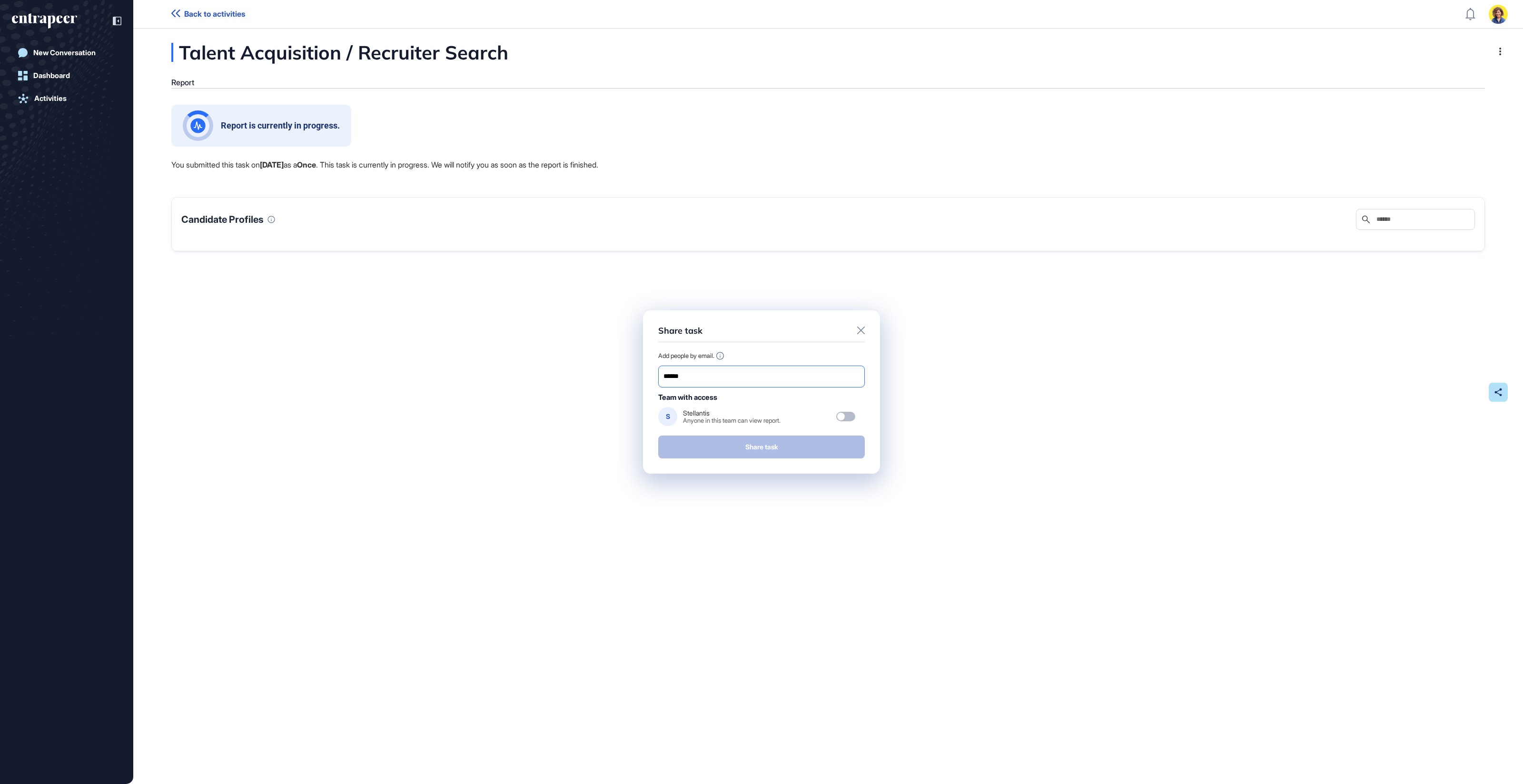
click at [699, 376] on input "******" at bounding box center [762, 376] width 198 height 13
type input "**********"
click at [766, 452] on button "Share task" at bounding box center [762, 447] width 206 height 23
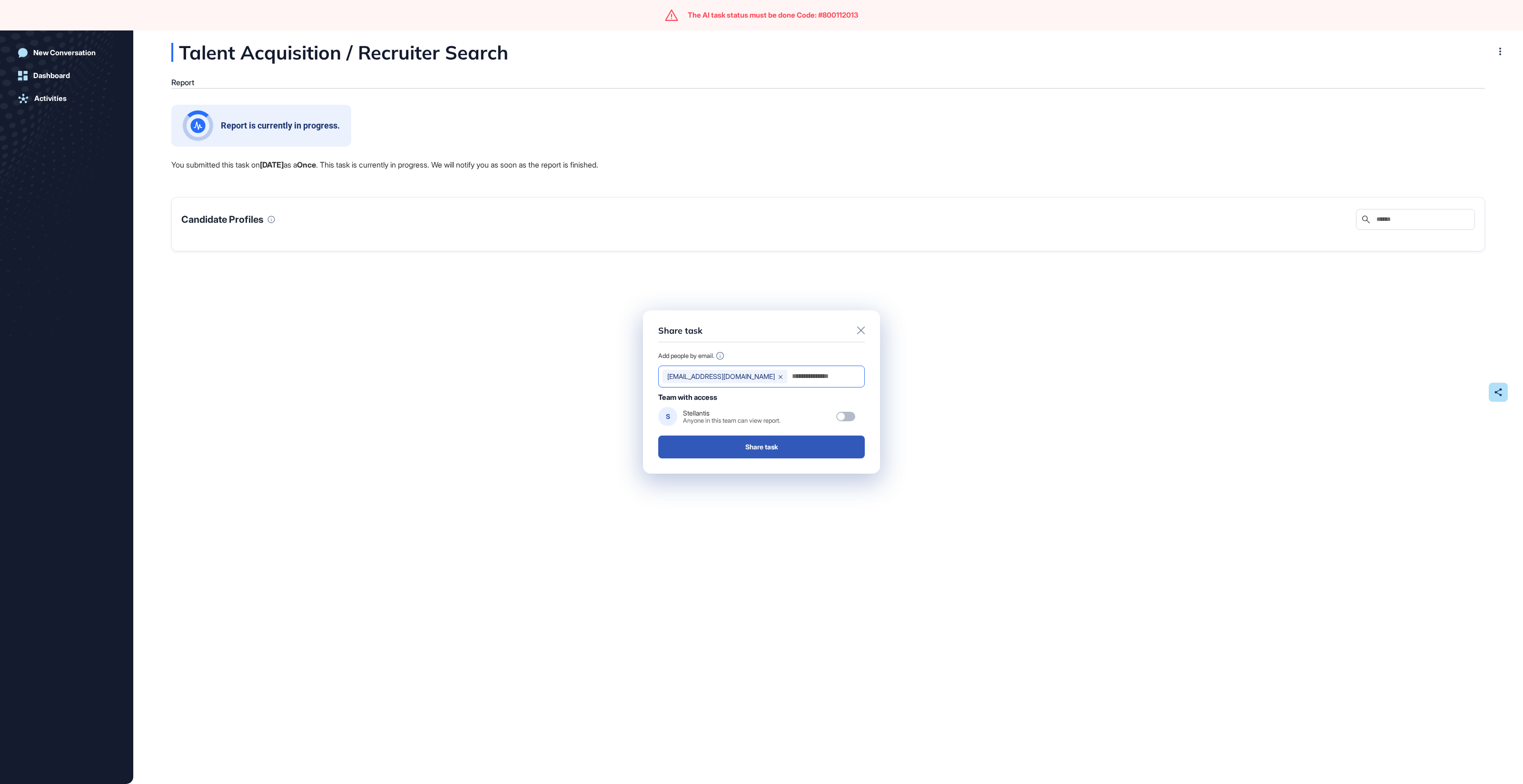
click at [806, 379] on input "email" at bounding box center [826, 376] width 70 height 13
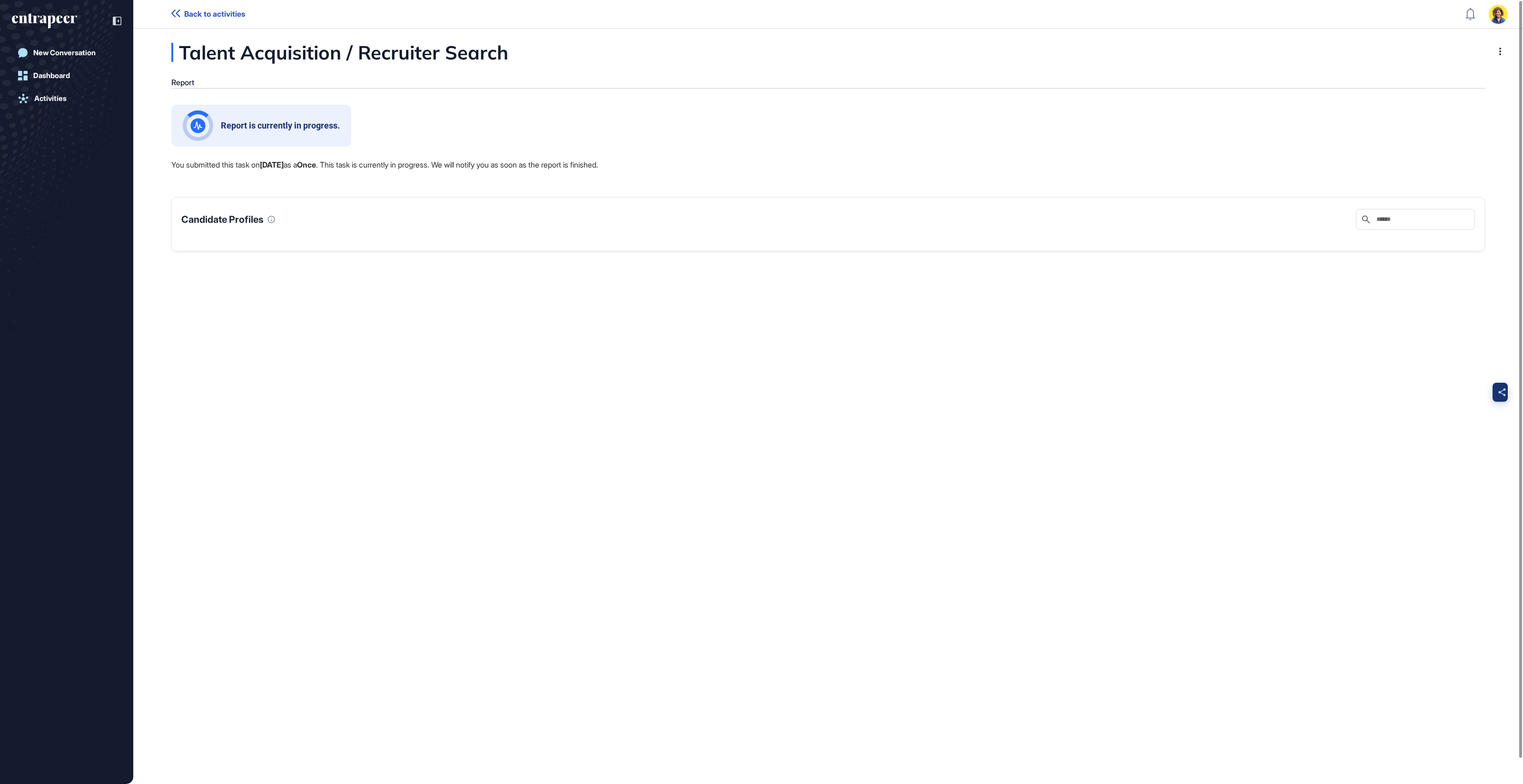
click at [1506, 389] on div at bounding box center [1502, 392] width 19 height 19
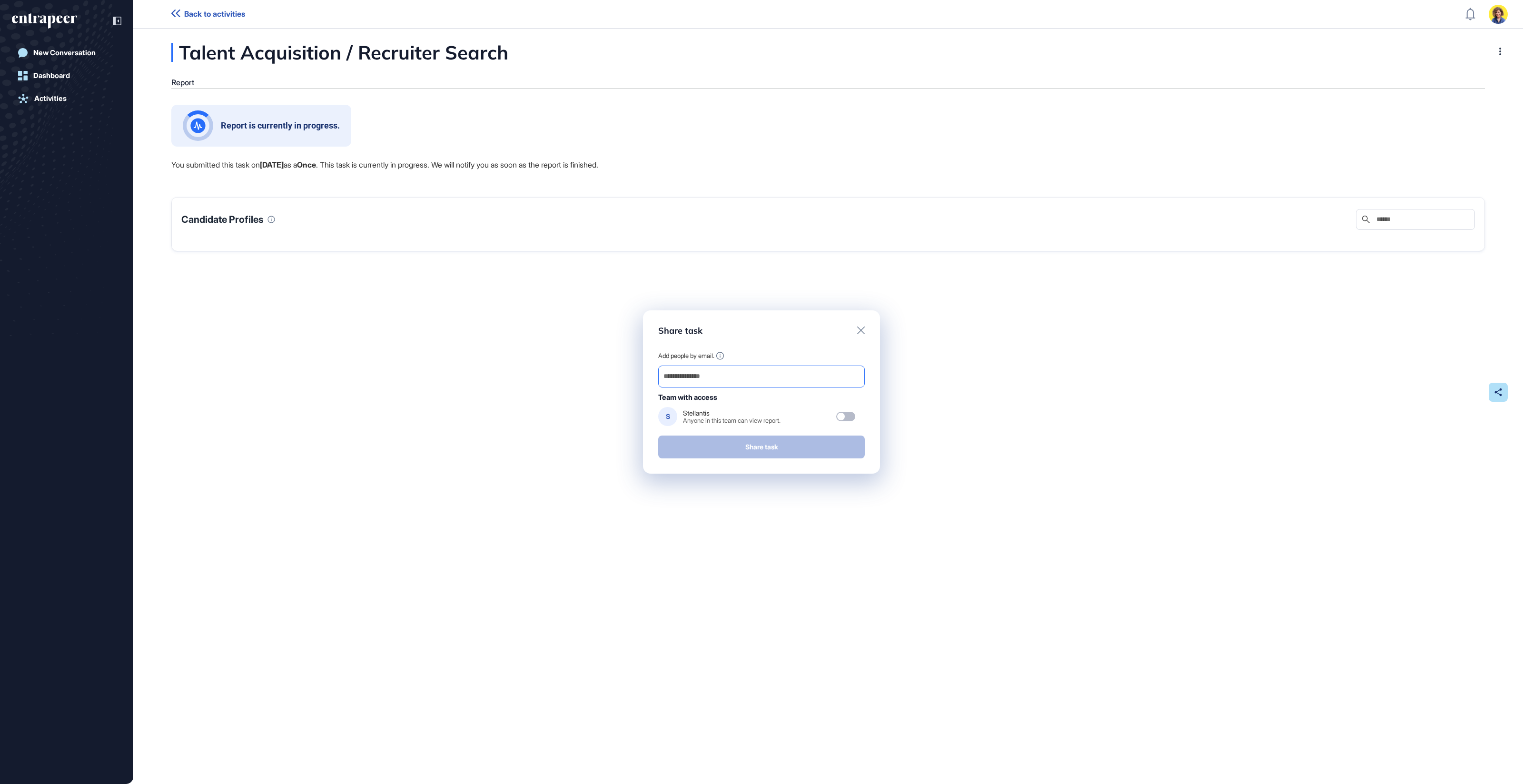
click at [719, 379] on input "email" at bounding box center [762, 376] width 198 height 13
type input "*"
click at [846, 416] on div at bounding box center [846, 416] width 19 height 10
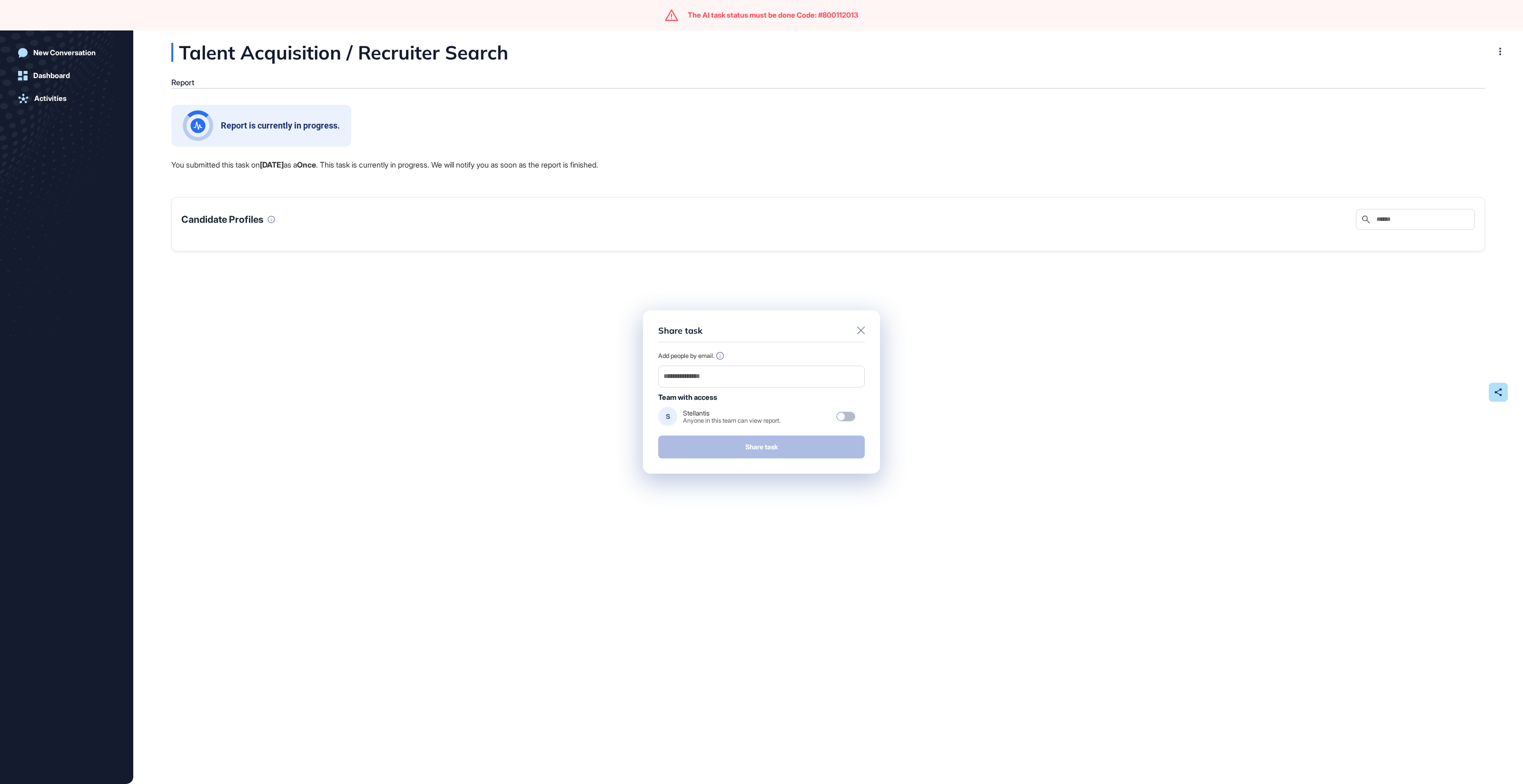
click at [708, 18] on div "The AI task status must be done Code: #800112013" at bounding box center [773, 15] width 171 height 8
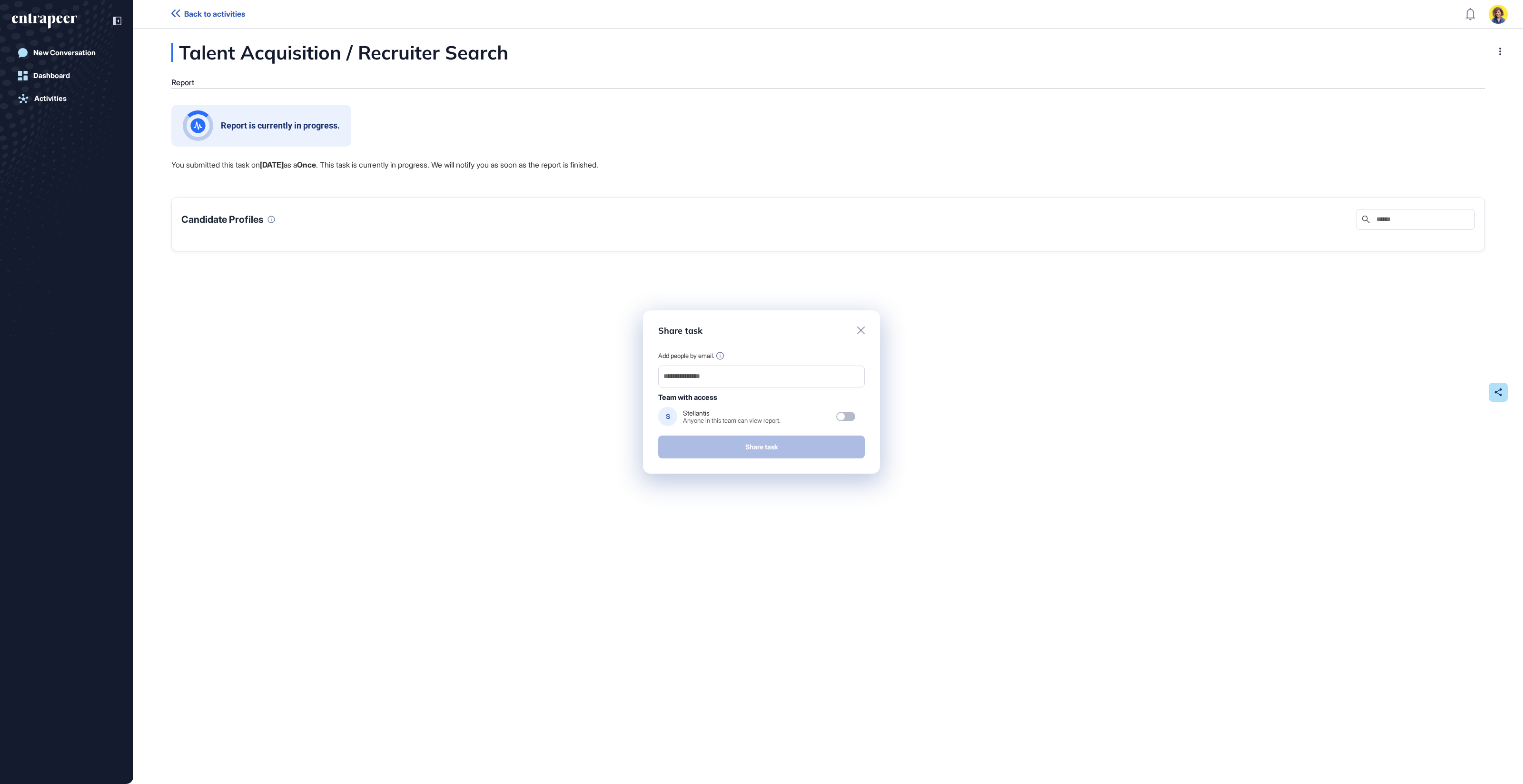
drag, startPoint x: 862, startPoint y: 331, endPoint x: 1020, endPoint y: 317, distance: 158.6
click at [862, 331] on icon at bounding box center [861, 330] width 8 height 8
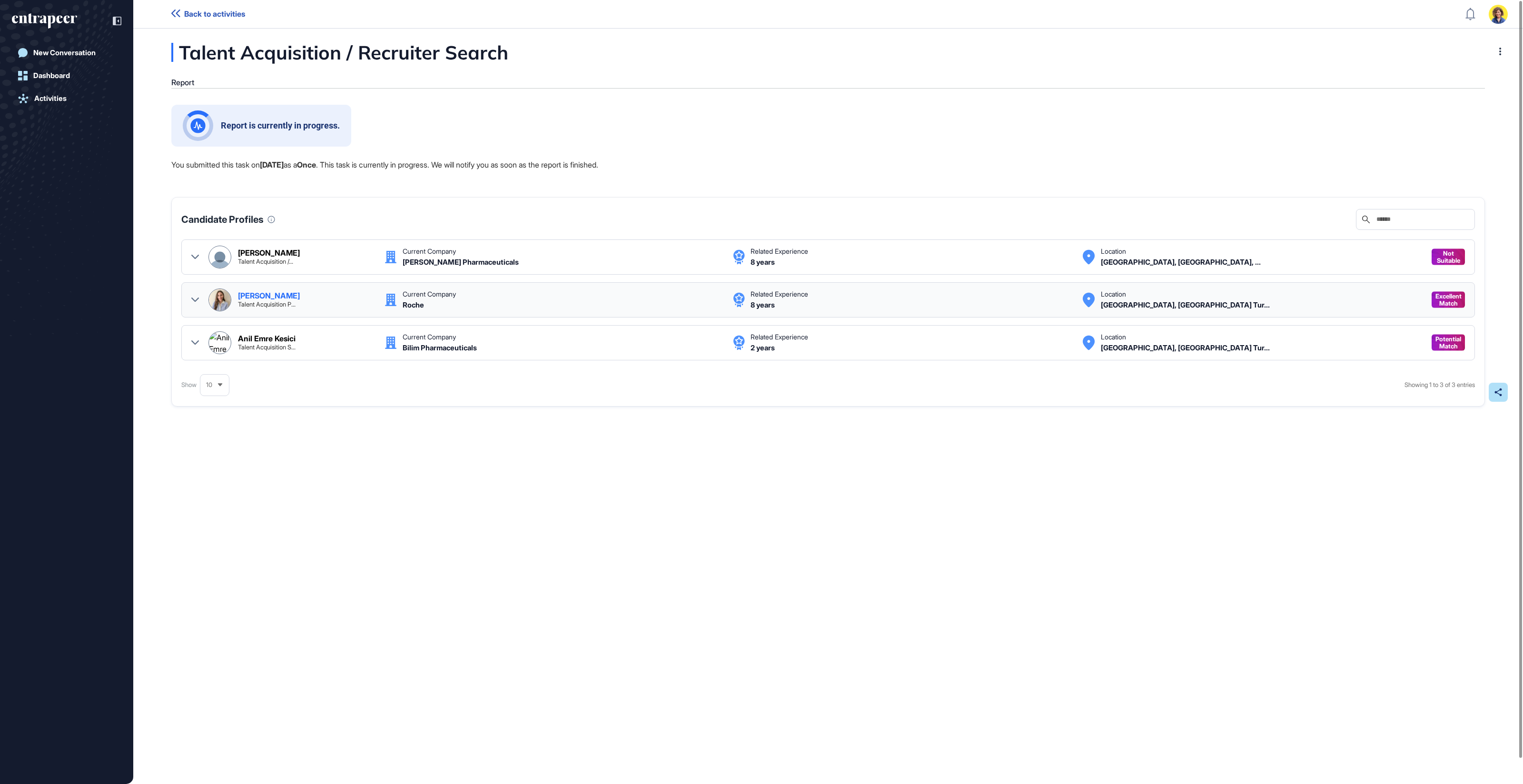
click at [195, 296] on icon at bounding box center [195, 300] width 8 height 8
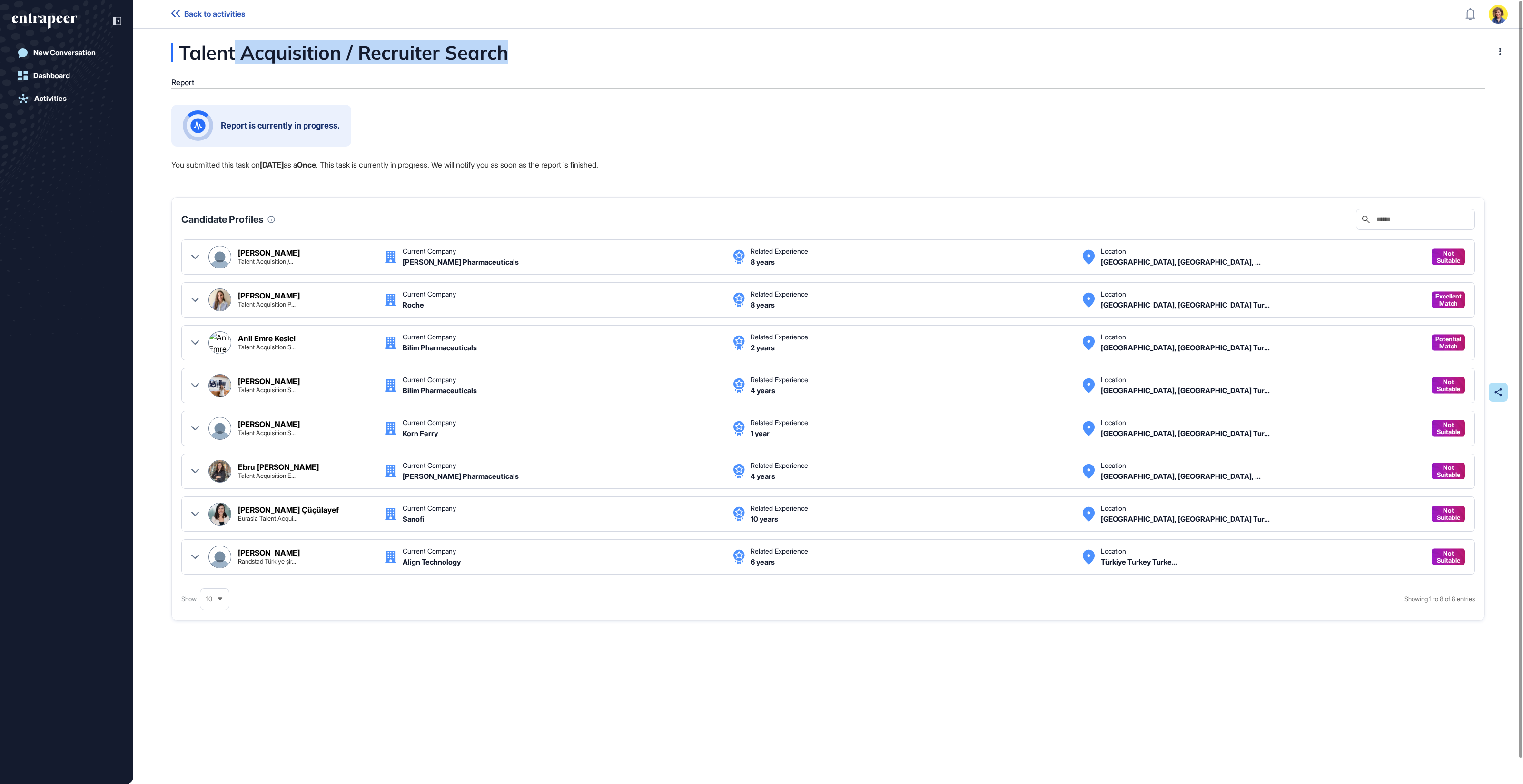
drag, startPoint x: 233, startPoint y: 59, endPoint x: 932, endPoint y: 6, distance: 701.0
click at [571, 58] on div "Talent Acquisition / Recruiter Search" at bounding box center [387, 52] width 432 height 19
click at [1496, 395] on div at bounding box center [1502, 392] width 19 height 19
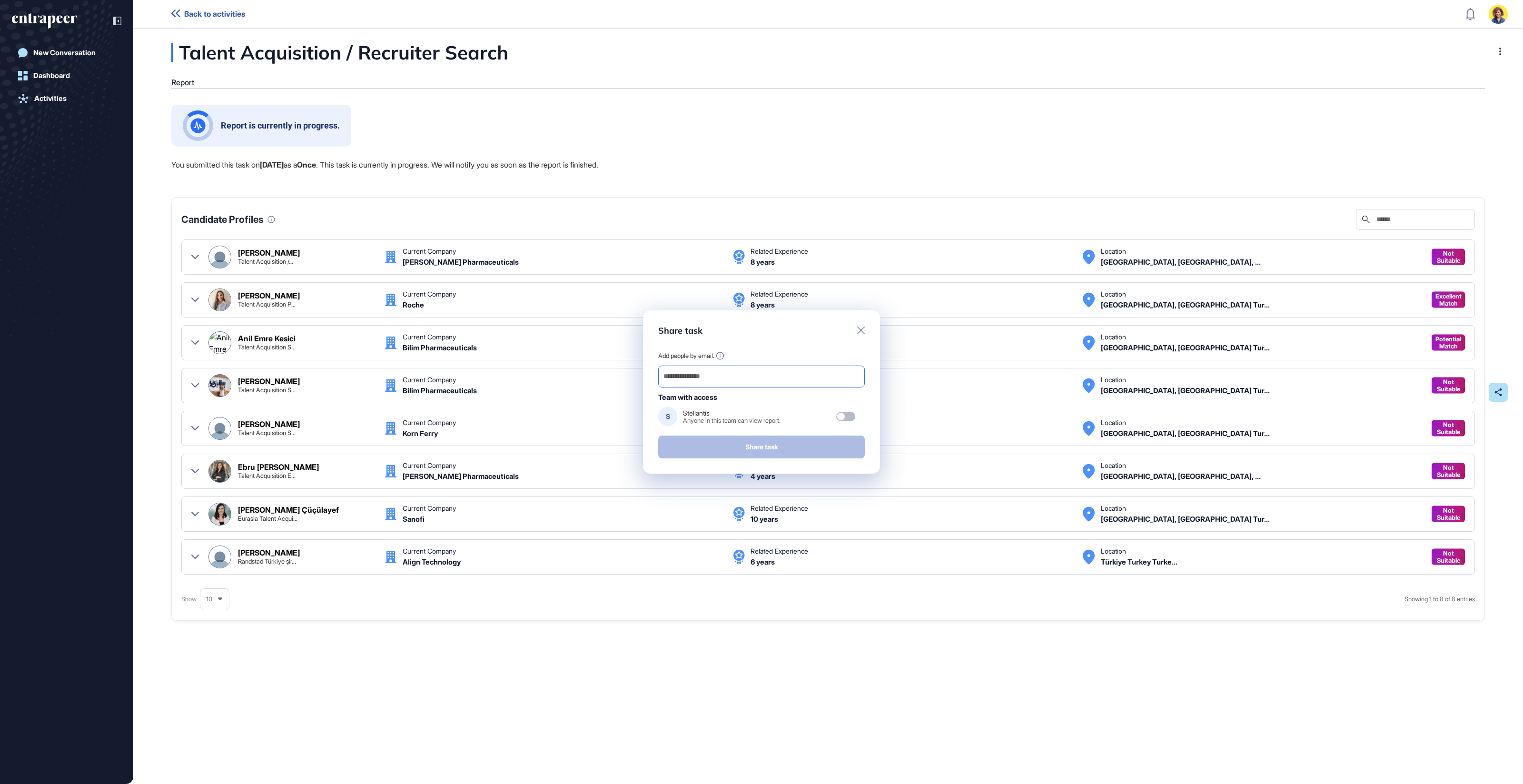
click at [796, 376] on input "email" at bounding box center [762, 376] width 198 height 13
click at [763, 339] on div "Share task" at bounding box center [762, 334] width 206 height 17
click at [841, 419] on div at bounding box center [841, 416] width 8 height 8
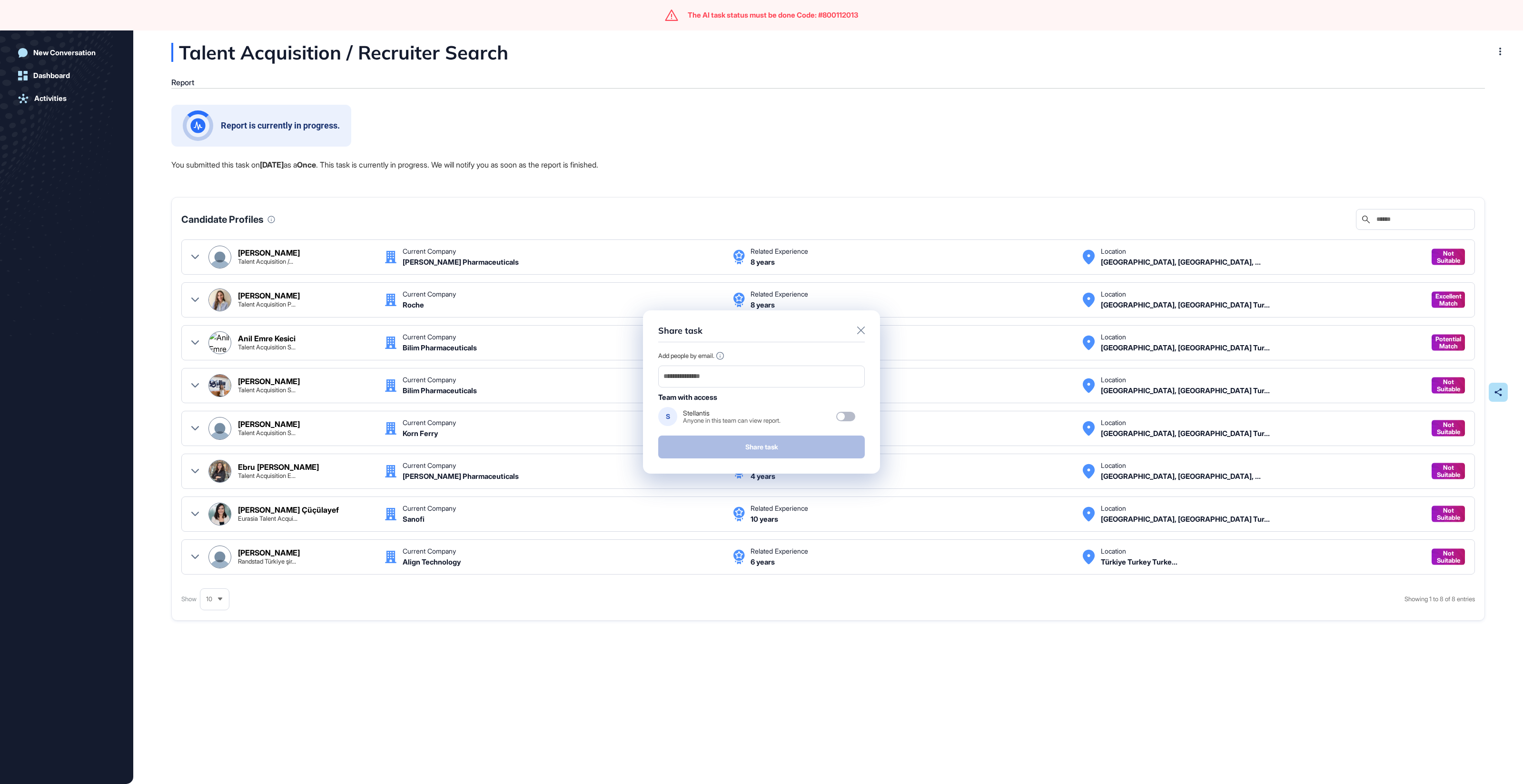
click at [780, 17] on div "The AI task status must be done Code: #800112013" at bounding box center [773, 15] width 171 height 8
click at [862, 330] on icon at bounding box center [861, 330] width 8 height 8
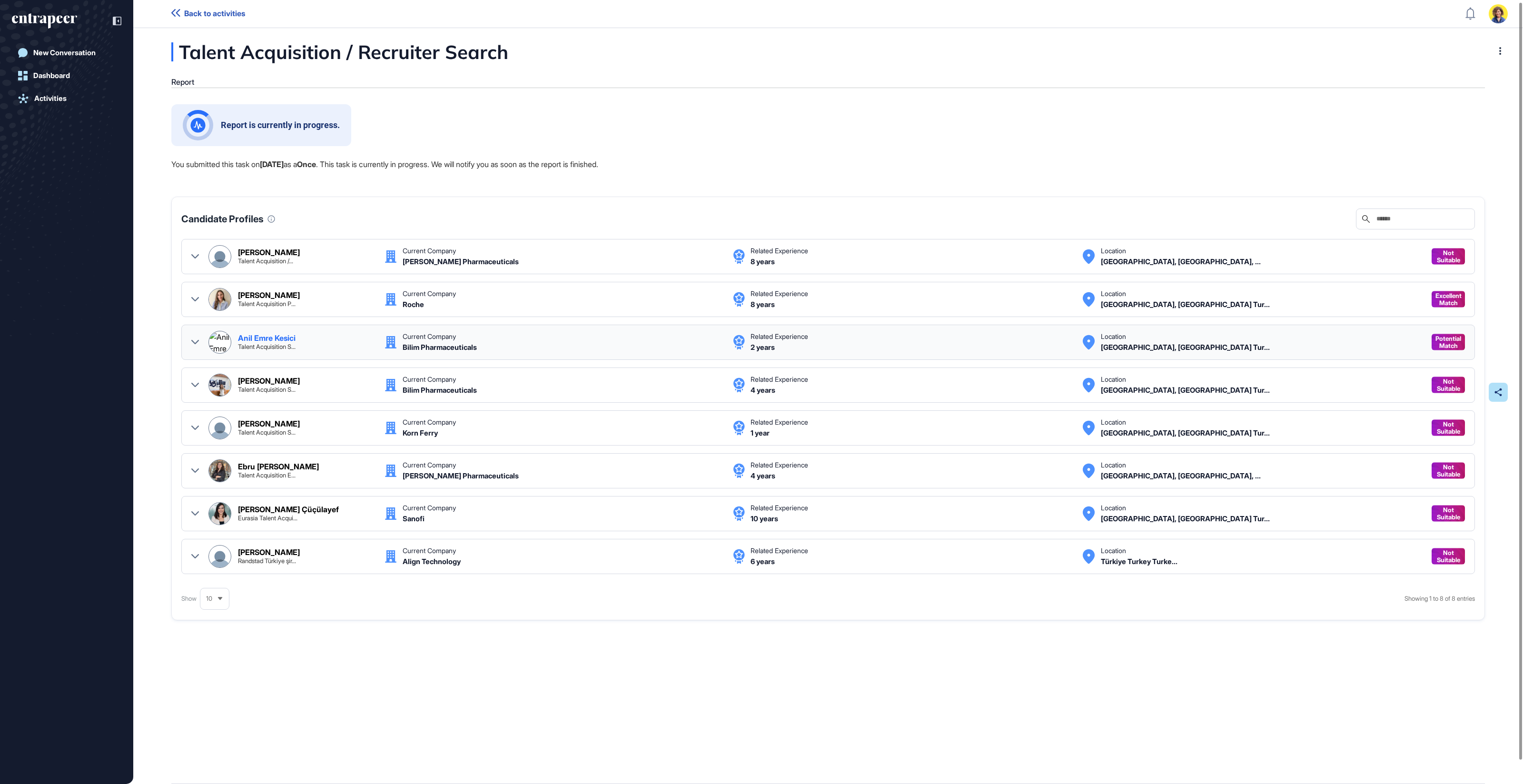
scroll to position [4, 0]
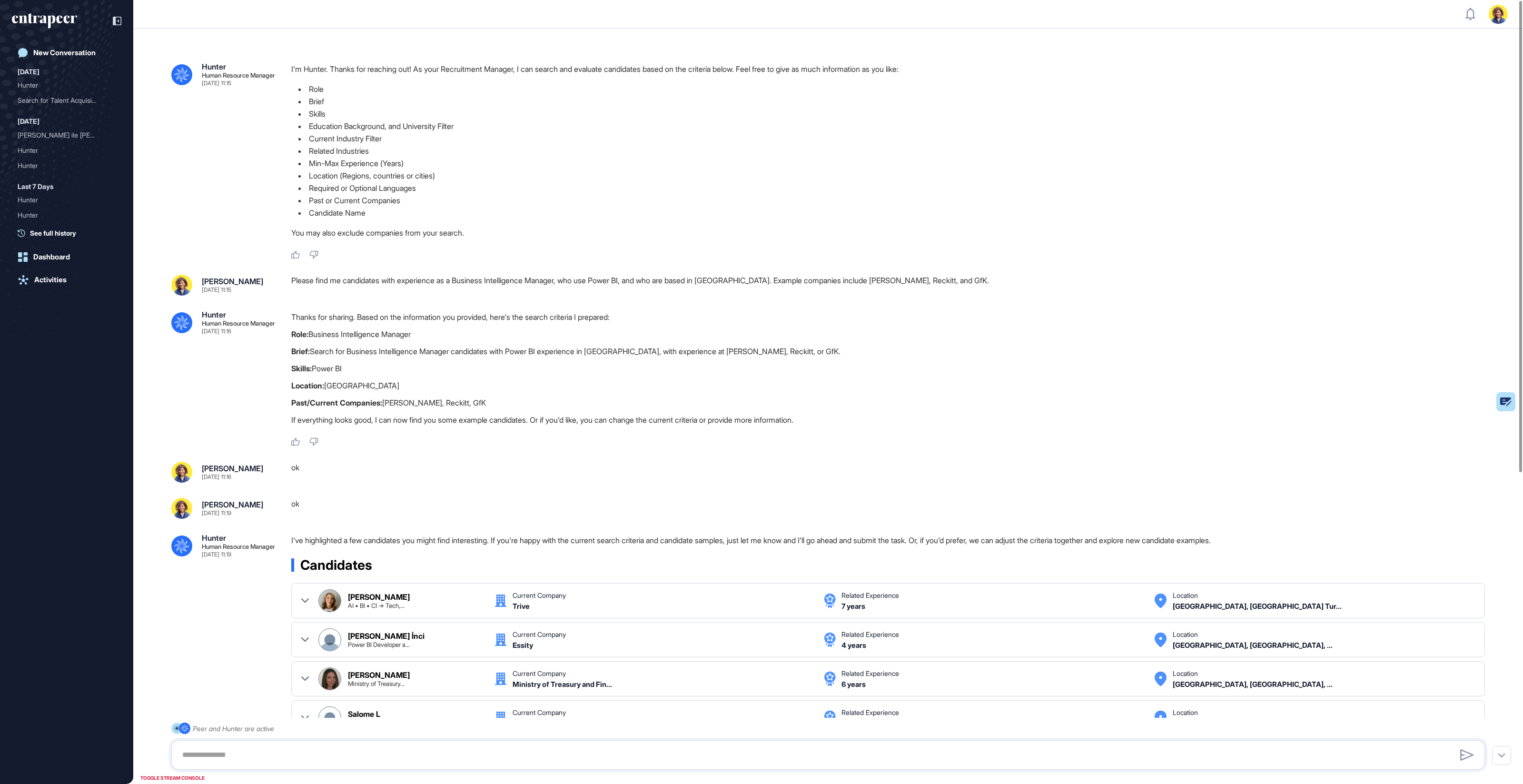
click at [564, 284] on div "Please find me candidates with experience as a Business Intelligence Manager, w…" at bounding box center [892, 285] width 1202 height 21
click at [542, 280] on div "Please find me candidates with experience as a Business Intelligence Manager, w…" at bounding box center [892, 285] width 1202 height 21
drag, startPoint x: 291, startPoint y: 281, endPoint x: 792, endPoint y: 275, distance: 501.0
click at [793, 275] on div "Please find me candidates with experience as a Business Intelligence Manager, w…" at bounding box center [892, 285] width 1202 height 21
drag, startPoint x: 961, startPoint y: 280, endPoint x: 298, endPoint y: 287, distance: 663.0
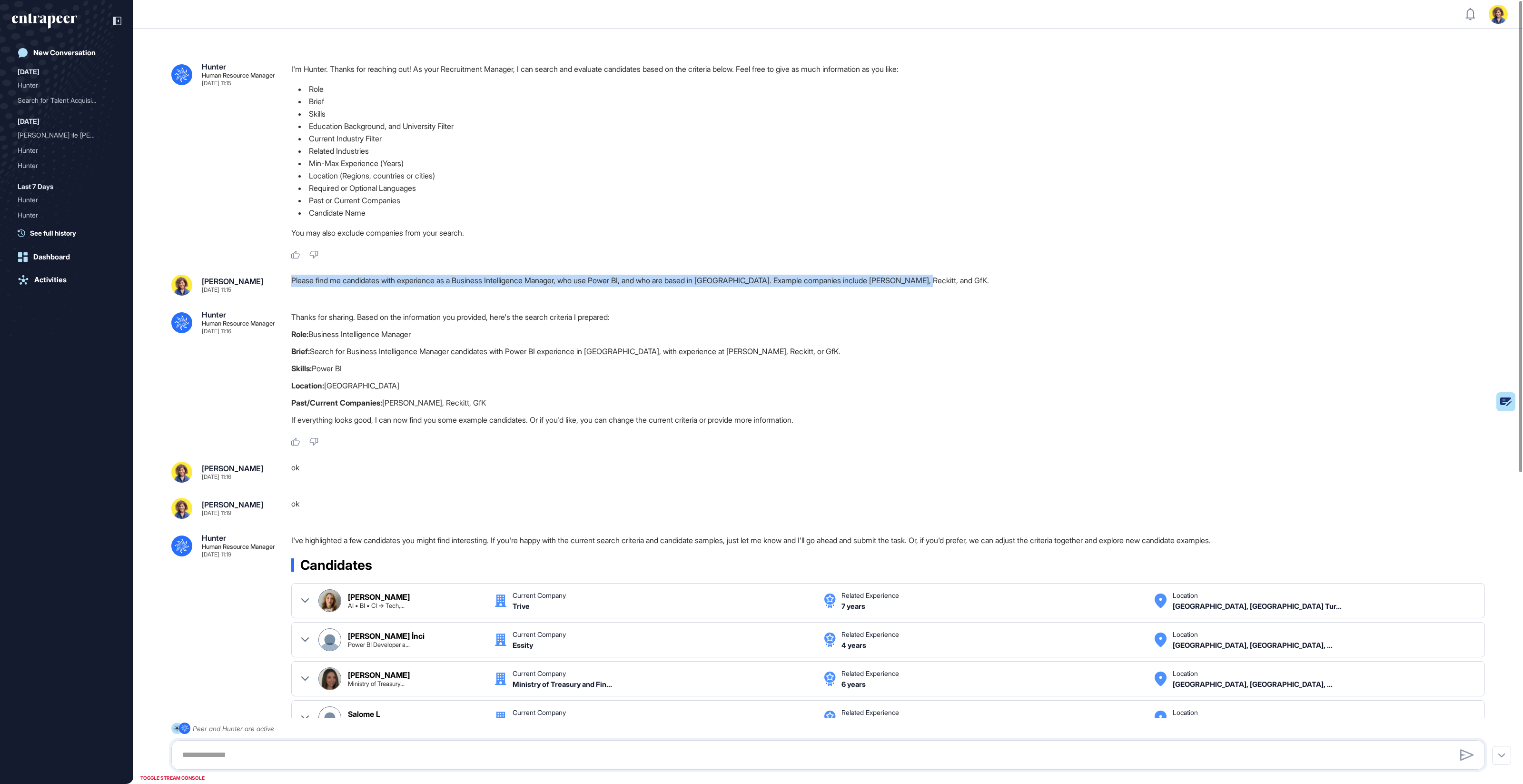
click at [287, 285] on div "[PERSON_NAME] [DATE] 11:15 Please find me candidates with experience as a Busin…" at bounding box center [828, 285] width 1314 height 21
copy div "Please find me candidates with experience as a Business Intelligence Manager, w…"
drag, startPoint x: 630, startPoint y: 307, endPoint x: 660, endPoint y: 312, distance: 30.4
click at [630, 307] on div ".cls-2{fill:#fff} Hunter Human Resource Manager [DATE] 11:15 I'm Hunter. Thanks…" at bounding box center [828, 654] width 1390 height 1251
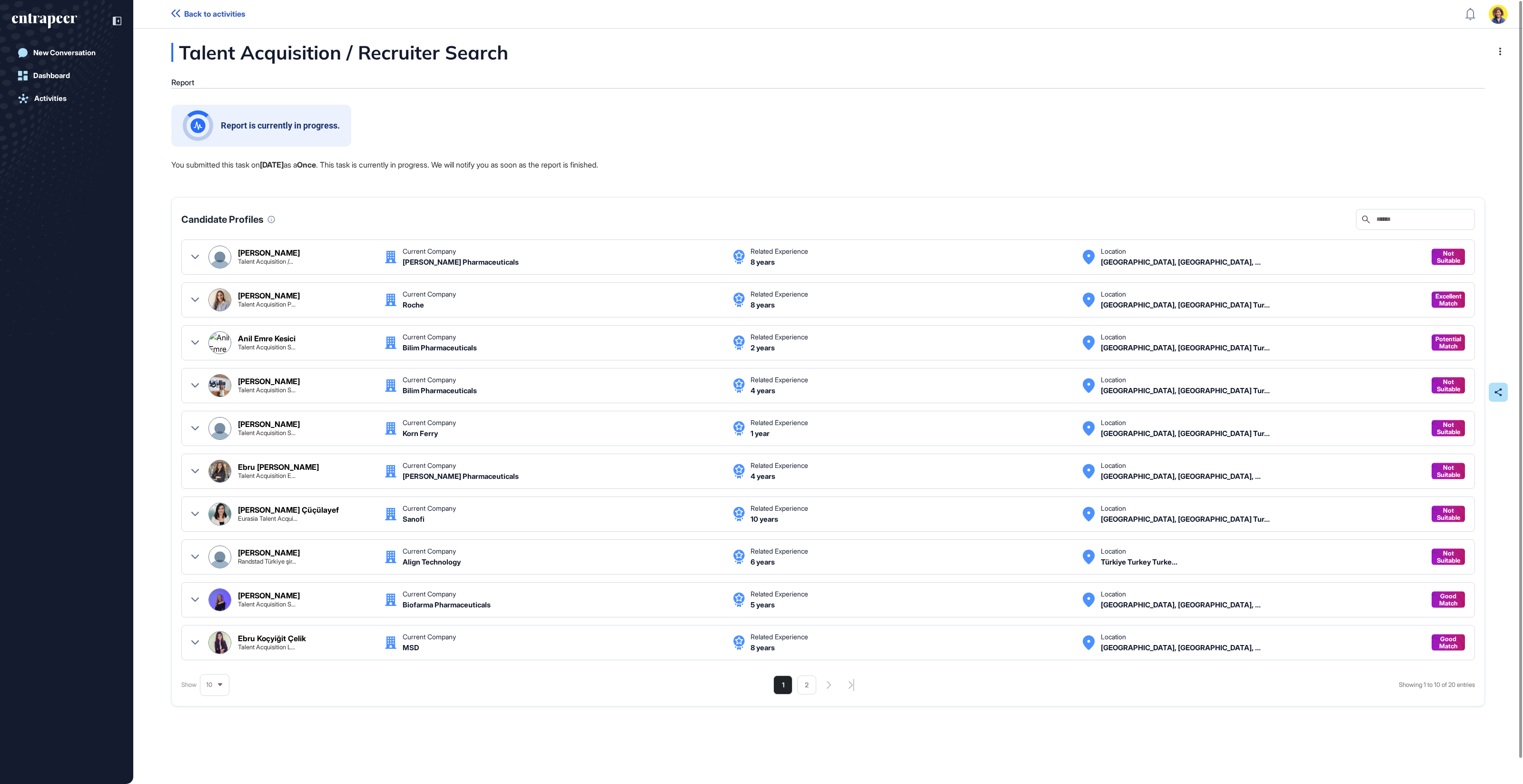
click at [253, 55] on div "Talent Acquisition / Recruiter Search" at bounding box center [387, 52] width 432 height 19
click at [506, 115] on div "Report is currently in progress." at bounding box center [828, 126] width 1314 height 42
click at [1055, 152] on div "Report is currently in progress. You submitted this task on Sep 25, 2025 as a O…" at bounding box center [828, 434] width 1314 height 659
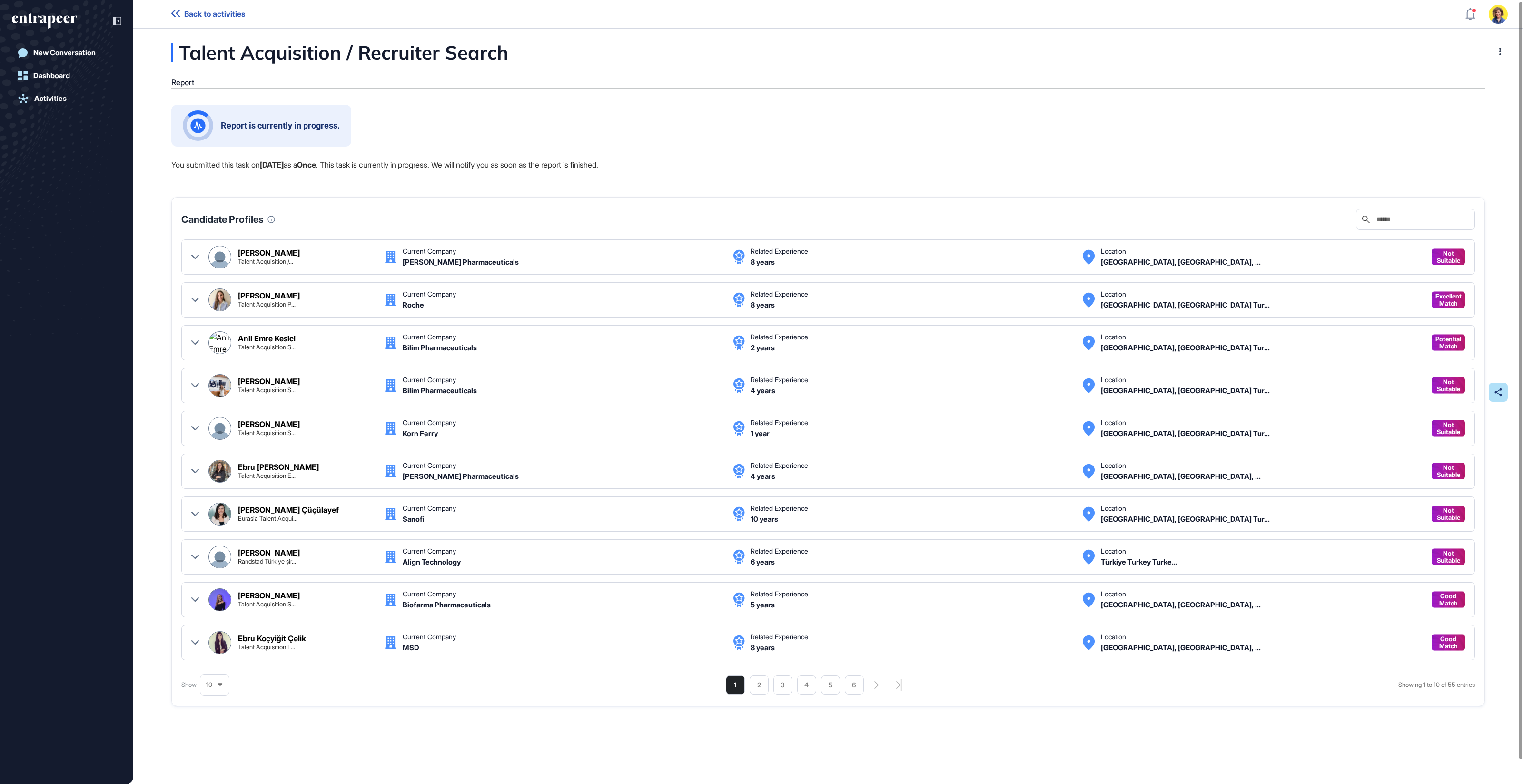
scroll to position [1, 0]
click at [1500, 394] on icon at bounding box center [1502, 392] width 8 height 8
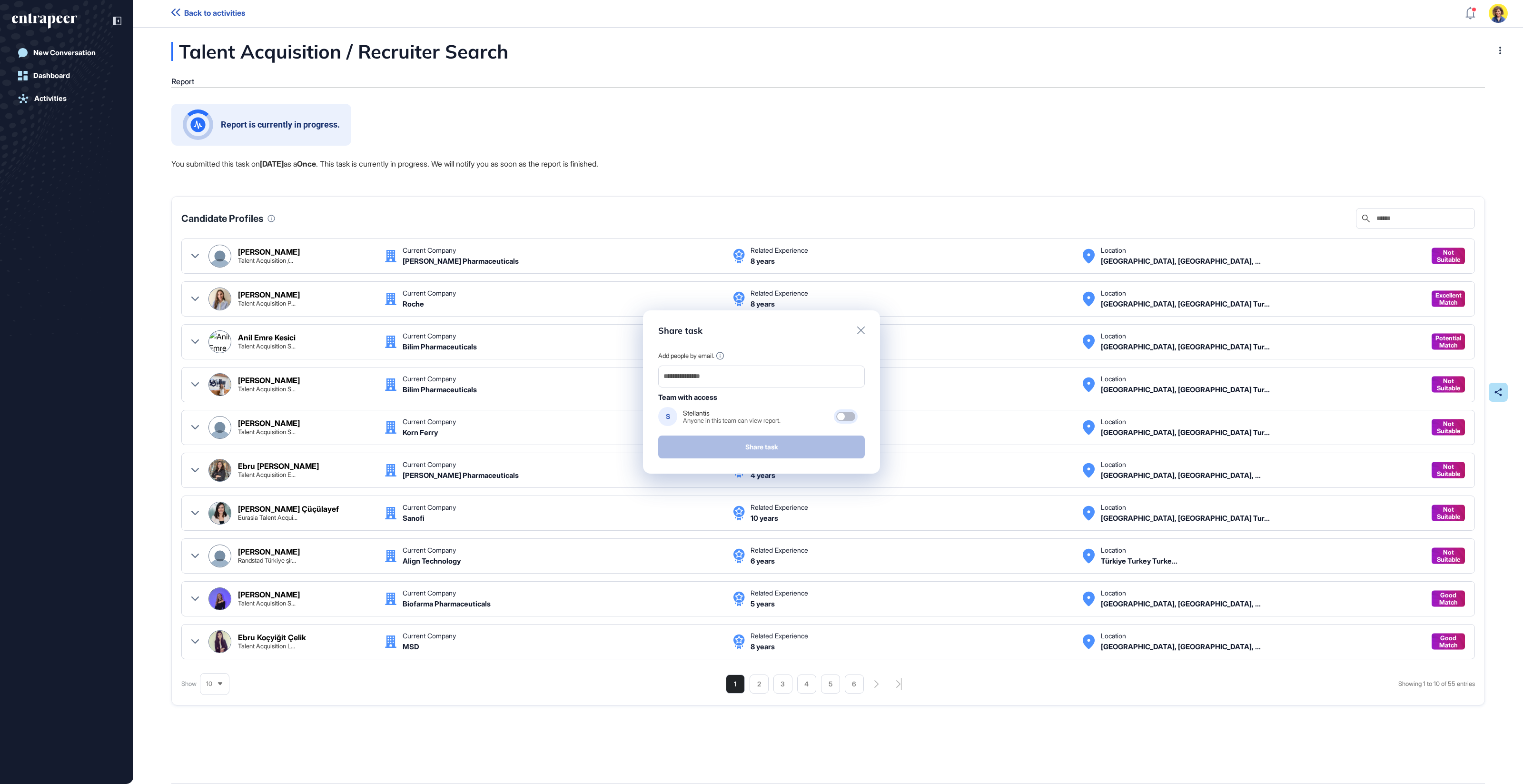
click at [848, 415] on div at bounding box center [846, 416] width 19 height 10
click at [798, 331] on div "Share task" at bounding box center [762, 334] width 206 height 17
click at [864, 330] on icon at bounding box center [861, 330] width 8 height 8
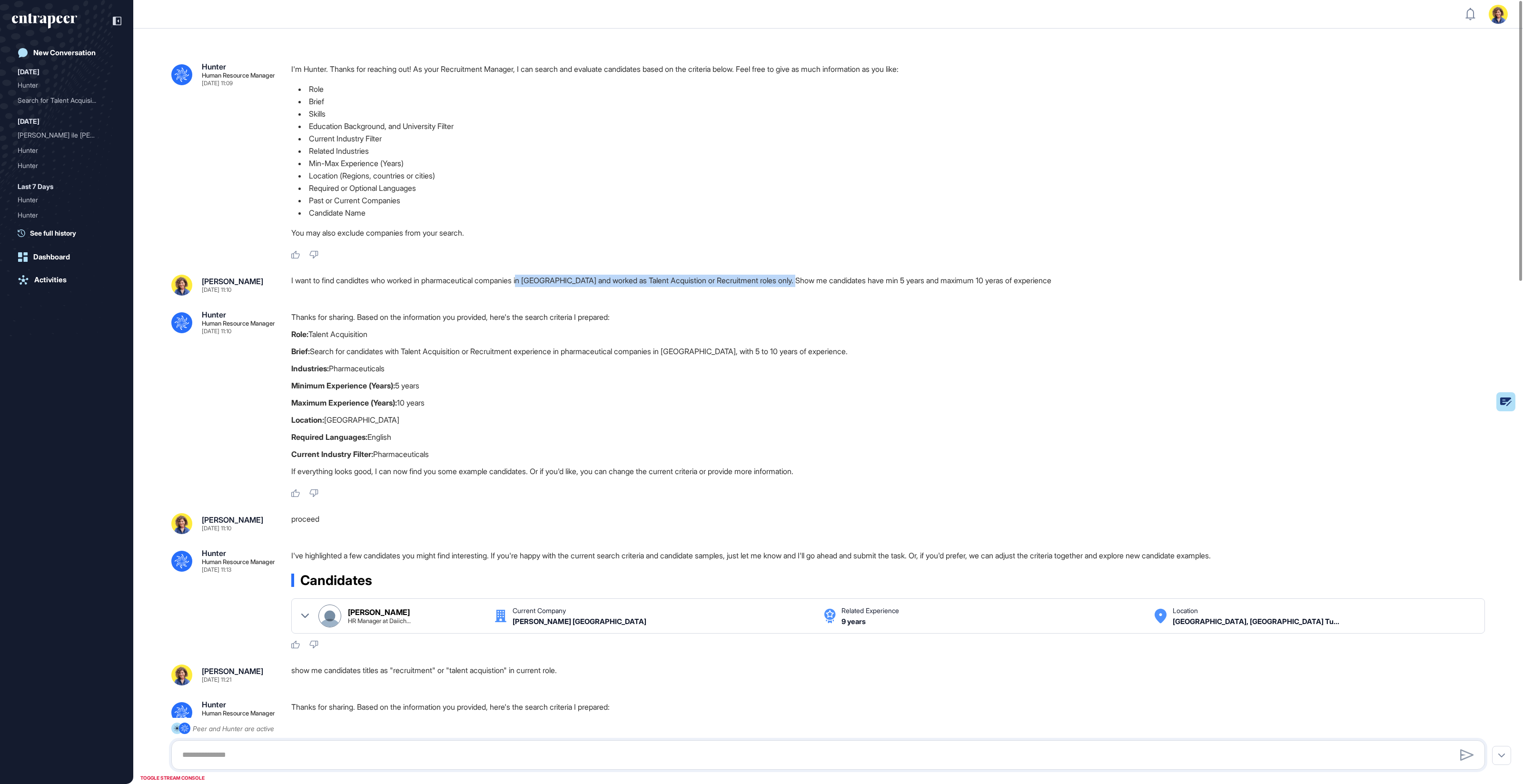
drag, startPoint x: 532, startPoint y: 282, endPoint x: 824, endPoint y: 280, distance: 292.0
click at [824, 280] on div "I want to find candidtes who worked in pharmaceutical companies in [GEOGRAPHIC_…" at bounding box center [892, 285] width 1202 height 21
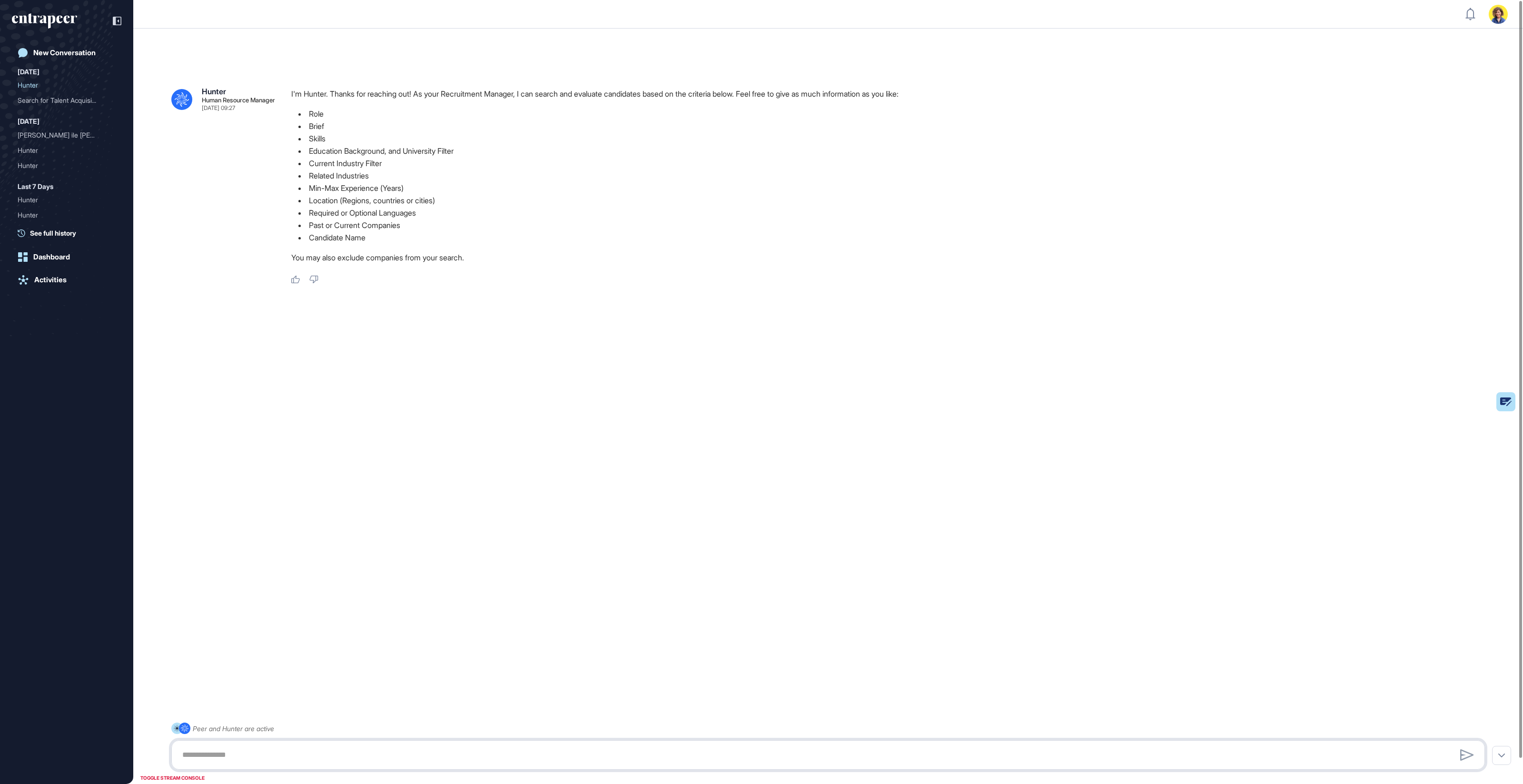
click at [231, 422] on textarea at bounding box center [828, 755] width 1304 height 19
paste textarea "**********"
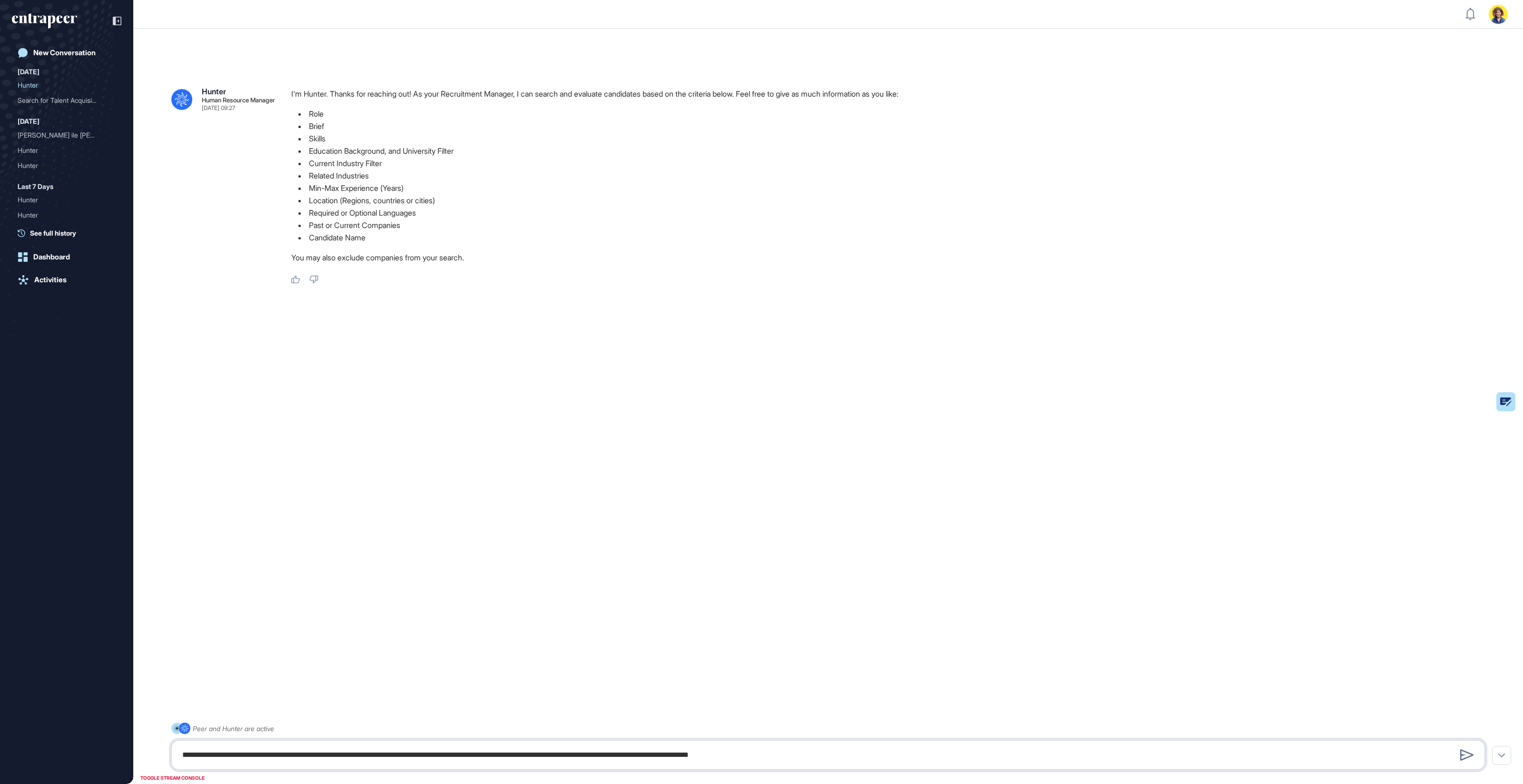
type textarea "**********"
click at [354, 422] on textarea "**********" at bounding box center [828, 755] width 1304 height 19
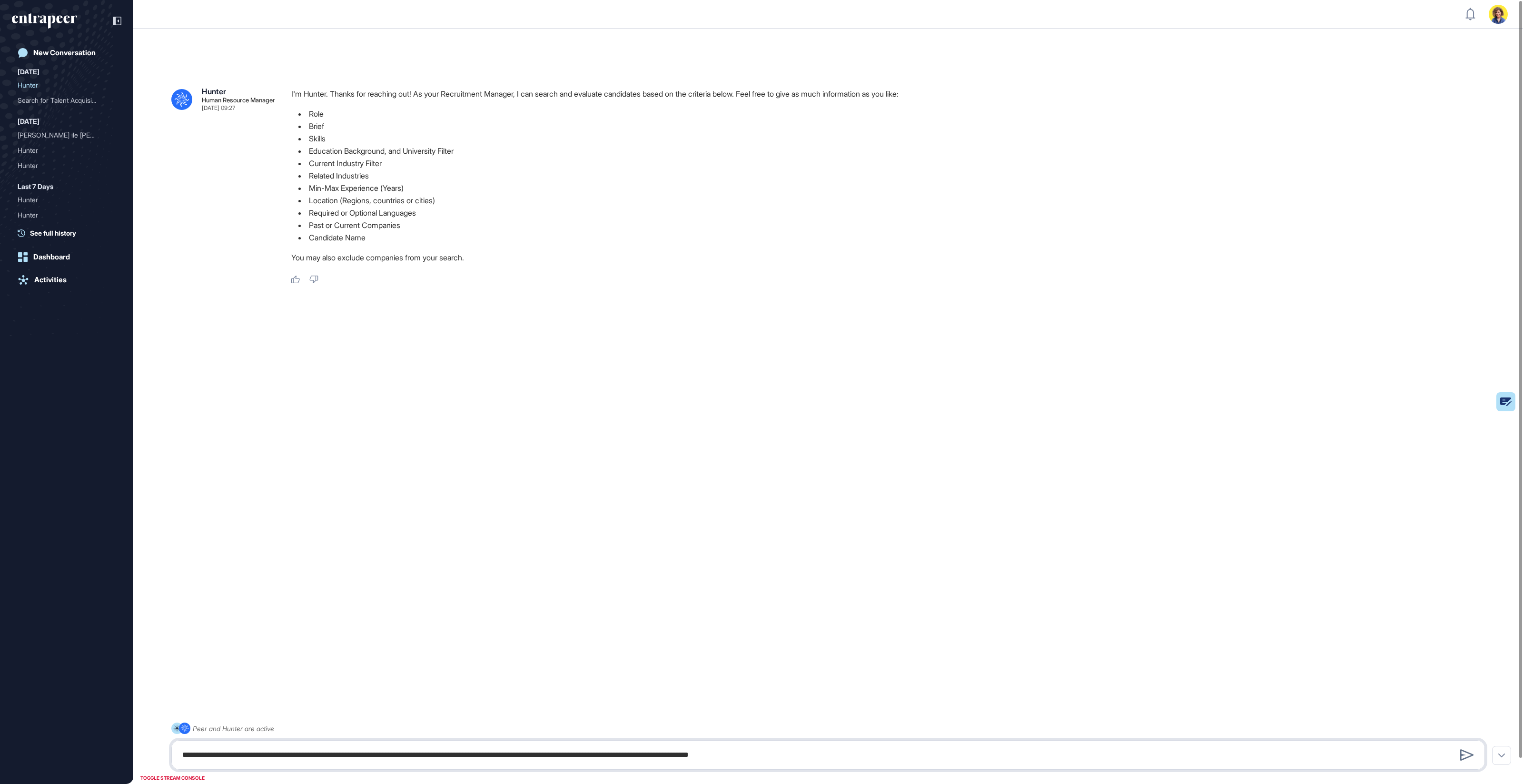
click at [872, 422] on textarea "**********" at bounding box center [828, 755] width 1304 height 19
click at [1023, 422] on icon at bounding box center [1467, 754] width 13 height 11
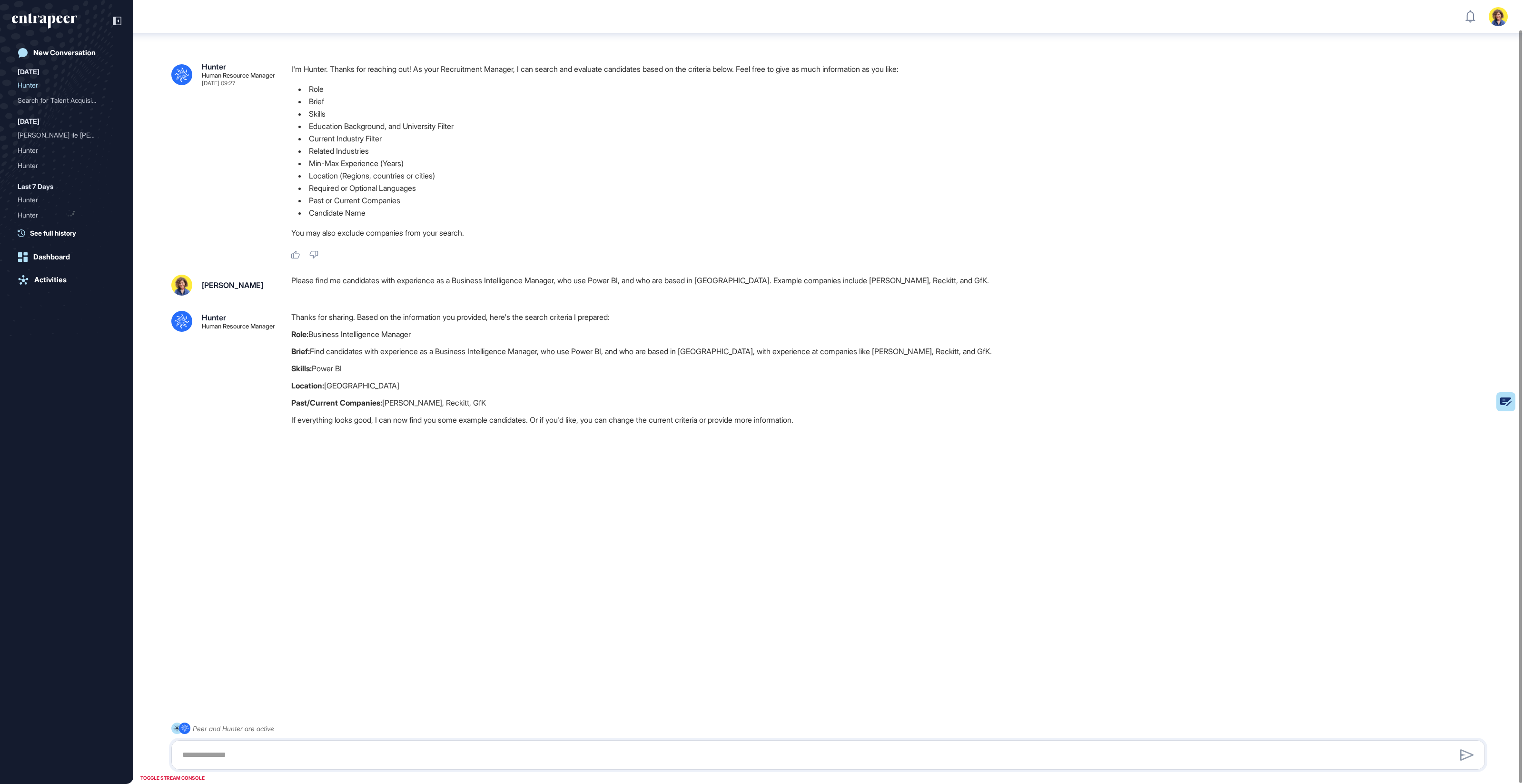
scroll to position [31, 0]
drag, startPoint x: 336, startPoint y: 318, endPoint x: 439, endPoint y: 341, distance: 105.5
click at [441, 343] on div "Thanks for sharing. Based on the information you provided, here's the search cr…" at bounding box center [892, 369] width 1202 height 120
drag, startPoint x: 450, startPoint y: 352, endPoint x: 611, endPoint y: 354, distance: 161.0
click at [611, 354] on p "Brief: Find candidates with experience as a Business Intelligence Manager, who …" at bounding box center [892, 349] width 1202 height 13
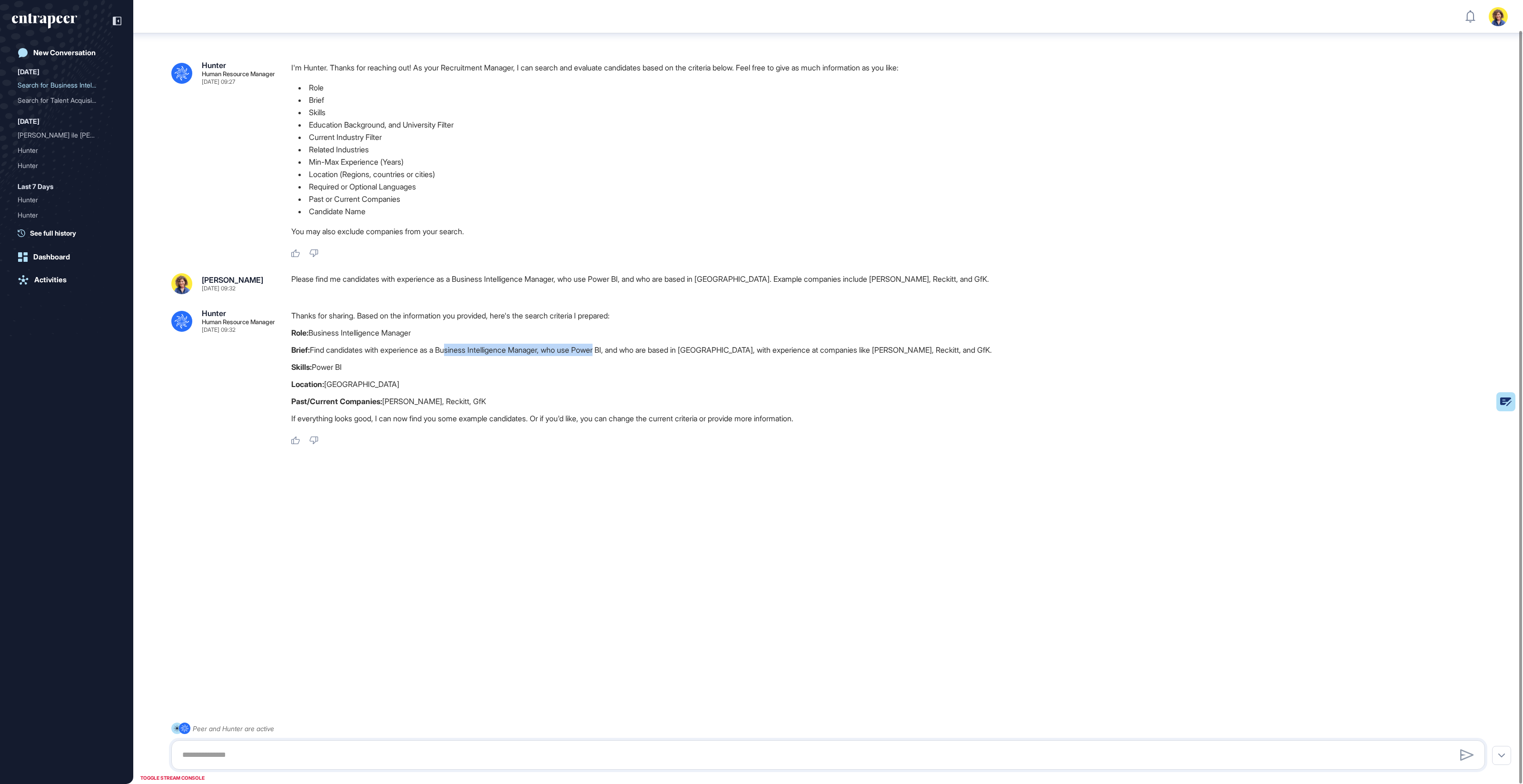
click at [611, 354] on p "Brief: Find candidates with experience as a Business Intelligence Manager, who …" at bounding box center [892, 349] width 1202 height 13
drag, startPoint x: 592, startPoint y: 352, endPoint x: 825, endPoint y: 356, distance: 233.0
click at [825, 356] on p "Brief: Find candidates with experience as a Business Intelligence Manager, who …" at bounding box center [892, 349] width 1202 height 13
drag, startPoint x: 931, startPoint y: 349, endPoint x: 952, endPoint y: 349, distance: 21.0
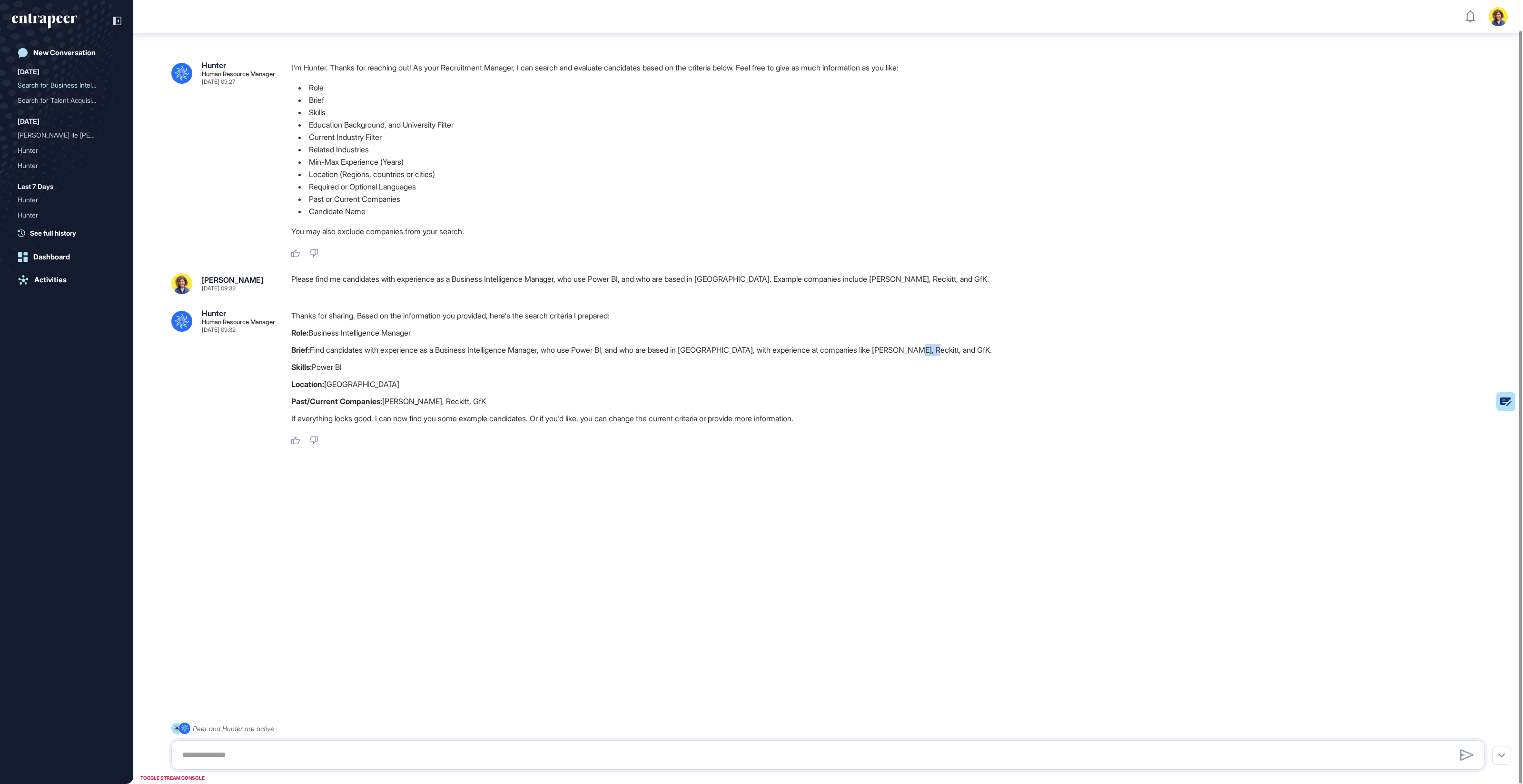
click at [952, 349] on p "Brief: Find candidates with experience as a Business Intelligence Manager, who …" at bounding box center [892, 349] width 1202 height 13
drag, startPoint x: 466, startPoint y: 404, endPoint x: 284, endPoint y: 405, distance: 182.0
click at [284, 405] on div ".cls-2{fill:#fff} Hunter Human Resource Manager [DATE] 09:32 Thanks for sharing…" at bounding box center [828, 377] width 1314 height 136
click at [327, 388] on p "Location: [GEOGRAPHIC_DATA]" at bounding box center [892, 384] width 1202 height 13
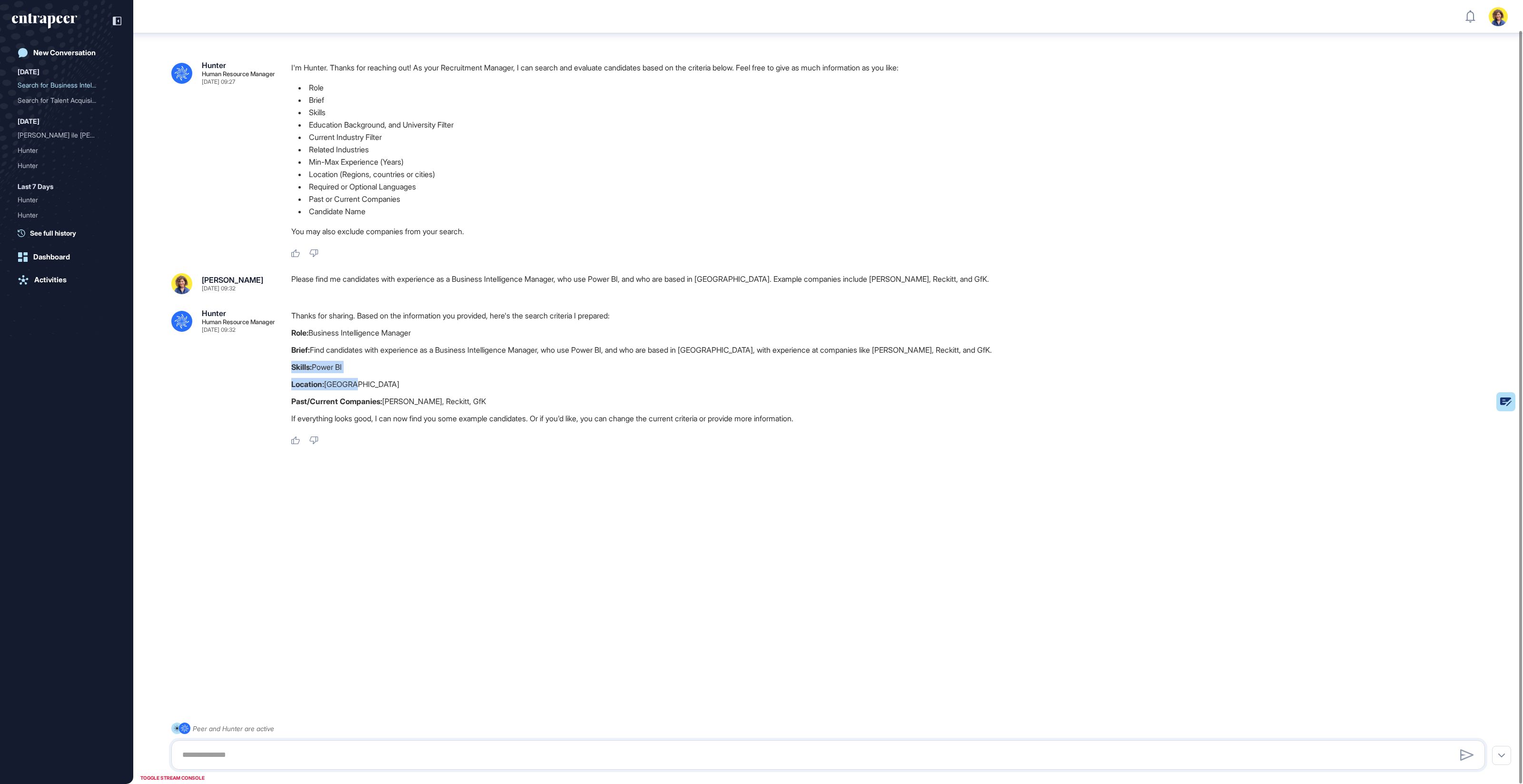
drag, startPoint x: 364, startPoint y: 389, endPoint x: 288, endPoint y: 365, distance: 79.7
click at [288, 365] on div ".cls-2{fill:#fff} Hunter Human Resource Manager [DATE] 09:32 Thanks for sharing…" at bounding box center [828, 377] width 1314 height 136
click at [374, 364] on p "Skills: Power BI" at bounding box center [892, 367] width 1202 height 13
click at [354, 278] on div "Please find me candidates with experience as a Business Intelligence Manager, w…" at bounding box center [892, 283] width 1202 height 21
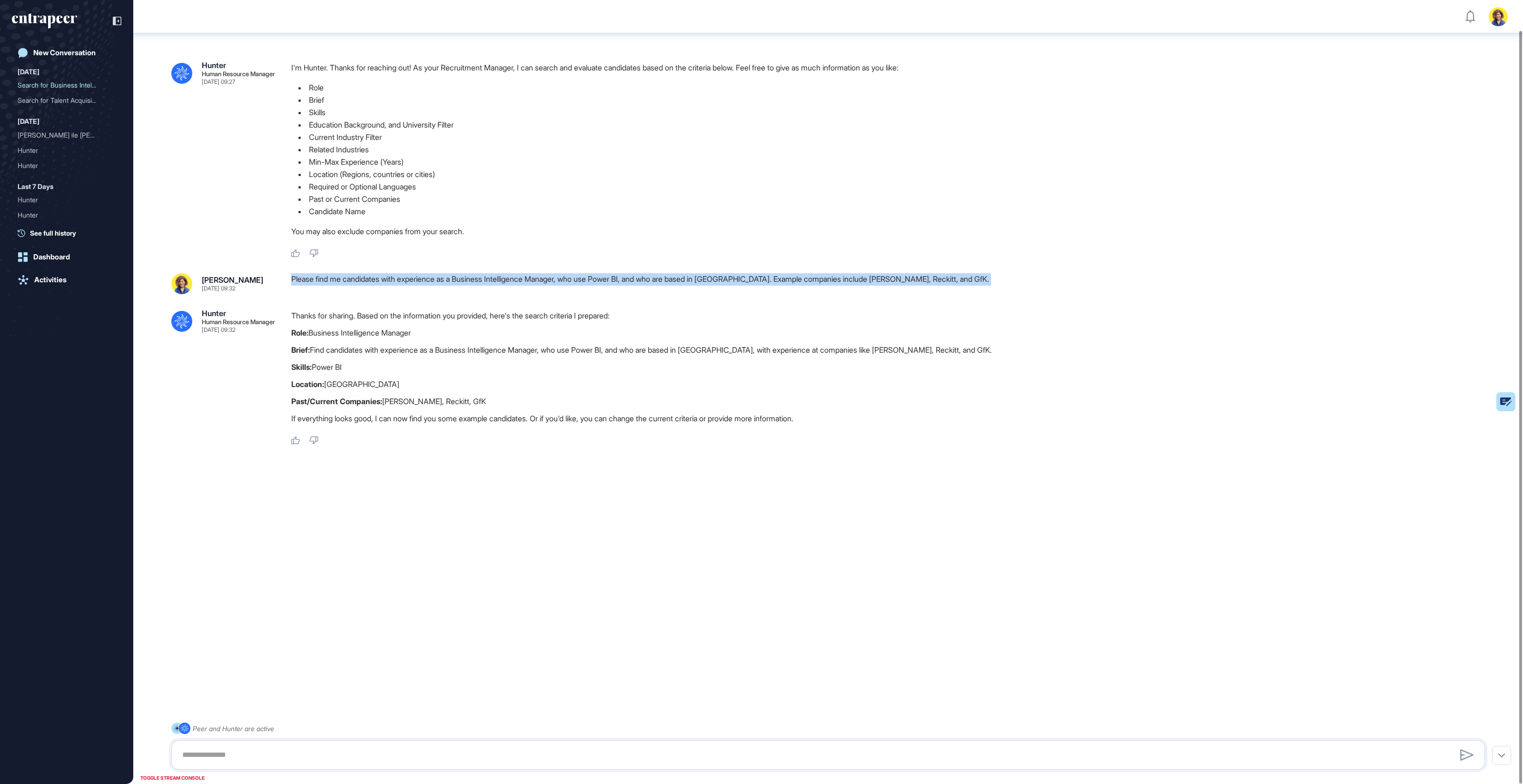
click at [354, 278] on div "Please find me candidates with experience as a Business Intelligence Manager, w…" at bounding box center [892, 283] width 1202 height 21
click at [265, 292] on div "[PERSON_NAME] [DATE] 09:32" at bounding box center [224, 283] width 105 height 21
drag, startPoint x: 463, startPoint y: 279, endPoint x: 839, endPoint y: 321, distance: 378.3
click at [839, 321] on div "[PERSON_NAME] [DATE] 09:32 Please find me candidates with experience as a Busin…" at bounding box center [828, 359] width 1314 height 172
click at [839, 321] on p "Thanks for sharing. Based on the information you provided, here's the search cr…" at bounding box center [892, 315] width 1202 height 13
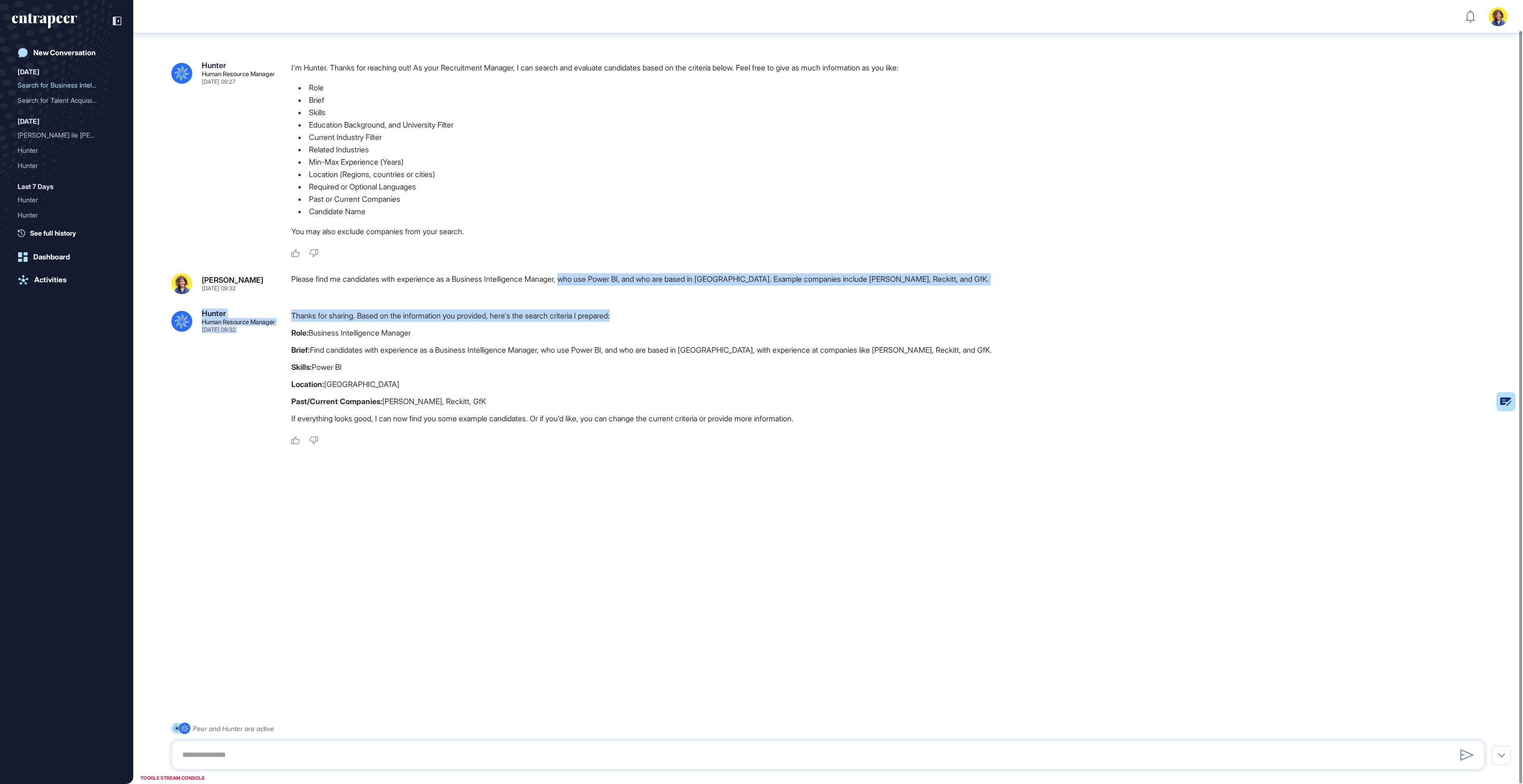
drag, startPoint x: 574, startPoint y: 277, endPoint x: 648, endPoint y: 319, distance: 85.1
click at [648, 320] on div "[PERSON_NAME] [DATE] 09:32 Please find me candidates with experience as a Busin…" at bounding box center [828, 359] width 1314 height 172
click at [648, 319] on p "Thanks for sharing. Based on the information you provided, here's the search cr…" at bounding box center [892, 315] width 1202 height 13
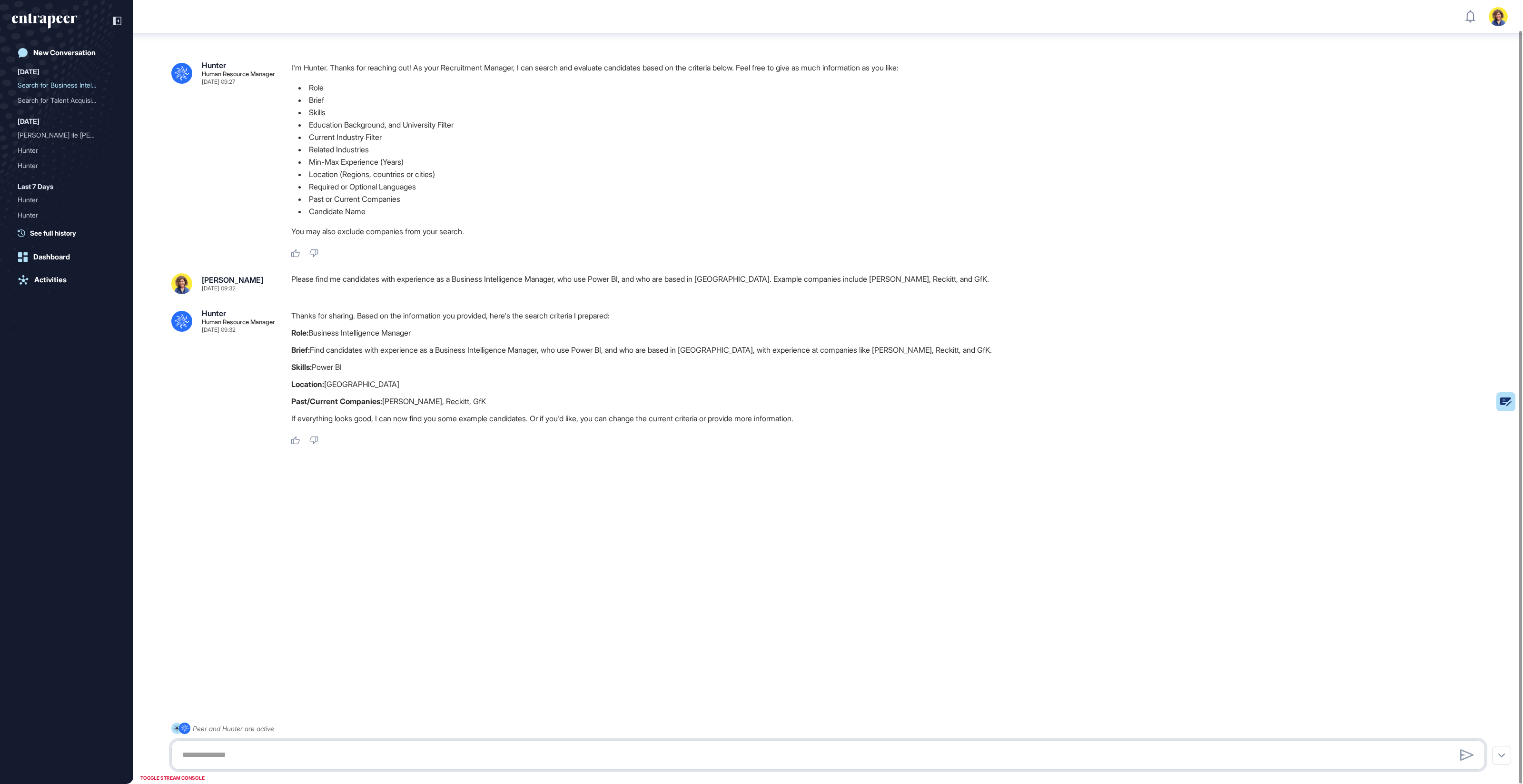
click at [265, 422] on textarea at bounding box center [828, 755] width 1304 height 19
type textarea "******"
click at [1023, 422] on icon at bounding box center [1467, 754] width 14 height 11
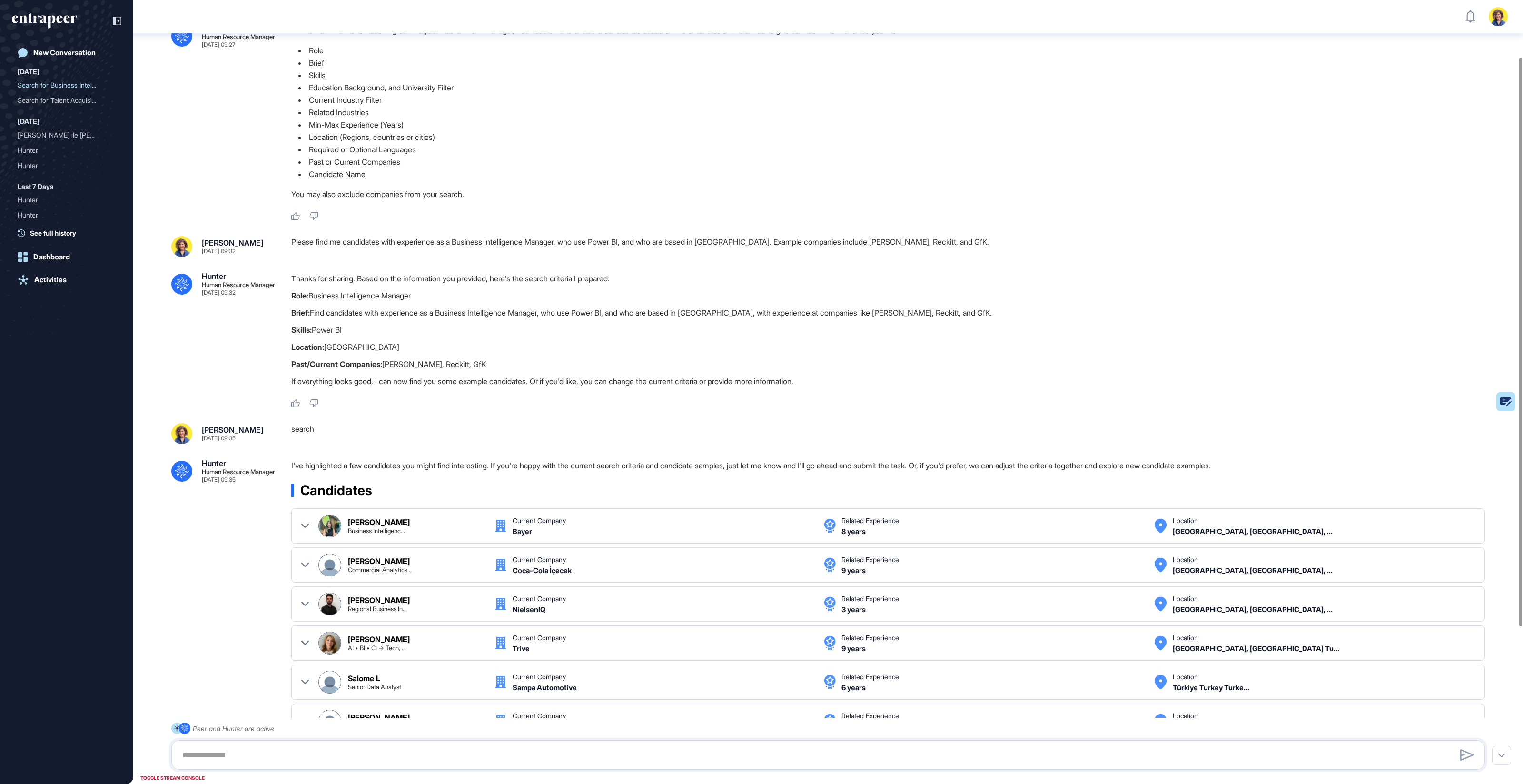
scroll to position [0, 0]
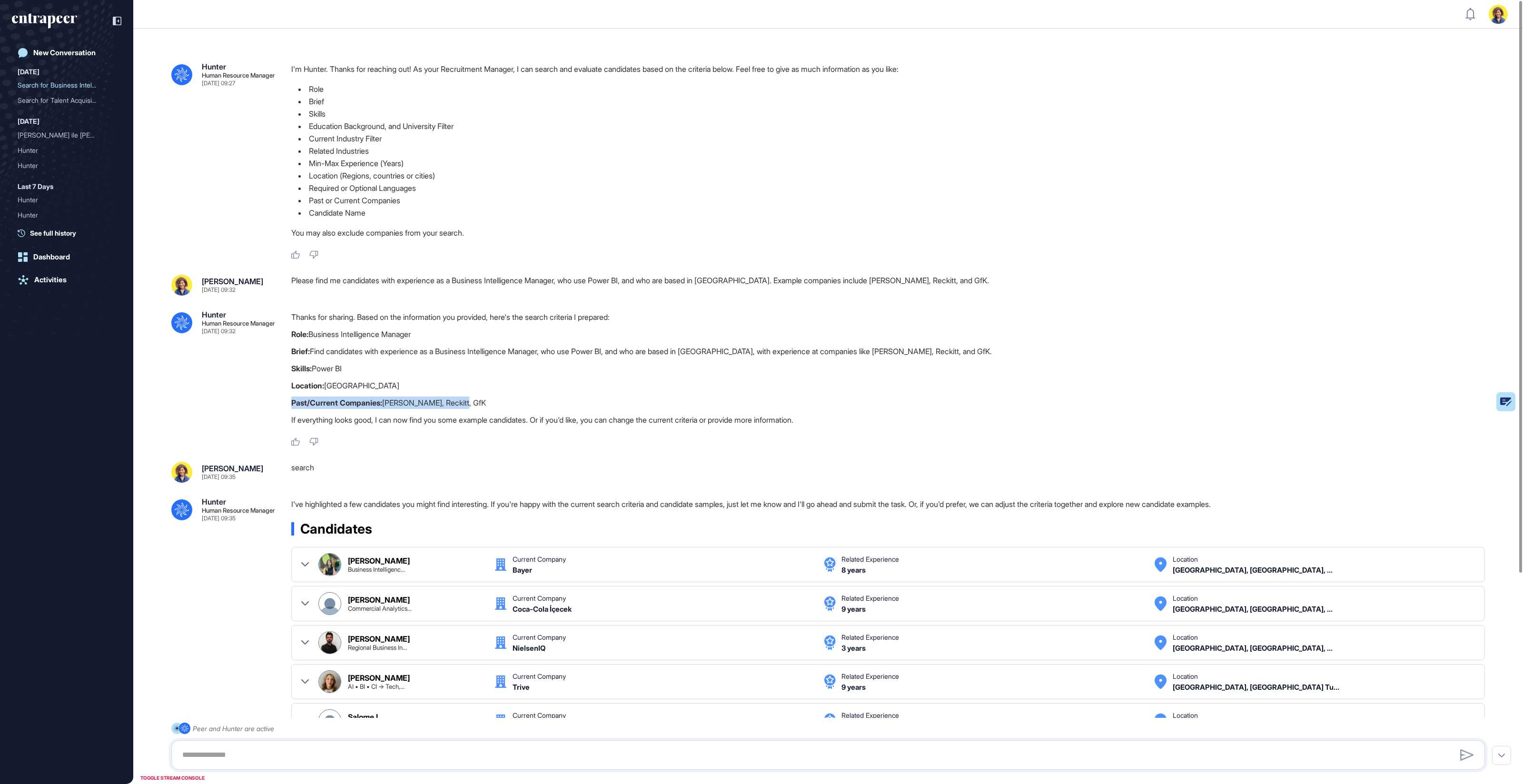
drag, startPoint x: 289, startPoint y: 405, endPoint x: 469, endPoint y: 407, distance: 180.0
click at [469, 407] on div ".cls-2{fill:#fff} Hunter Human Resource Manager [DATE] 09:32 Thanks for sharing…" at bounding box center [828, 379] width 1314 height 136
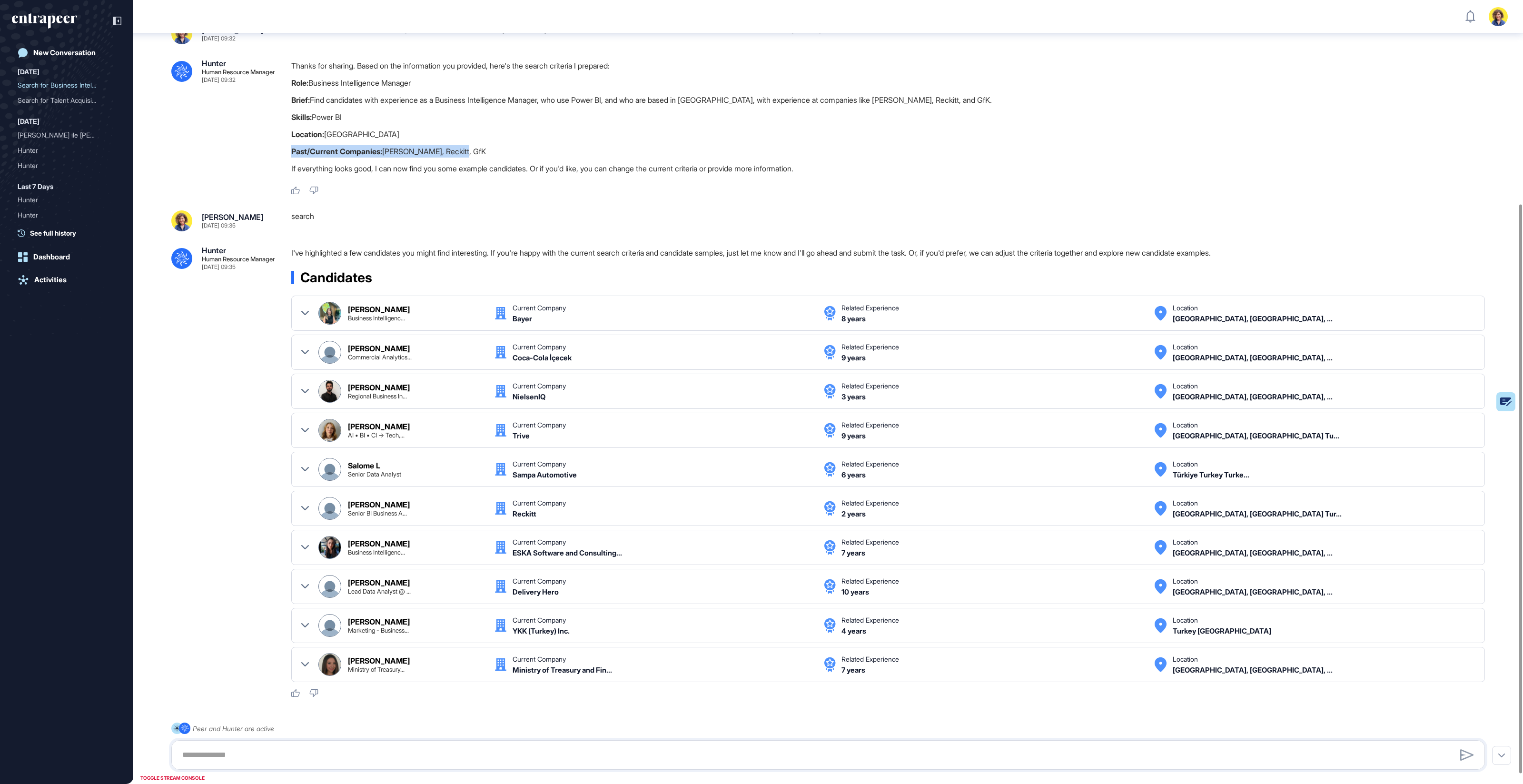
scroll to position [294, 0]
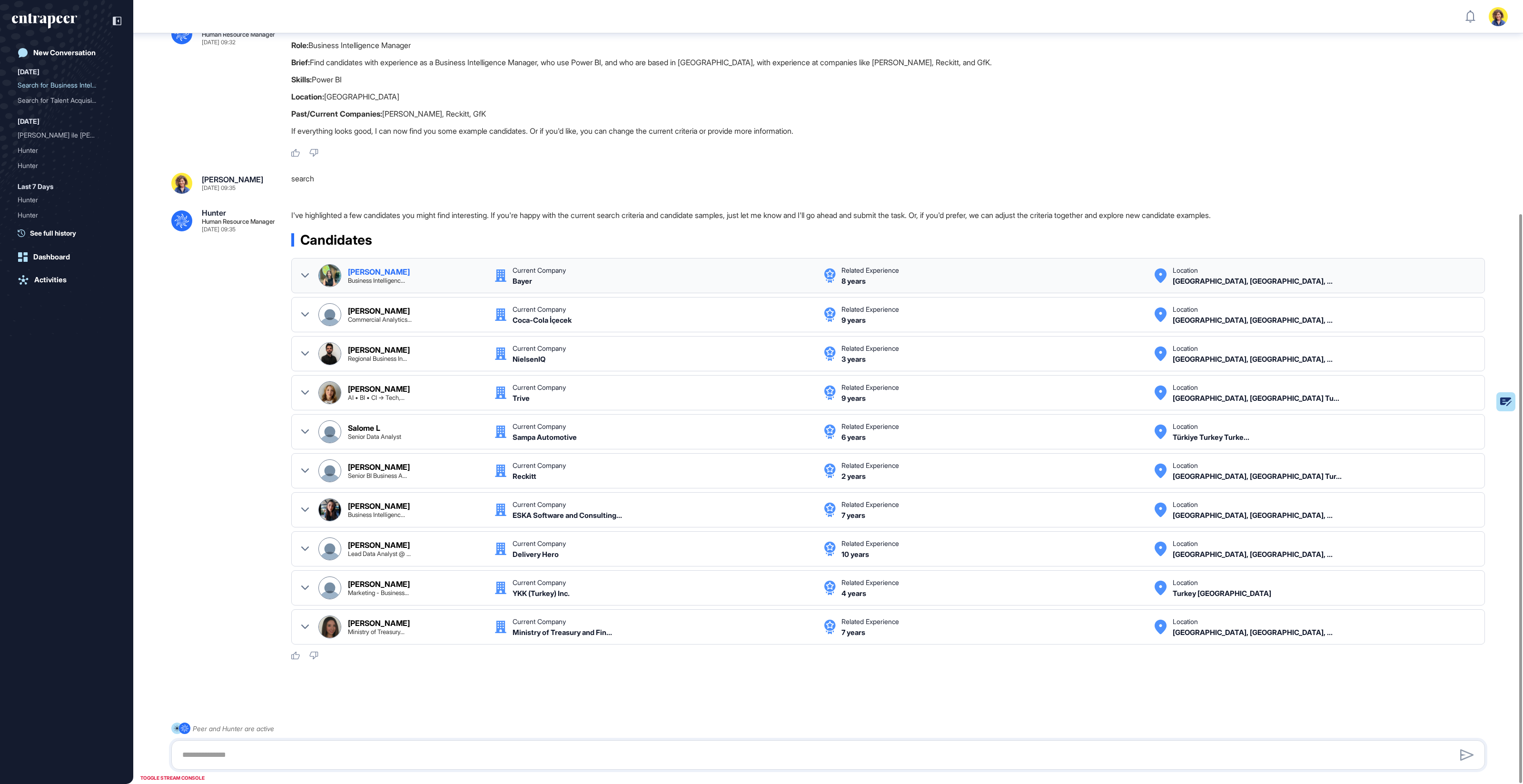
click at [304, 277] on icon at bounding box center [305, 275] width 8 height 8
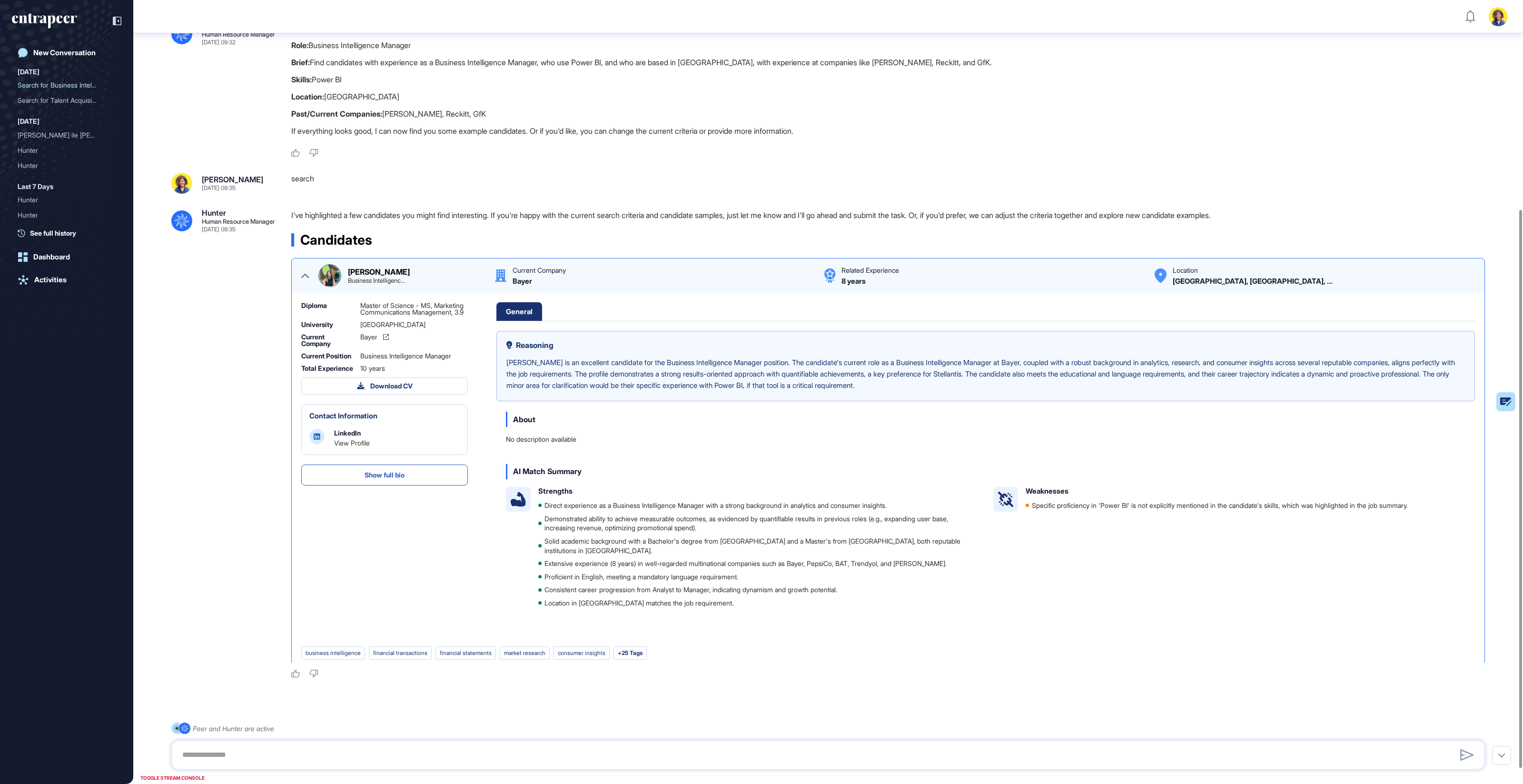
click at [327, 275] on img at bounding box center [330, 275] width 22 height 22
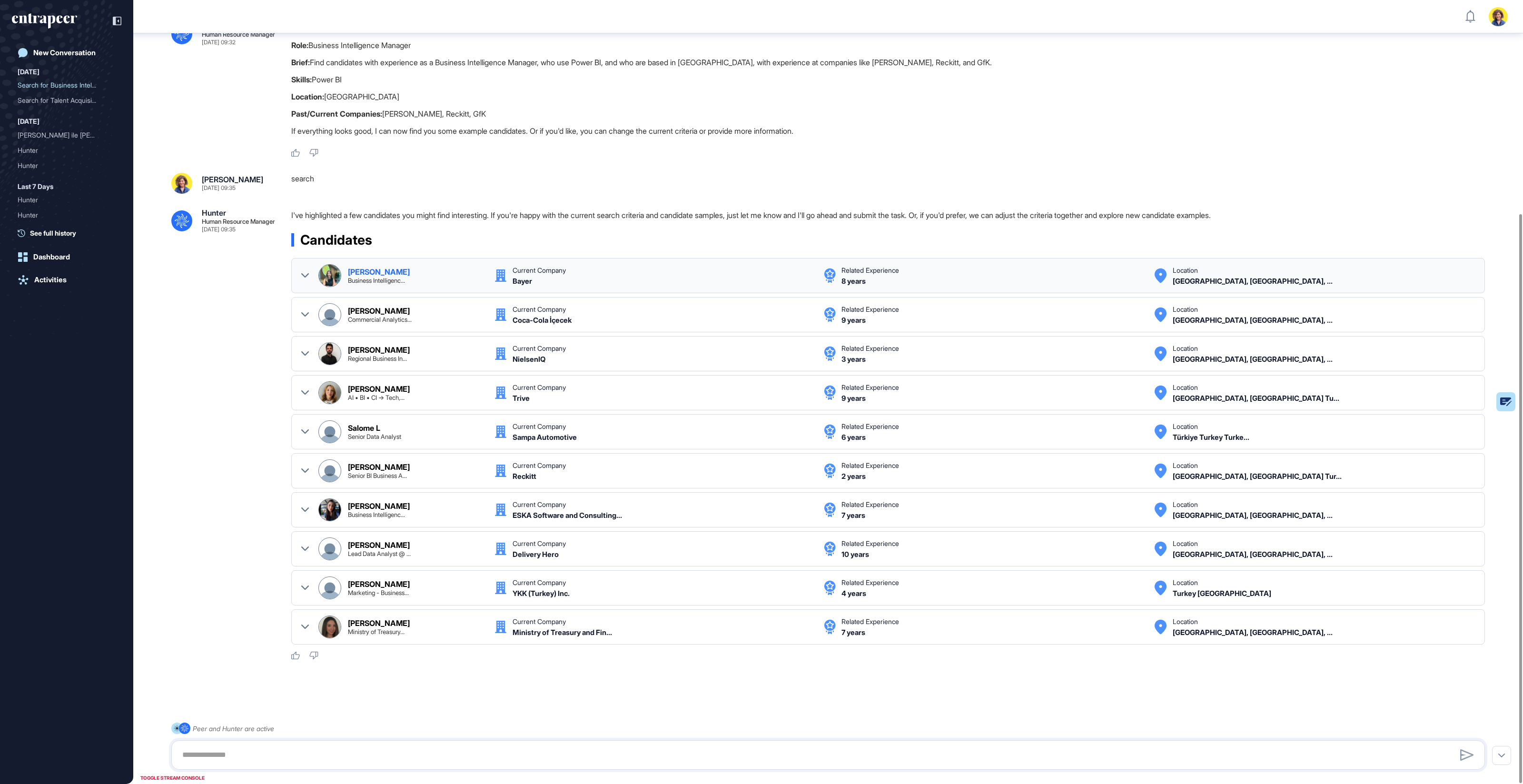
click at [327, 275] on img at bounding box center [330, 275] width 22 height 22
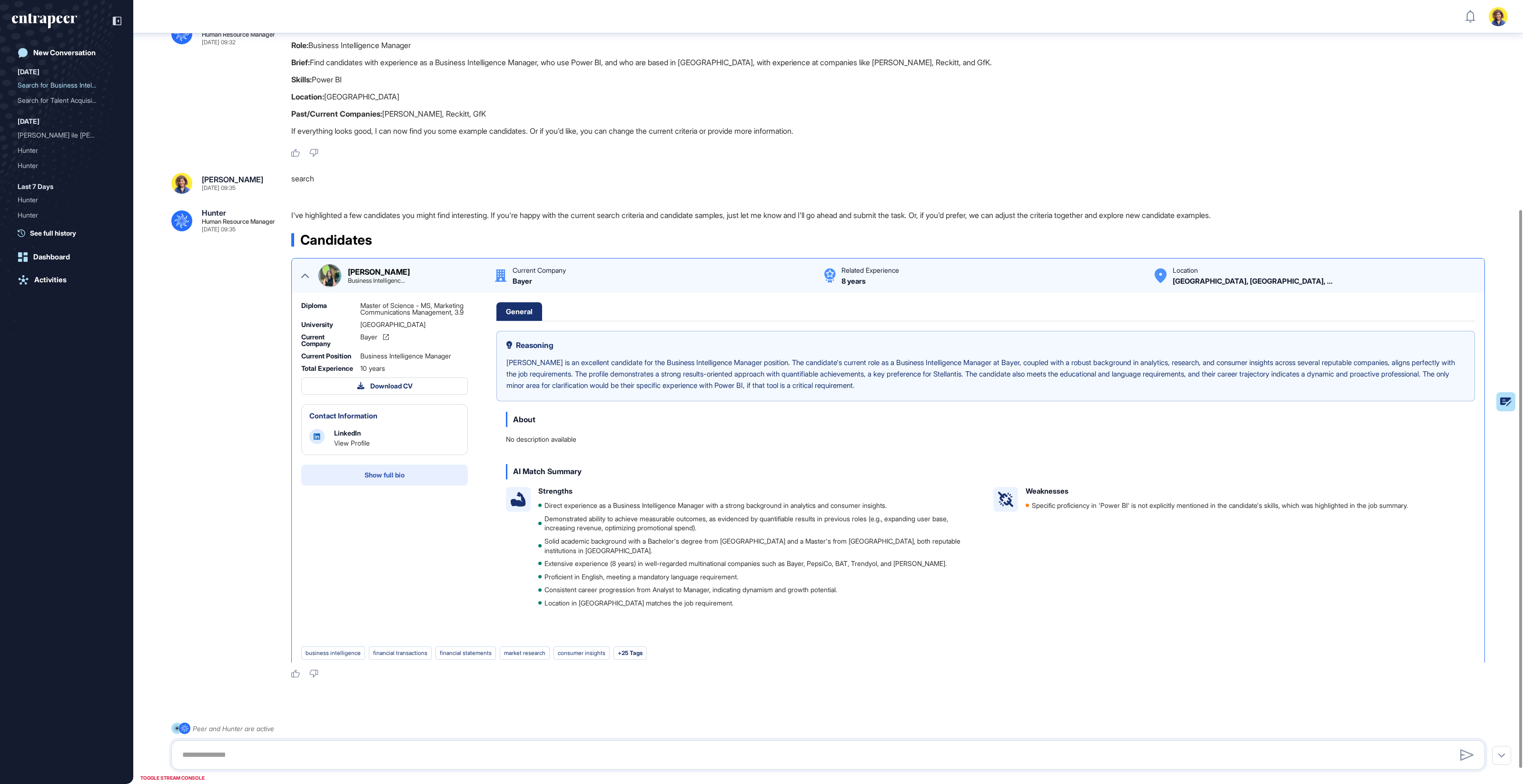
click at [357, 422] on button "Show full bio" at bounding box center [384, 475] width 166 height 21
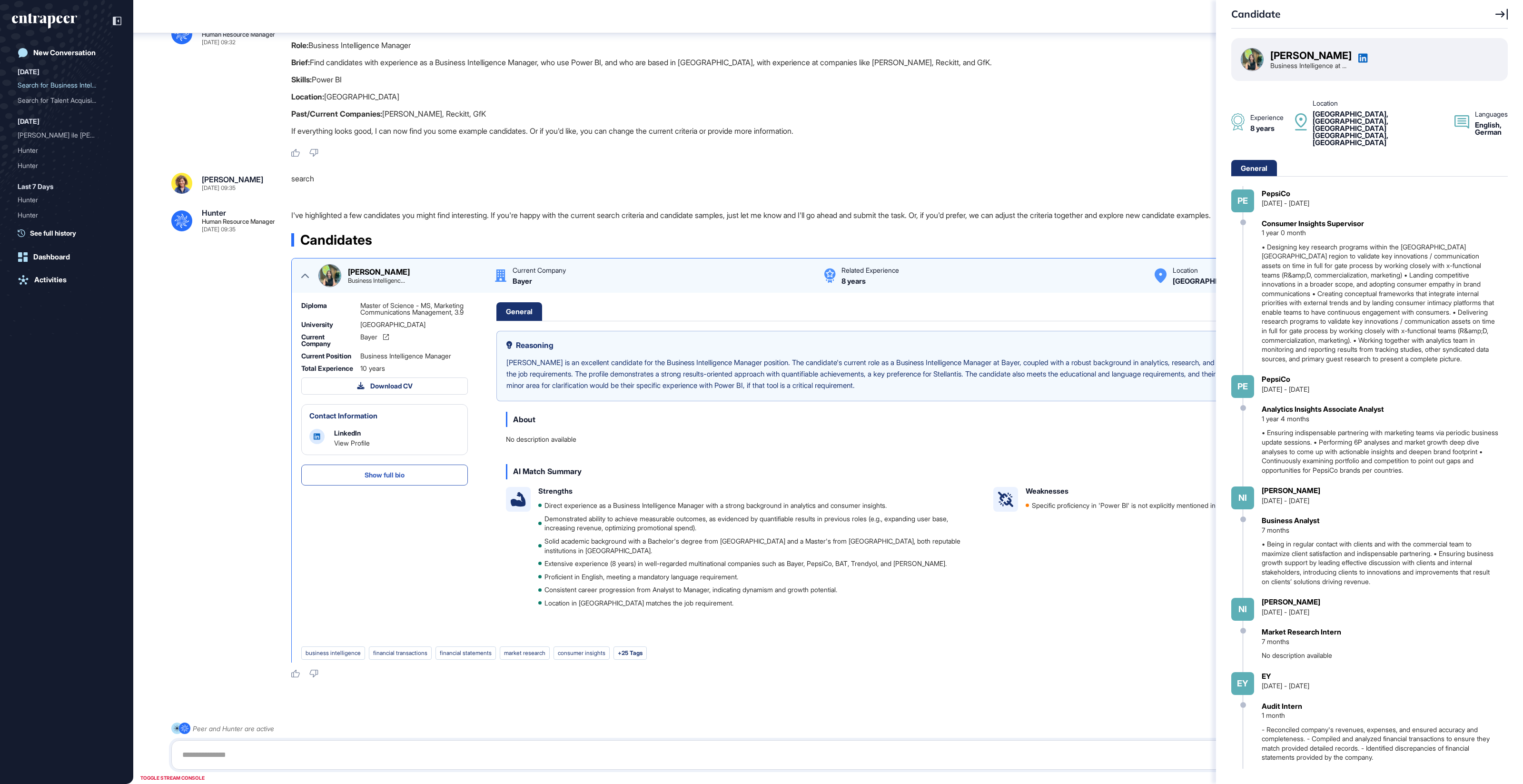
scroll to position [485, 0]
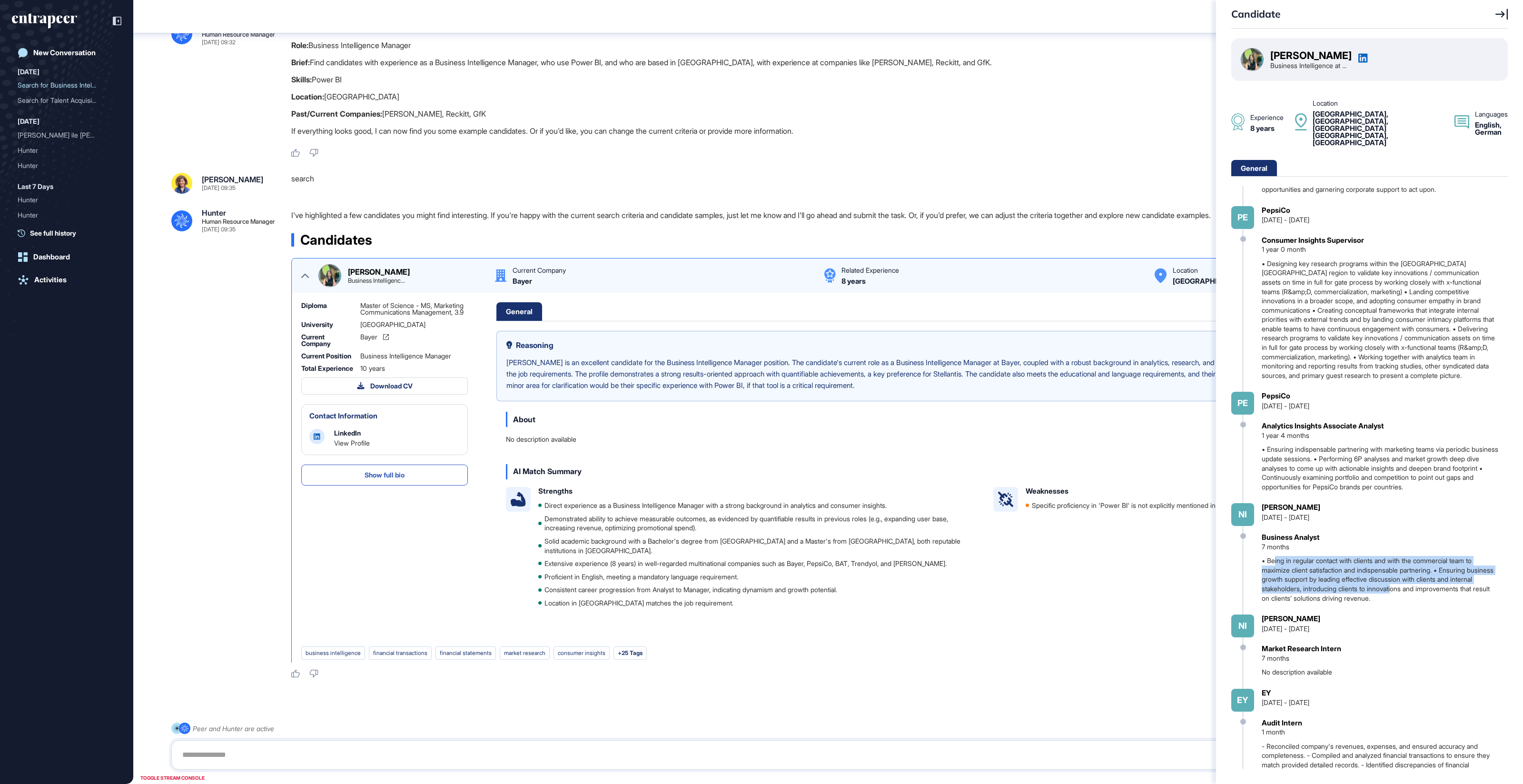
drag, startPoint x: 1278, startPoint y: 555, endPoint x: 1425, endPoint y: 586, distance: 150.2
click at [1023, 422] on div "• Being in regular contact with clients and with the commercial team to maximiz…" at bounding box center [1380, 579] width 237 height 47
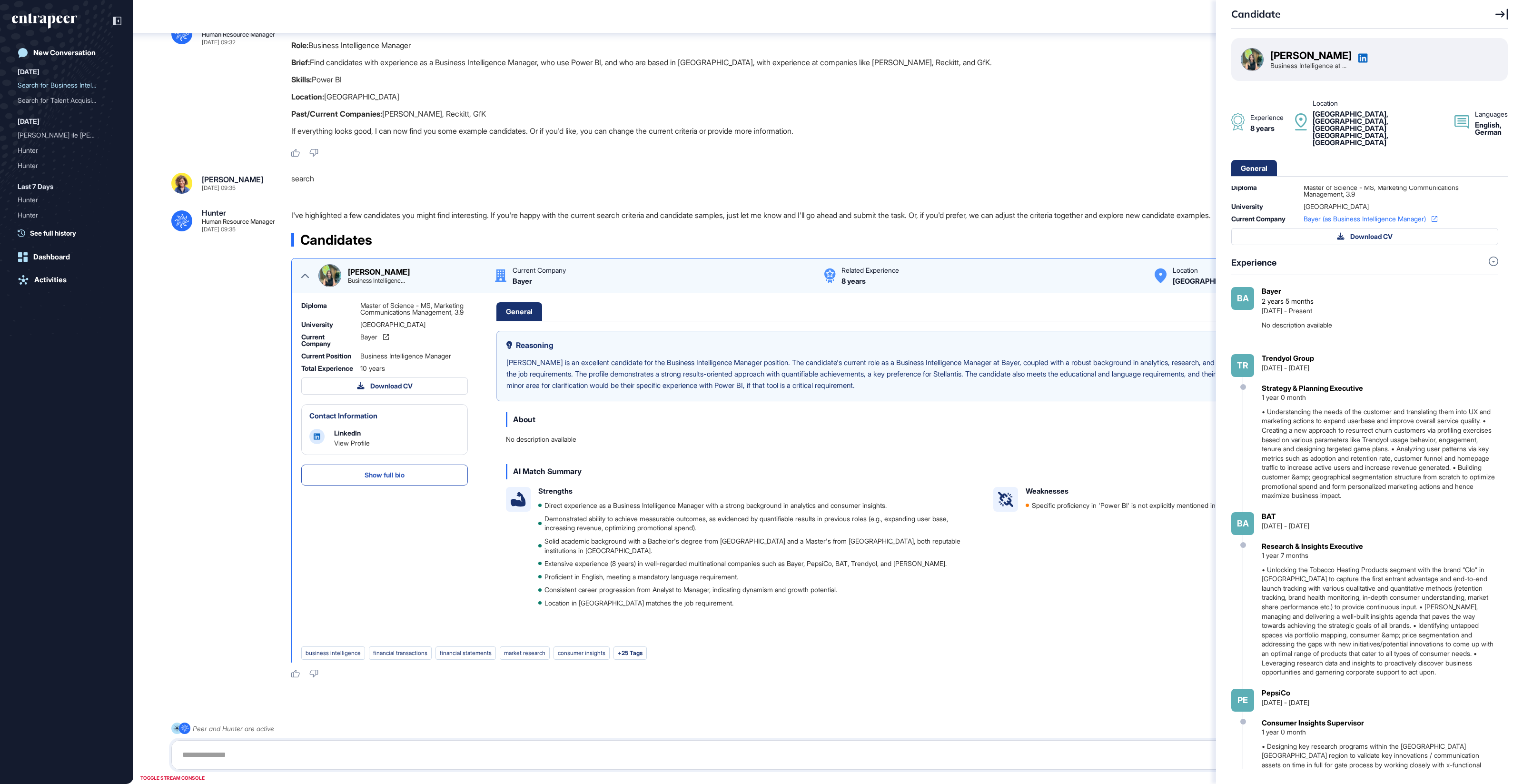
scroll to position [0, 0]
click at [1023, 58] on icon at bounding box center [1363, 58] width 10 height 10
click at [308, 272] on div "Candidate [PERSON_NAME] Business Intelligence at ... Experience 8 years Locatio…" at bounding box center [762, 392] width 1523 height 784
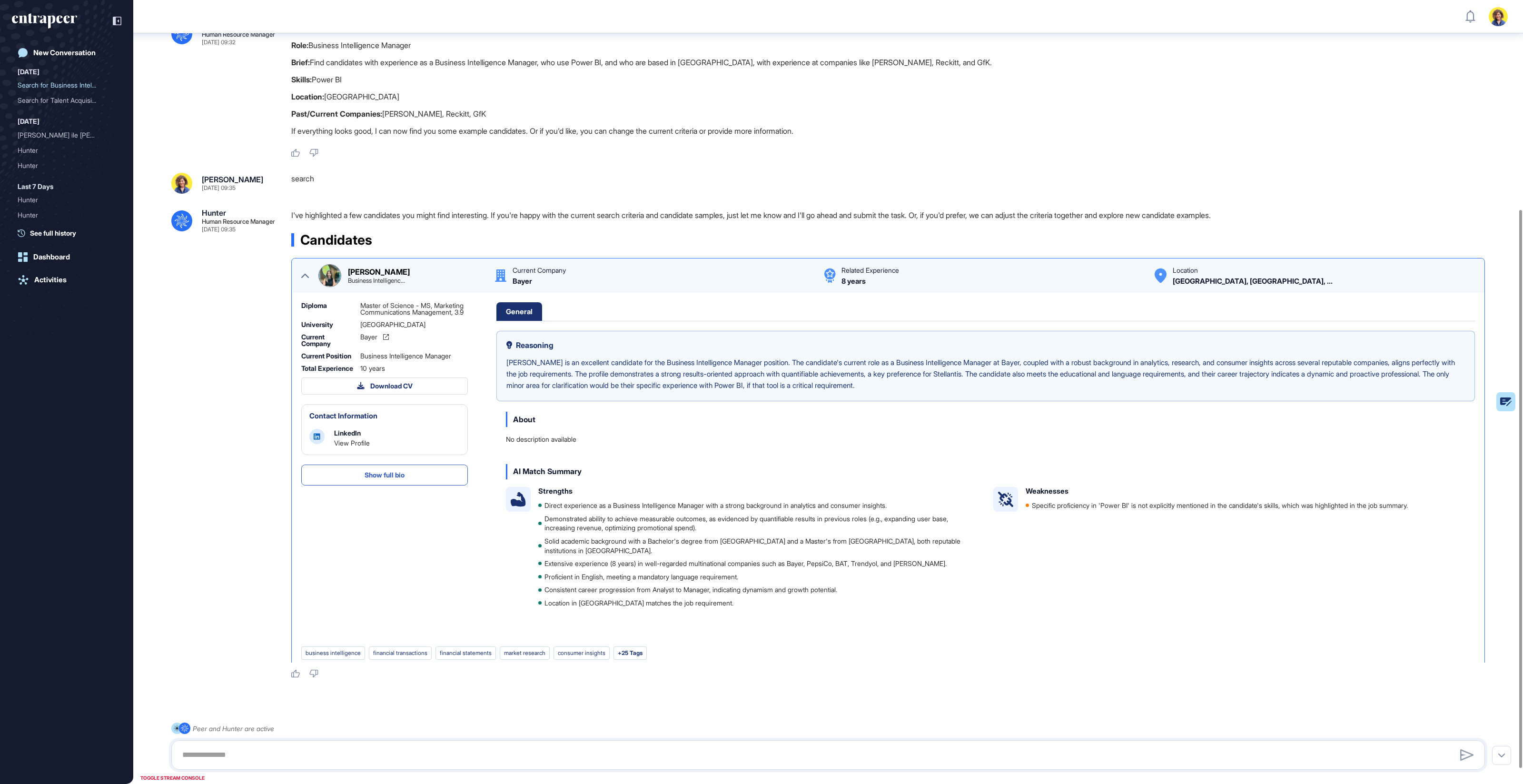
click at [303, 272] on icon at bounding box center [305, 275] width 8 height 8
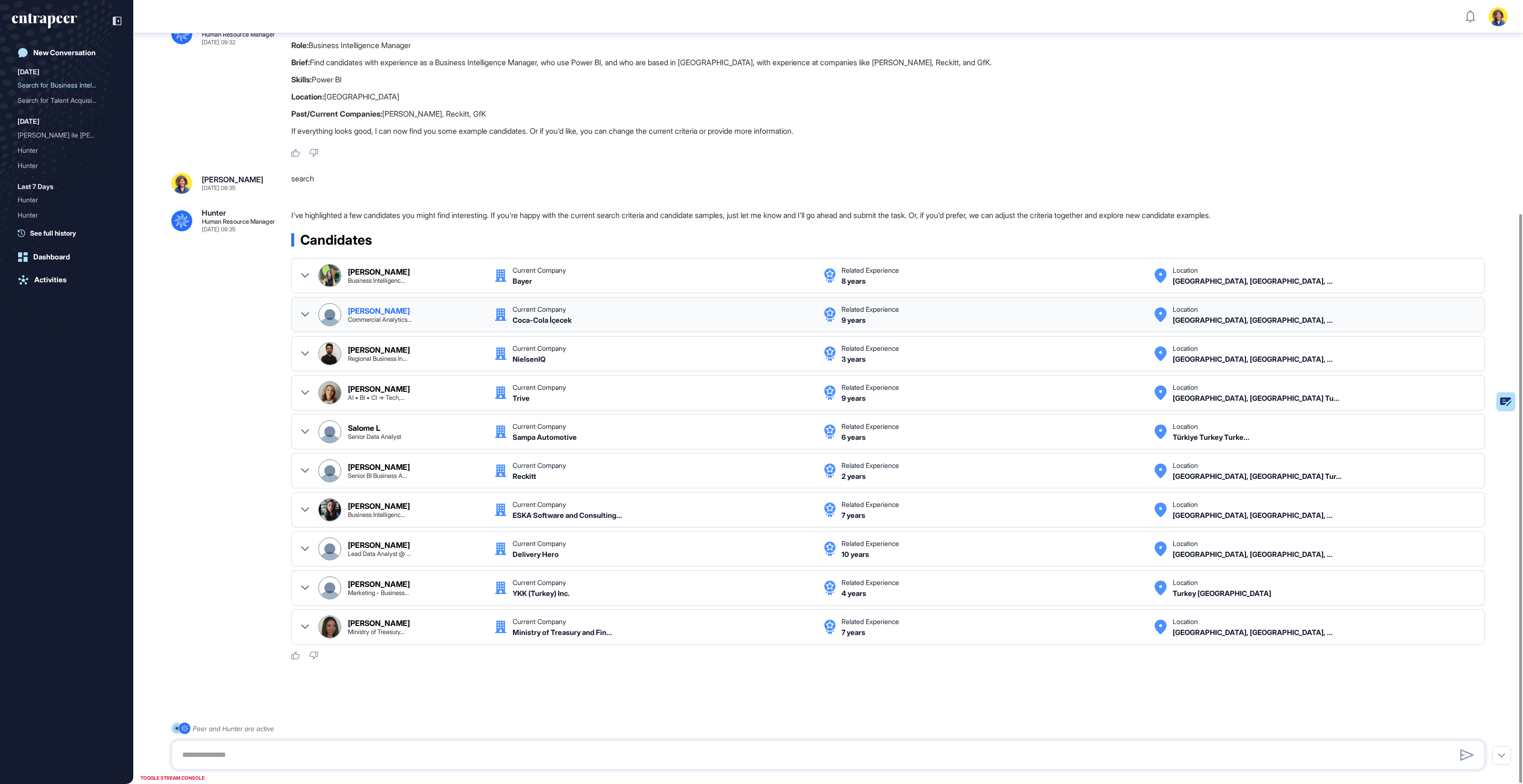
click at [306, 307] on div at bounding box center [305, 314] width 8 height 23
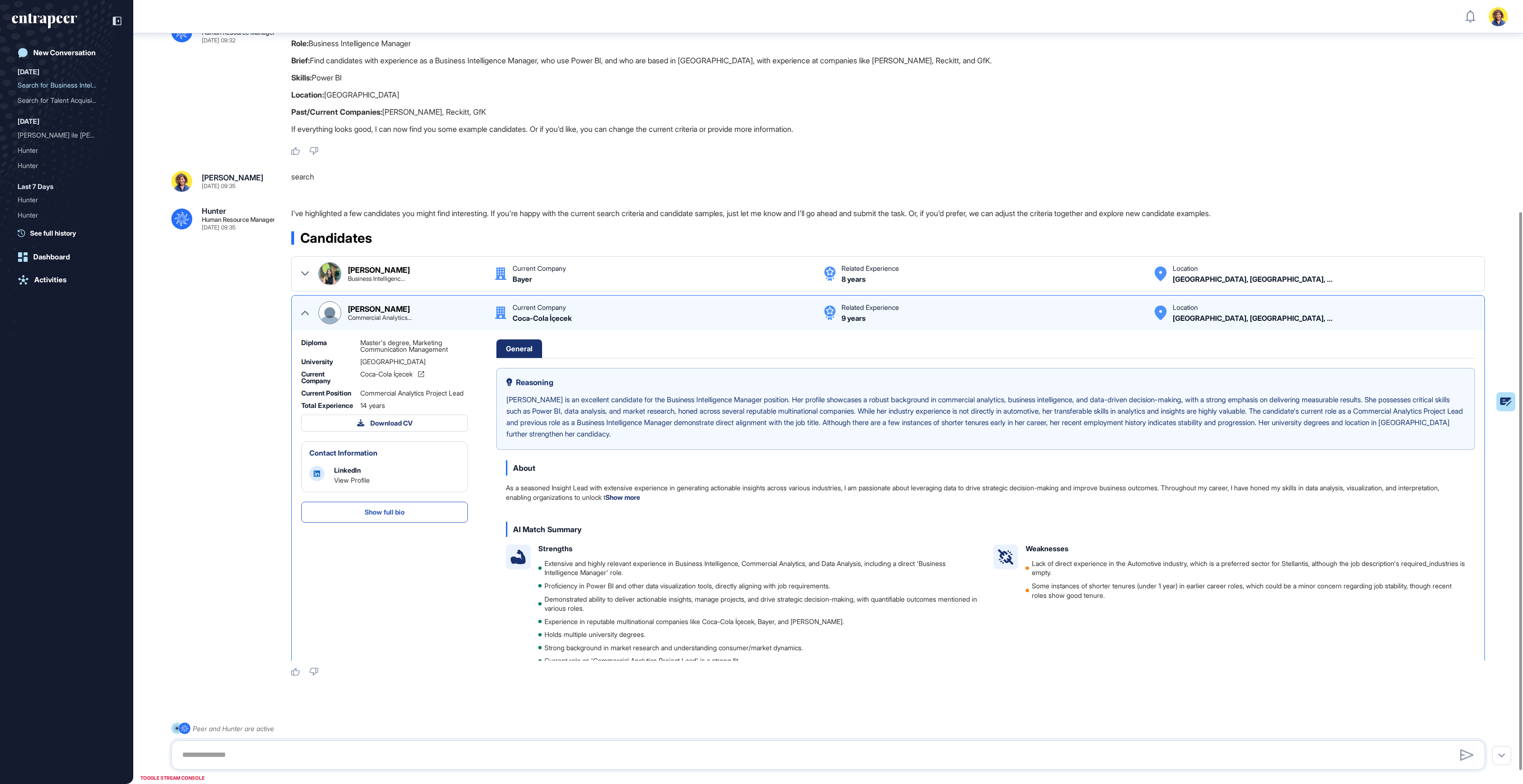
scroll to position [296, 0]
click at [330, 310] on img at bounding box center [330, 311] width 22 height 22
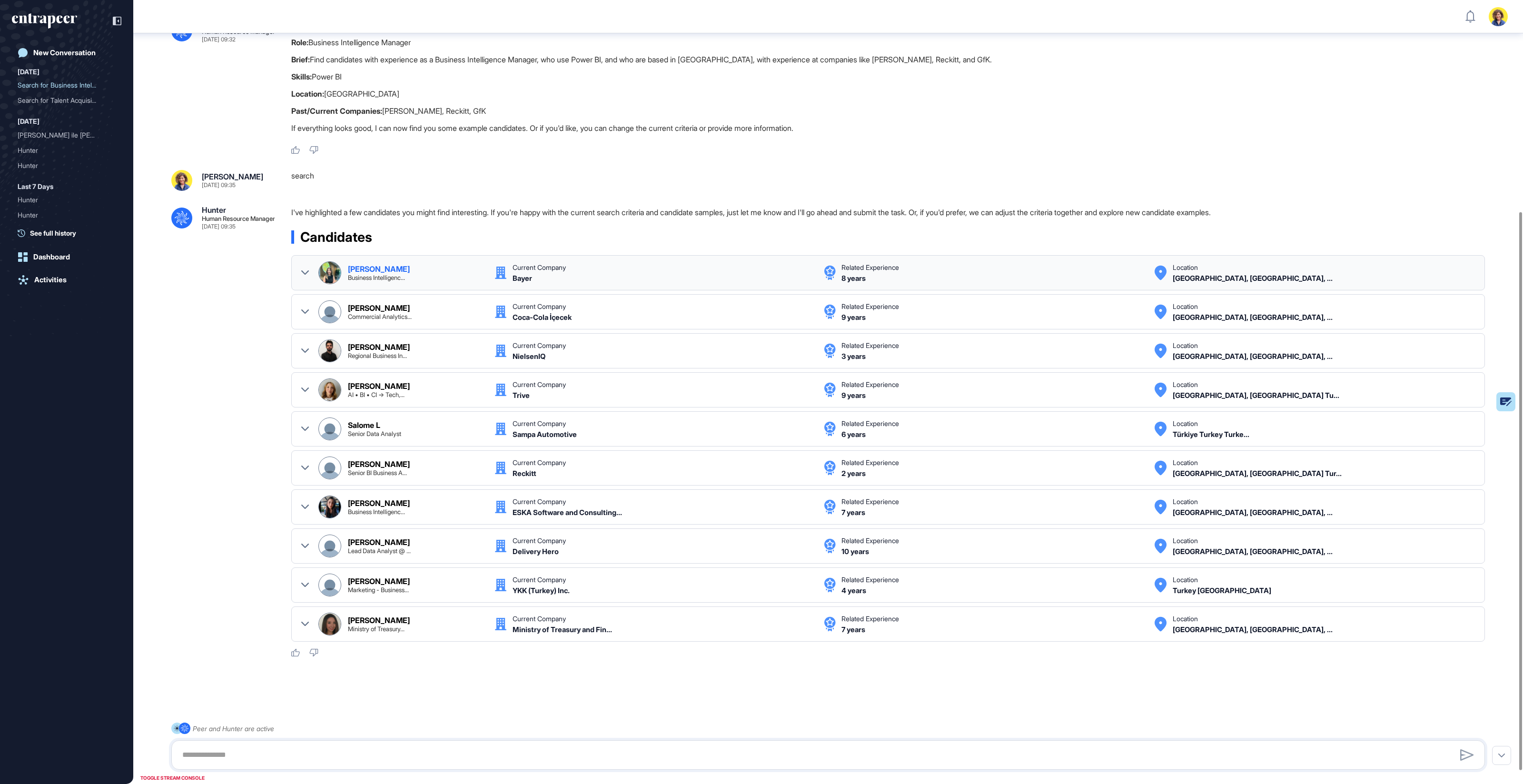
scroll to position [294, 0]
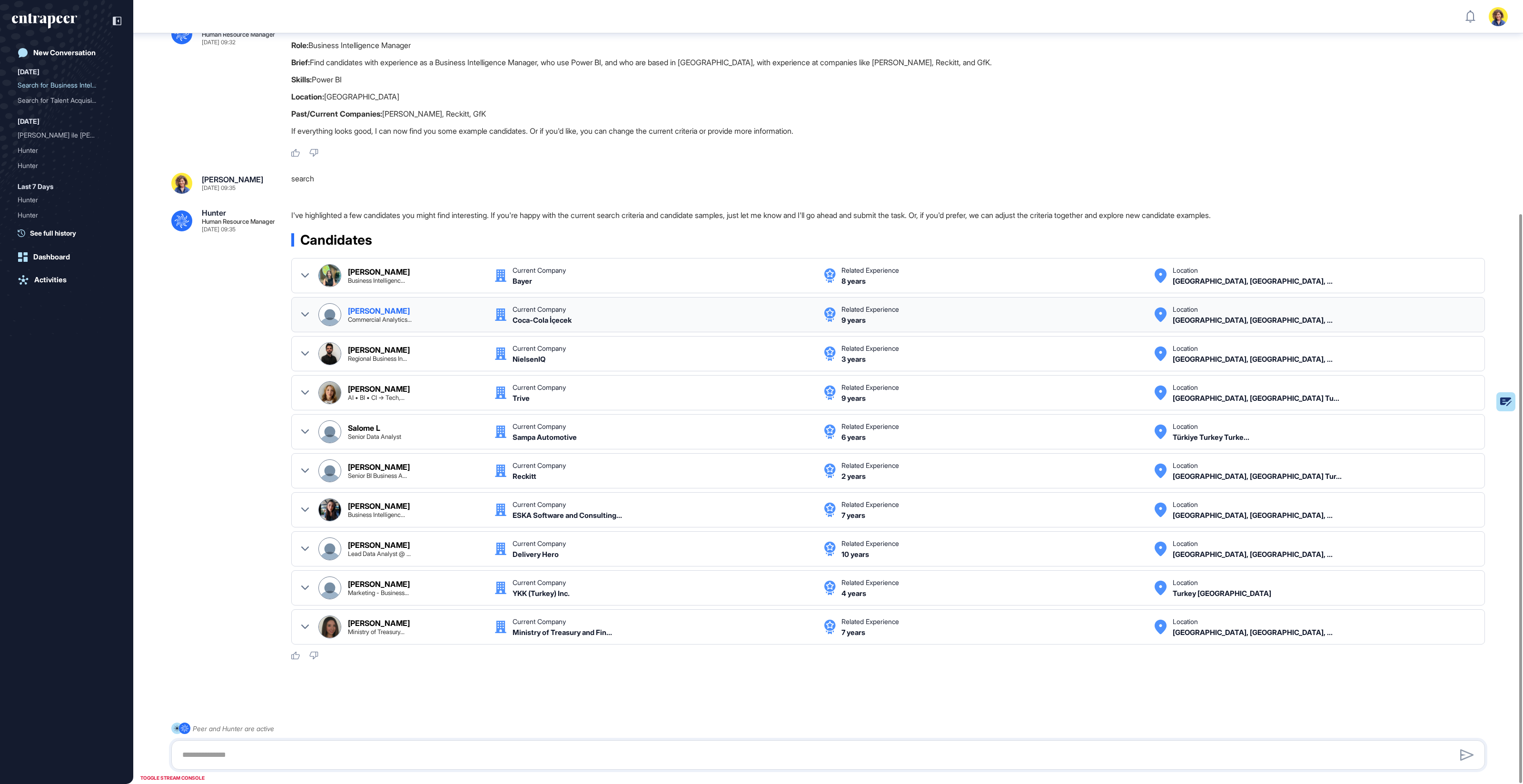
click at [308, 309] on div at bounding box center [305, 314] width 8 height 23
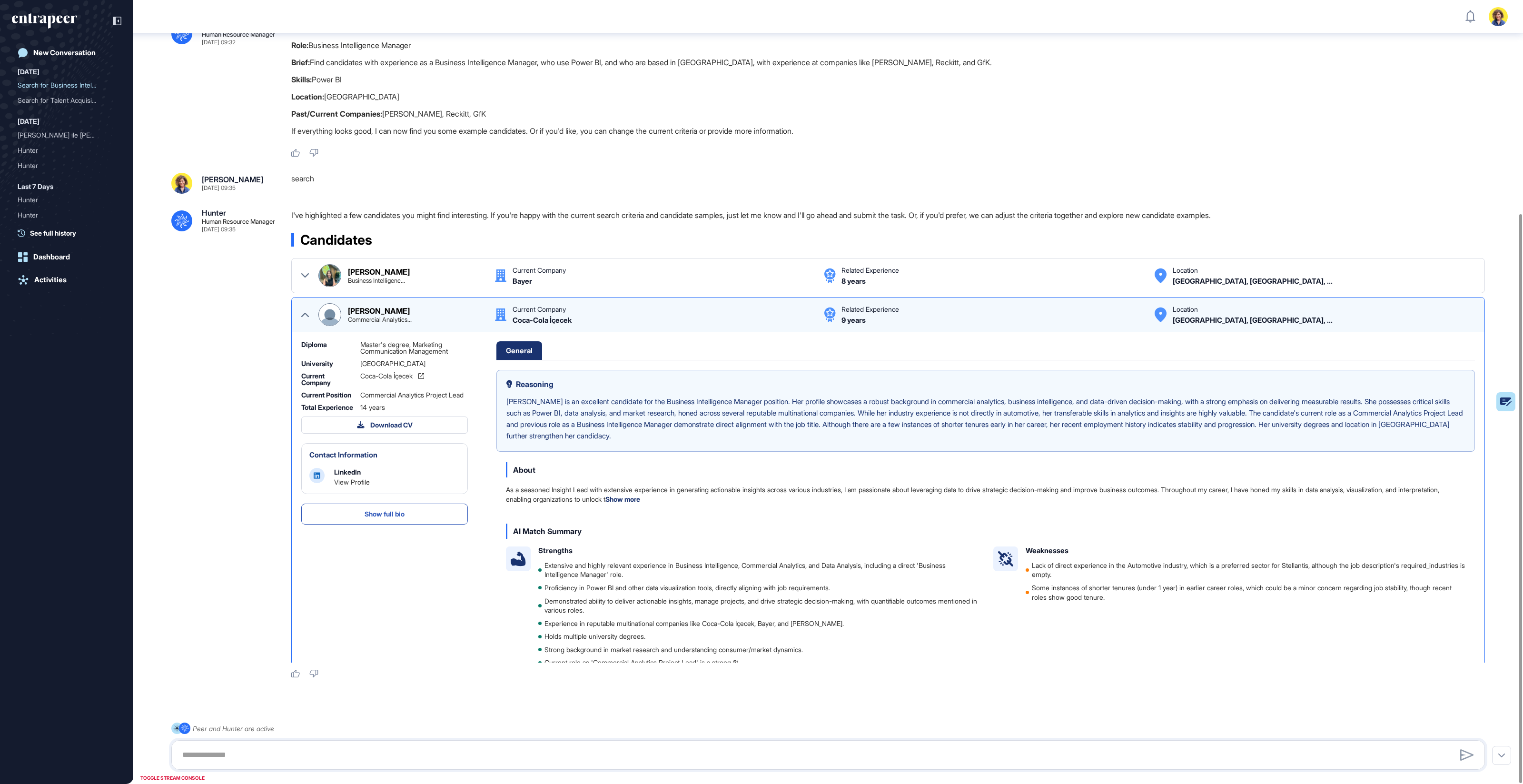
scroll to position [296, 0]
click at [367, 422] on button "Show full bio" at bounding box center [384, 511] width 166 height 21
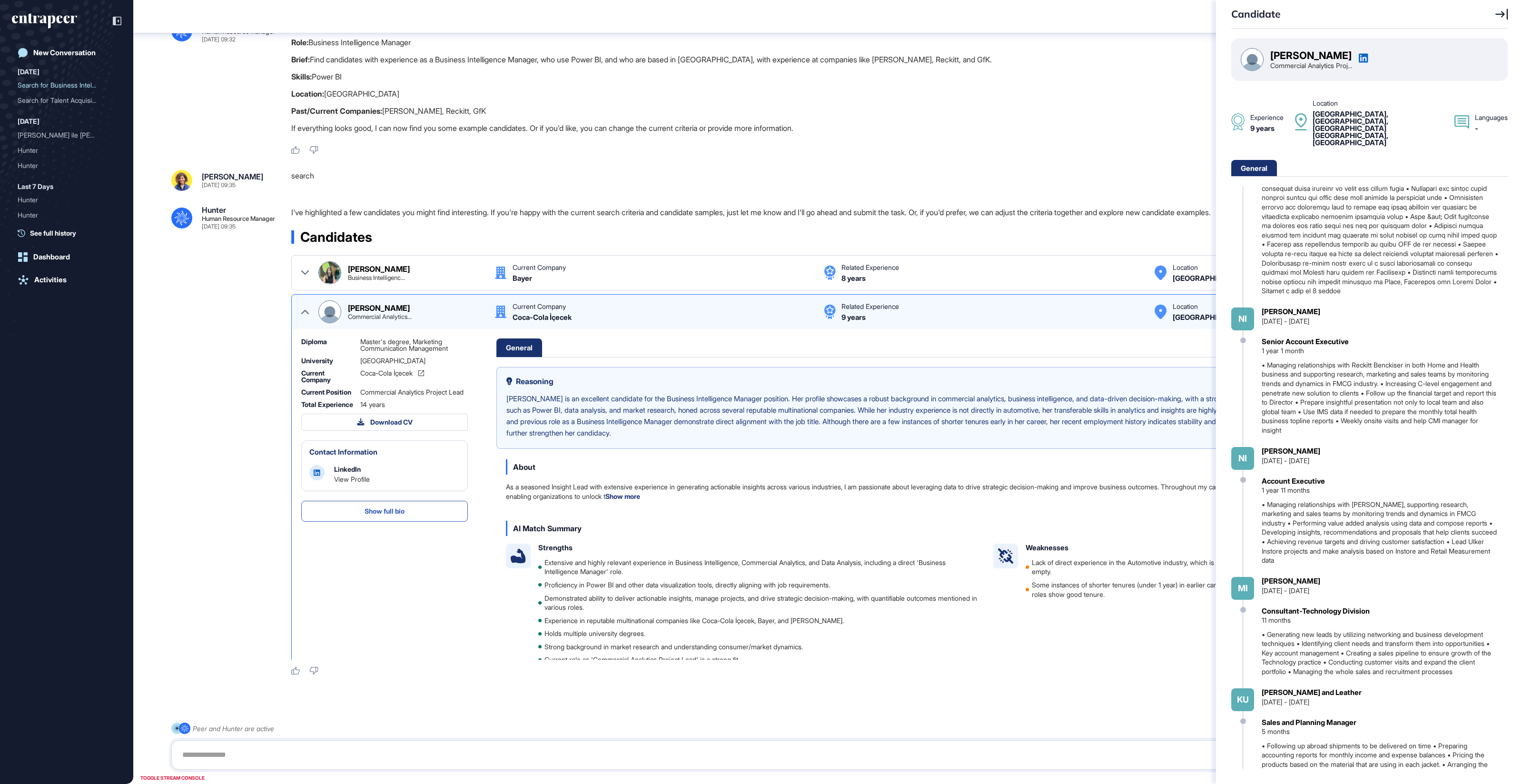
scroll to position [712, 0]
click at [1023, 14] on icon at bounding box center [1502, 14] width 13 height 11
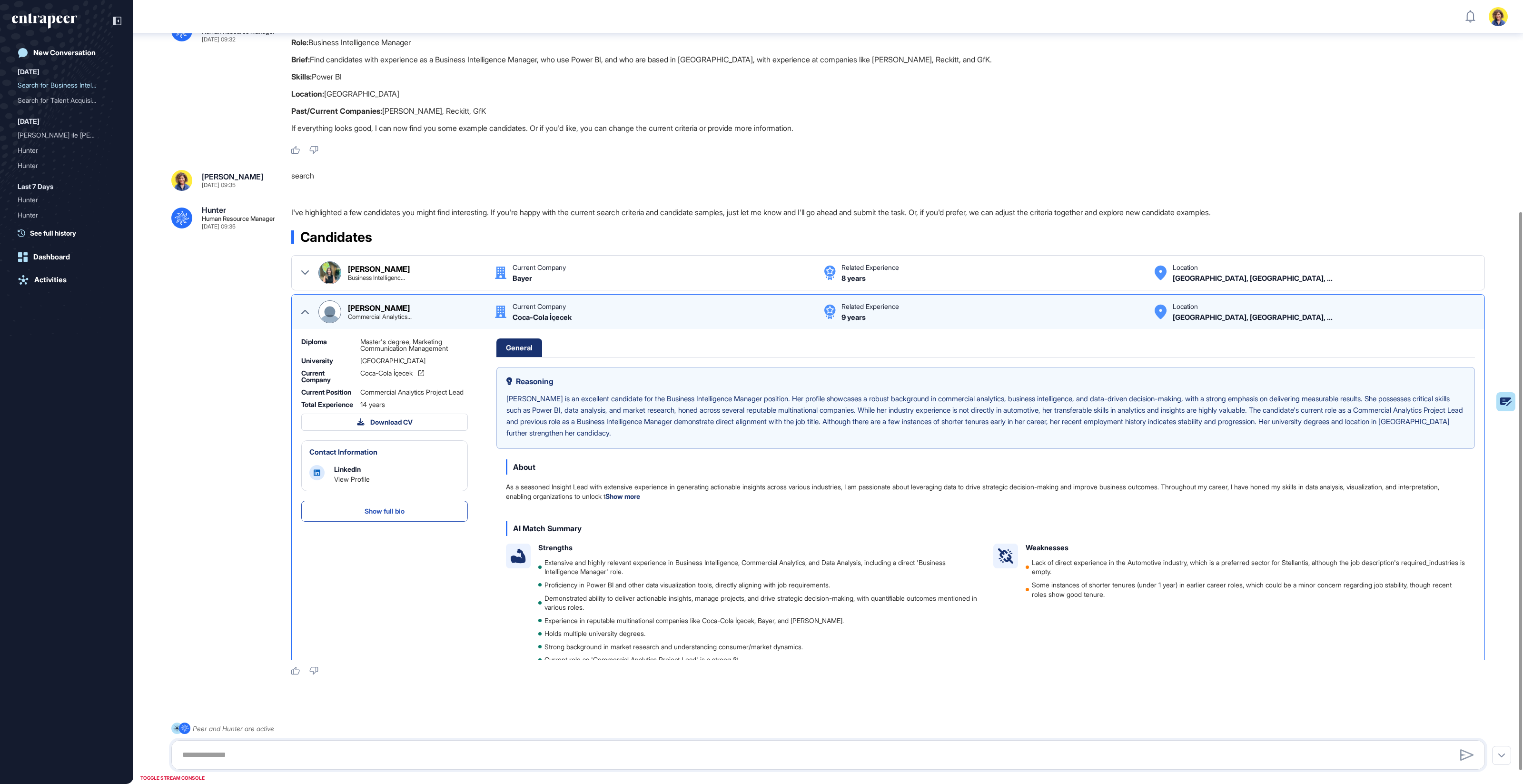
click at [307, 308] on icon at bounding box center [305, 311] width 8 height 8
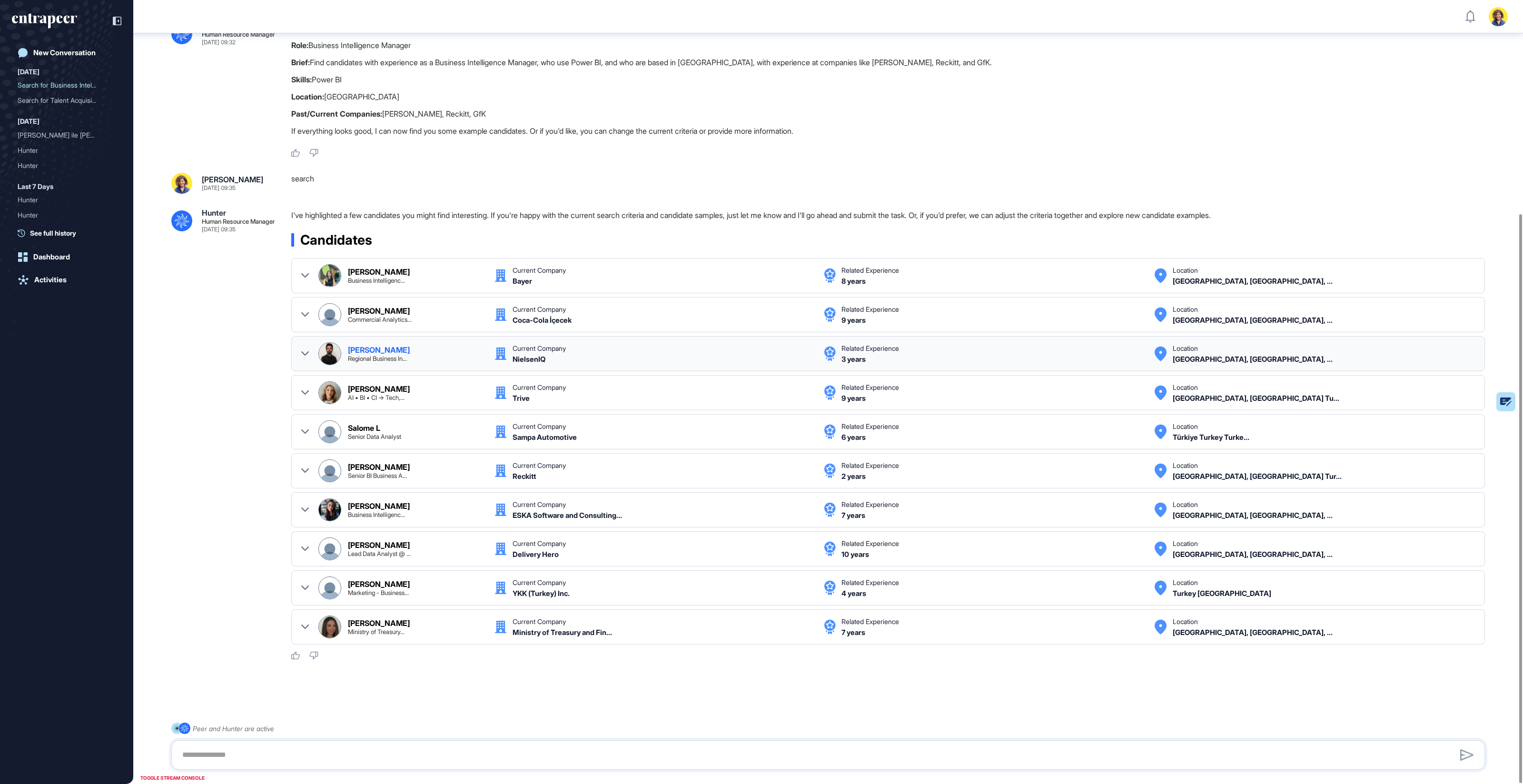
click at [302, 350] on icon at bounding box center [305, 354] width 8 height 8
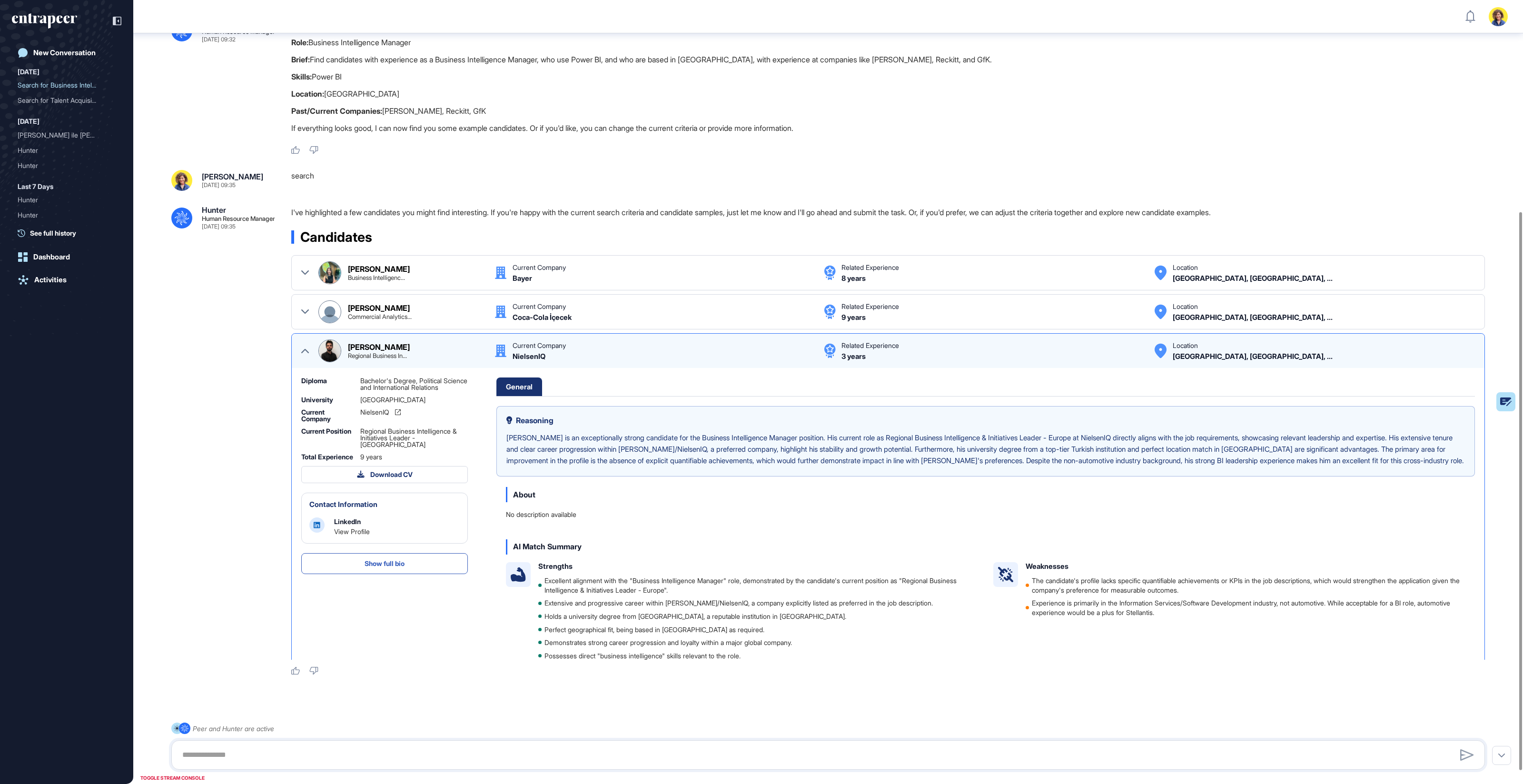
scroll to position [73, 0]
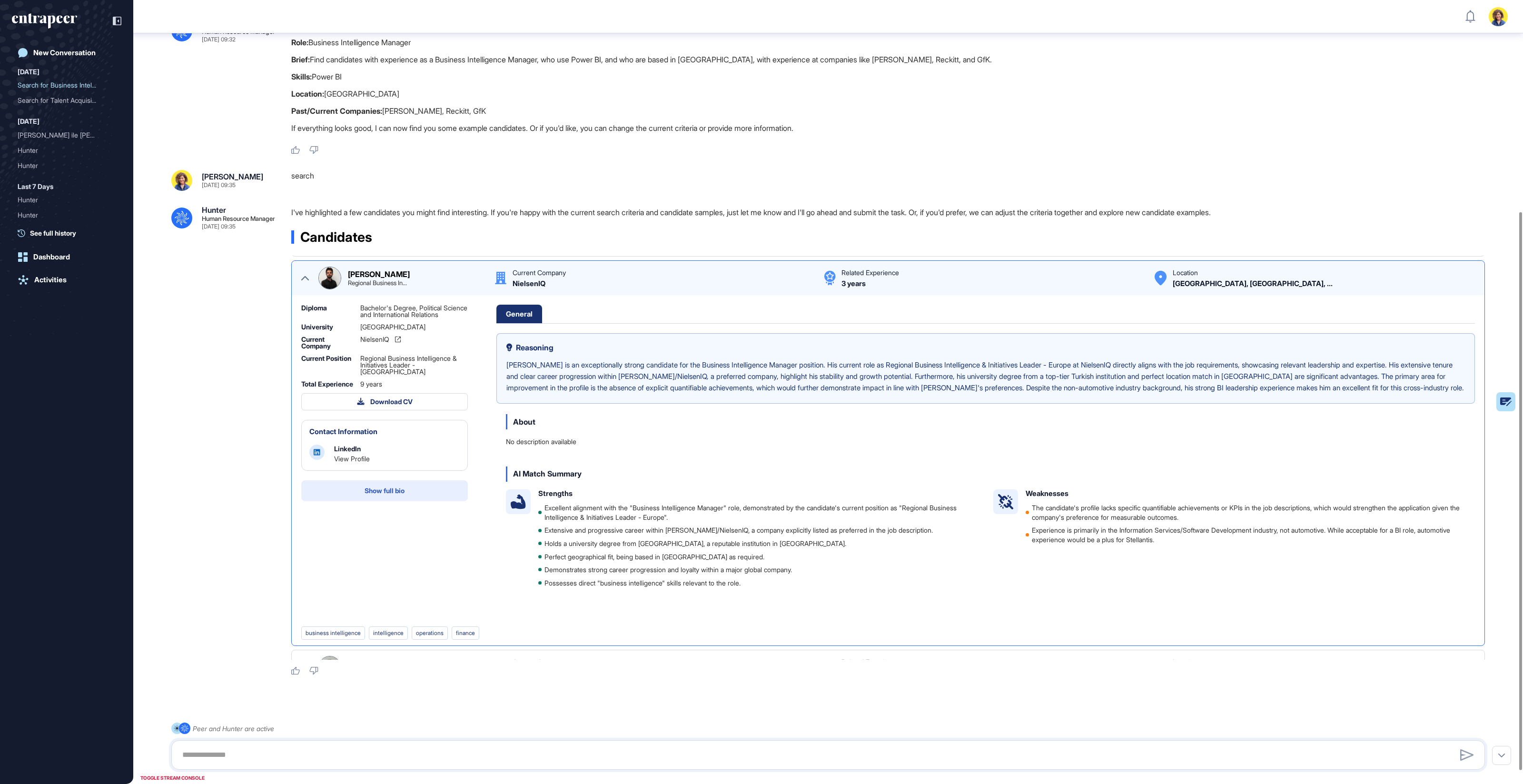
click at [366, 422] on span "Show full bio" at bounding box center [384, 490] width 40 height 7
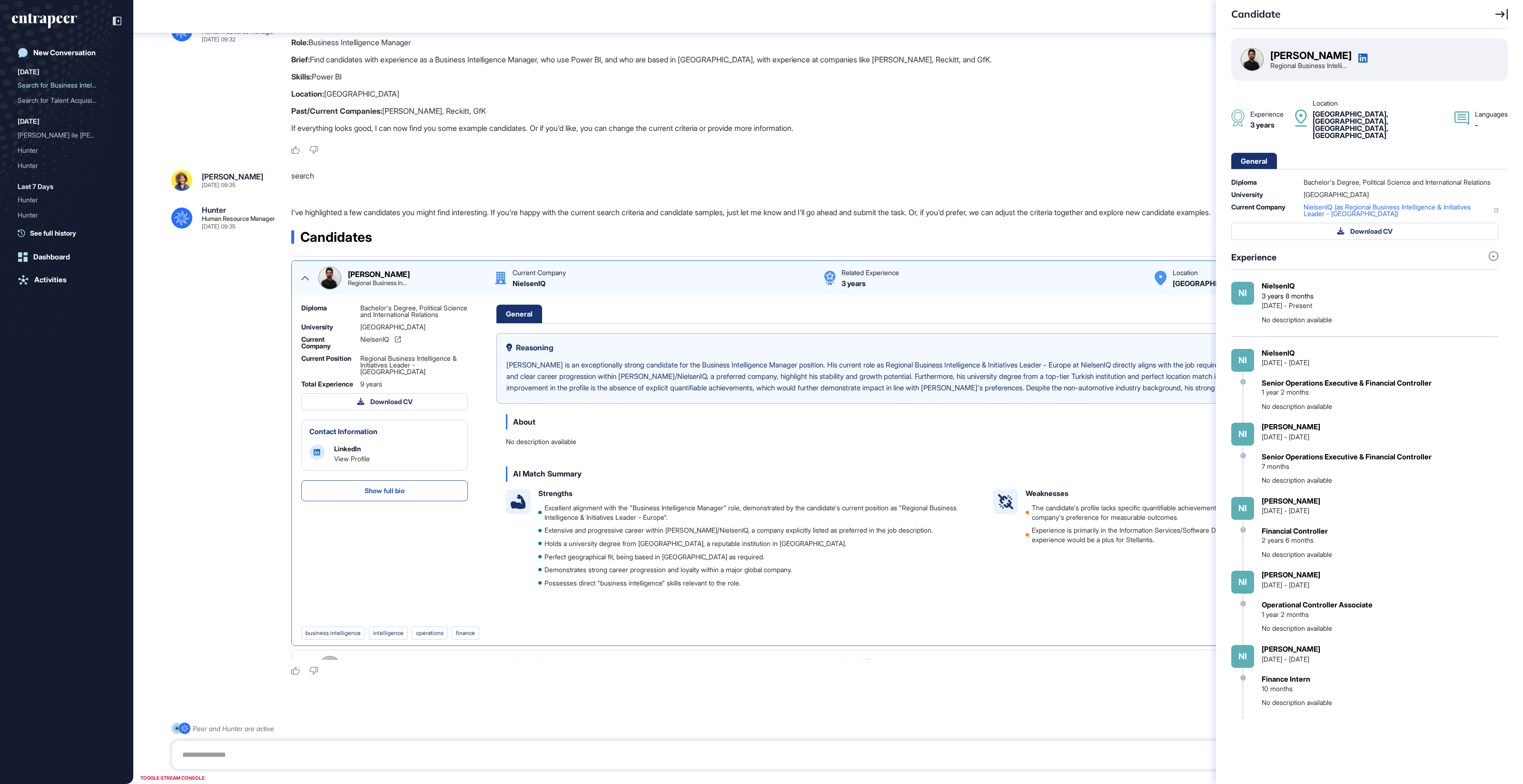
click at [1023, 8] on icon at bounding box center [1502, 14] width 13 height 11
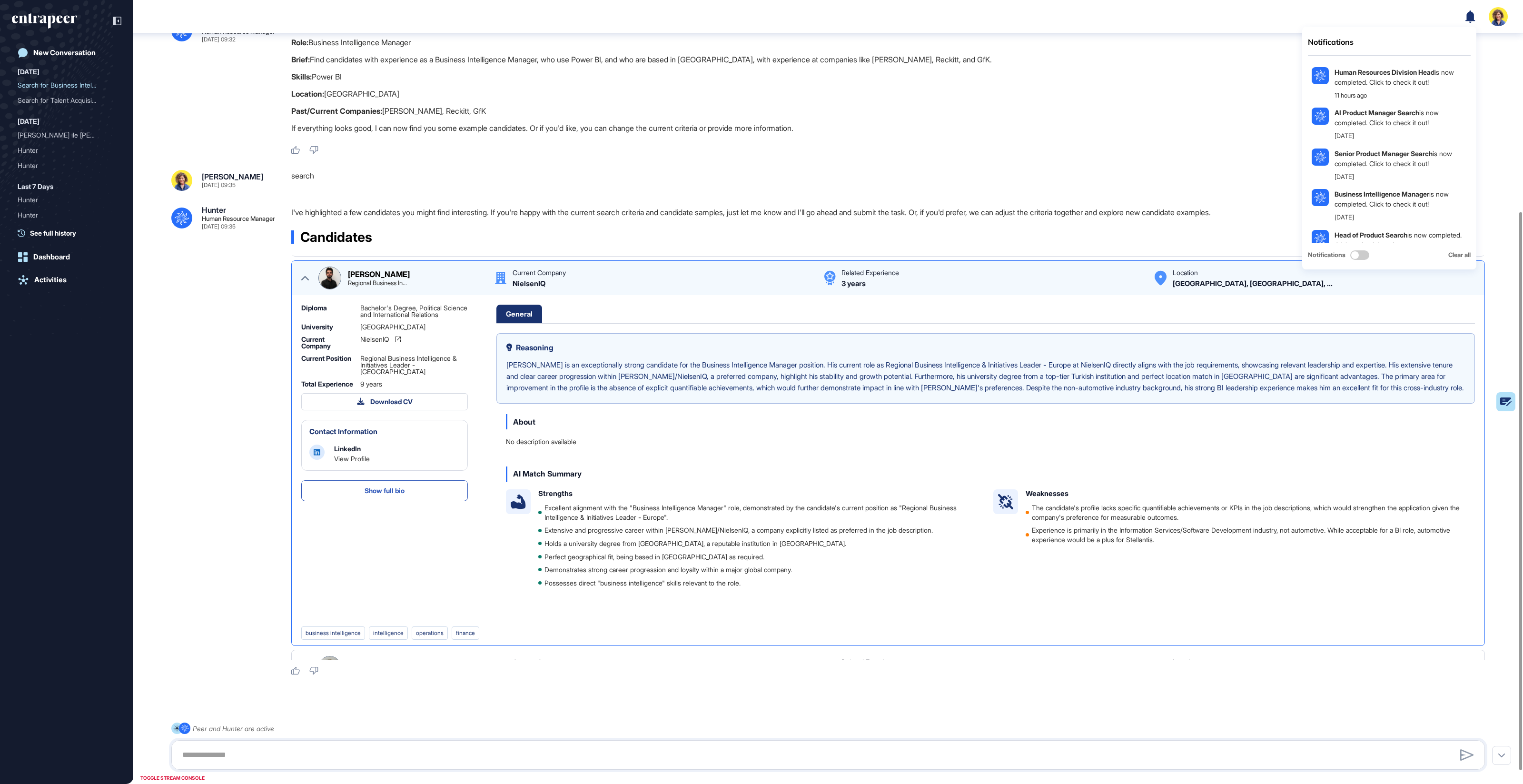
click at [305, 280] on icon at bounding box center [305, 278] width 8 height 8
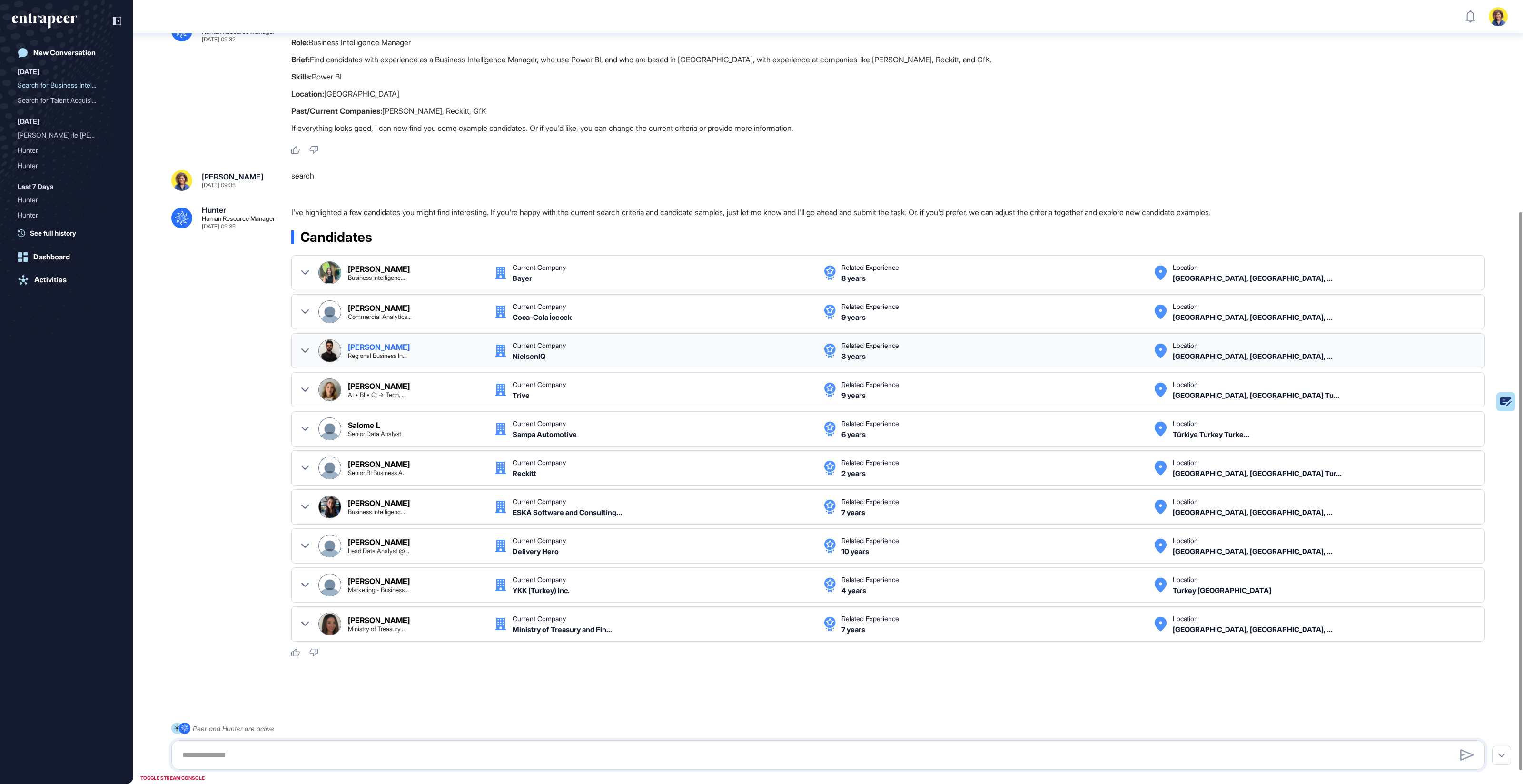
scroll to position [294, 0]
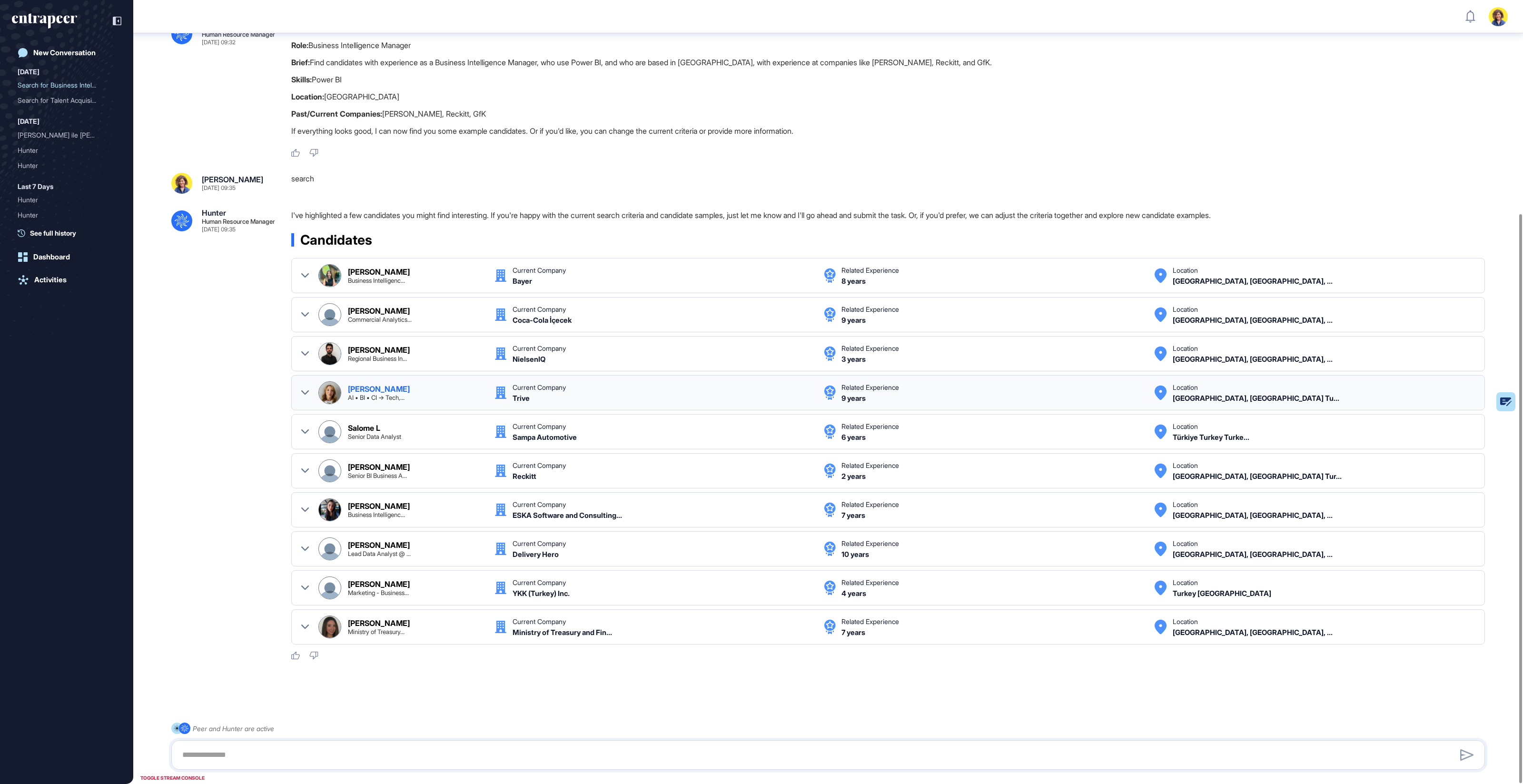
click at [310, 388] on div "[PERSON_NAME] AI • BI • CI → Tech,... Current Company Trive Related Experience …" at bounding box center [888, 392] width 1174 height 23
click at [308, 389] on icon at bounding box center [305, 392] width 8 height 8
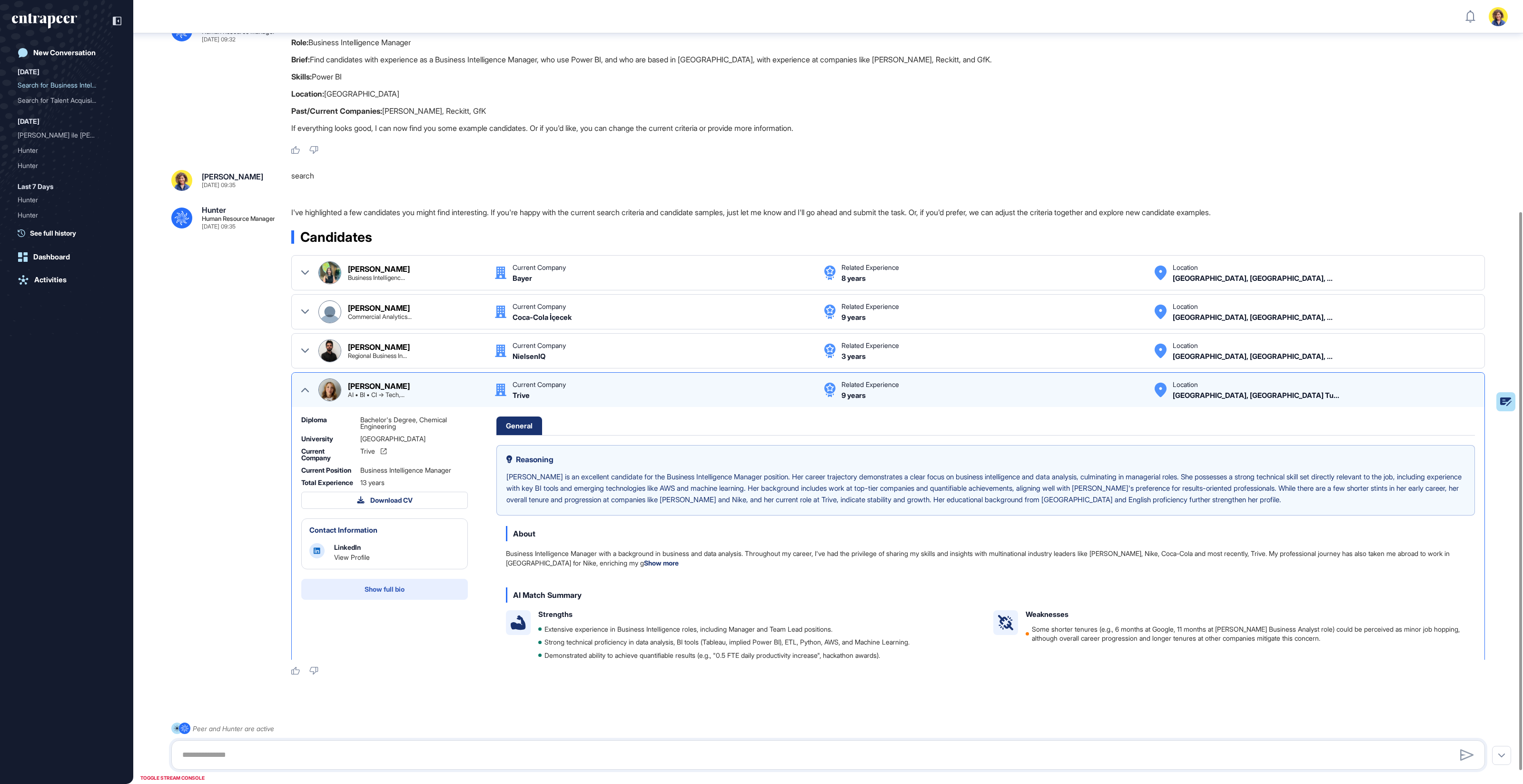
click at [367, 422] on span "Show full bio" at bounding box center [384, 589] width 40 height 7
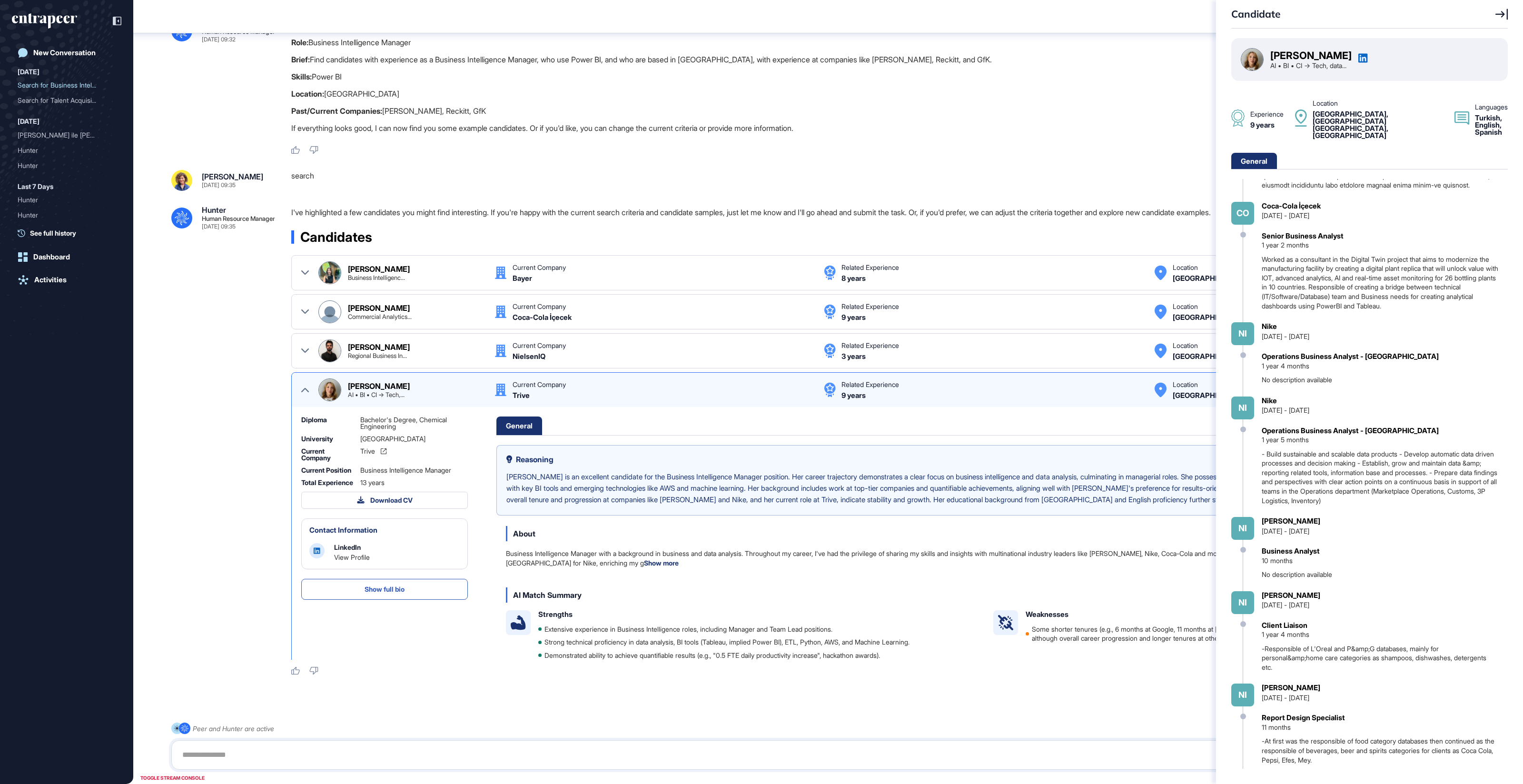
scroll to position [0, 0]
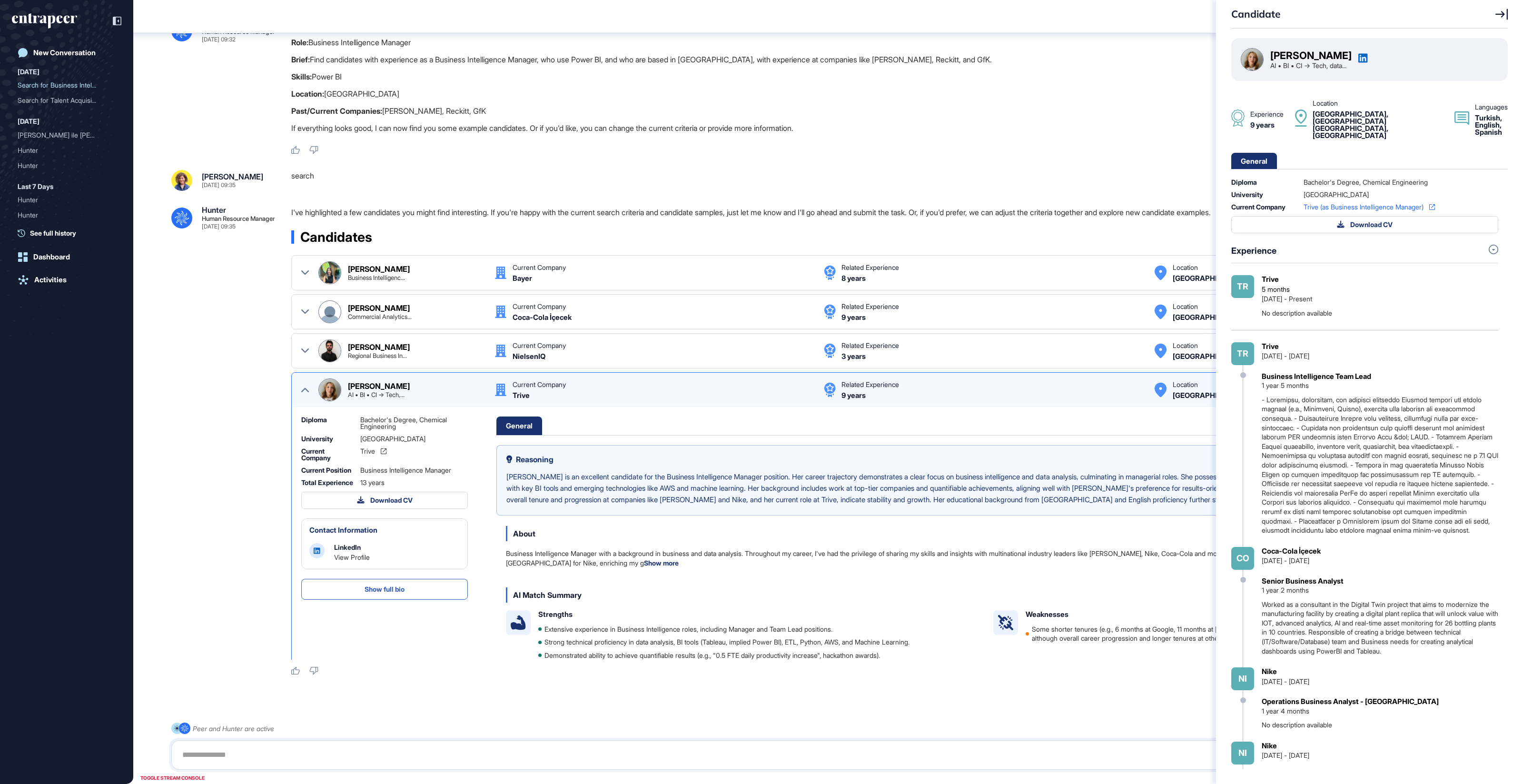
click at [1023, 14] on icon at bounding box center [1502, 14] width 13 height 11
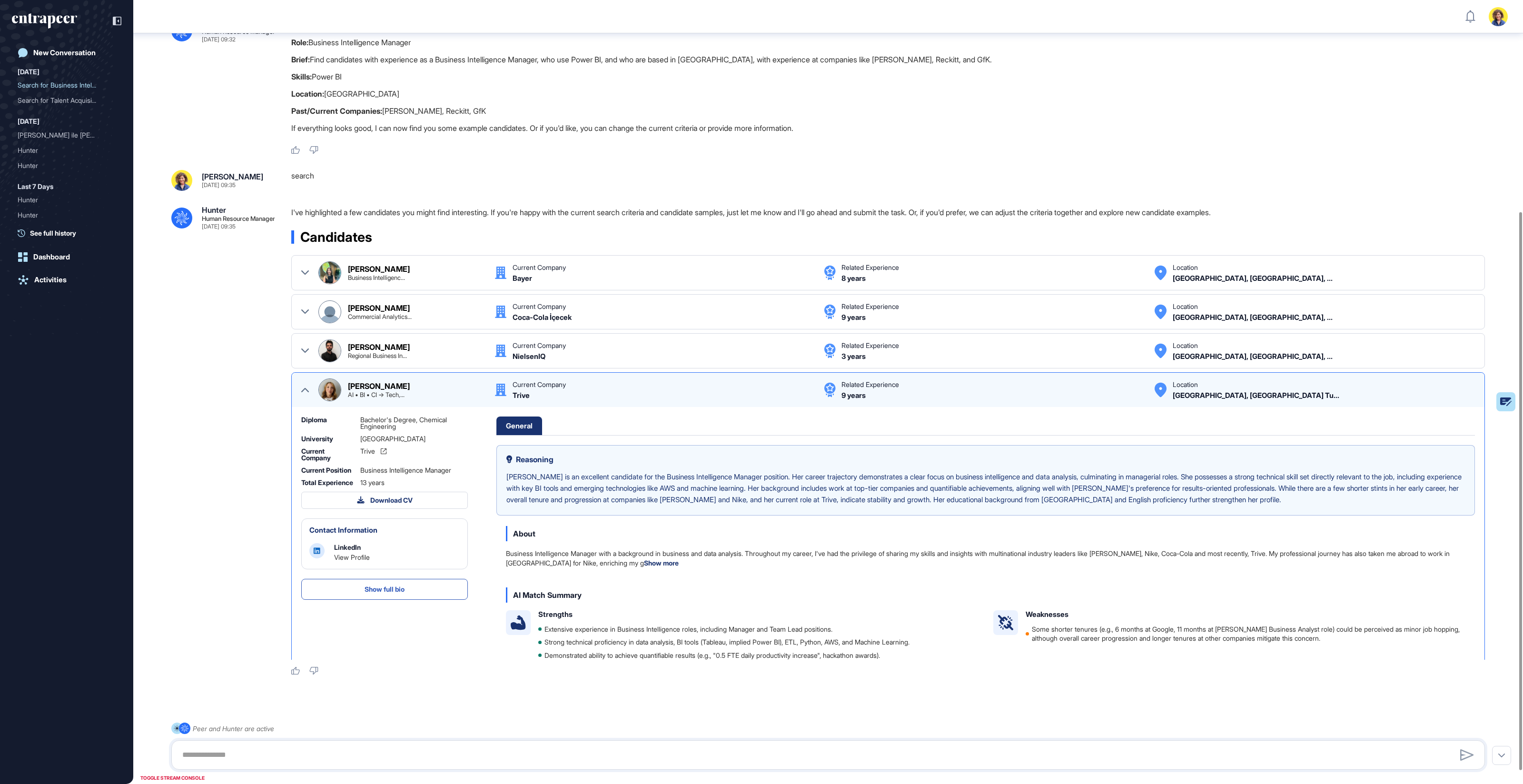
click at [311, 383] on div "[PERSON_NAME] AI • BI • CI → Tech,... Current Company Trive Related Experience …" at bounding box center [888, 390] width 1174 height 23
click at [305, 386] on icon at bounding box center [305, 389] width 8 height 8
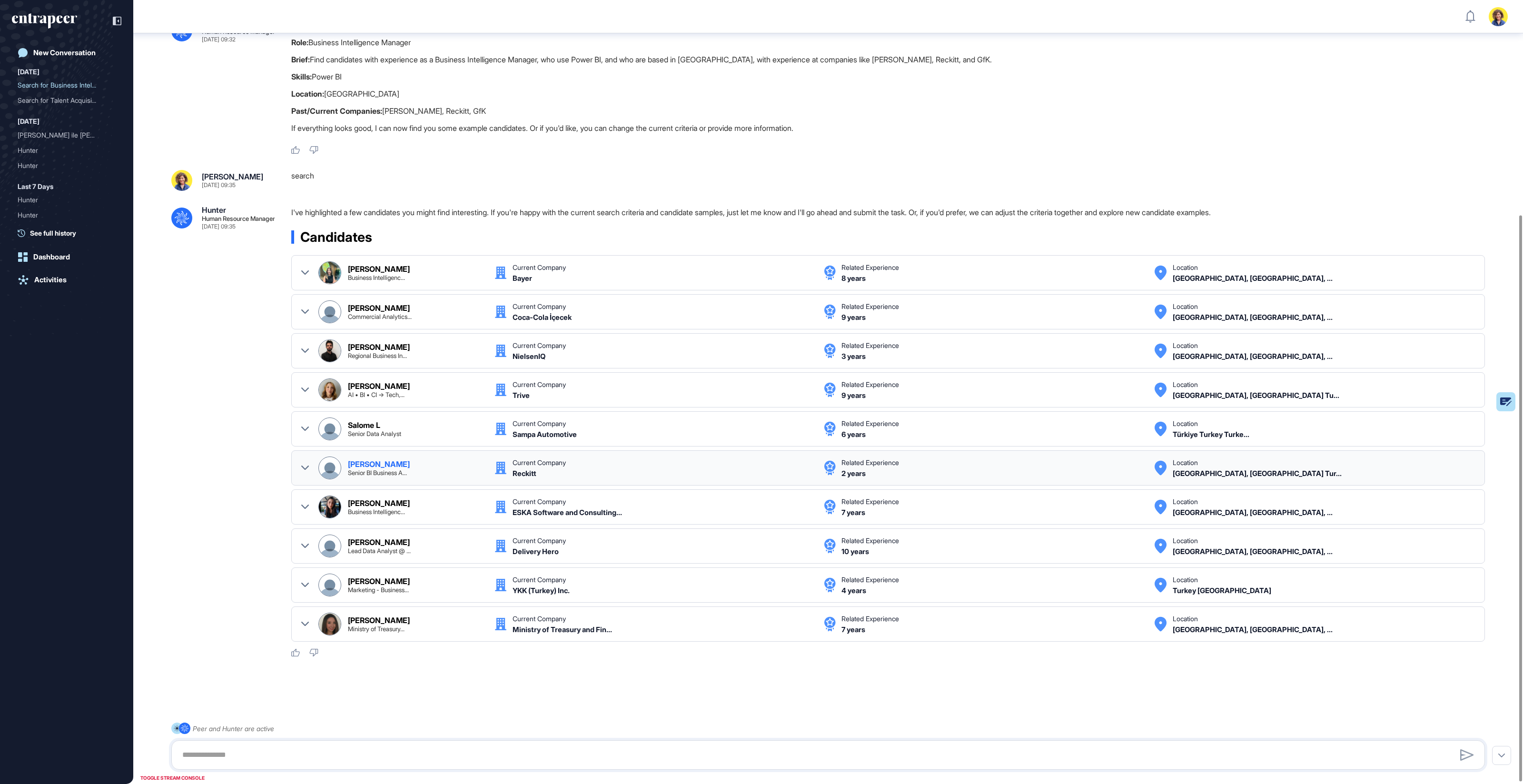
scroll to position [294, 0]
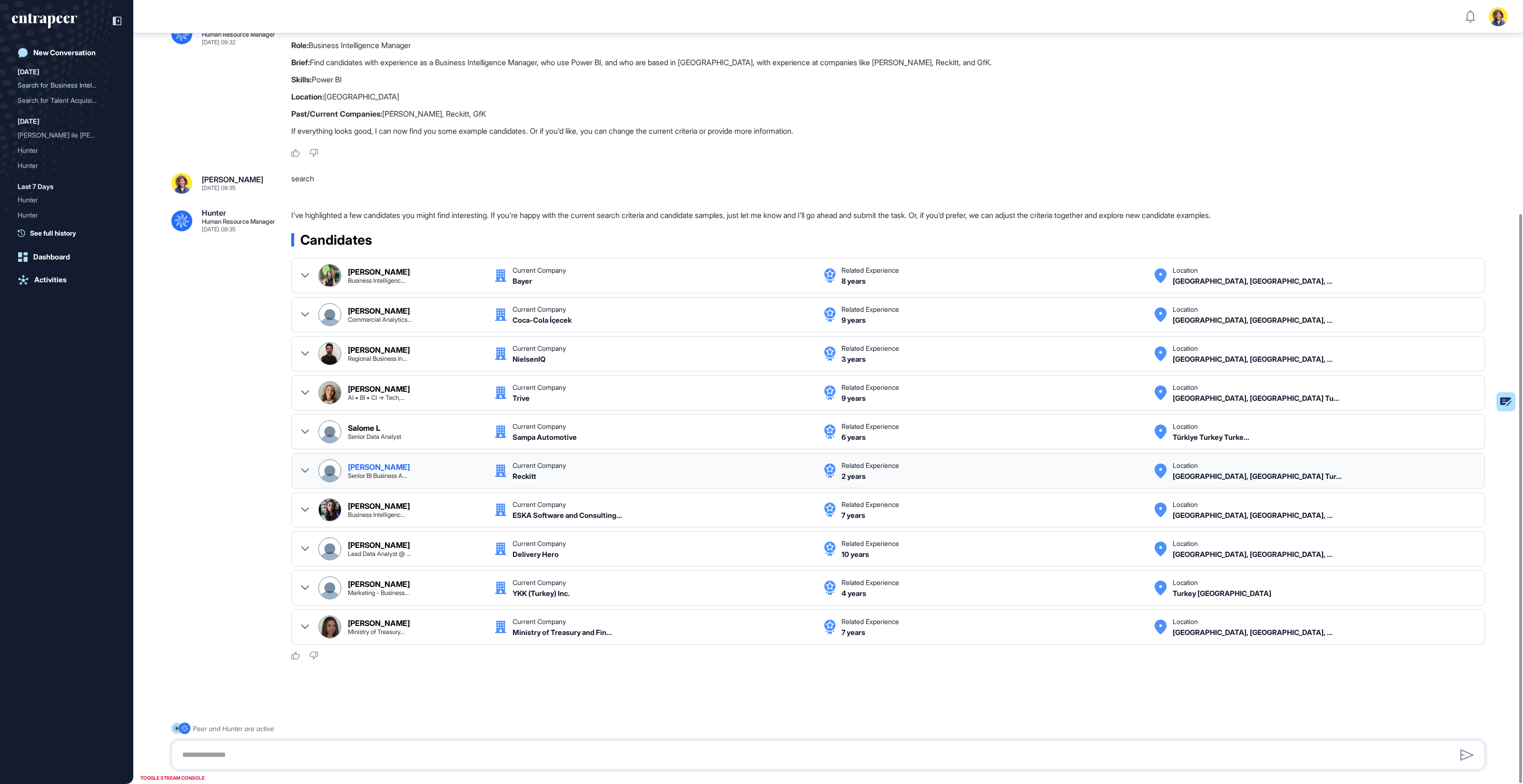
click at [304, 422] on icon at bounding box center [305, 470] width 8 height 8
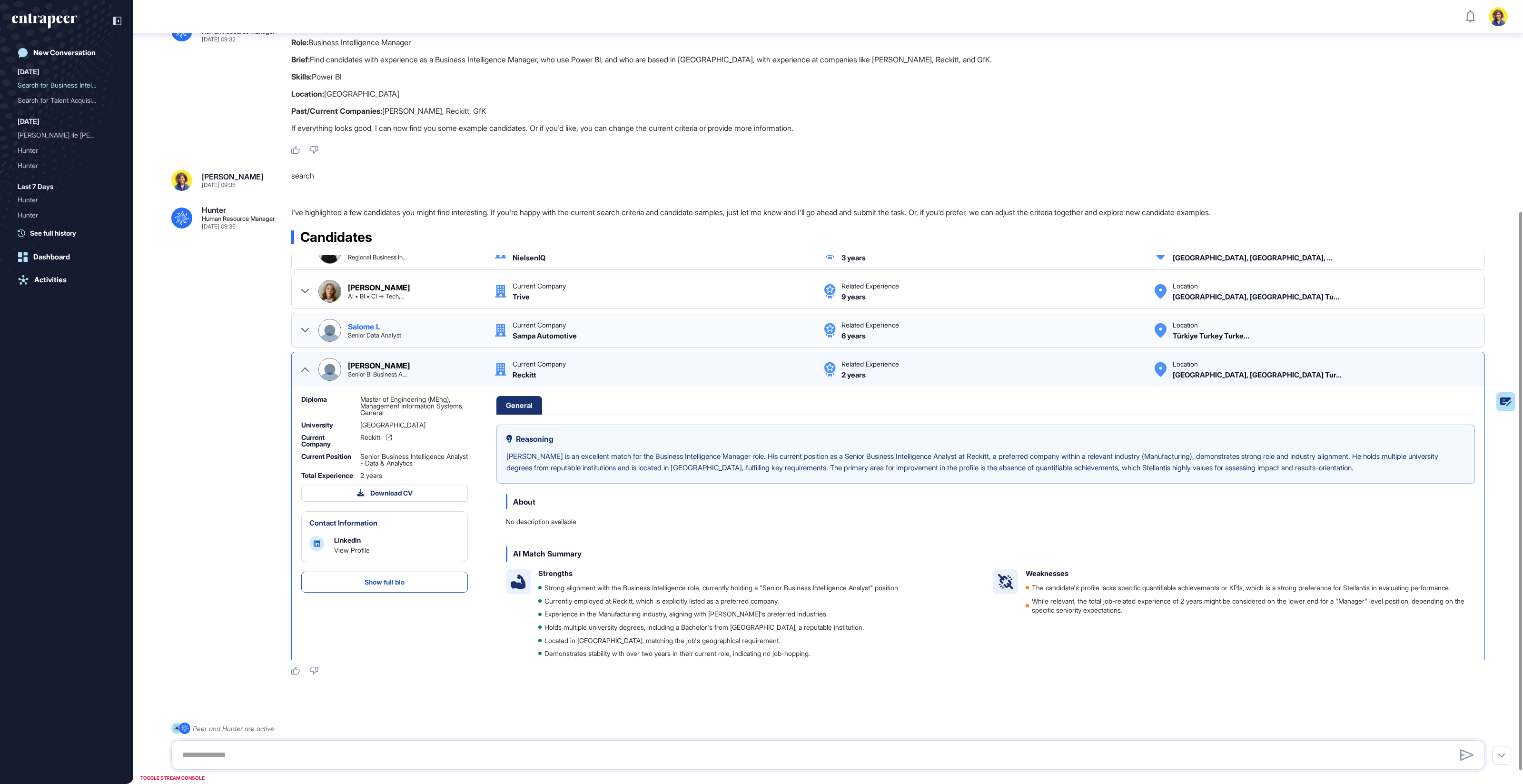
scroll to position [120, 0]
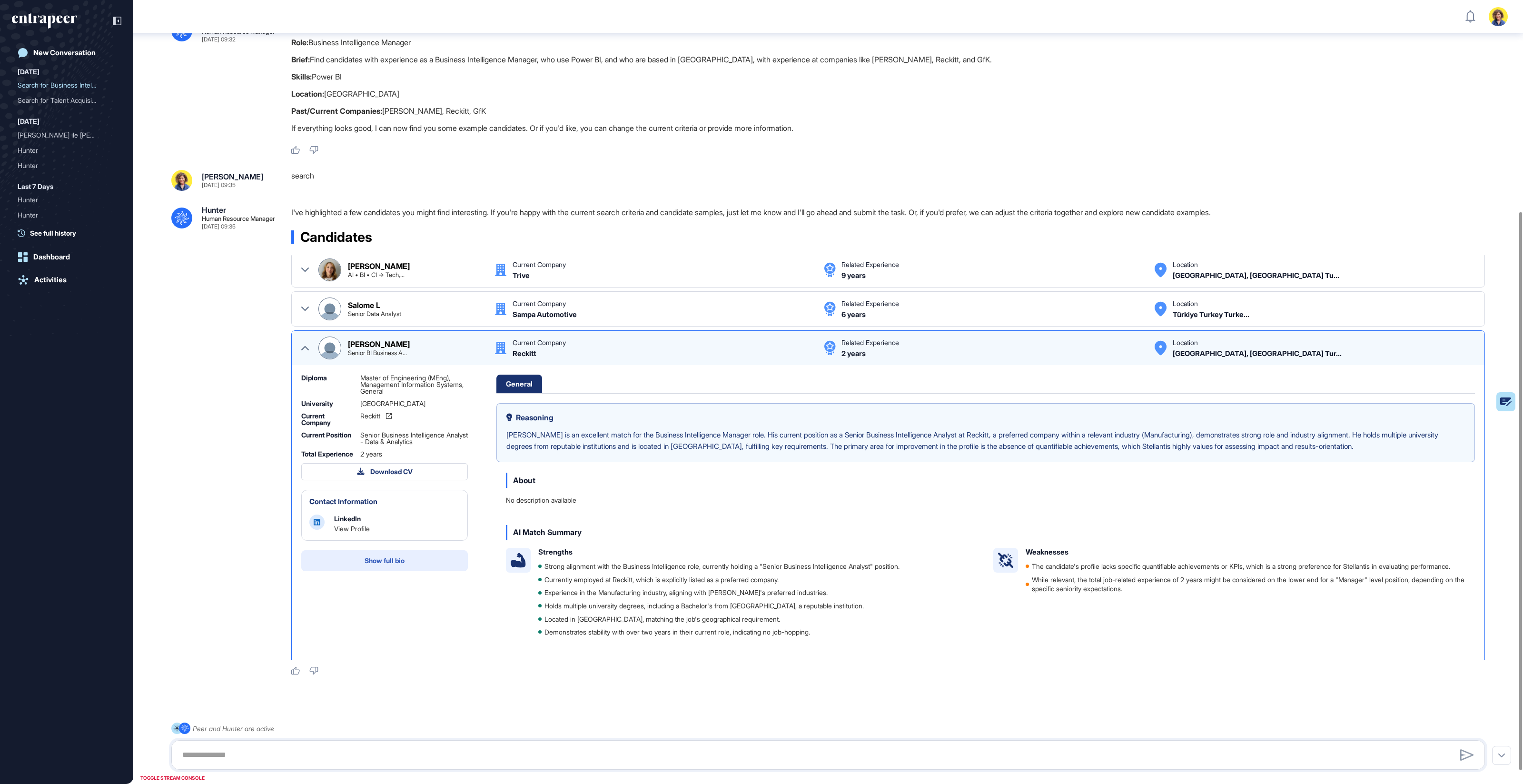
click at [396, 422] on span "Show full bio" at bounding box center [384, 560] width 40 height 7
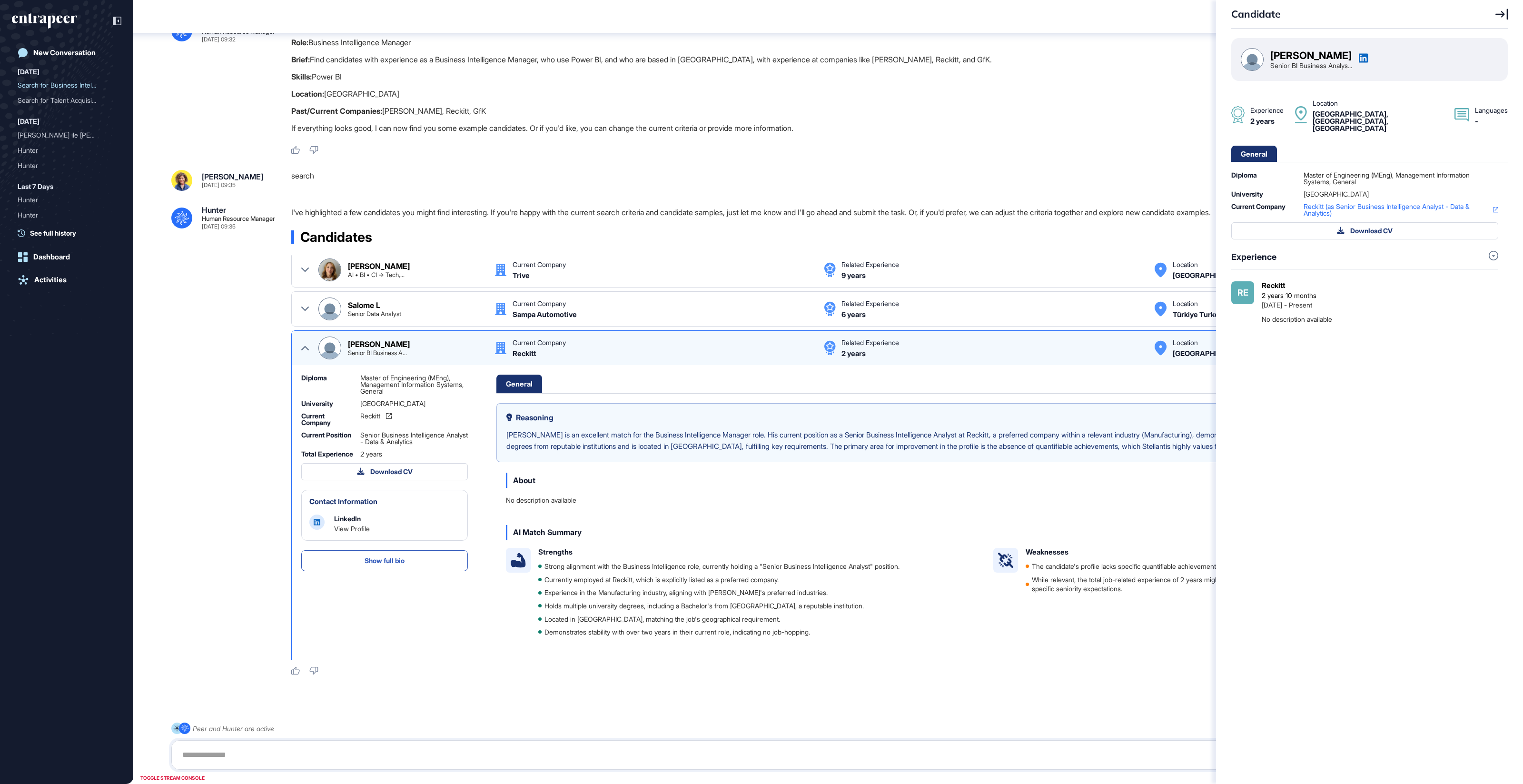
click at [1023, 56] on icon at bounding box center [1363, 58] width 9 height 9
click at [1023, 7] on div "Candidate" at bounding box center [1370, 14] width 277 height 29
click at [1023, 11] on icon at bounding box center [1502, 14] width 13 height 11
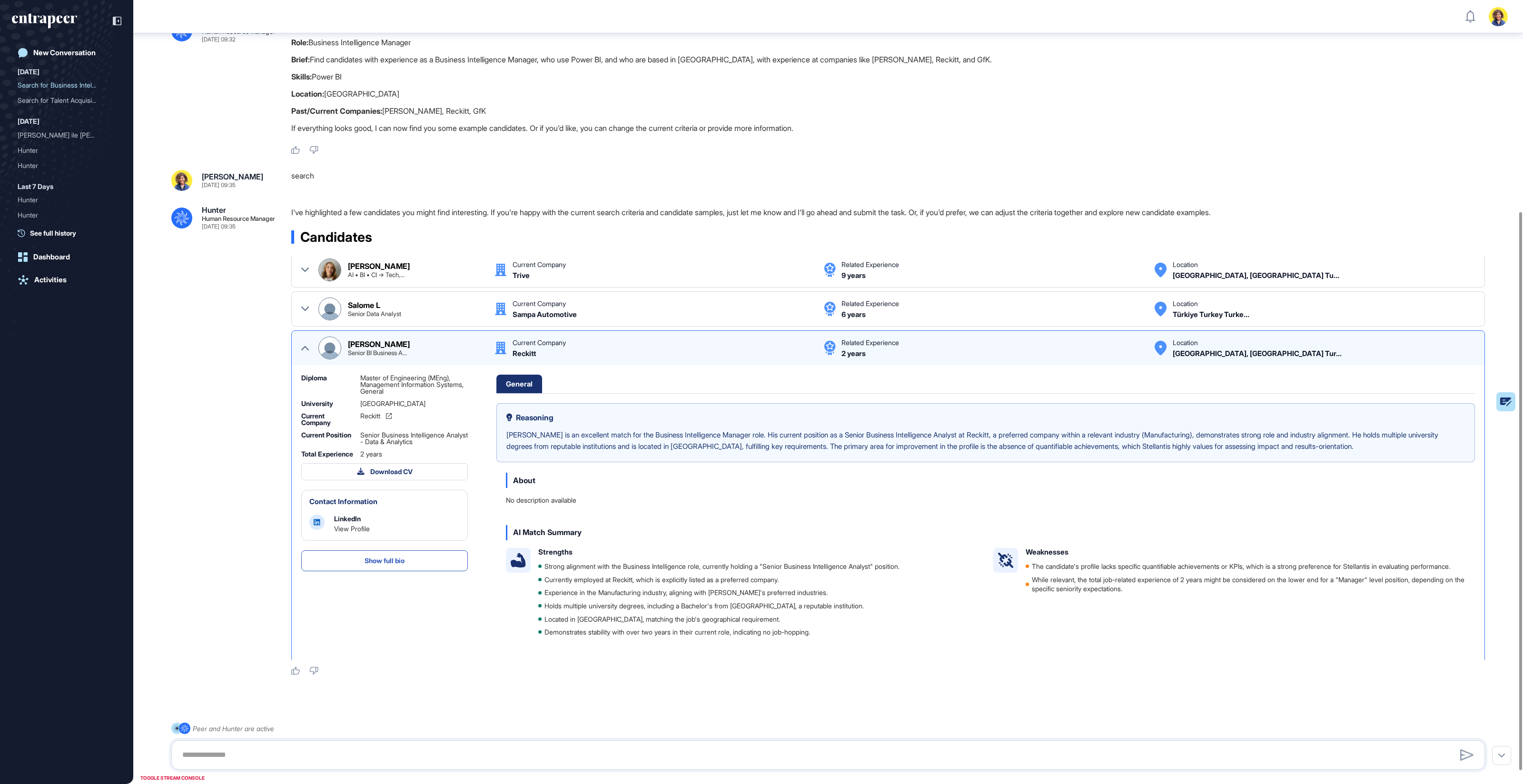
click at [301, 346] on icon at bounding box center [305, 348] width 8 height 8
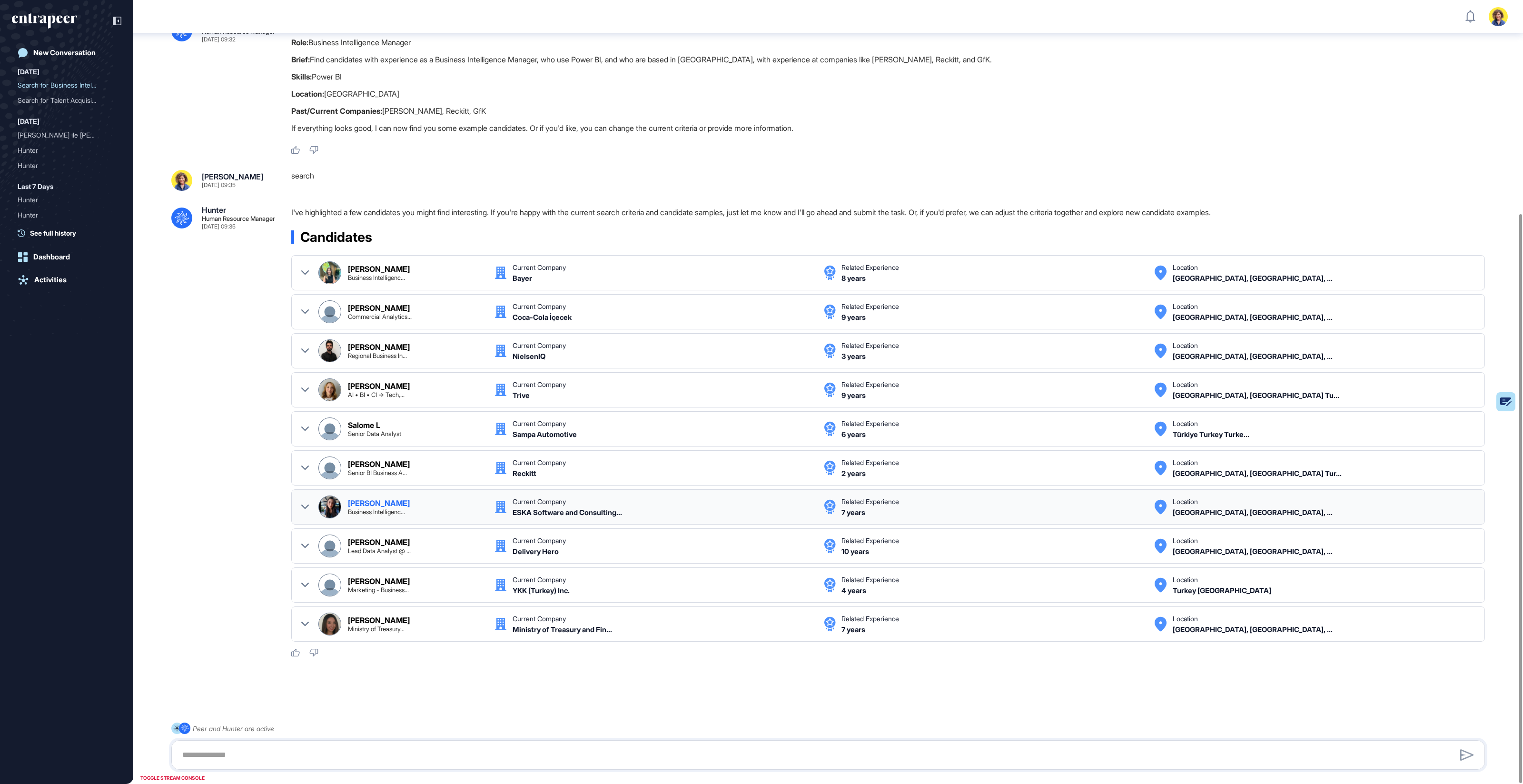
scroll to position [294, 0]
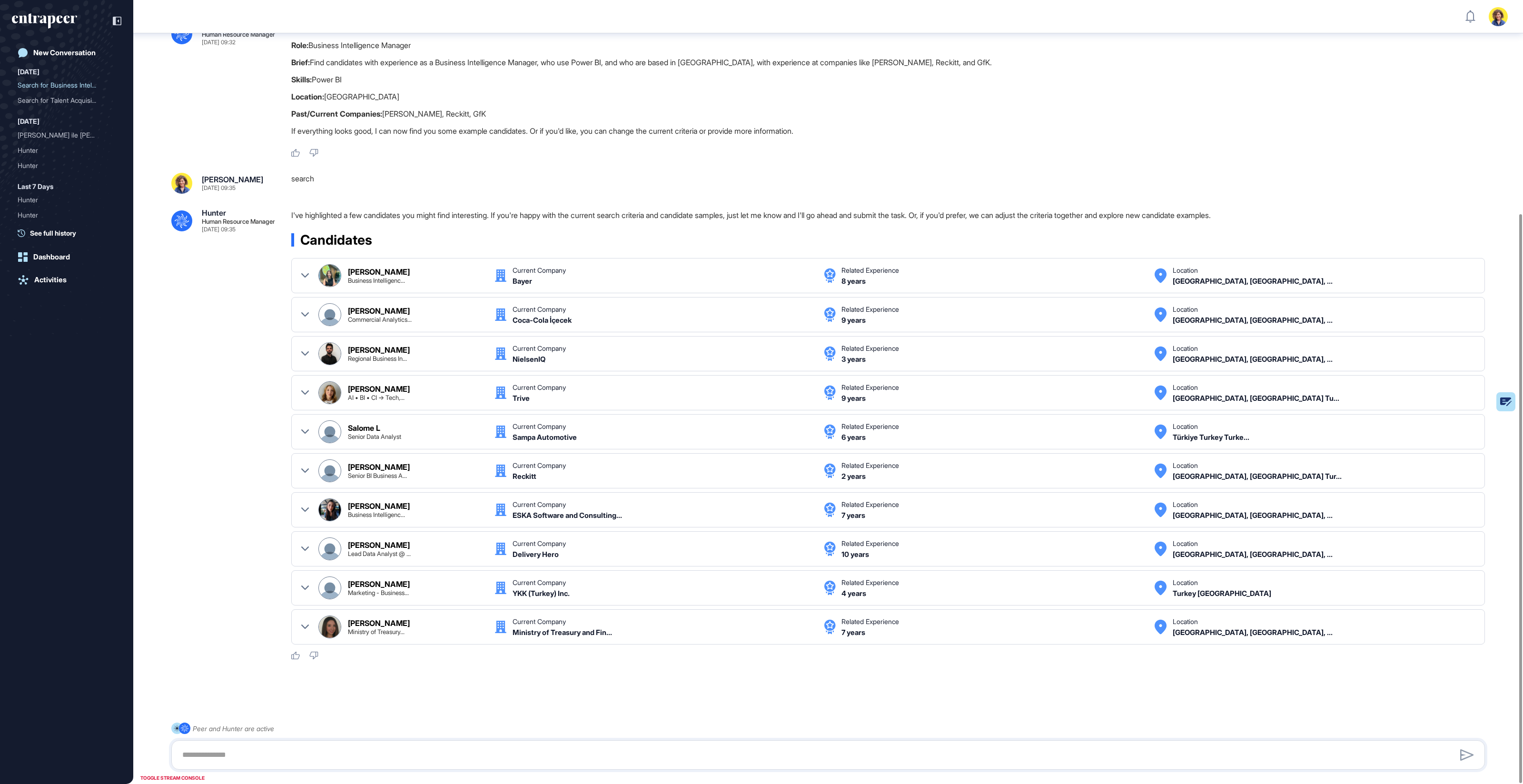
click at [289, 422] on div ".cls-2{fill:#fff} Peer and Hunter are active" at bounding box center [828, 746] width 1314 height 47
click at [284, 422] on textarea at bounding box center [828, 755] width 1304 height 19
type textarea "**********"
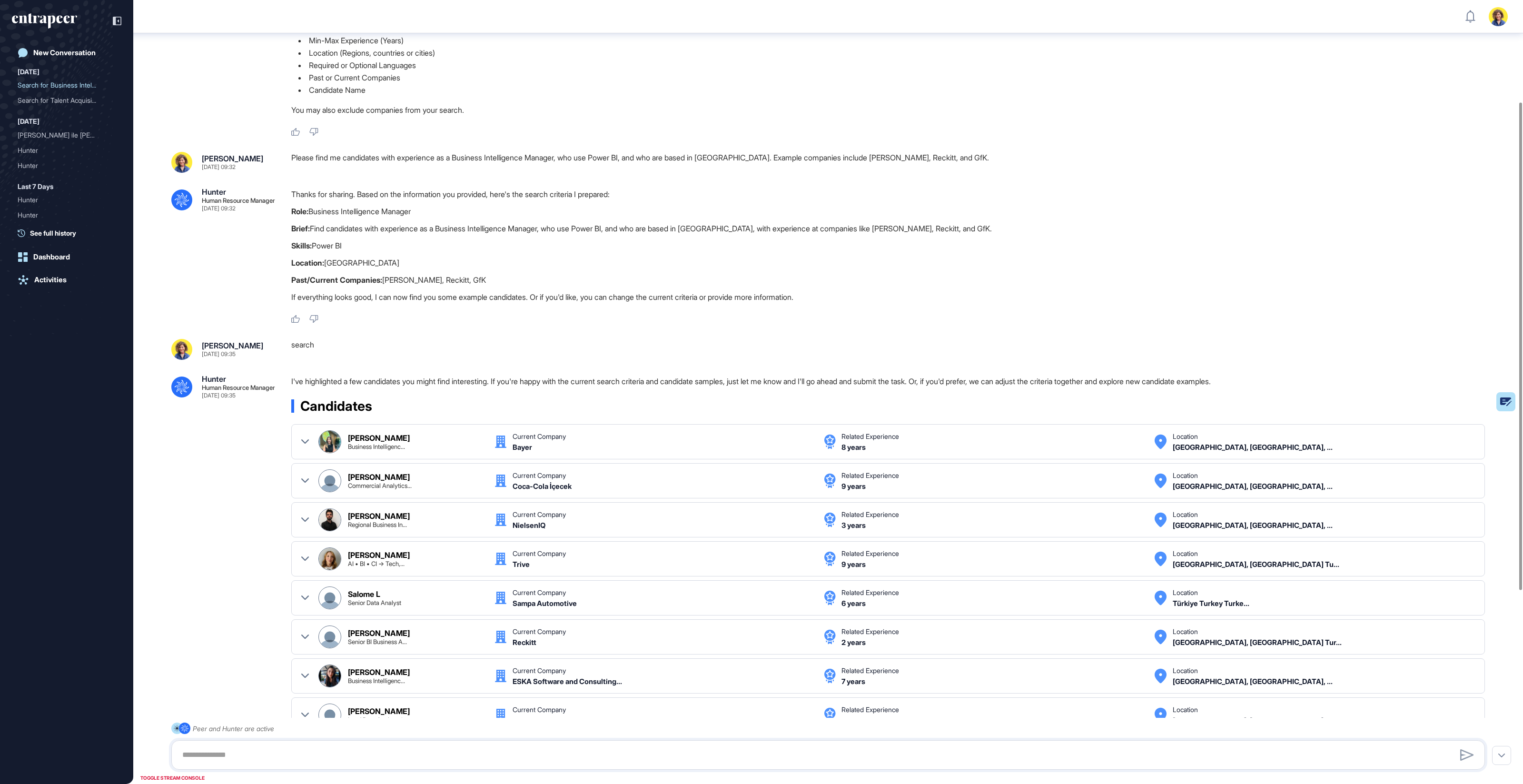
scroll to position [129, 0]
drag, startPoint x: 257, startPoint y: 361, endPoint x: 237, endPoint y: 208, distance: 154.3
click at [237, 208] on div ".cls-2{fill:#fff} Hunter Human Resource Manager Sep 25, 2025 09:27 I'm Hunter. …" at bounding box center [828, 506] width 1390 height 1202
click at [217, 283] on div ".cls-2{fill:#fff} Hunter Human Resource Manager Sep 25, 2025 09:32 Thanks for s…" at bounding box center [828, 255] width 1314 height 136
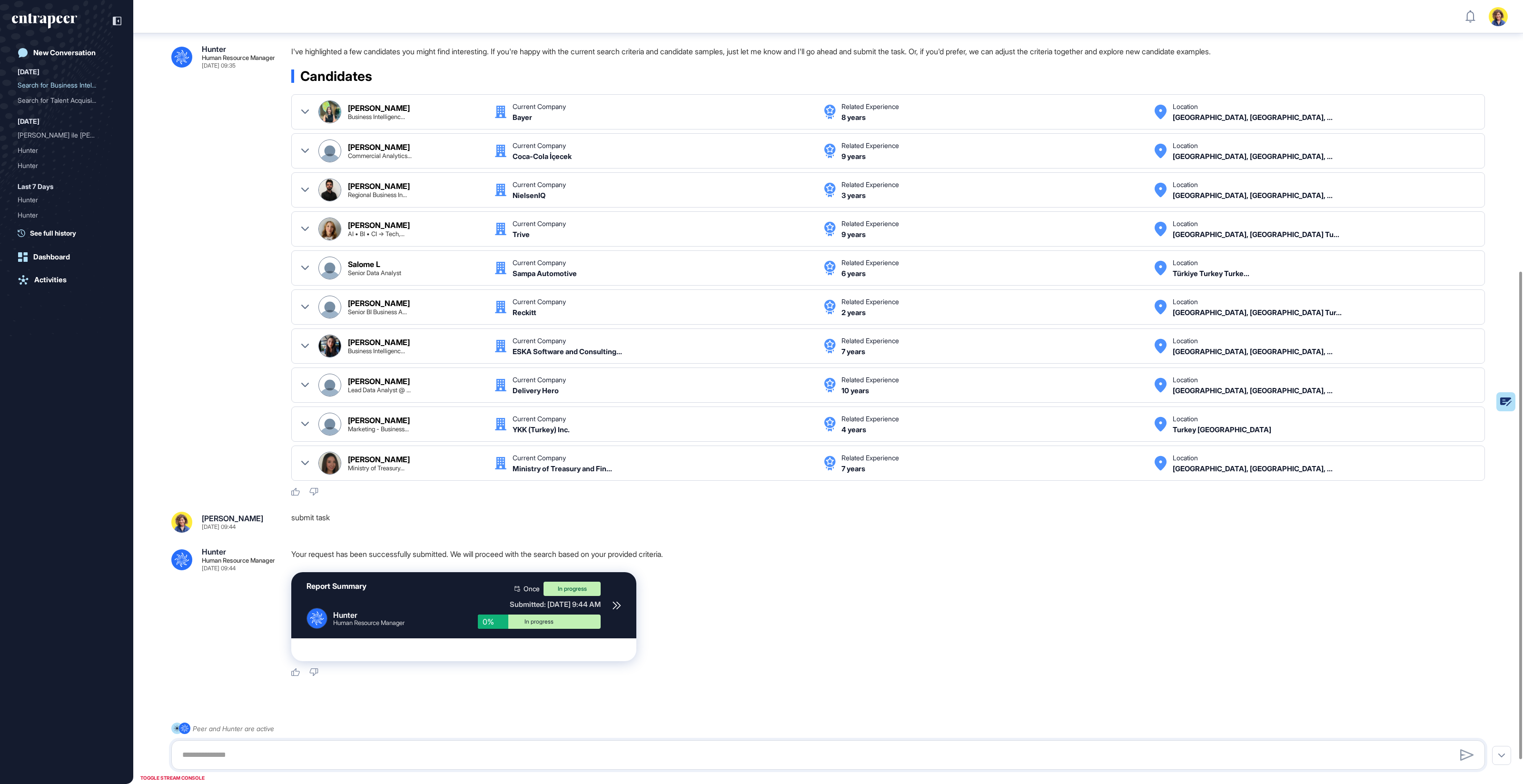
scroll to position [473, 0]
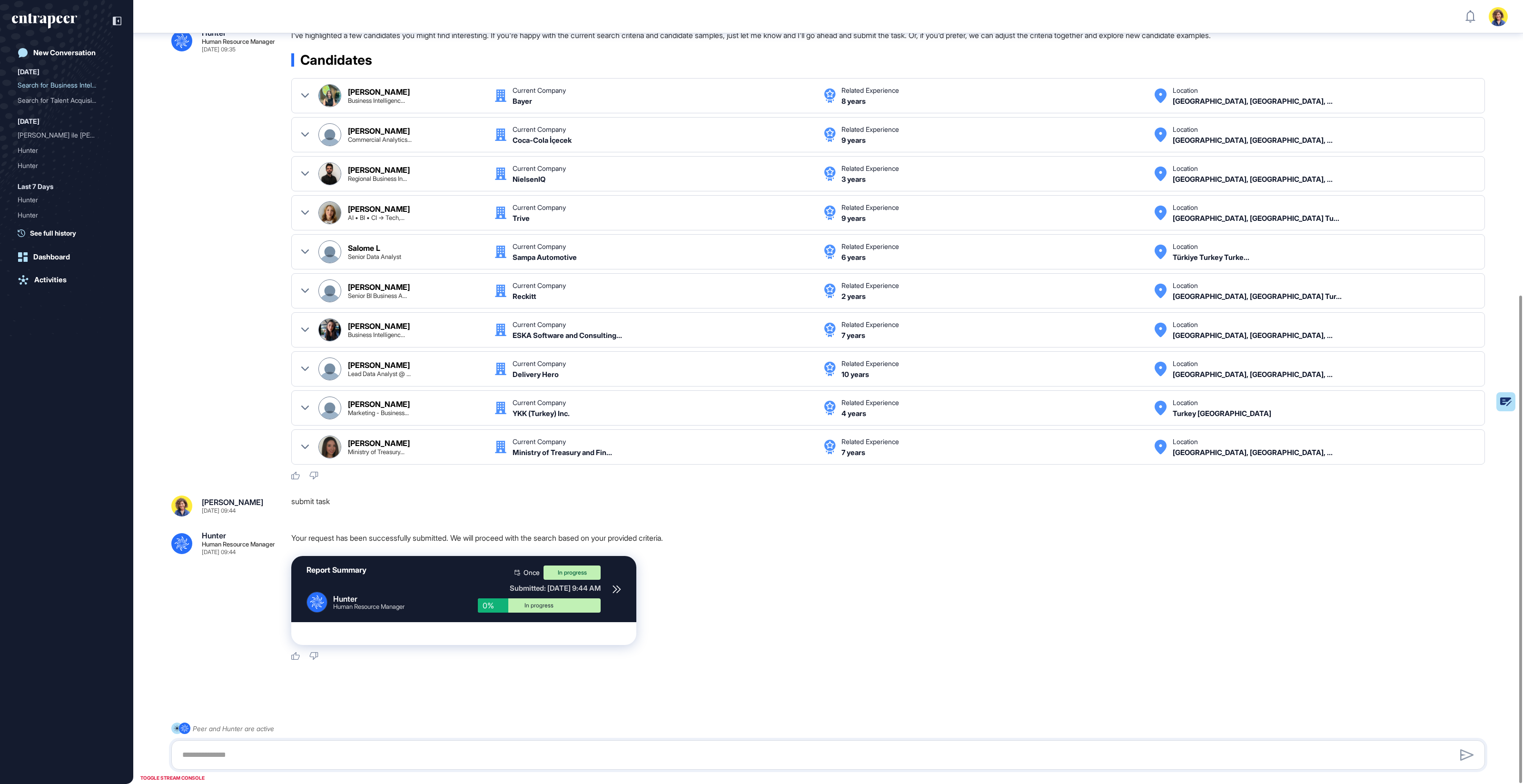
click at [608, 422] on div "Report Summary .cls-2{fill:#fff} Hunter Human Resource Manager Once In progress…" at bounding box center [464, 588] width 345 height 66
click at [610, 422] on div "Report Summary .cls-2{fill:#fff} Hunter Human Resource Manager Once In progress…" at bounding box center [464, 588] width 345 height 66
click at [617, 422] on icon at bounding box center [617, 589] width 8 height 8
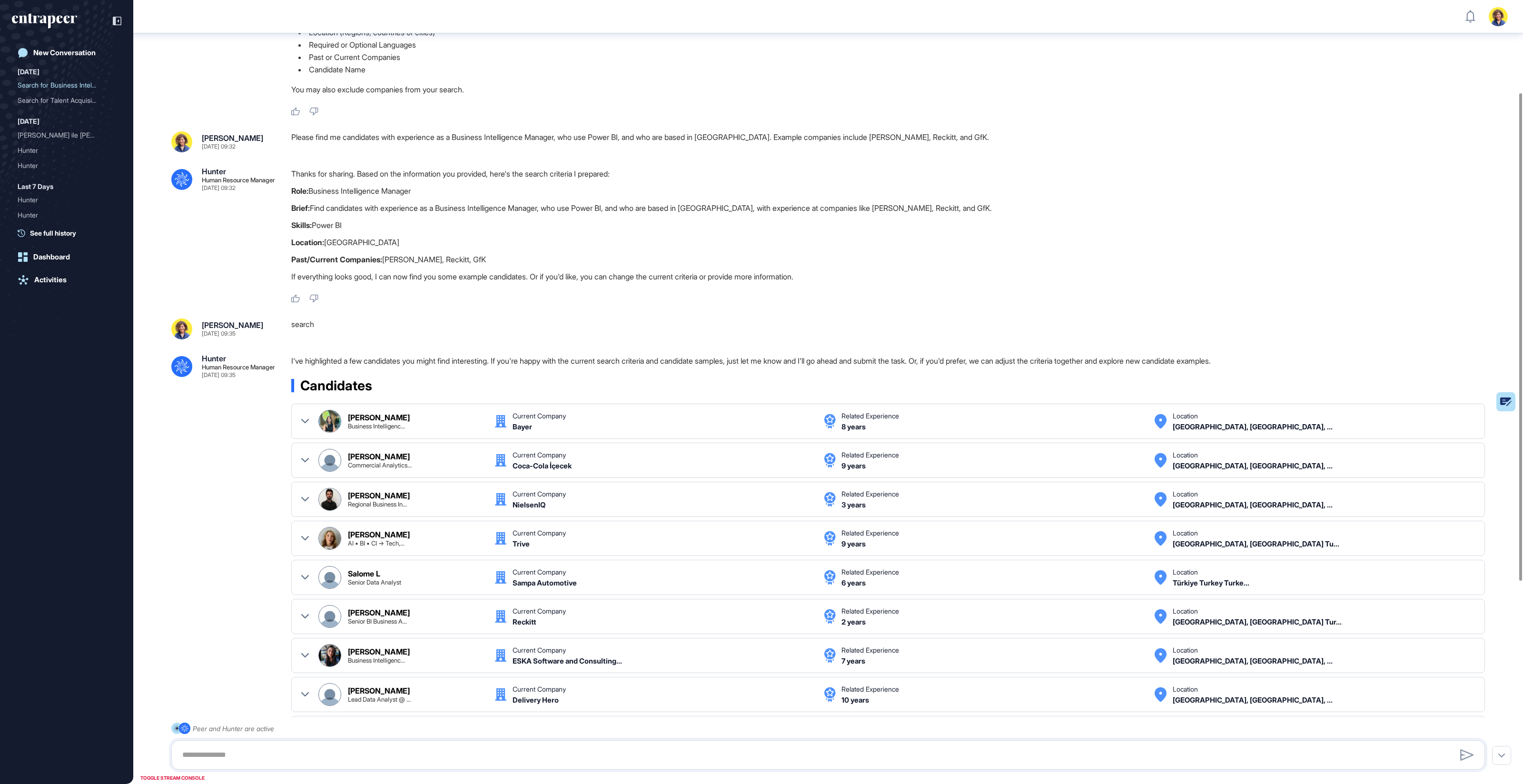
scroll to position [148, 0]
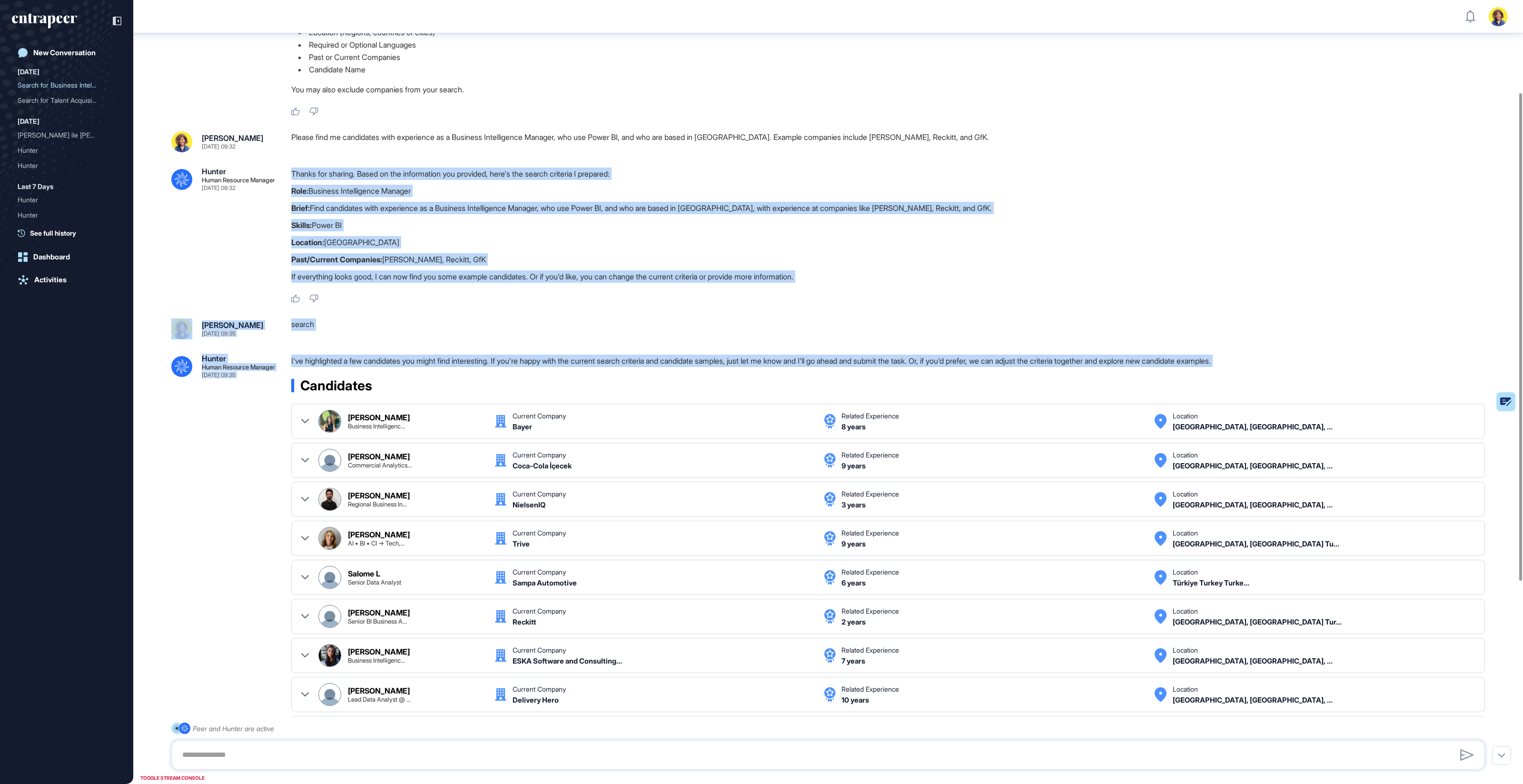
drag, startPoint x: 437, startPoint y: 222, endPoint x: 527, endPoint y: 371, distance: 174.1
click at [527, 371] on div ".cls-2{fill:#fff} Hunter Human Resource Manager Sep 25, 2025 09:27 I'm Hunter. …" at bounding box center [828, 486] width 1390 height 1202
click at [859, 271] on p "If everything looks good, I can now find you some example candidates. Or if you…" at bounding box center [892, 276] width 1202 height 13
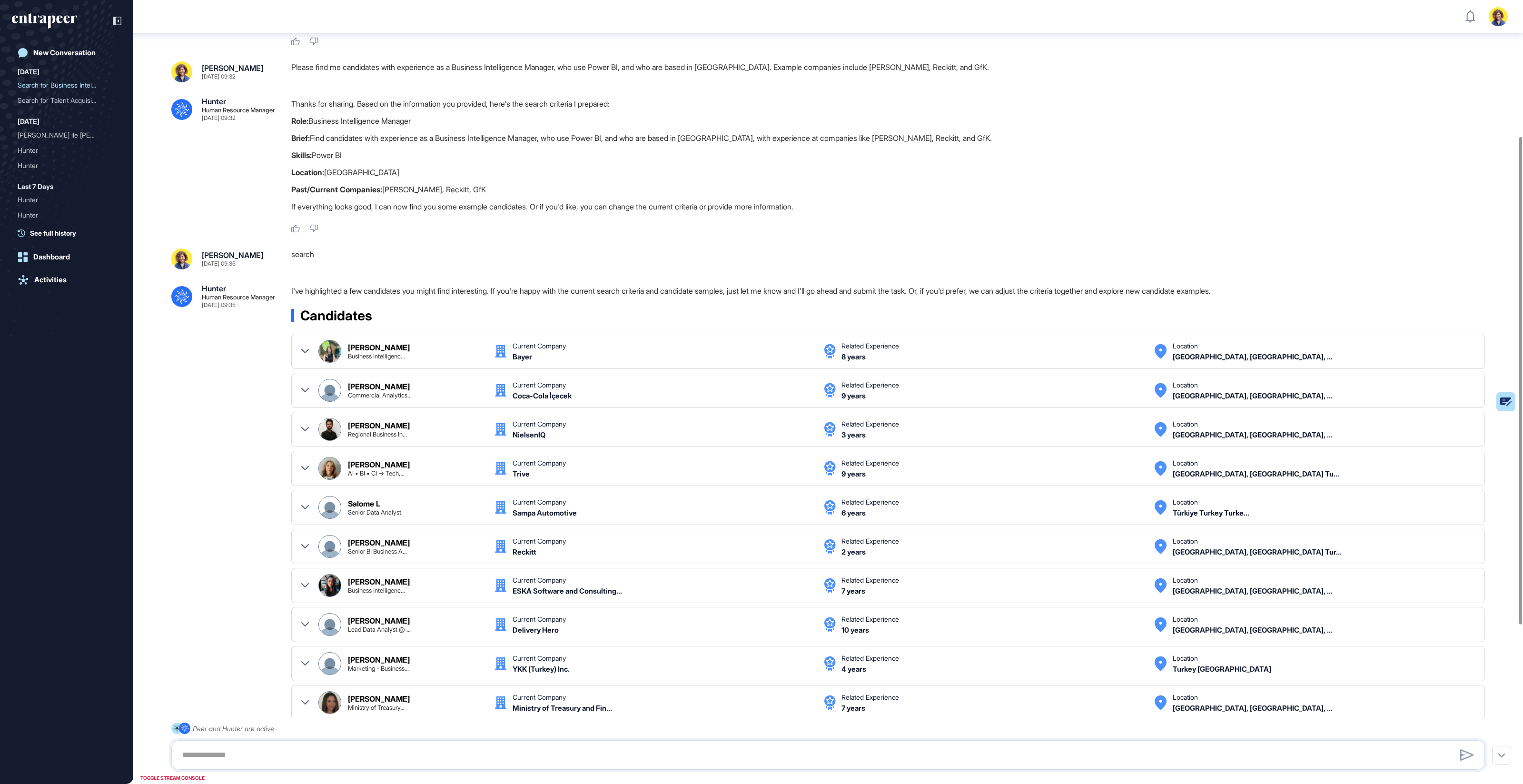
scroll to position [218, 0]
drag, startPoint x: 479, startPoint y: 182, endPoint x: 470, endPoint y: 199, distance: 19.2
click at [470, 200] on div "Thanks for sharing. Based on the information you provided, here's the search cr…" at bounding box center [892, 157] width 1202 height 120
click at [457, 190] on p "Past/Current Companies: Nielsen, Reckitt, GfK" at bounding box center [892, 189] width 1202 height 13
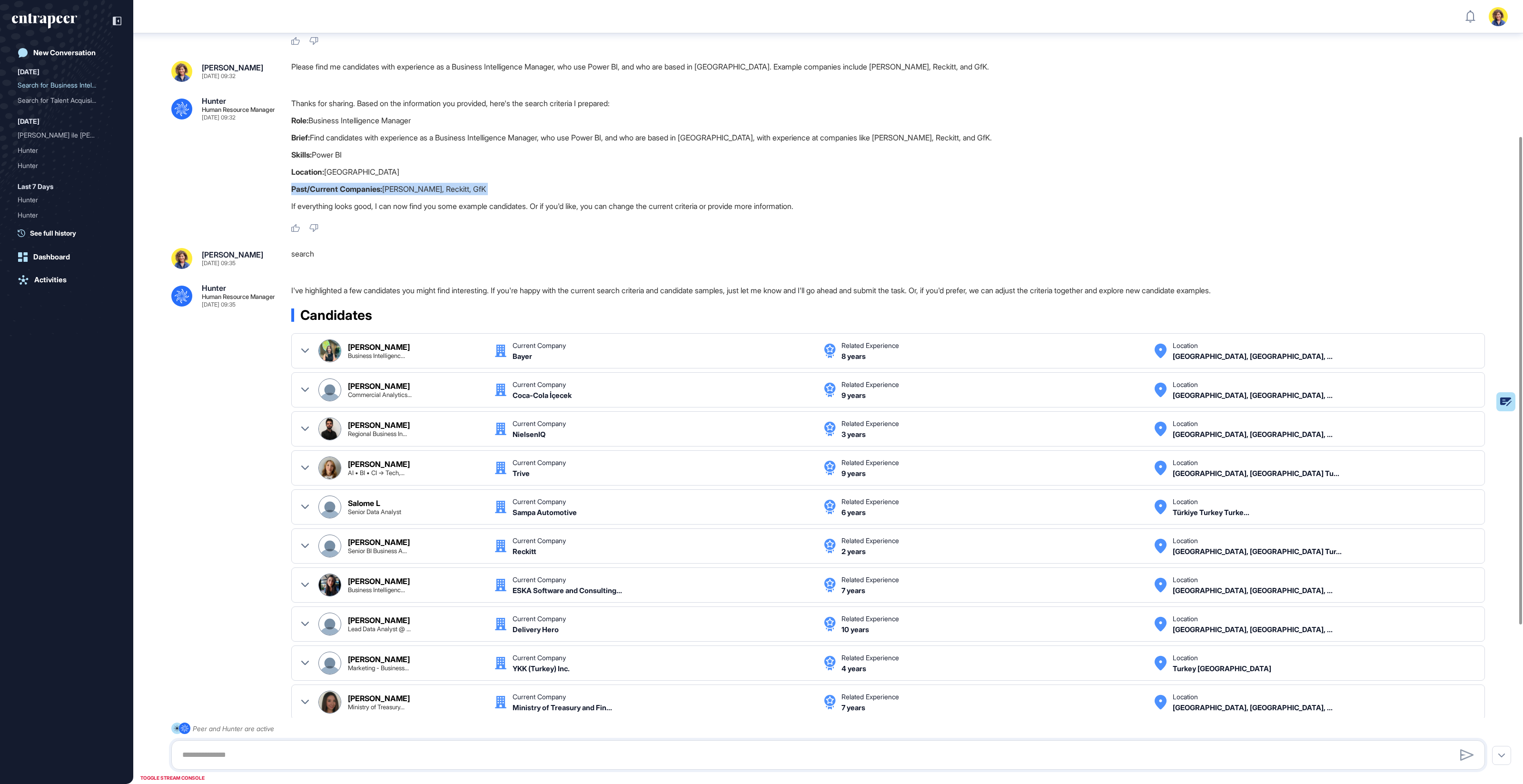
click at [457, 190] on p "Past/Current Companies: Nielsen, Reckitt, GfK" at bounding box center [892, 189] width 1202 height 13
click at [398, 190] on p "Past/Current Companies: Nielsen, Reckitt, GfK" at bounding box center [892, 189] width 1202 height 13
click at [423, 191] on p "Past/Current Companies: Nielsen, Reckitt, GfK" at bounding box center [892, 189] width 1202 height 13
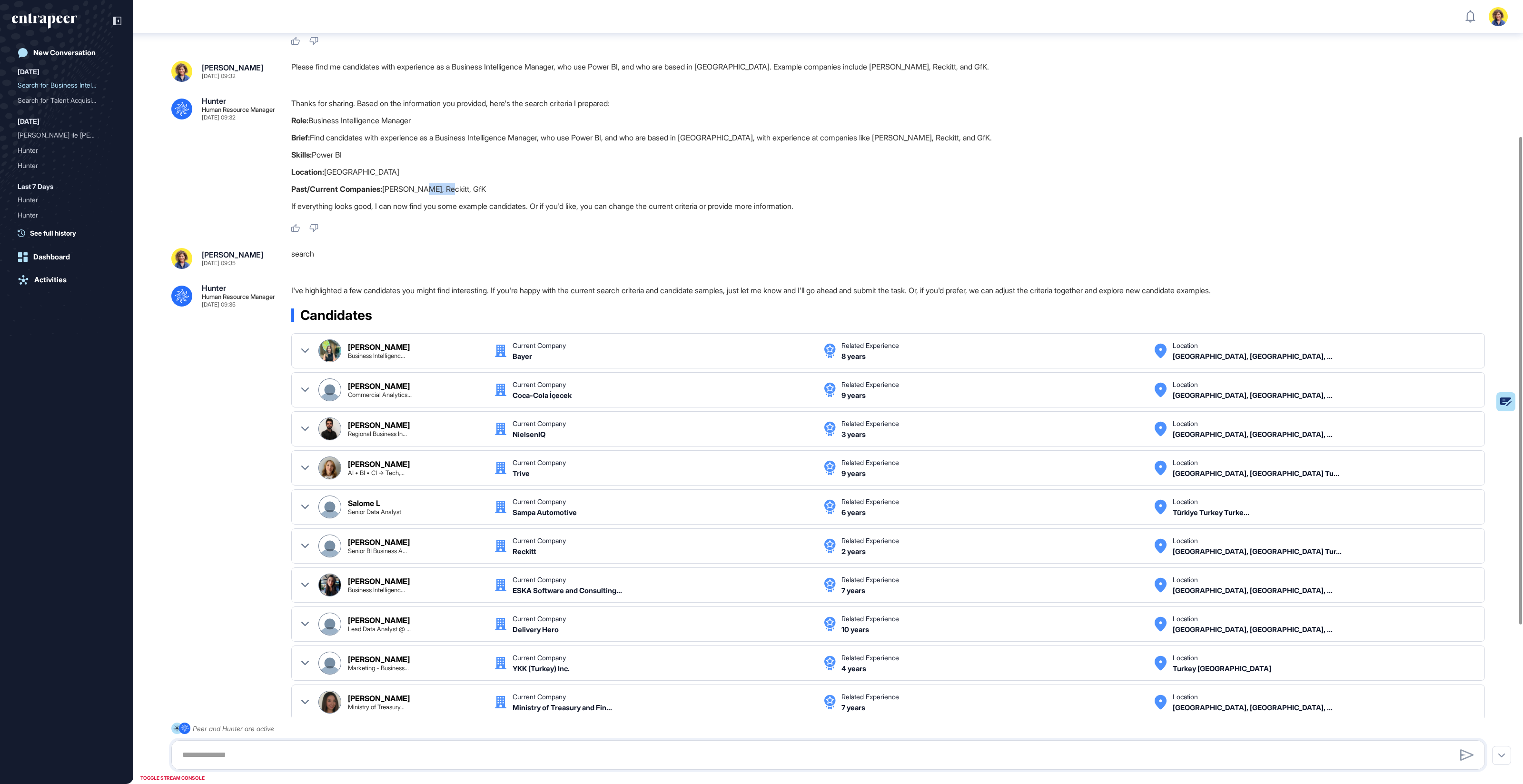
click at [423, 191] on p "Past/Current Companies: Nielsen, Reckitt, GfK" at bounding box center [892, 189] width 1202 height 13
click at [333, 184] on strong "Past/Current Companies:" at bounding box center [337, 189] width 91 height 10
drag, startPoint x: 308, startPoint y: 120, endPoint x: 454, endPoint y: 119, distance: 146.0
click at [454, 119] on p "Role: Business Intelligence Manager" at bounding box center [892, 120] width 1202 height 13
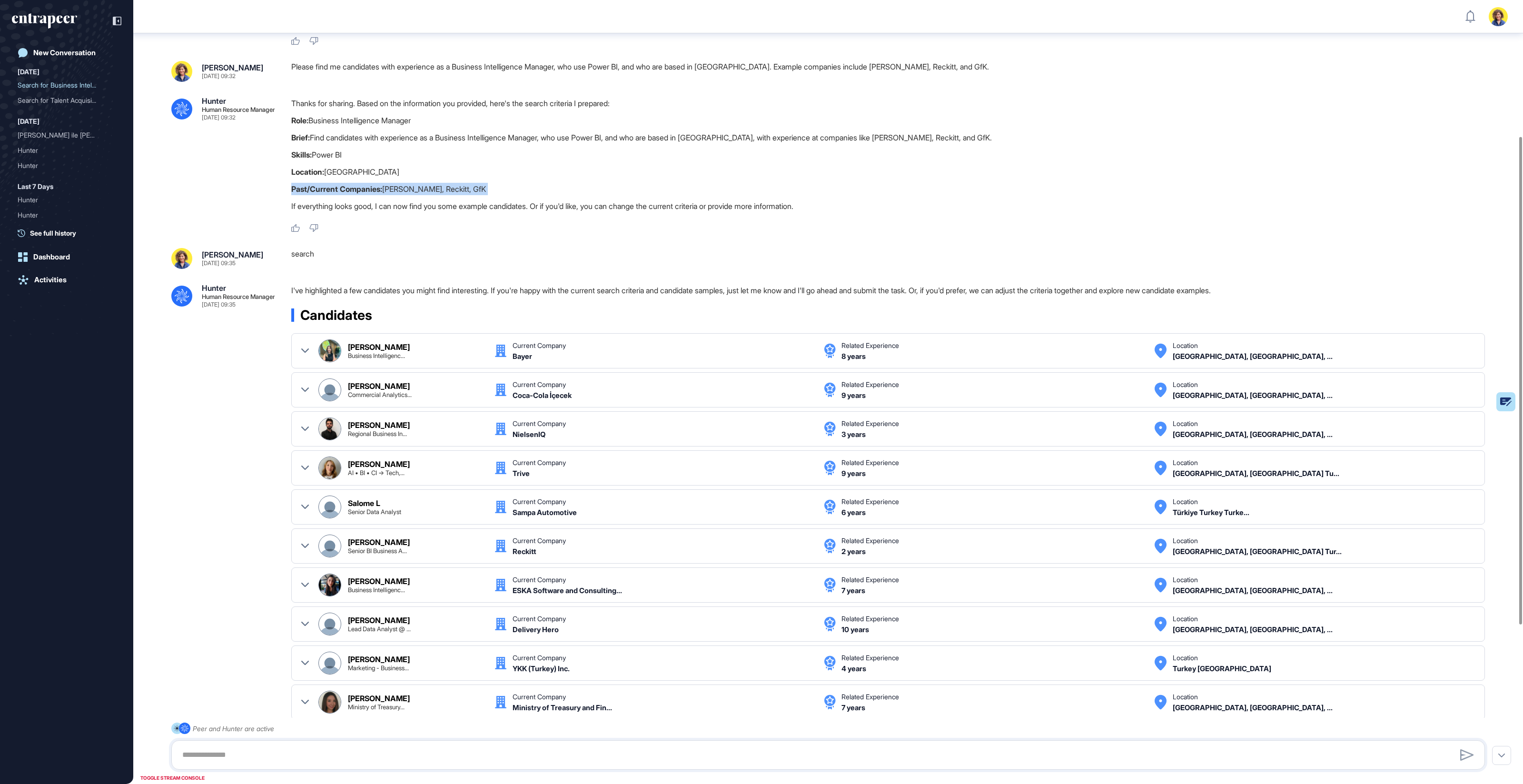
click at [454, 119] on p "Role: Business Intelligence Manager" at bounding box center [892, 120] width 1202 height 13
click at [450, 183] on p "Past/Current Companies: Nielsen, Reckitt, GfK" at bounding box center [892, 189] width 1202 height 13
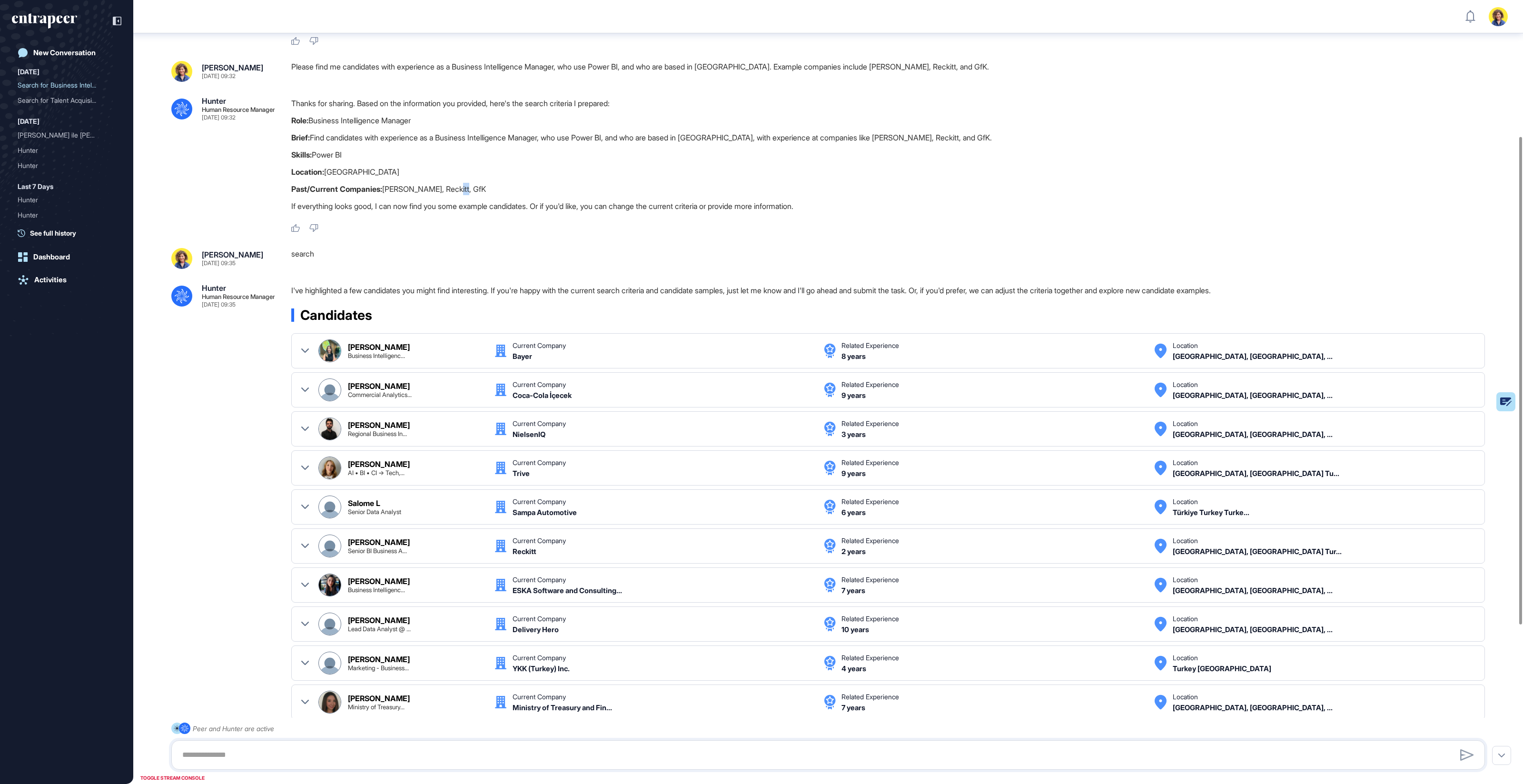
click at [450, 183] on p "Past/Current Companies: Nielsen, Reckitt, GfK" at bounding box center [892, 189] width 1202 height 13
drag, startPoint x: 287, startPoint y: 118, endPoint x: 431, endPoint y: 116, distance: 144.0
click at [431, 116] on div ".cls-2{fill:#fff} Hunter Human Resource Manager Sep 25, 2025 09:32 Thanks for s…" at bounding box center [828, 165] width 1314 height 136
click at [431, 116] on p "Role: Business Intelligence Manager" at bounding box center [892, 120] width 1202 height 13
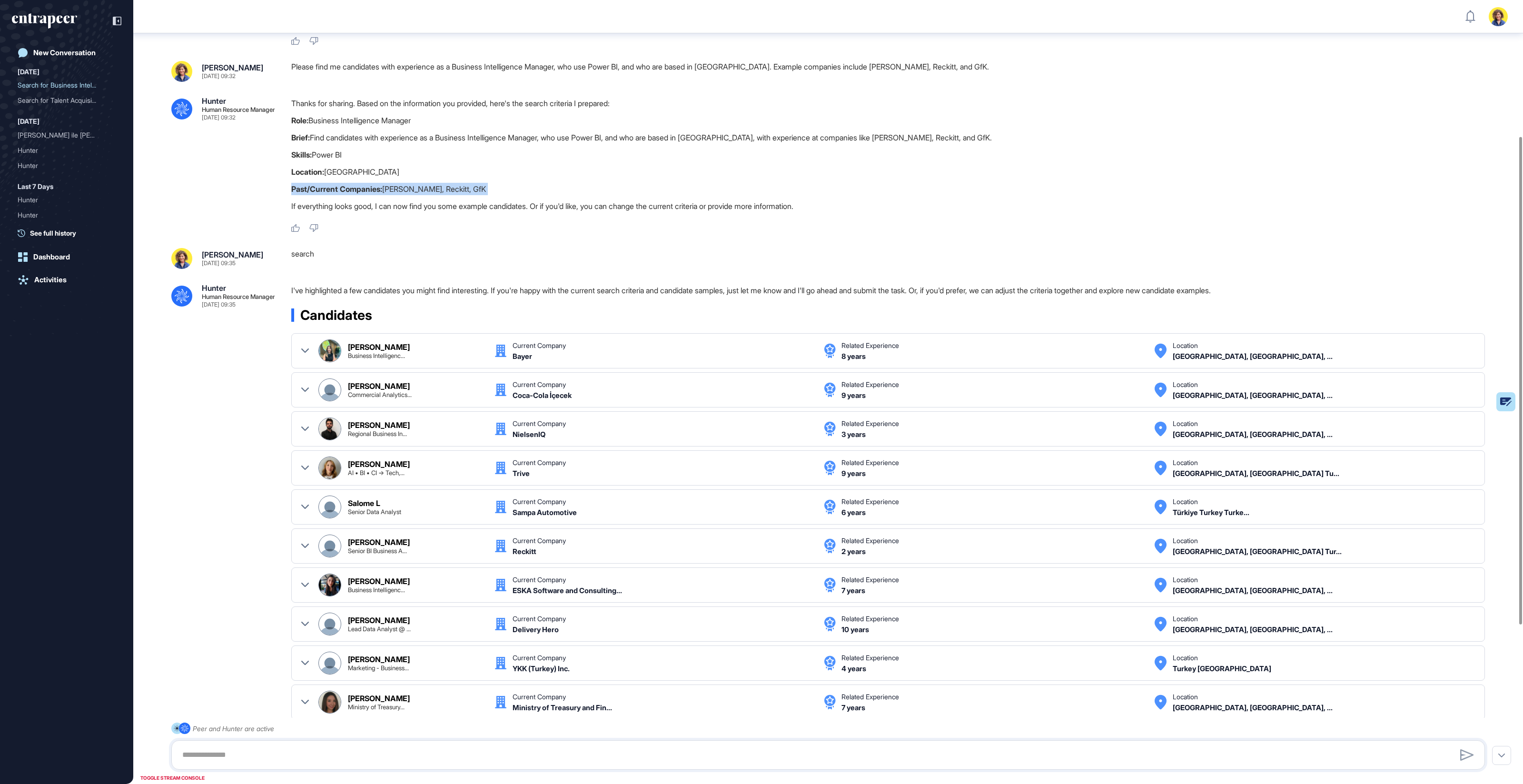
click at [431, 116] on p "Role: Business Intelligence Manager" at bounding box center [892, 120] width 1202 height 13
click at [443, 193] on p "Past/Current Companies: Nielsen, Reckitt, GfK" at bounding box center [892, 189] width 1202 height 13
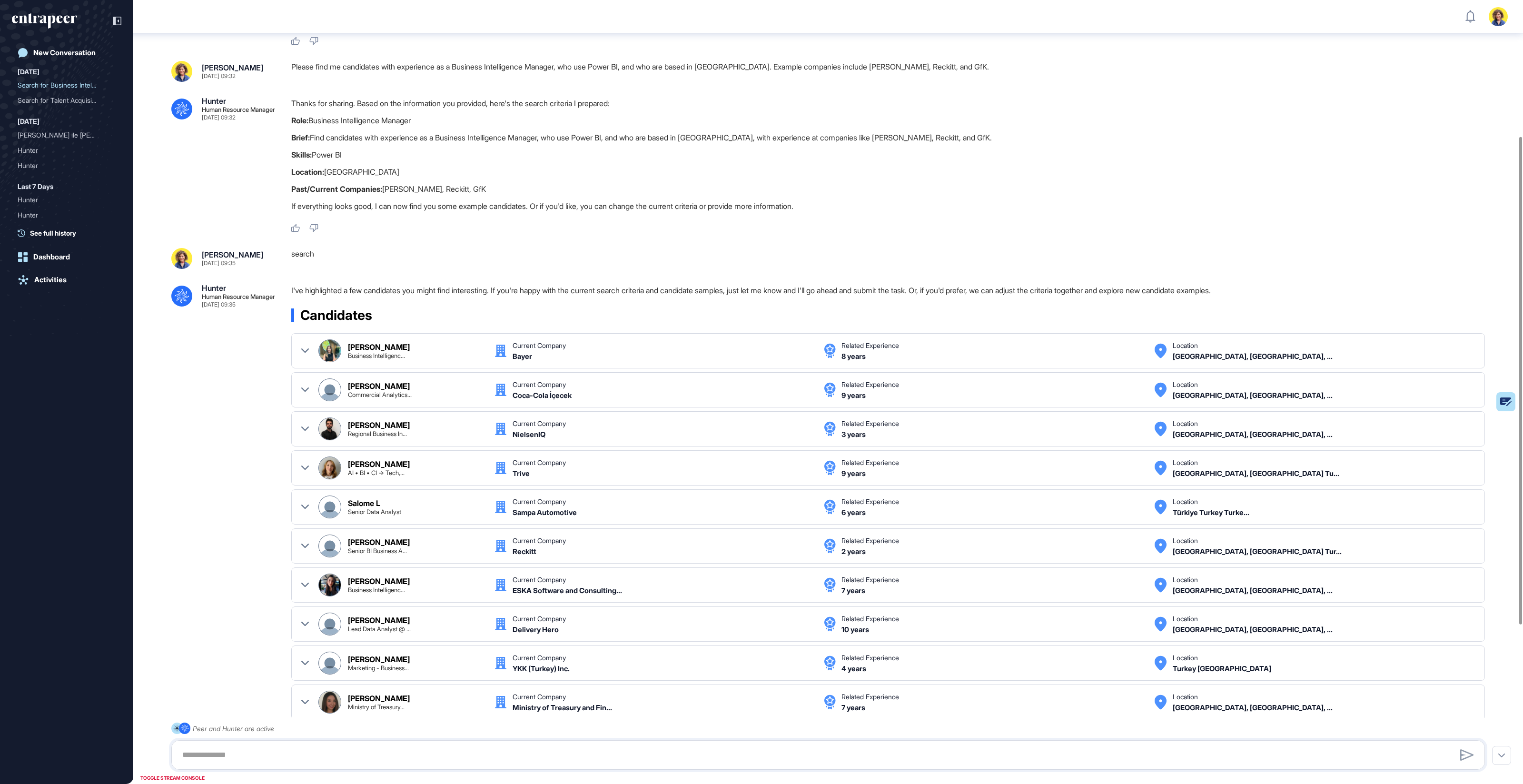
click at [357, 119] on p "Role: Business Intelligence Manager" at bounding box center [892, 120] width 1202 height 13
click at [432, 244] on div ".cls-2{fill:#fff} Hunter Human Resource Manager Sep 25, 2025 09:27 I'm Hunter. …" at bounding box center [828, 416] width 1390 height 1202
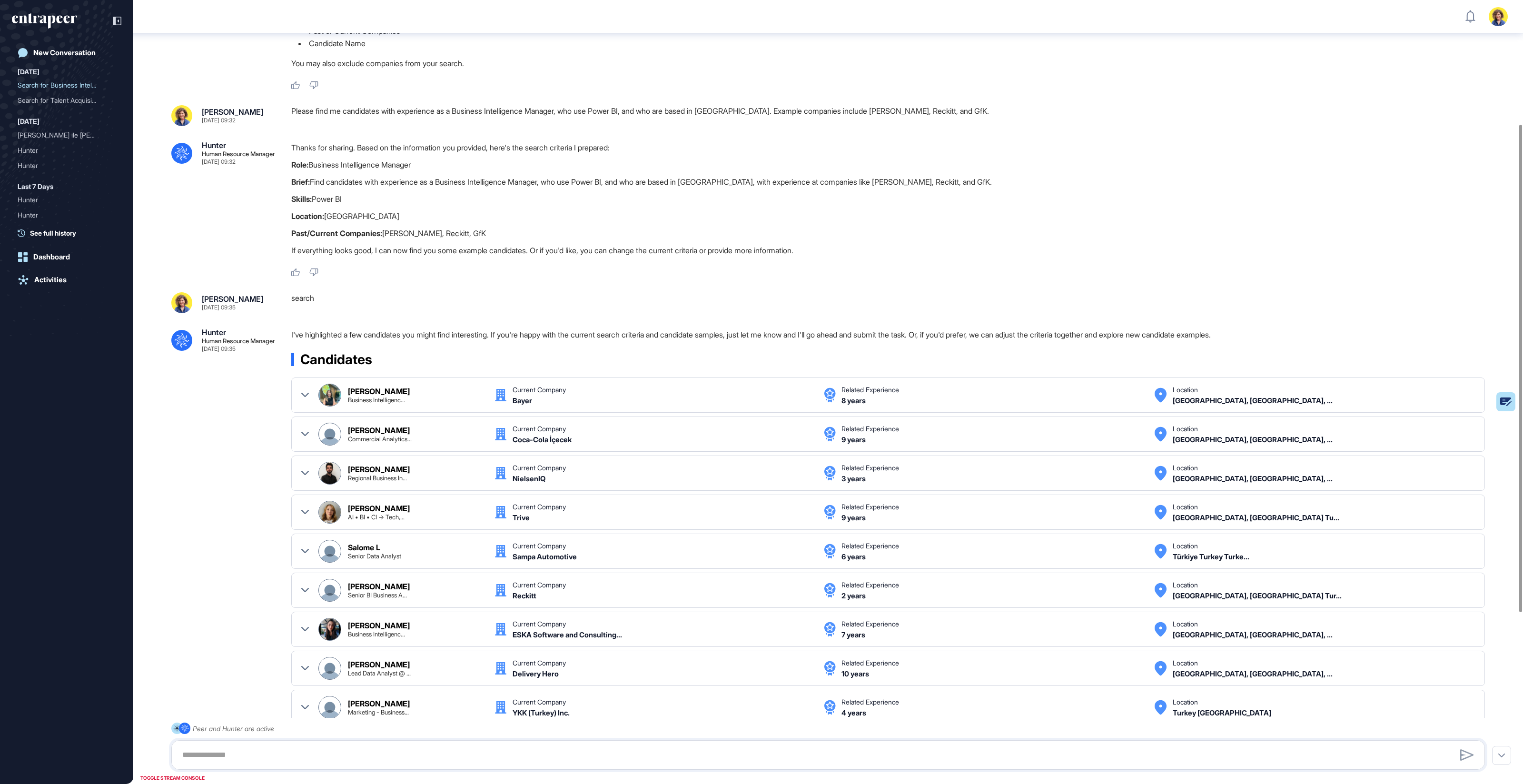
scroll to position [202, 0]
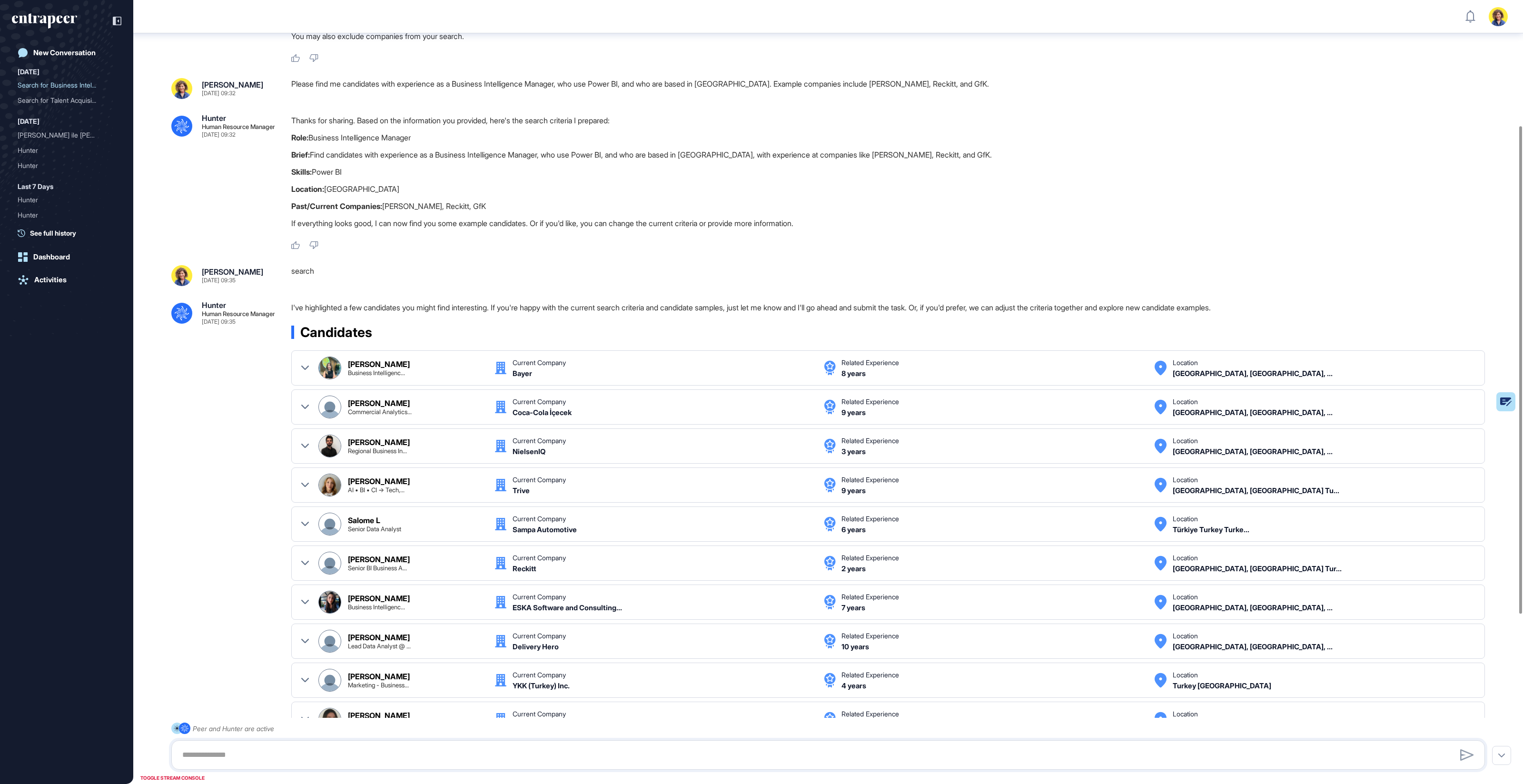
click at [317, 206] on strong "Past/Current Companies:" at bounding box center [337, 206] width 91 height 10
click at [304, 134] on strong "Role:" at bounding box center [300, 138] width 17 height 10
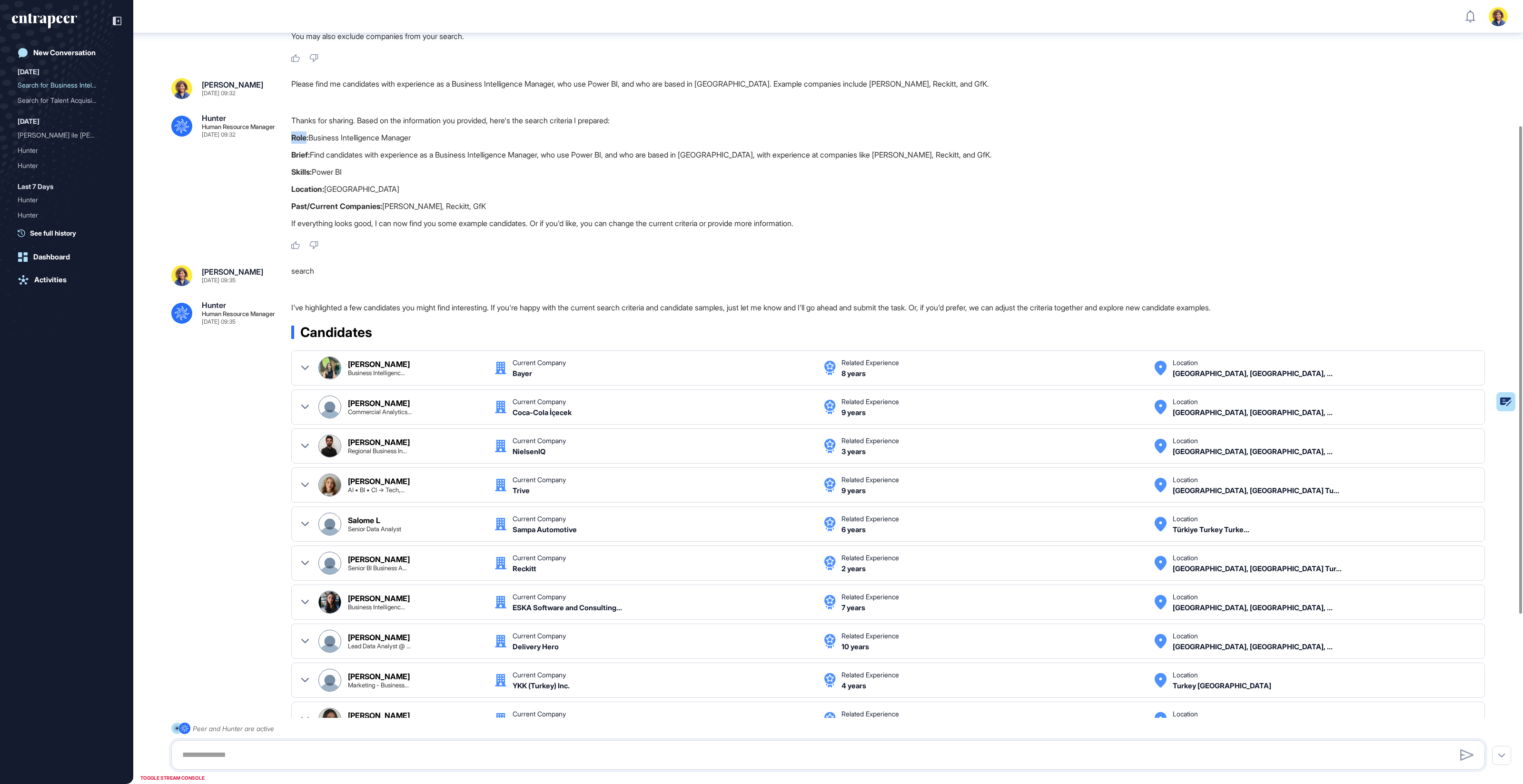
click at [304, 134] on strong "Role:" at bounding box center [300, 138] width 17 height 10
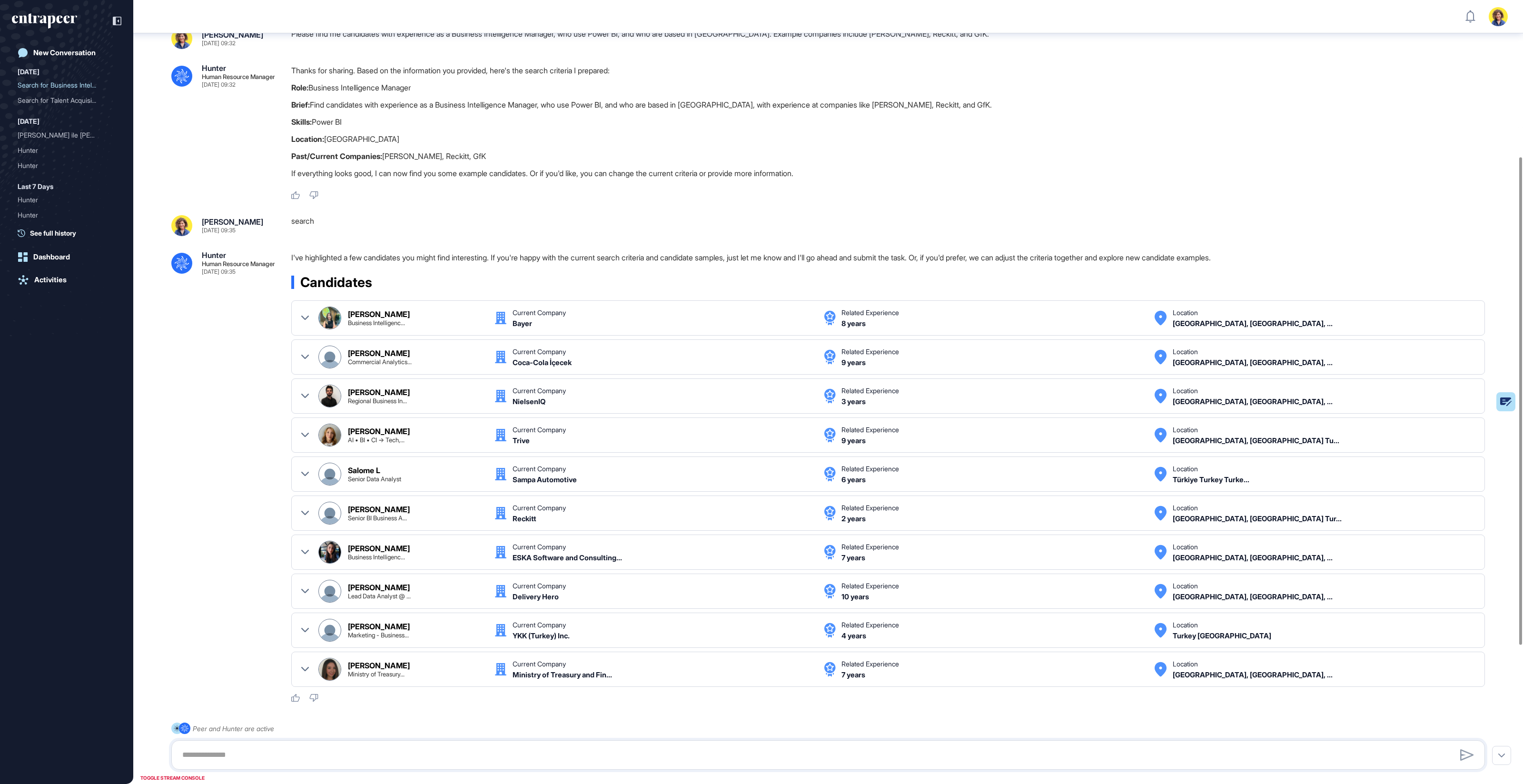
click at [215, 422] on div ".cls-2{fill:#fff} Hunter Human Resource Manager Sep 25, 2025 09:35 I've highlig…" at bounding box center [828, 476] width 1314 height 451
click at [367, 85] on p "Role: Business Intelligence Manager" at bounding box center [892, 88] width 1202 height 13
click at [476, 157] on p "Past/Current Companies: Nielsen, Reckitt, GfK" at bounding box center [892, 156] width 1202 height 13
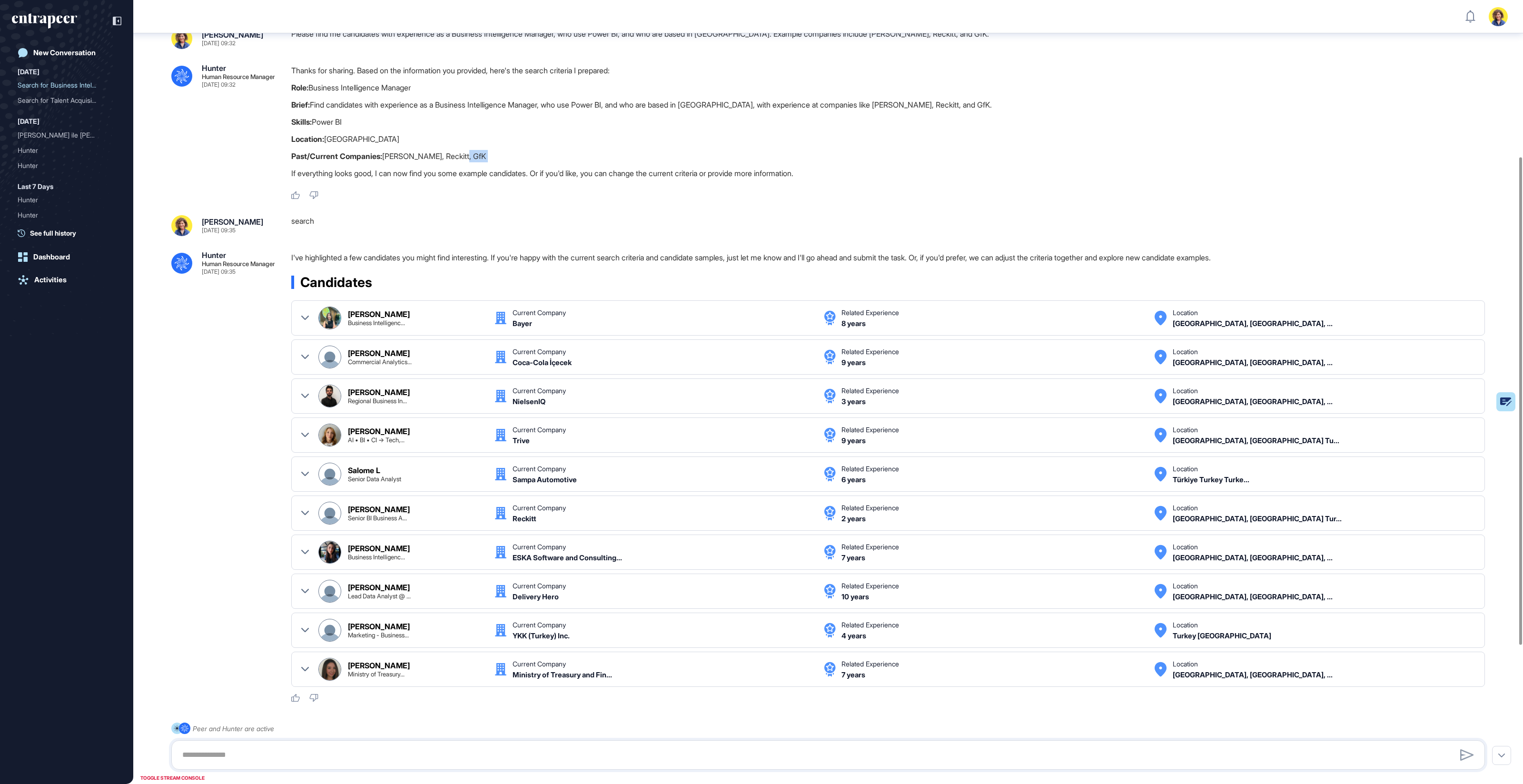
click at [476, 157] on p "Past/Current Companies: Nielsen, Reckitt, GfK" at bounding box center [892, 156] width 1202 height 13
drag, startPoint x: 435, startPoint y: 90, endPoint x: 293, endPoint y: 90, distance: 142.0
click at [292, 89] on p "Role: Business Intelligence Manager" at bounding box center [892, 88] width 1202 height 13
click at [691, 165] on div "Thanks for sharing. Based on the information you provided, here's the search cr…" at bounding box center [892, 124] width 1202 height 120
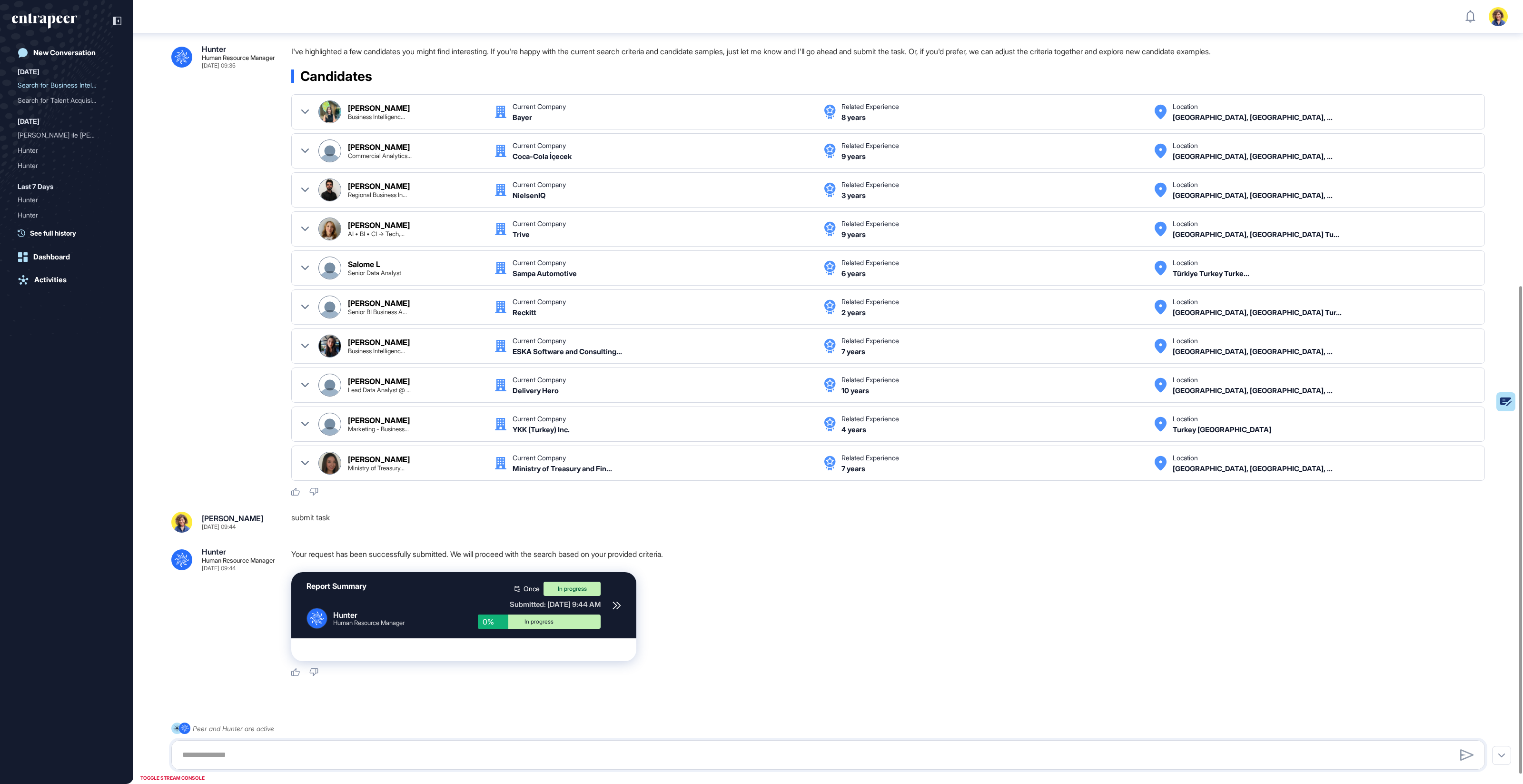
scroll to position [458, 0]
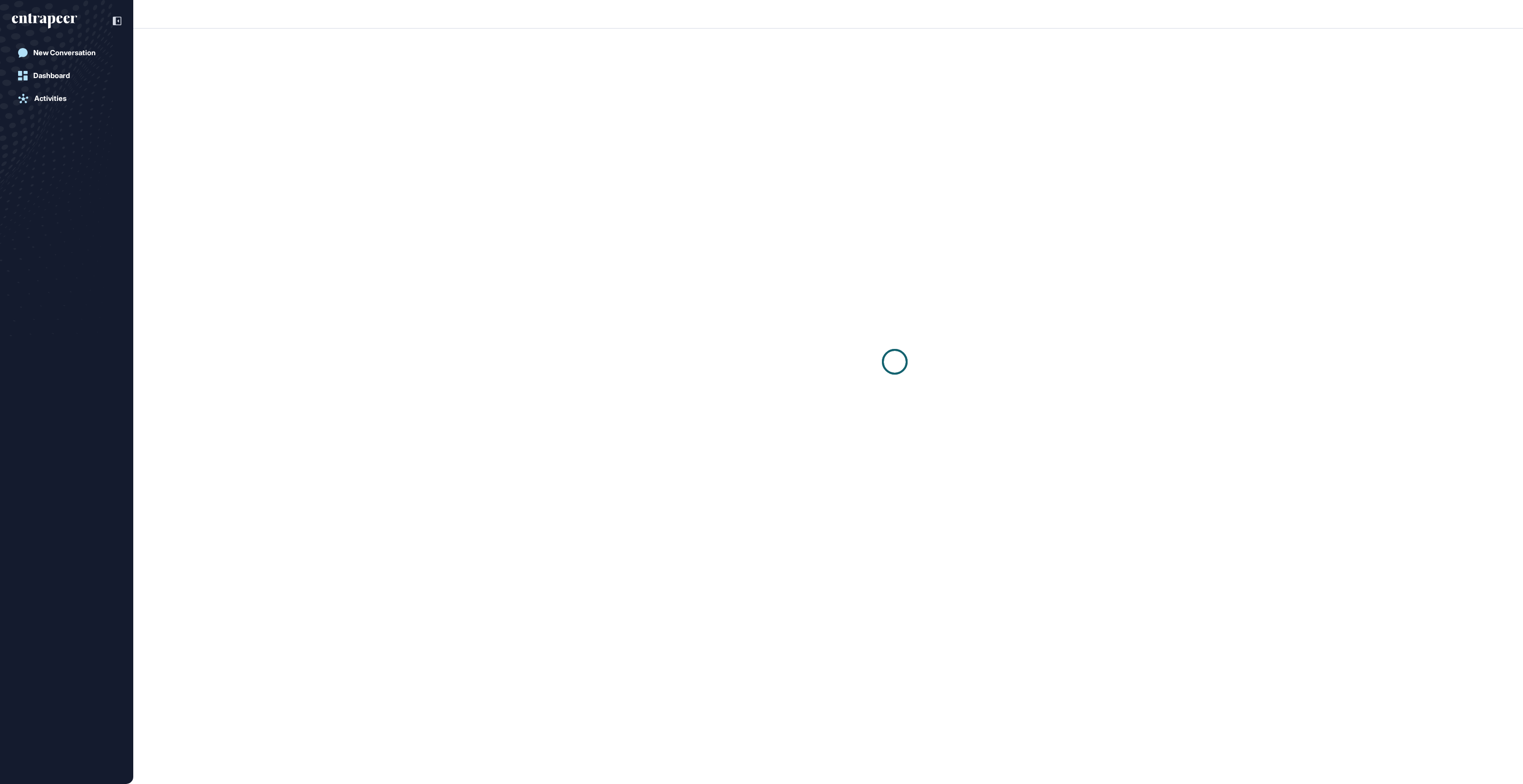
scroll to position [1, 1]
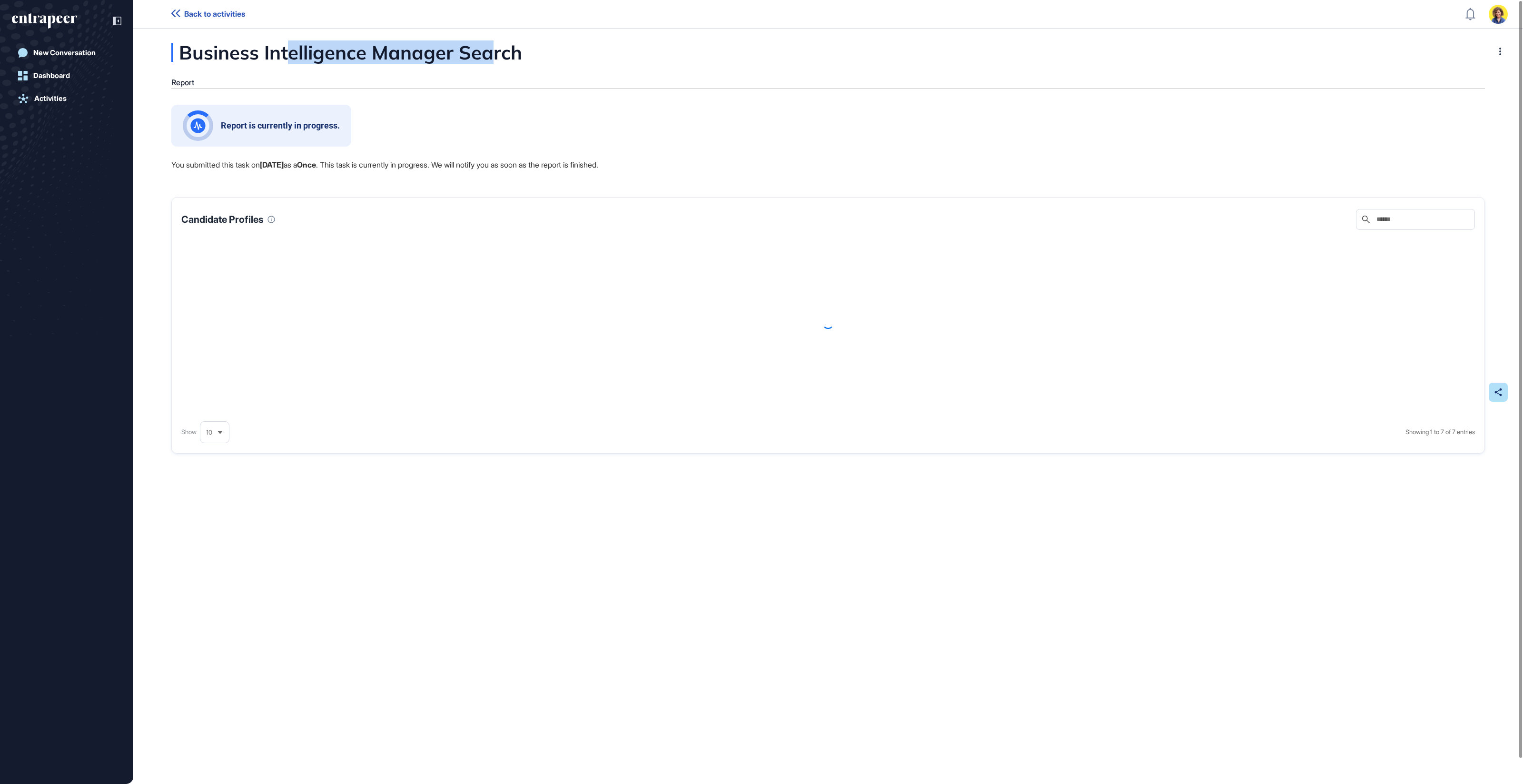
drag, startPoint x: 292, startPoint y: 50, endPoint x: 497, endPoint y: 49, distance: 205.0
click at [497, 49] on div "Business Intelligence Manager Search" at bounding box center [394, 52] width 446 height 19
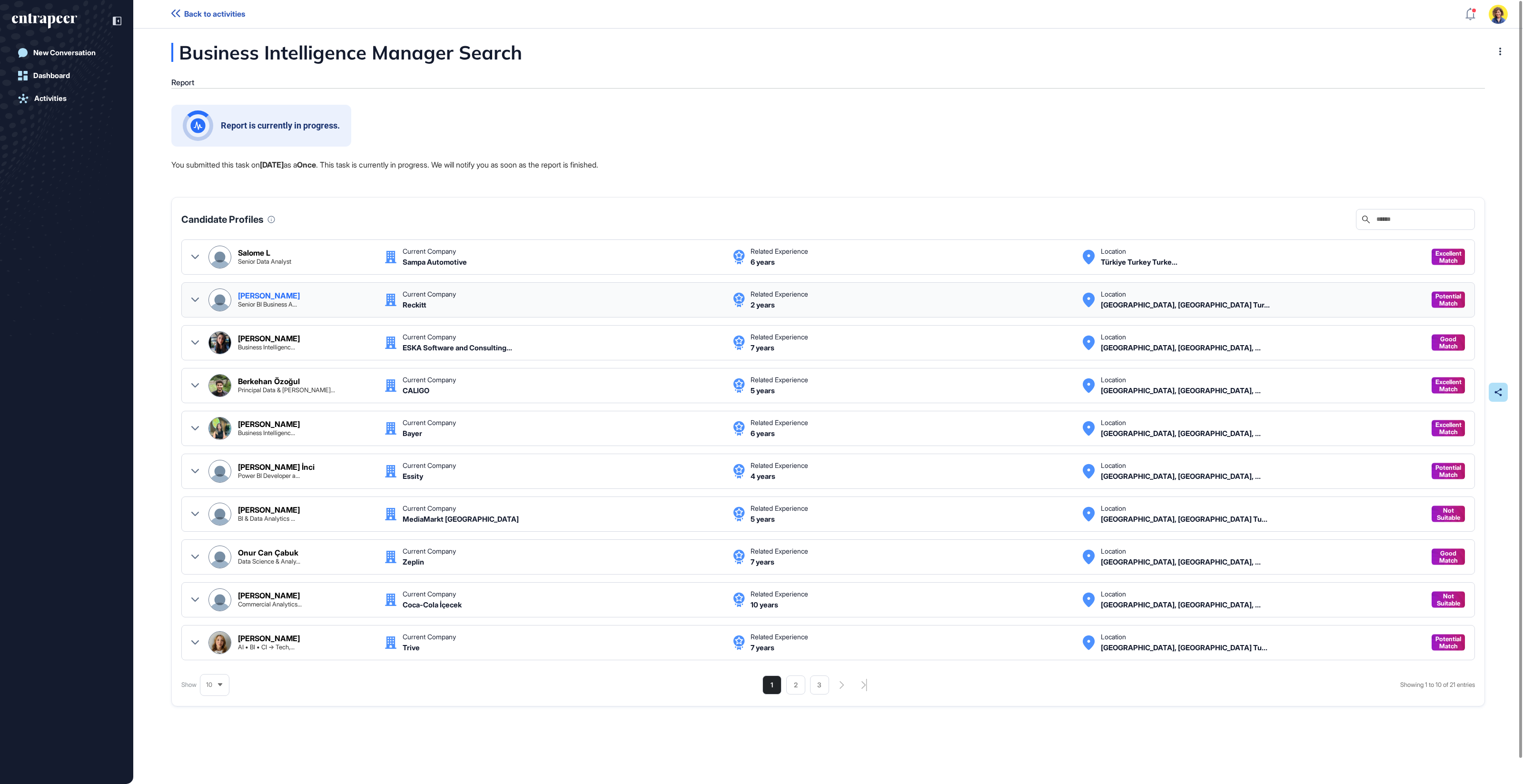
click at [199, 302] on div "[PERSON_NAME] Senior BI Business A... Current Company Reckitt Related Experienc…" at bounding box center [828, 300] width 1274 height 23
click at [194, 299] on icon at bounding box center [195, 300] width 8 height 8
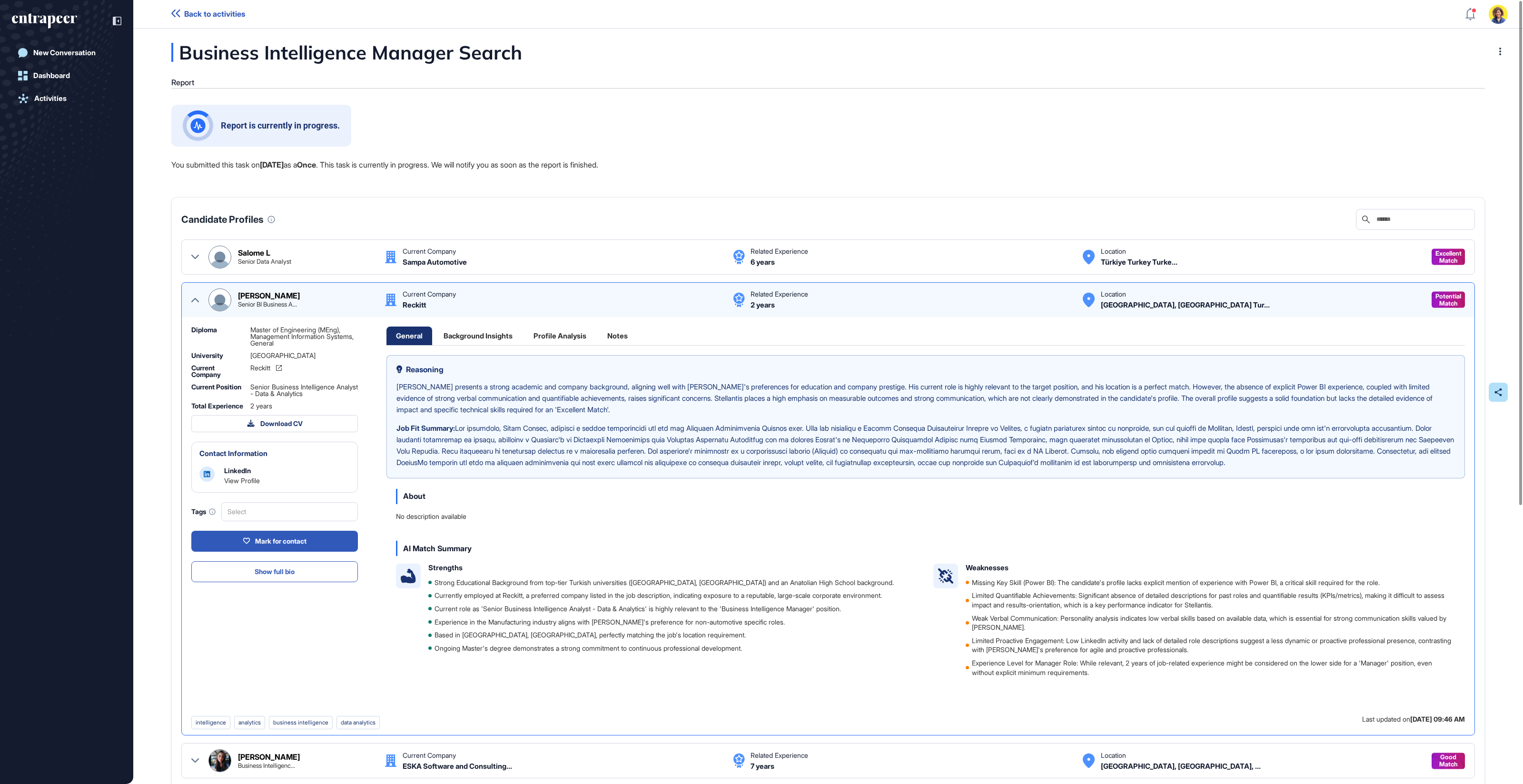
click at [221, 297] on img at bounding box center [219, 300] width 22 height 22
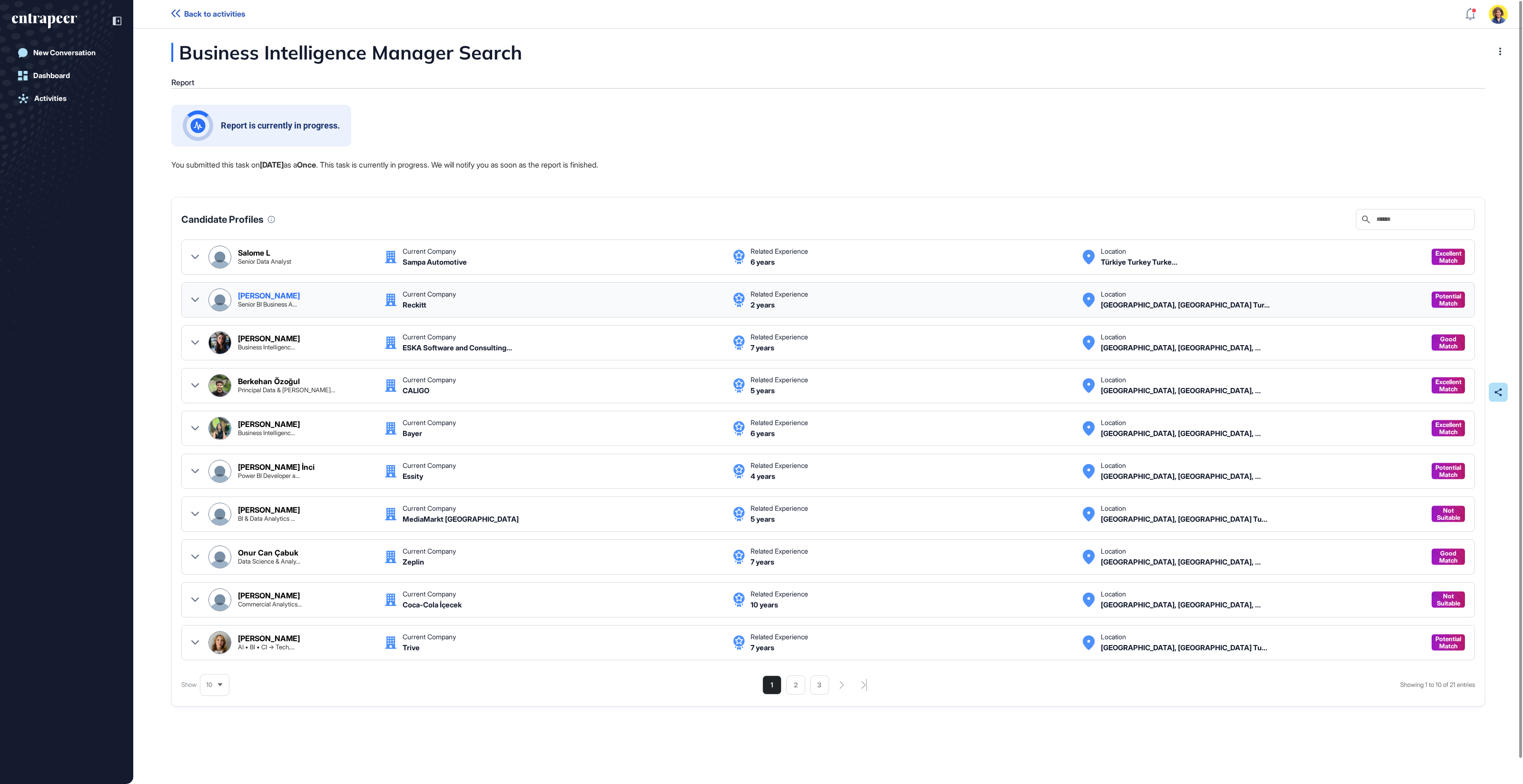
click at [221, 296] on img at bounding box center [219, 300] width 22 height 22
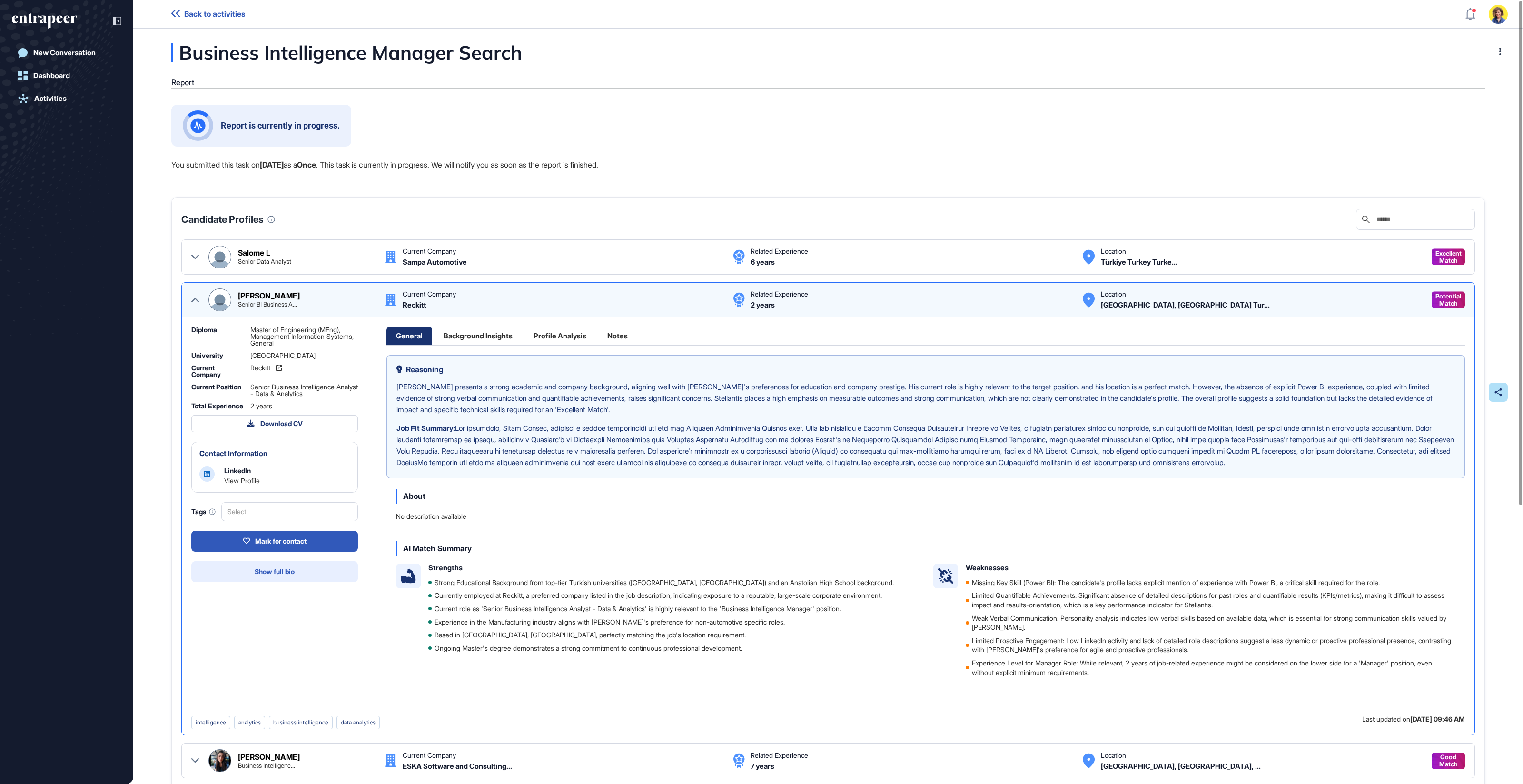
click at [272, 575] on span "Show full bio" at bounding box center [274, 571] width 40 height 7
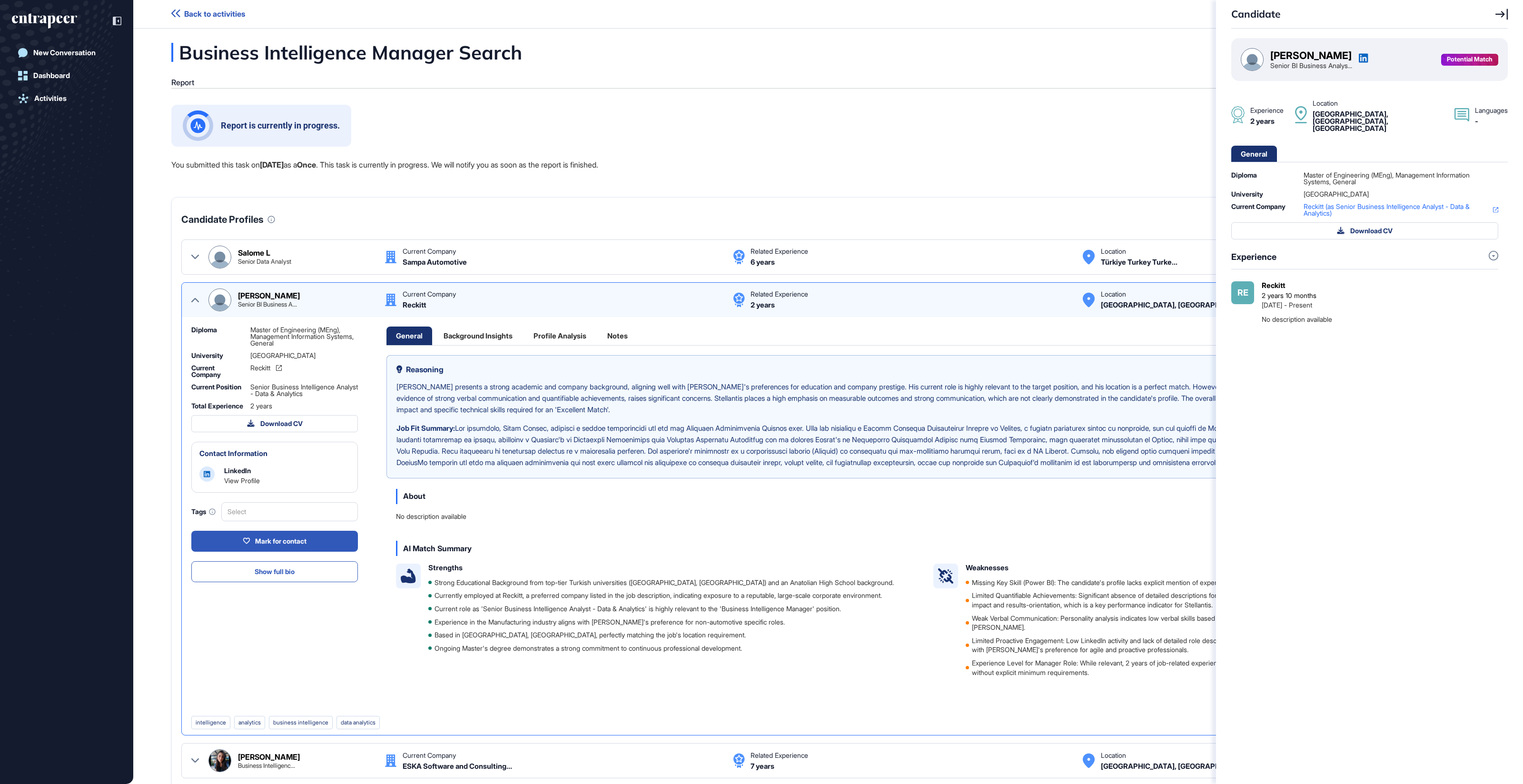
click at [561, 333] on div "Candidate Kemal Mehter Senior BI Business Analys... Potential Match Experience …" at bounding box center [762, 392] width 1523 height 784
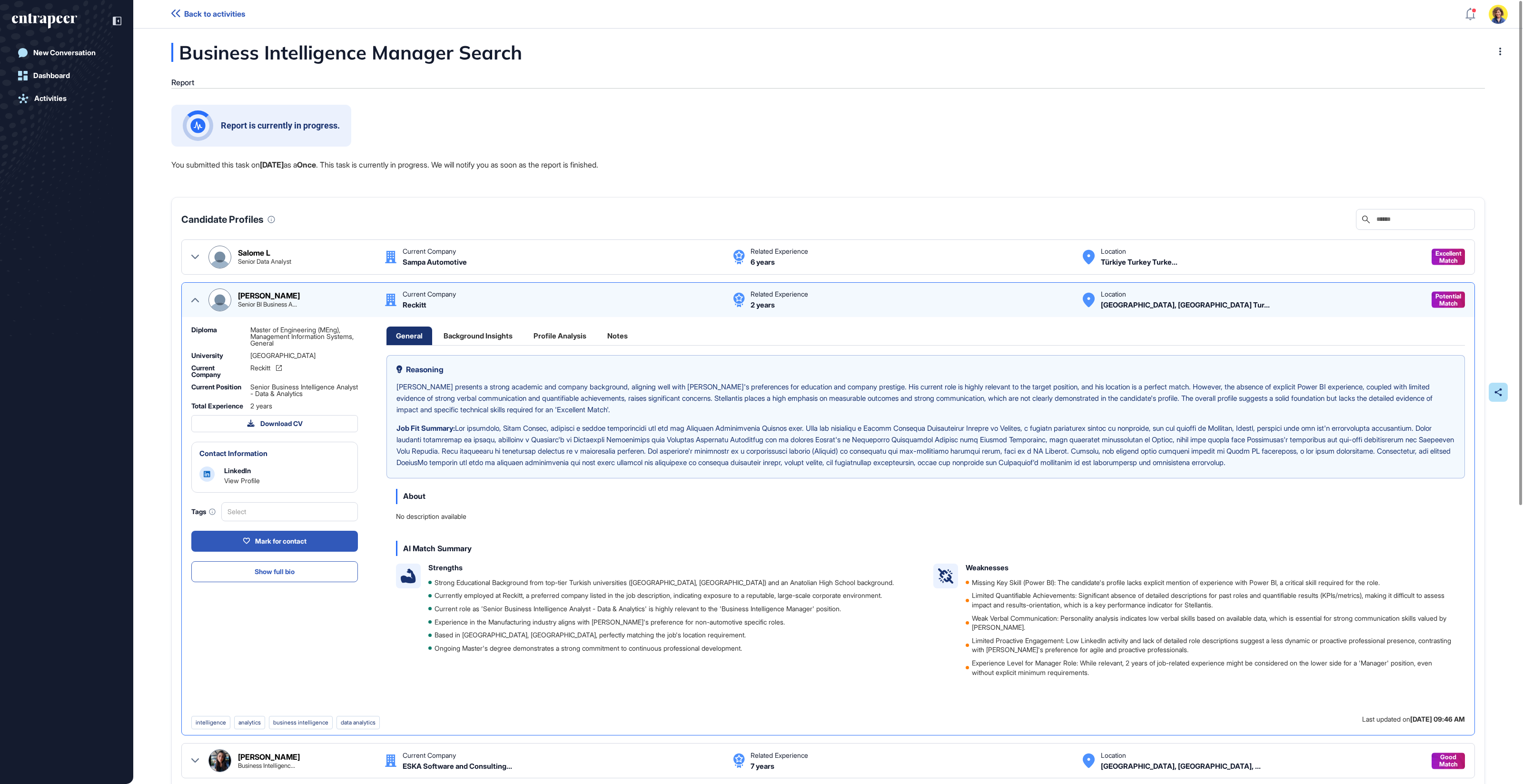
click at [558, 336] on div "Profile Analysis" at bounding box center [560, 336] width 72 height 18
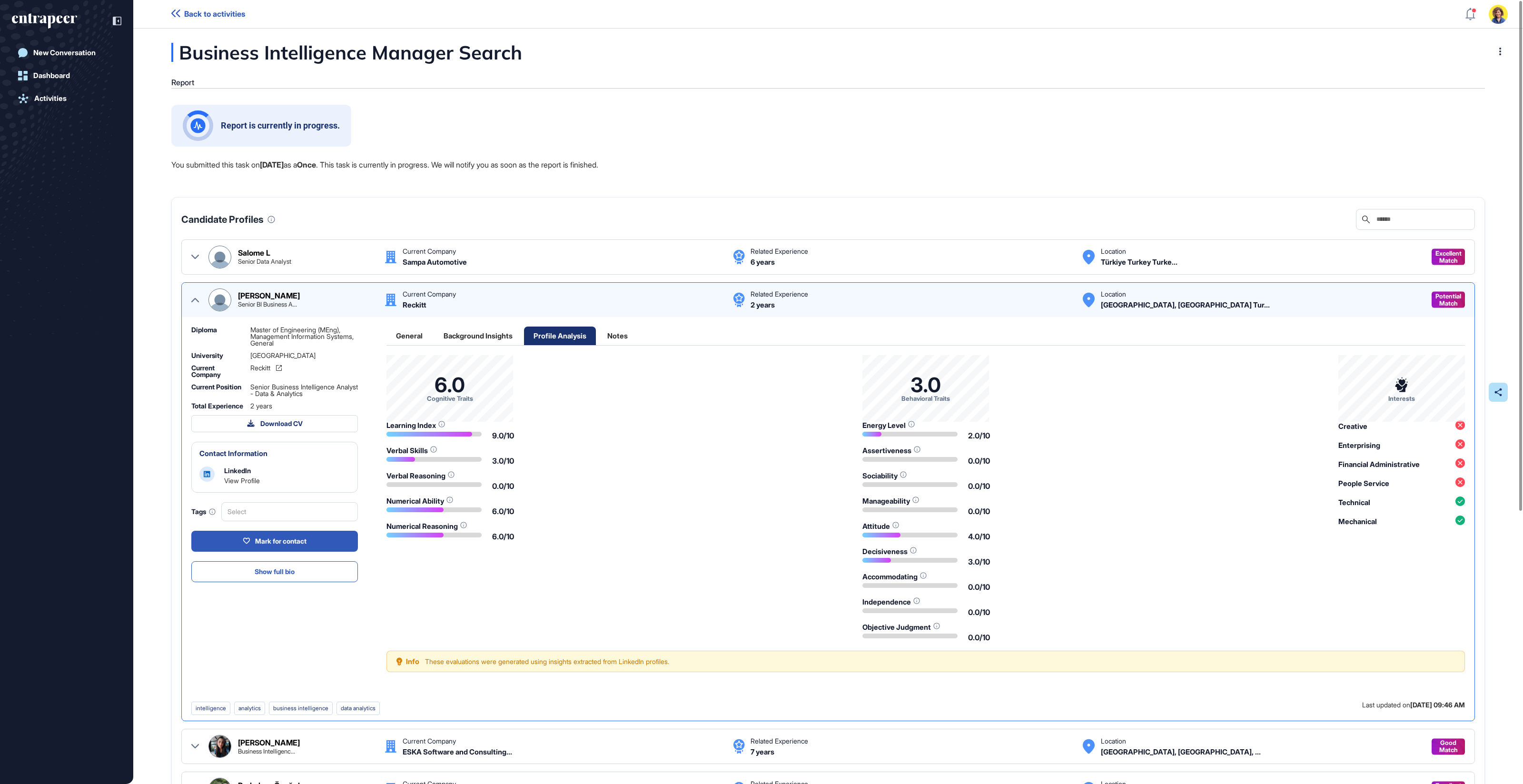
click at [455, 332] on div "Background Insights" at bounding box center [478, 336] width 88 height 18
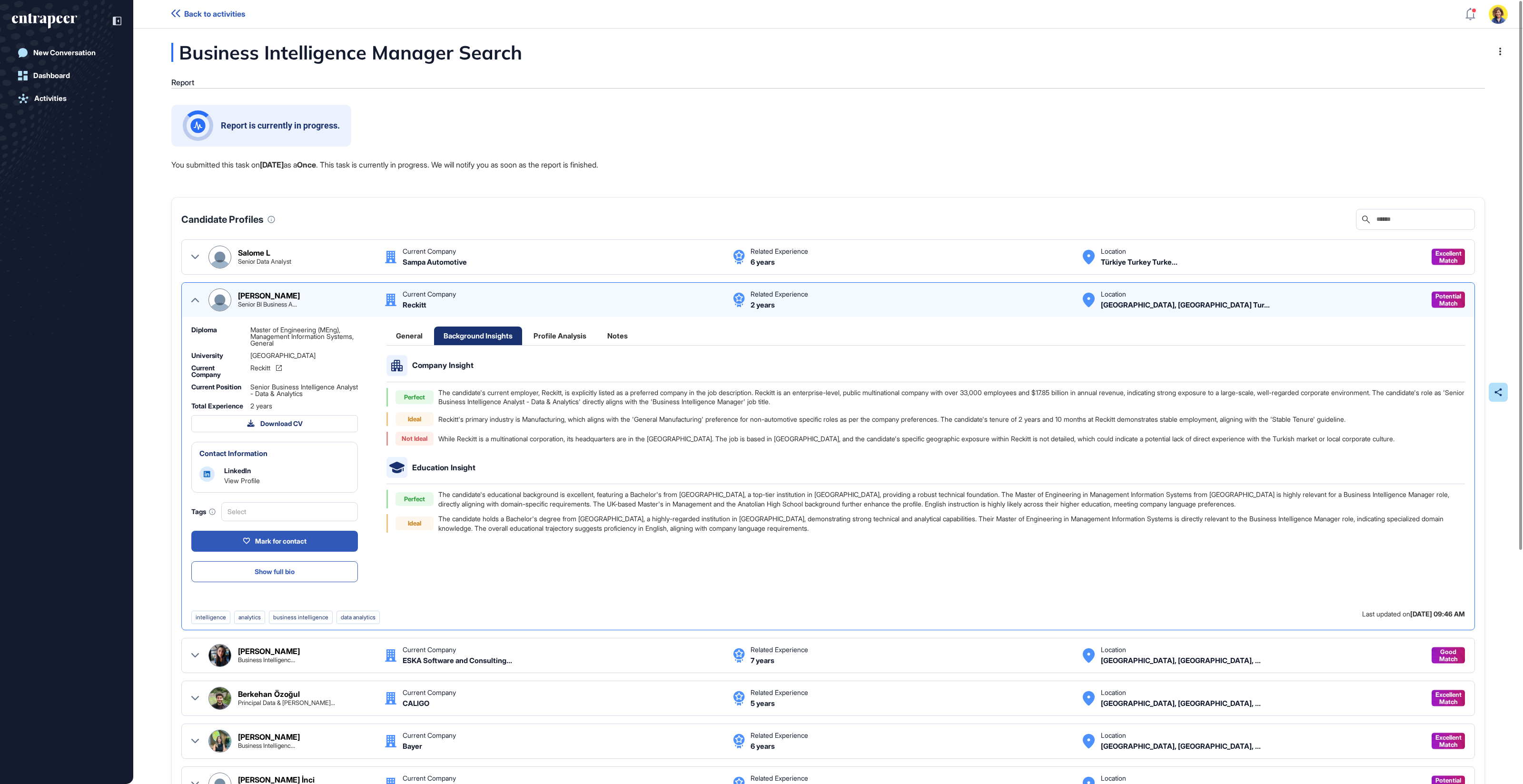
click at [404, 330] on div "General" at bounding box center [409, 336] width 46 height 18
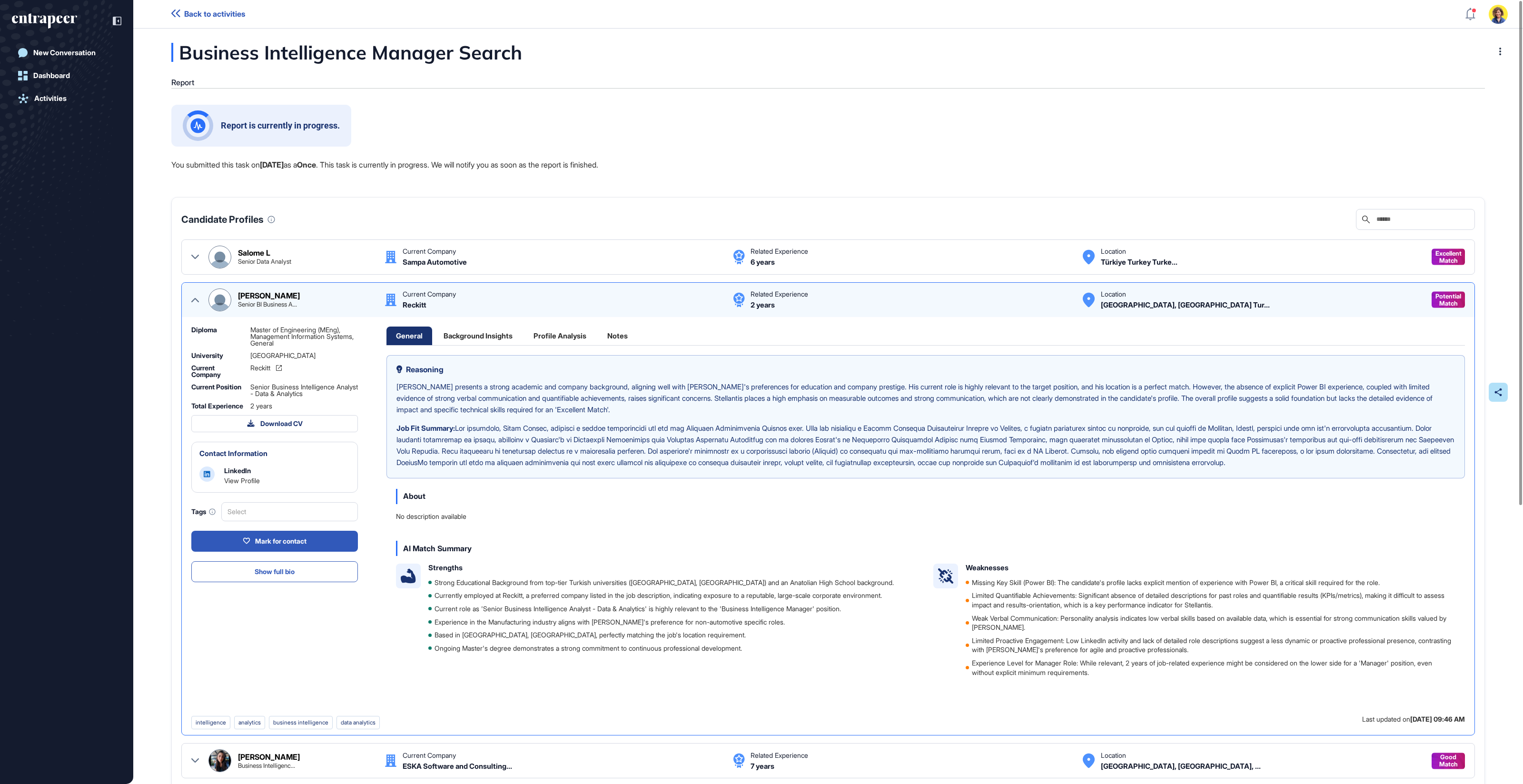
click at [194, 298] on icon at bounding box center [195, 300] width 8 height 4
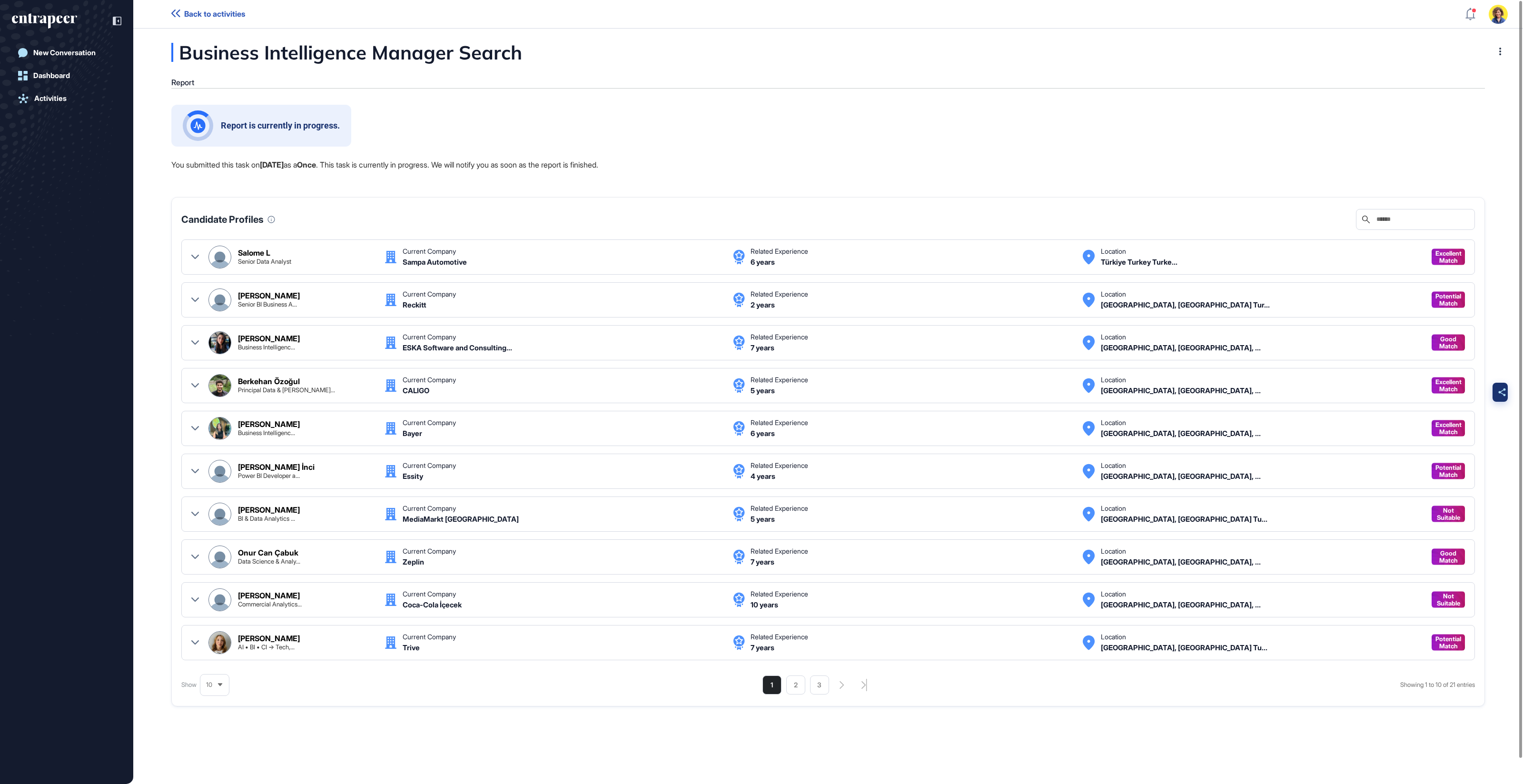
click at [1503, 393] on icon at bounding box center [1502, 392] width 8 height 8
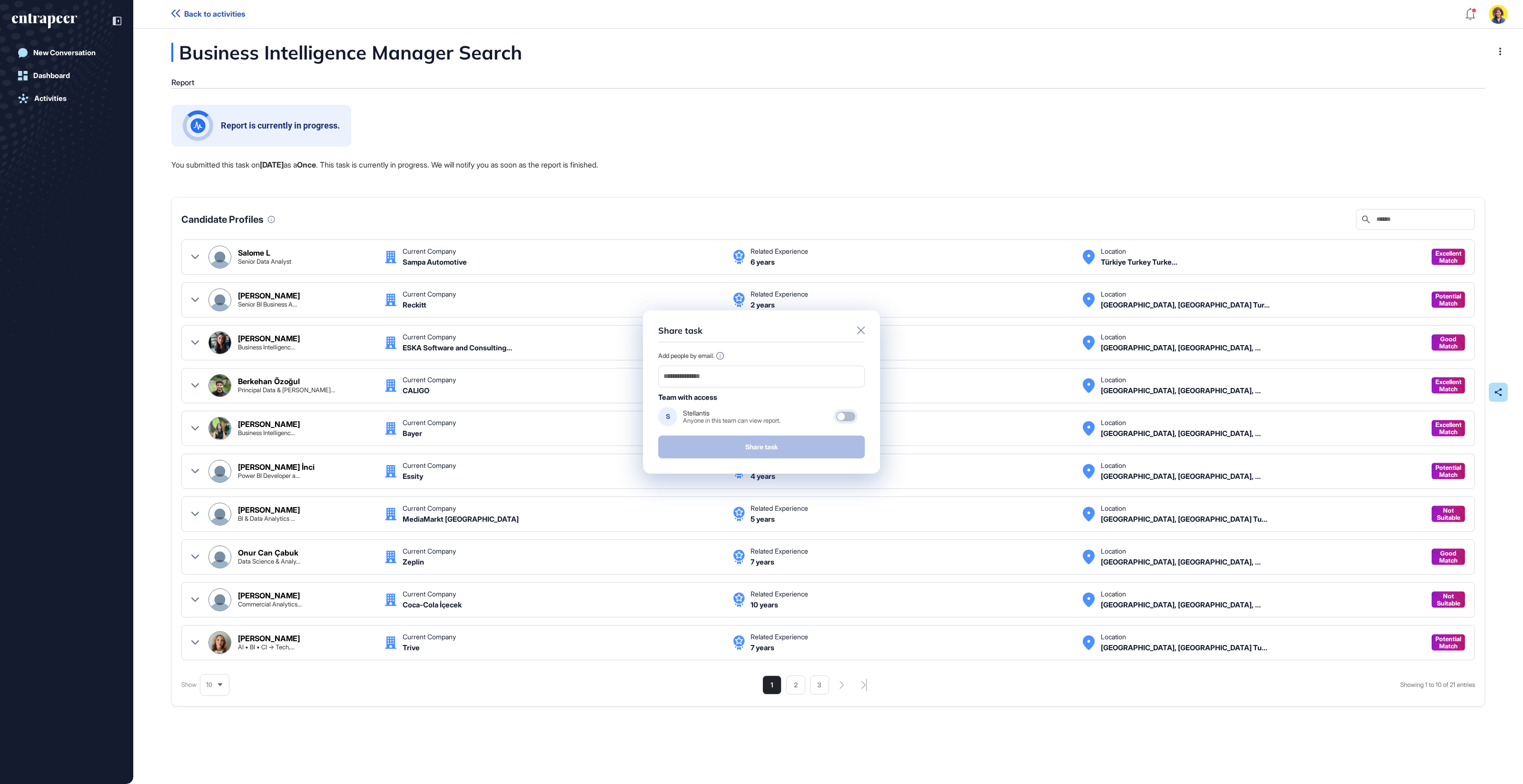
click at [844, 420] on div at bounding box center [846, 416] width 19 height 10
click at [859, 330] on icon at bounding box center [861, 330] width 8 height 8
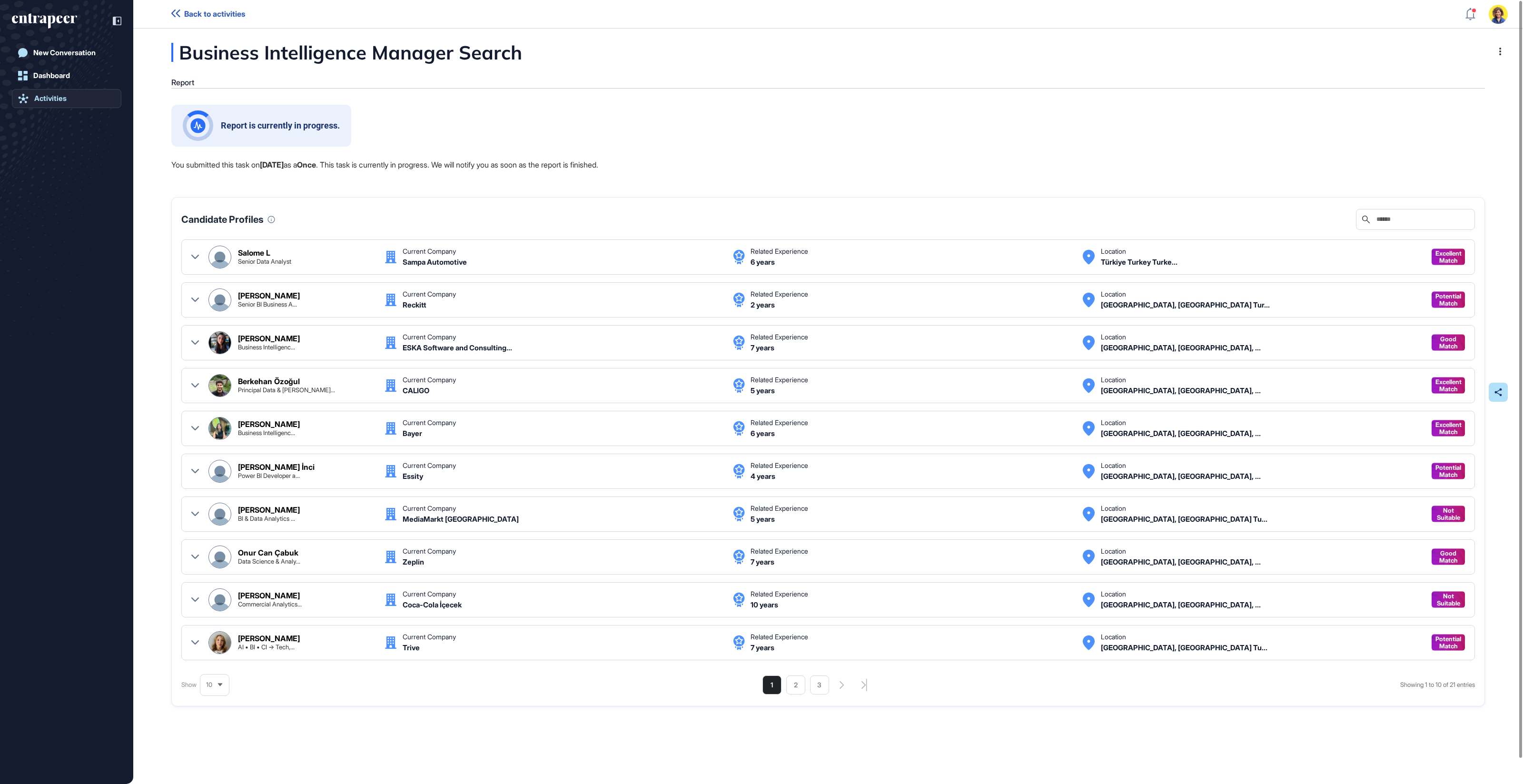
click at [35, 103] on div "Activities" at bounding box center [50, 98] width 32 height 8
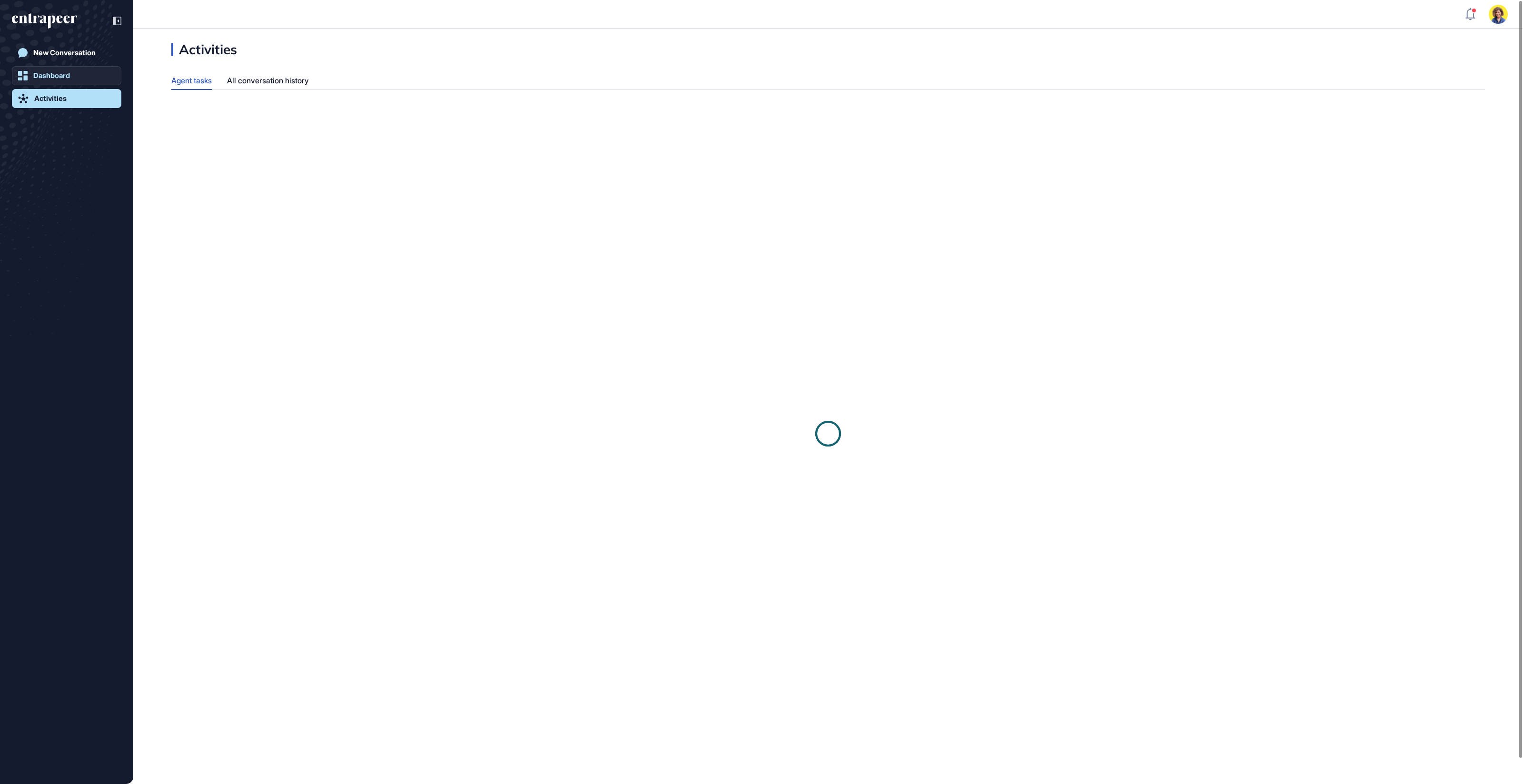
click at [47, 75] on div "Dashboard" at bounding box center [51, 76] width 36 height 8
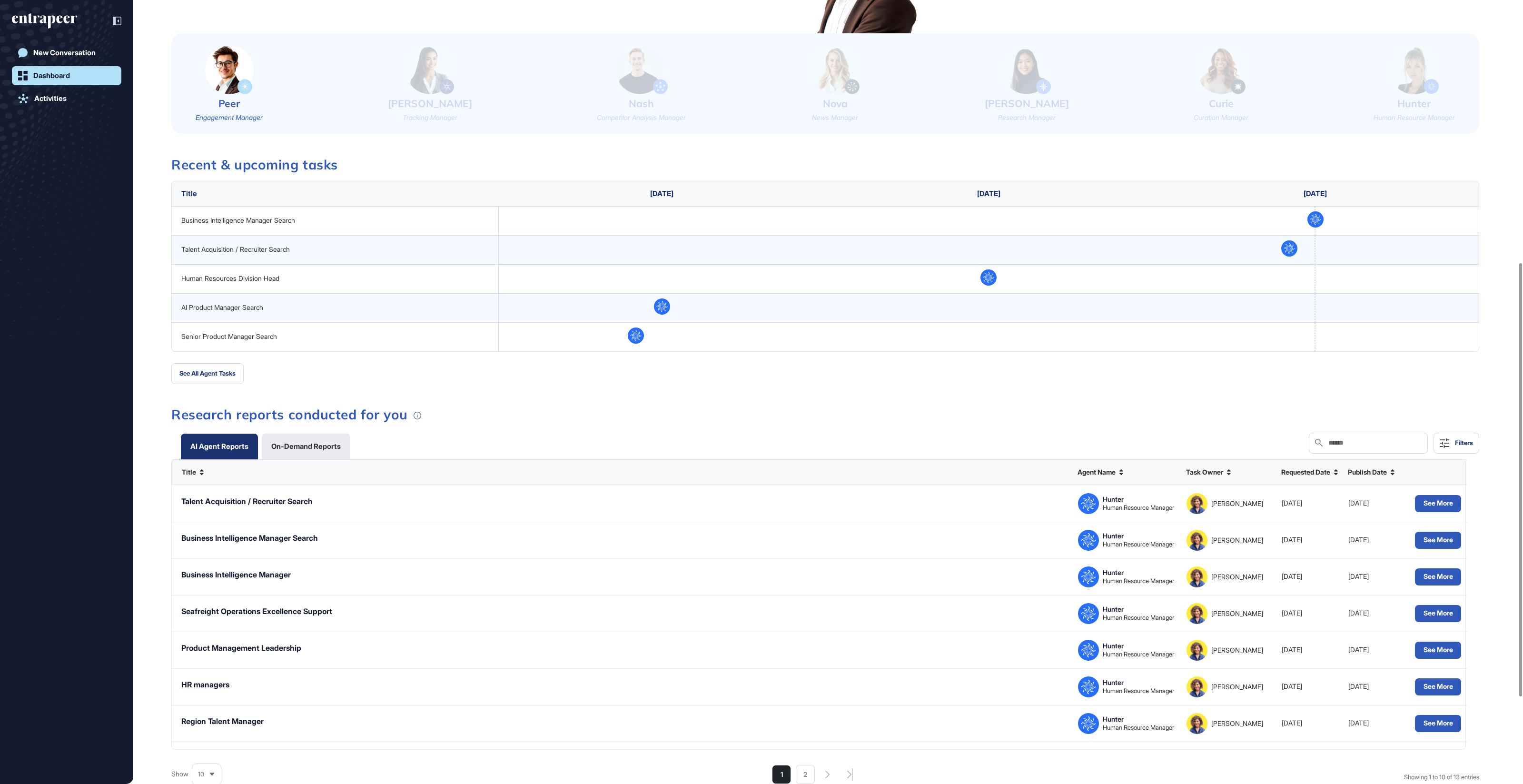
scroll to position [543, 0]
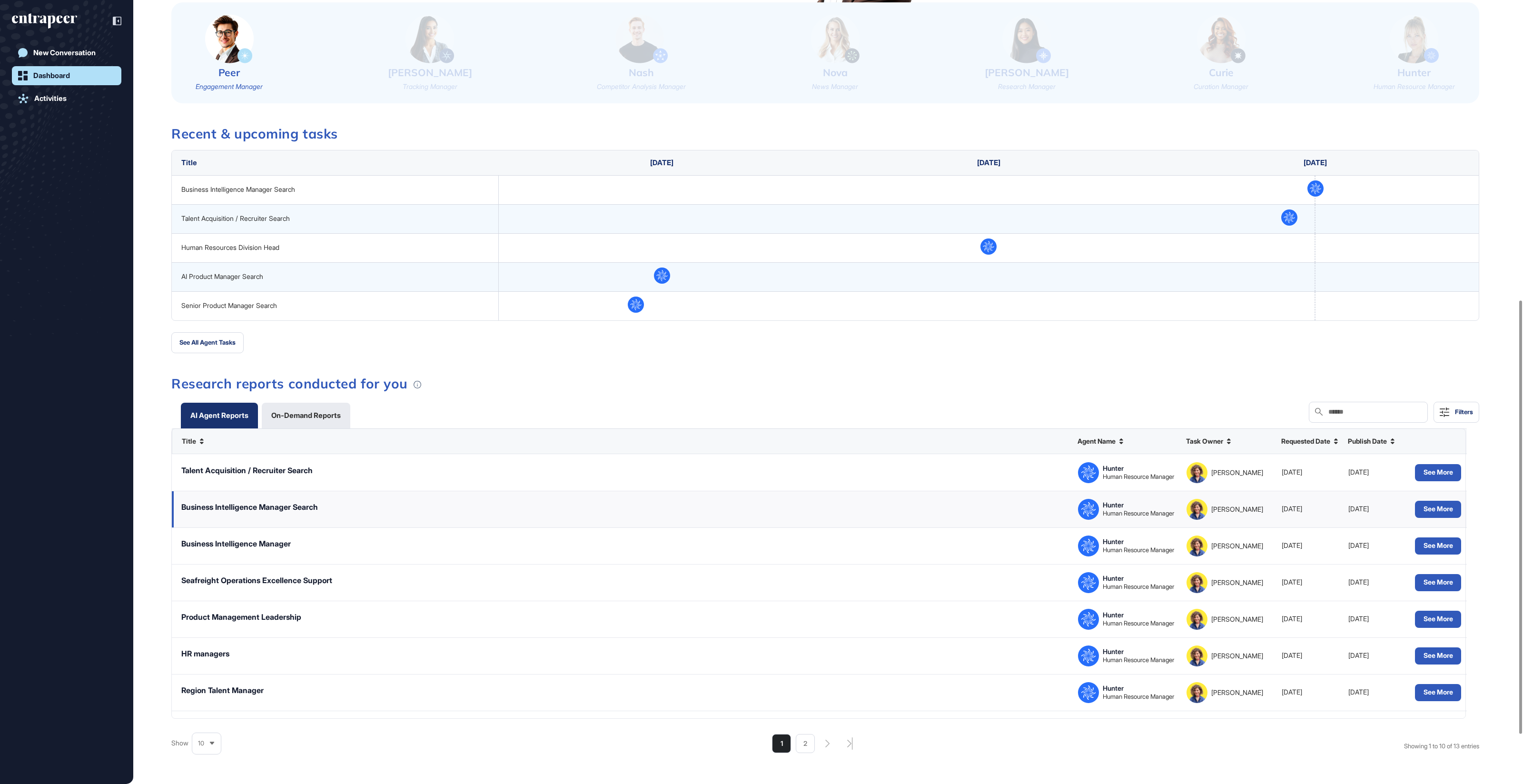
click at [213, 512] on div "Business Intelligence Manager Search" at bounding box center [249, 507] width 137 height 11
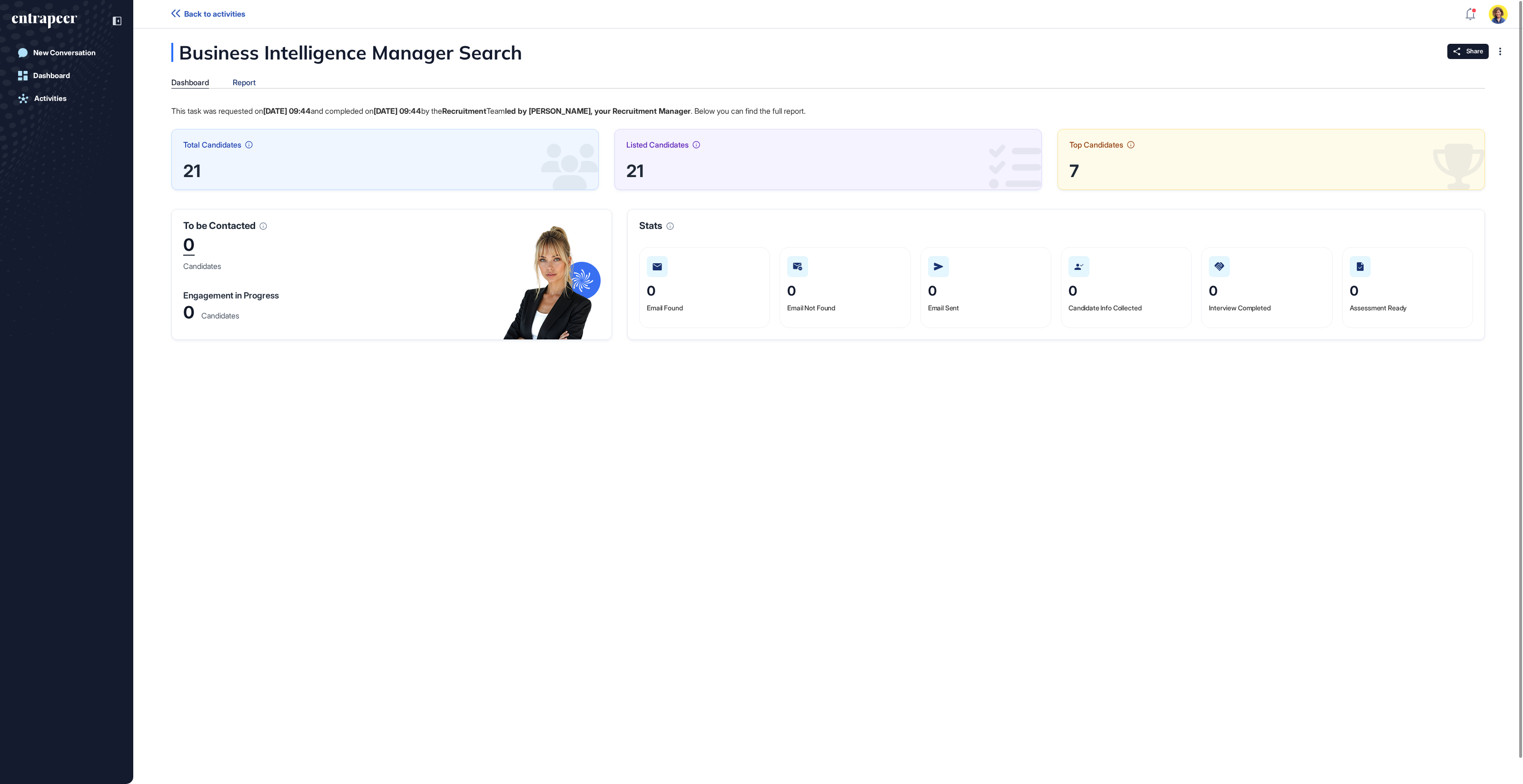
click at [243, 86] on div "Report" at bounding box center [244, 82] width 23 height 9
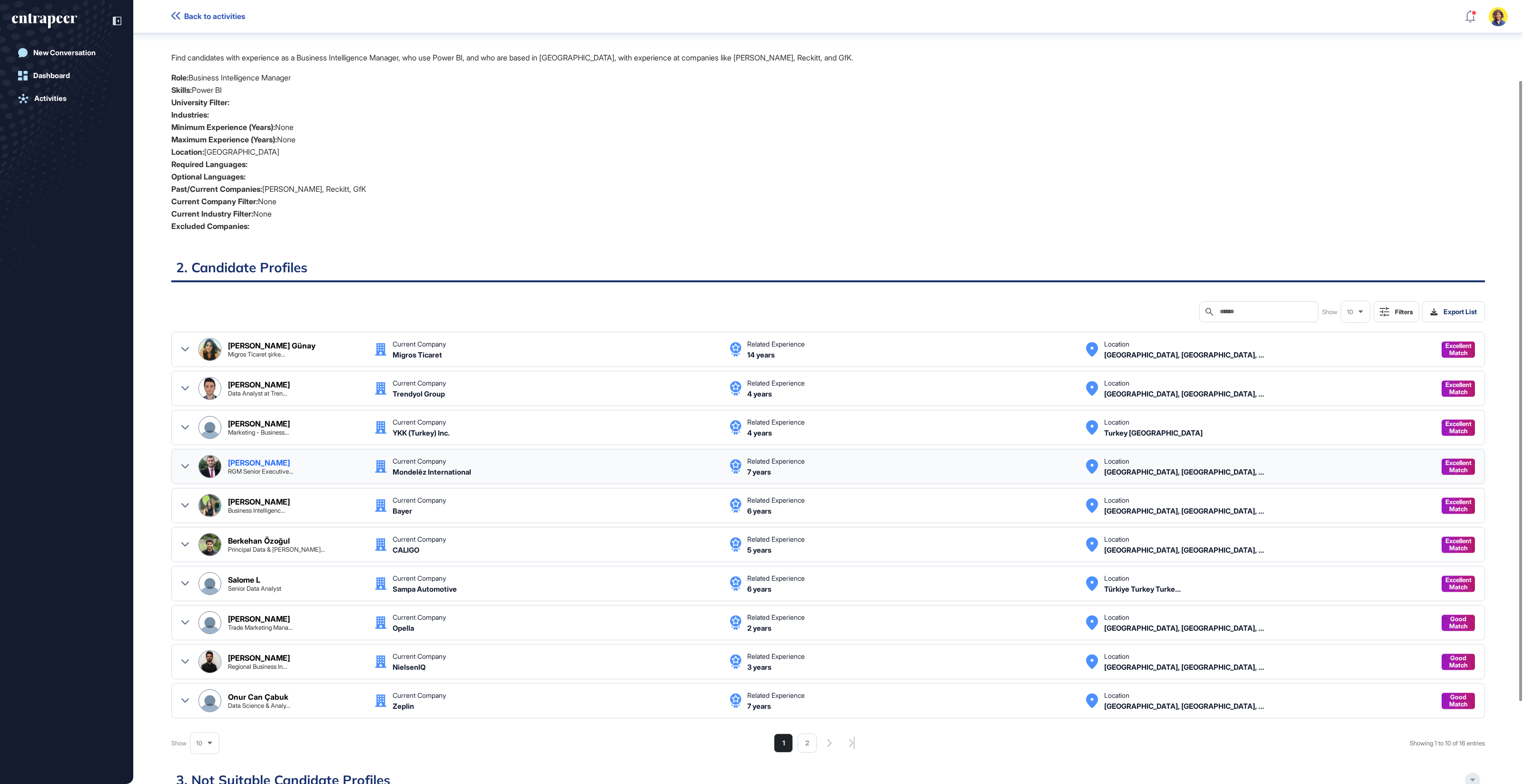
scroll to position [204, 0]
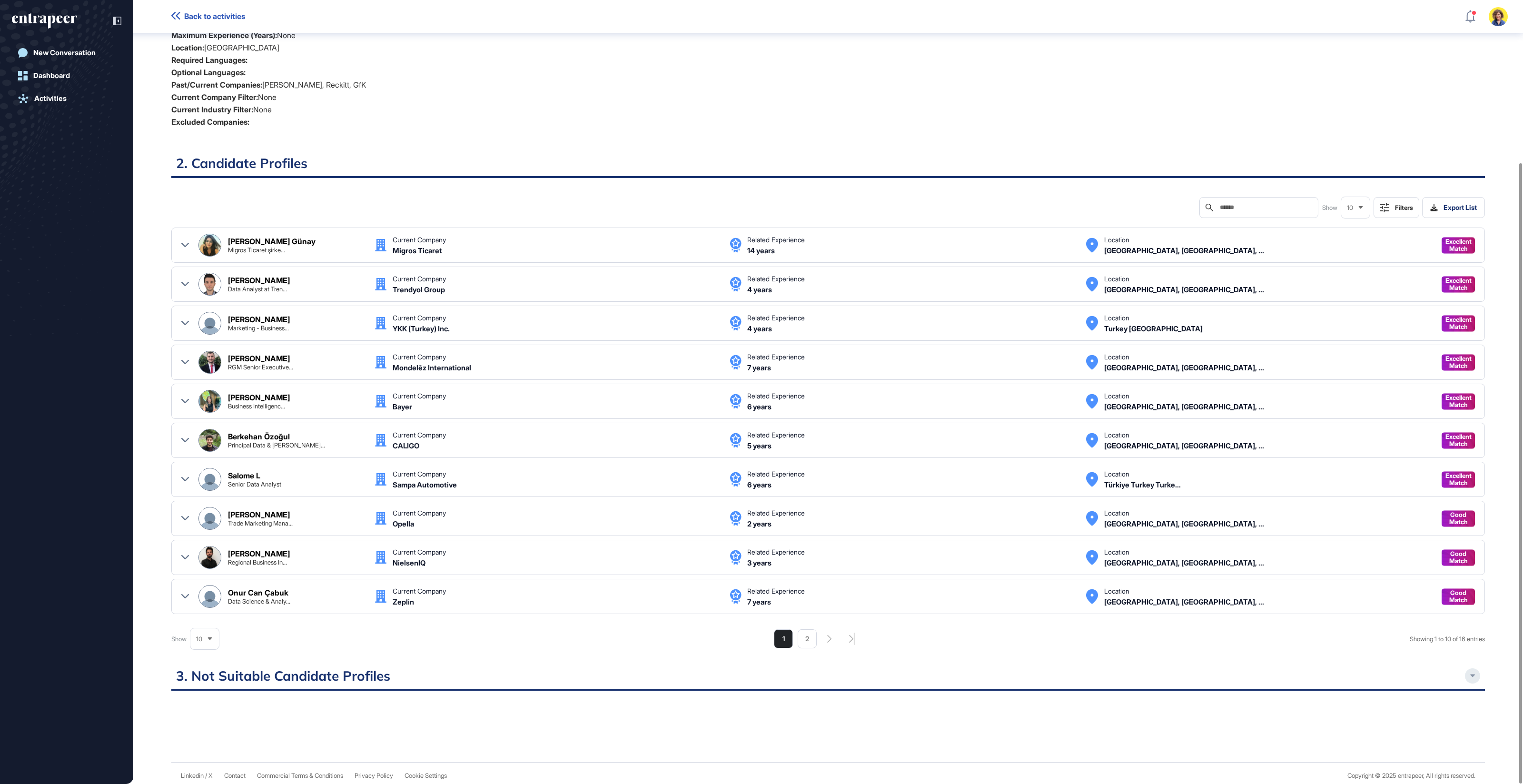
drag, startPoint x: 1474, startPoint y: 673, endPoint x: 1462, endPoint y: 669, distance: 12.6
click at [1474, 674] on icon at bounding box center [1473, 675] width 5 height 4
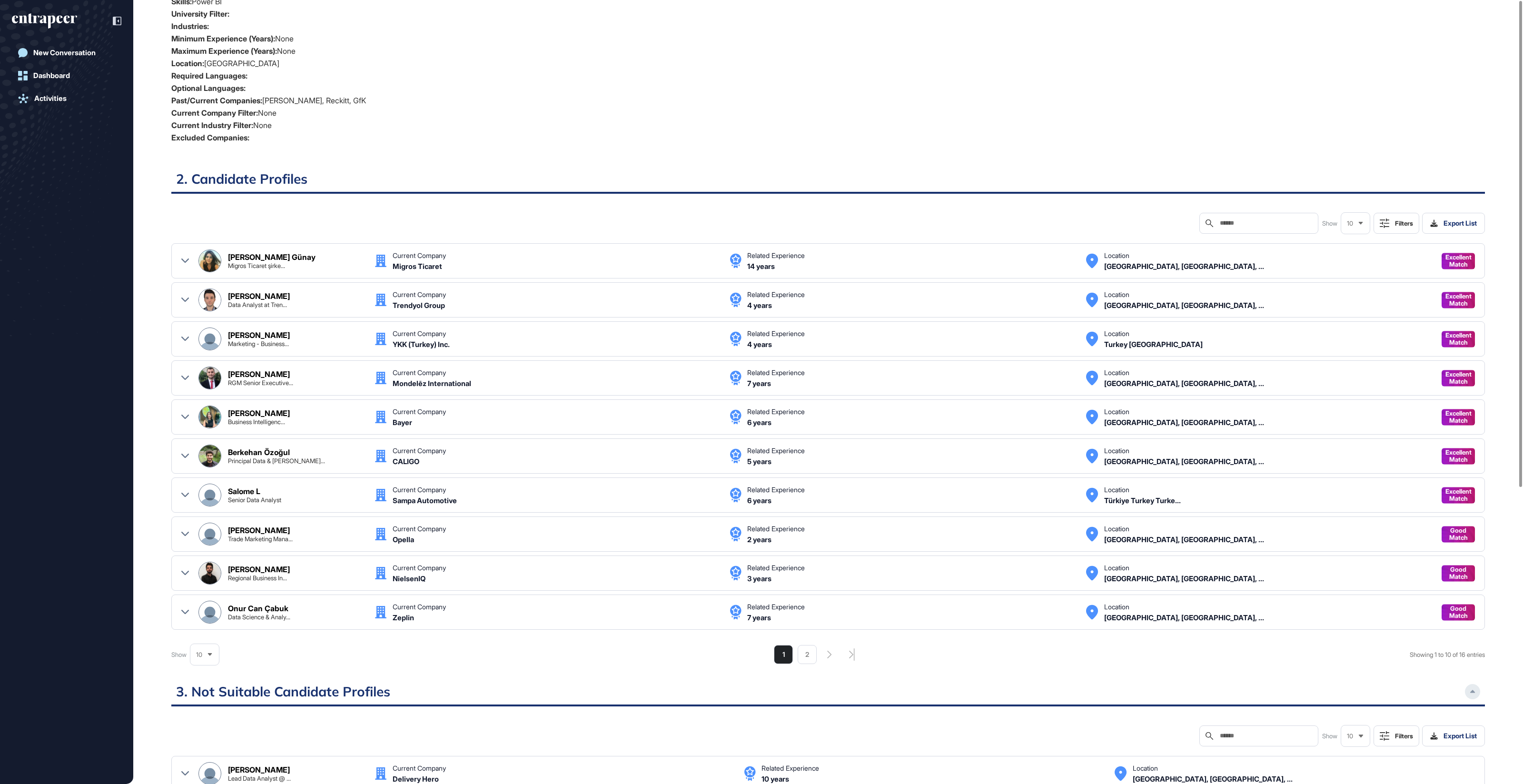
scroll to position [0, 0]
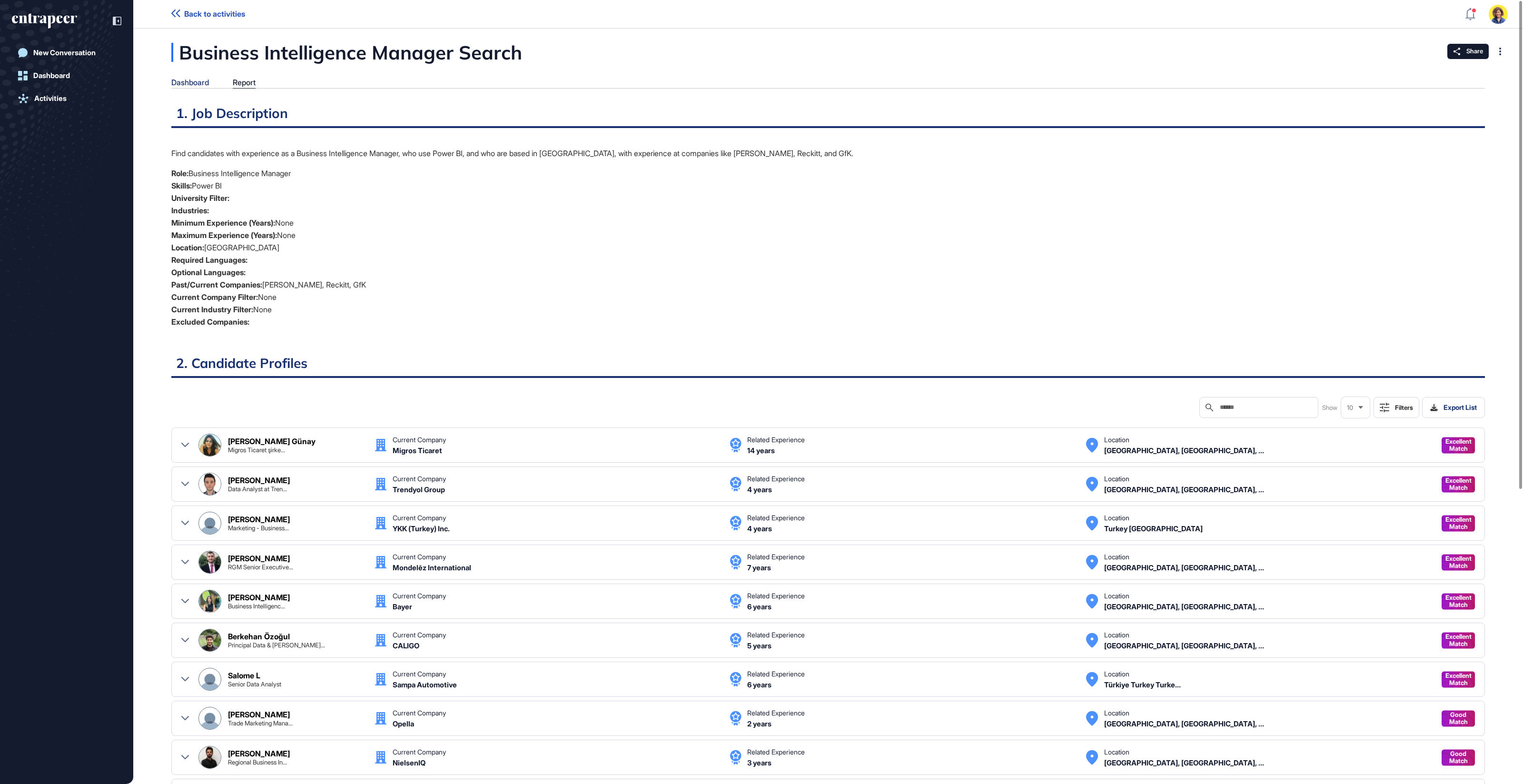
click at [206, 82] on div "Dashboard" at bounding box center [190, 82] width 38 height 9
